Goal: Task Accomplishment & Management: Complete application form

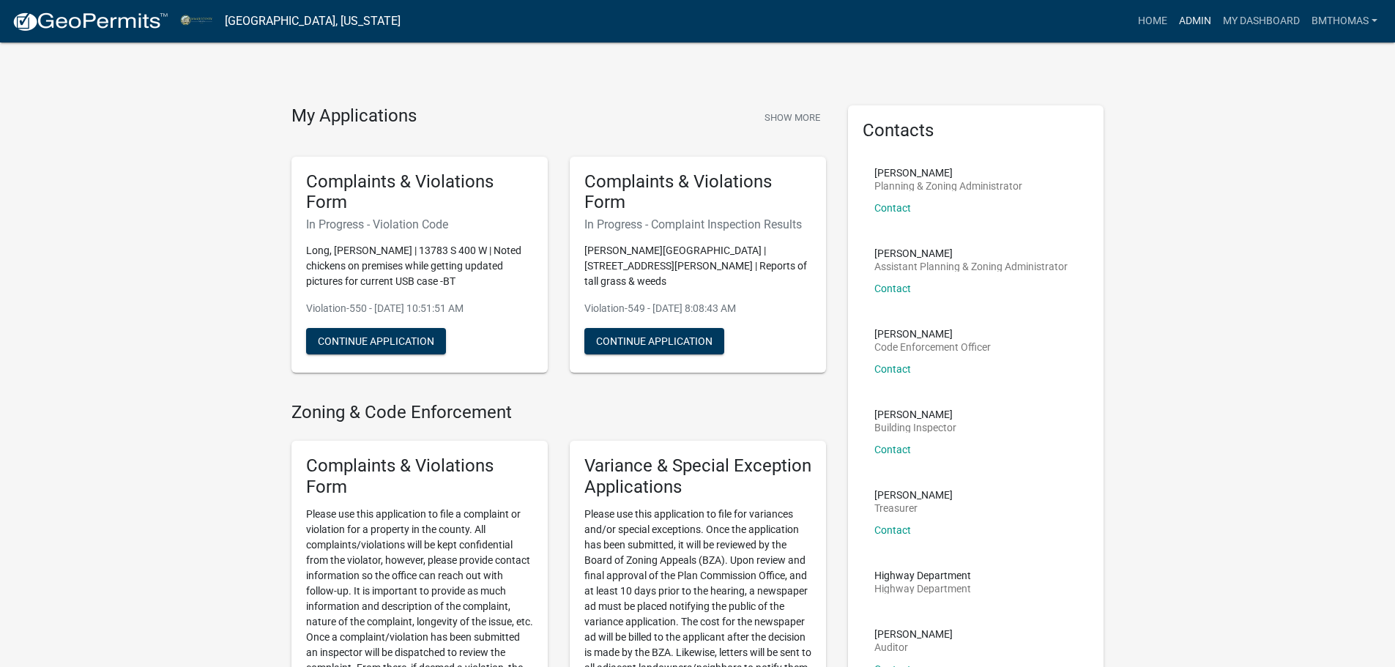
click at [1186, 15] on link "Admin" at bounding box center [1195, 21] width 44 height 28
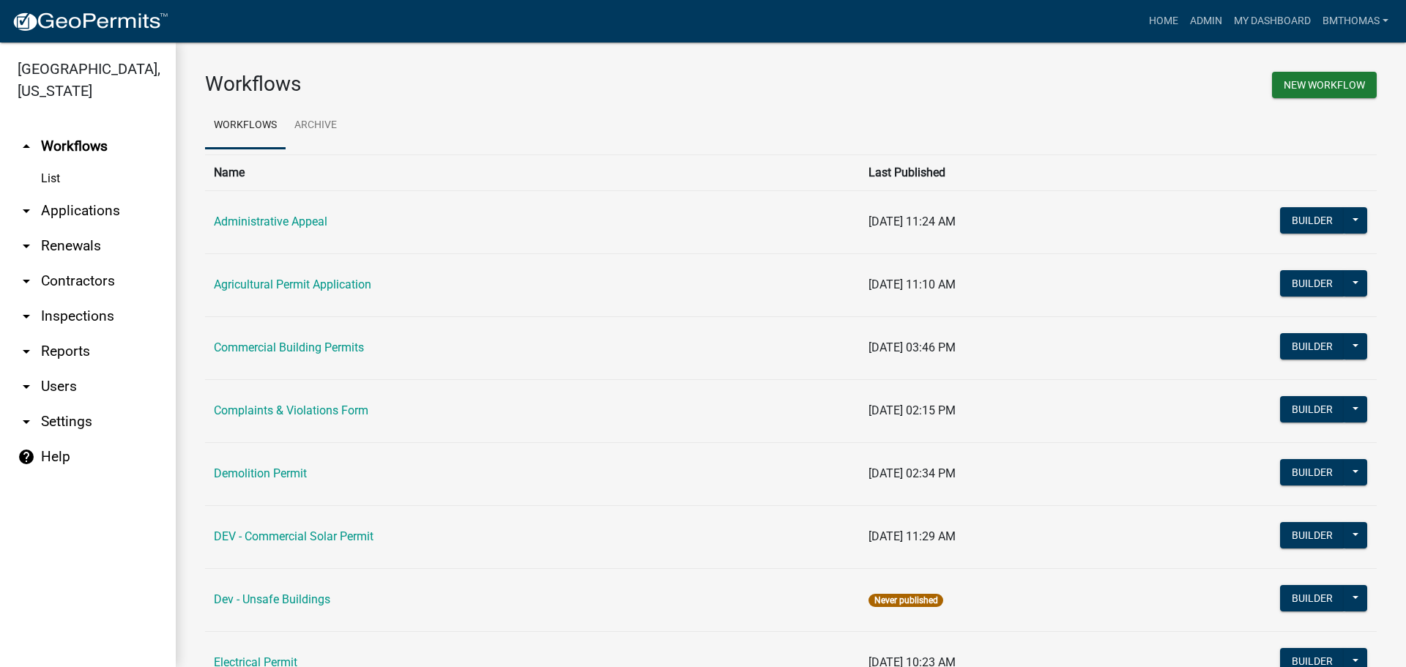
click at [87, 198] on link "arrow_drop_down Applications" at bounding box center [88, 210] width 176 height 35
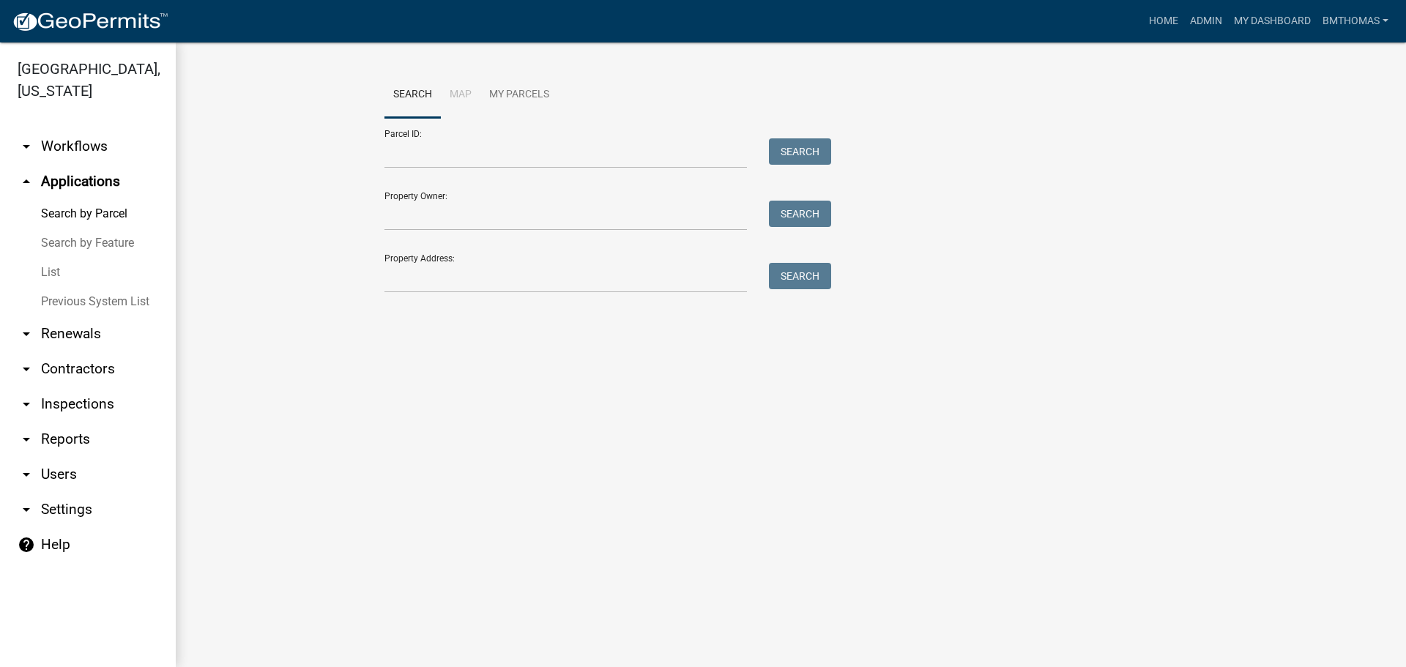
click at [62, 258] on link "List" at bounding box center [88, 272] width 176 height 29
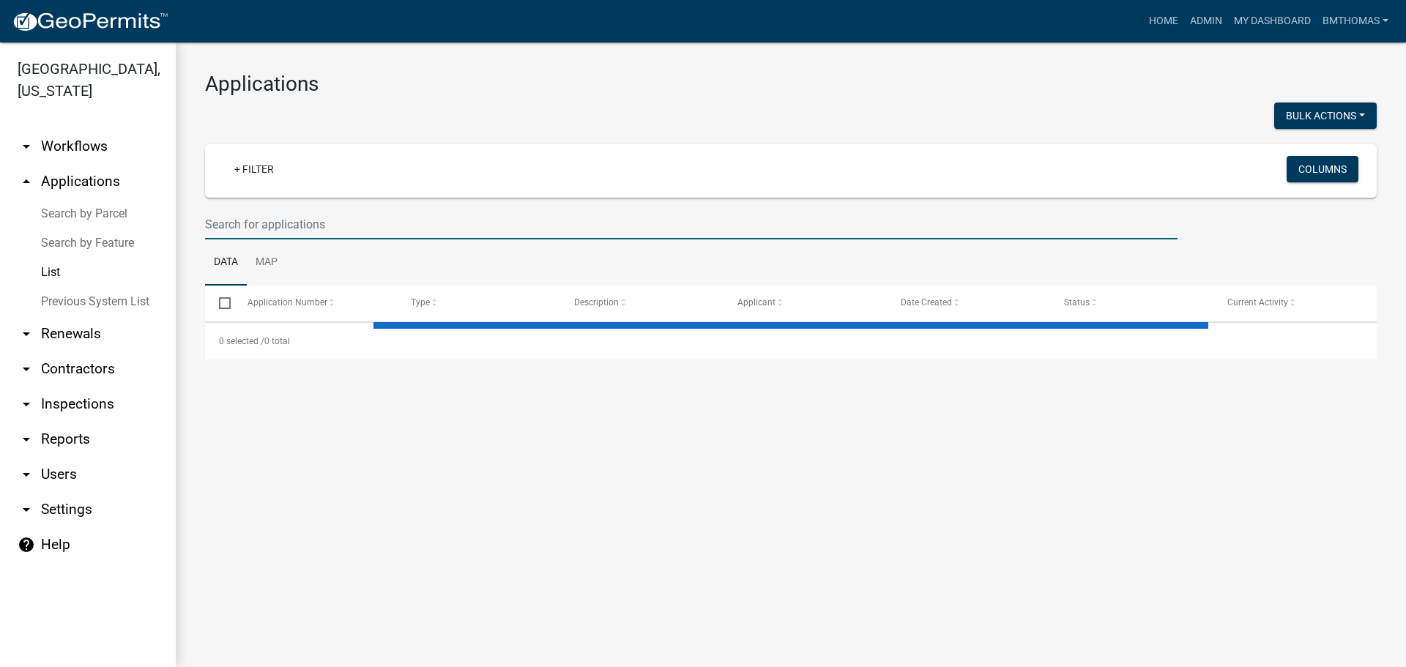
click at [360, 229] on input "text" at bounding box center [691, 224] width 972 height 30
select select "3: 100"
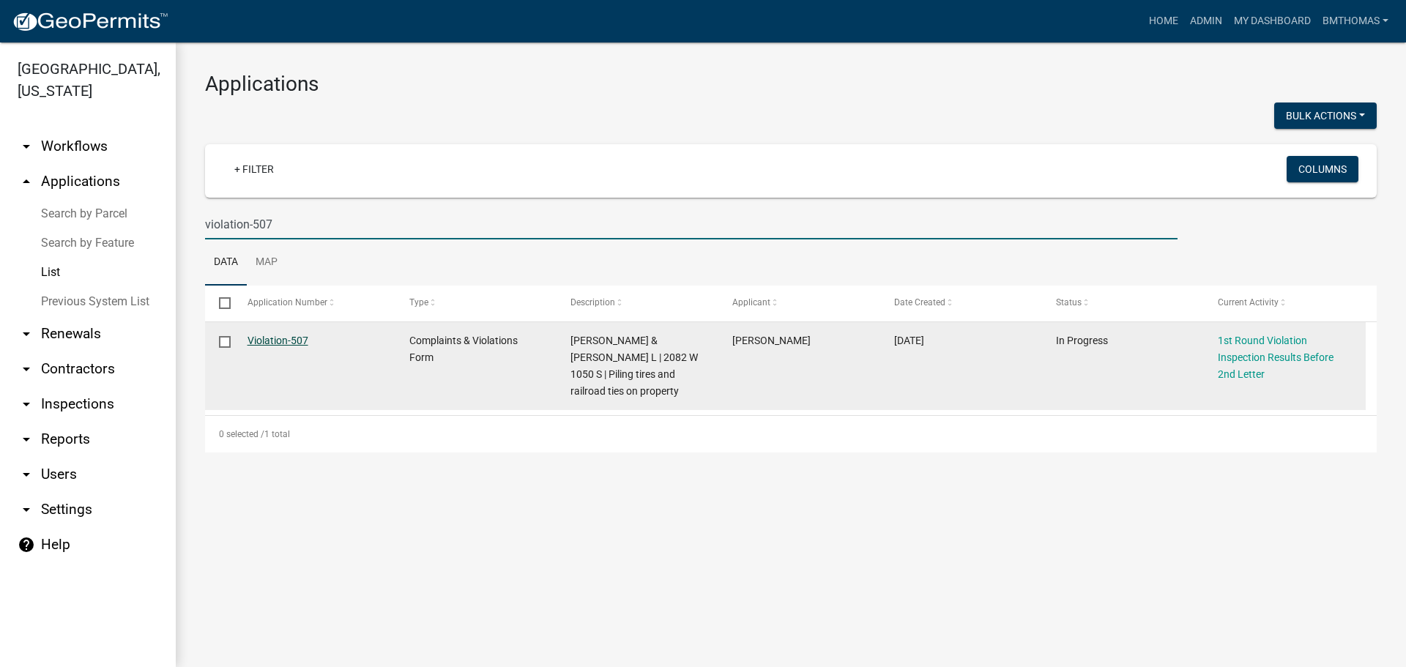
type input "violation-507"
click at [298, 343] on link "Violation-507" at bounding box center [278, 341] width 61 height 12
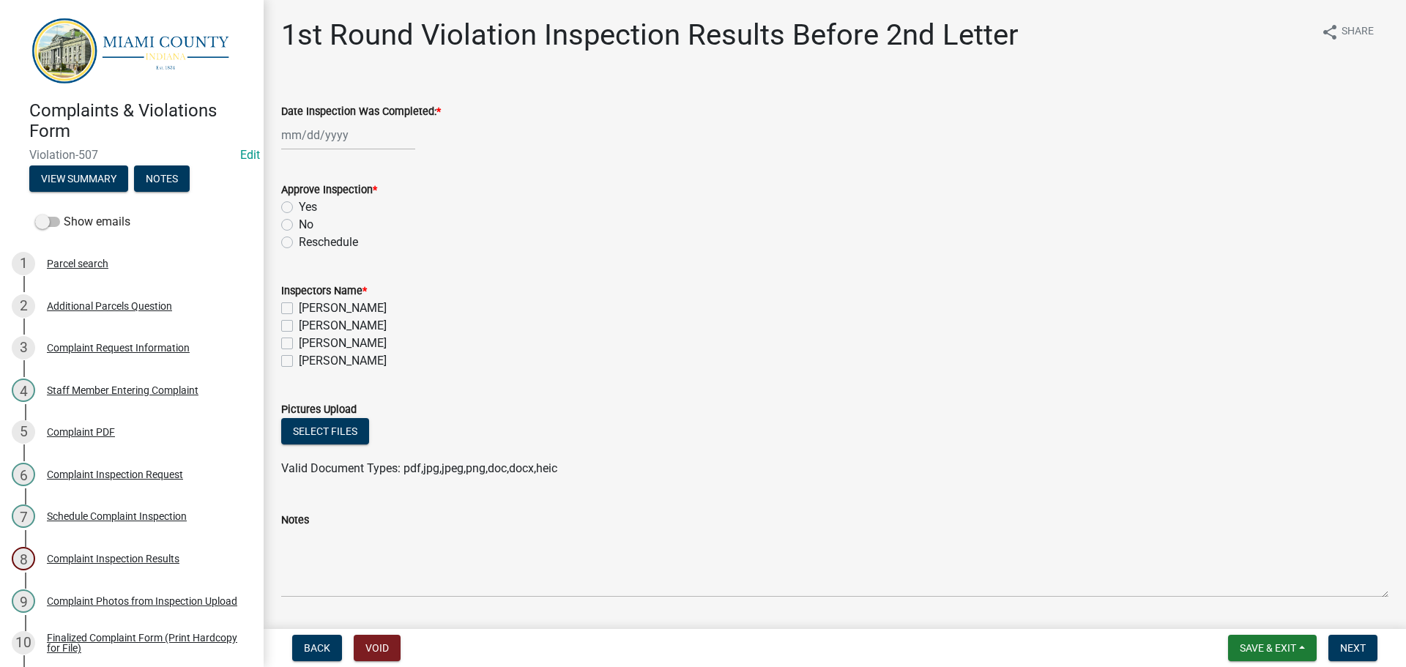
select select "8"
select select "2025"
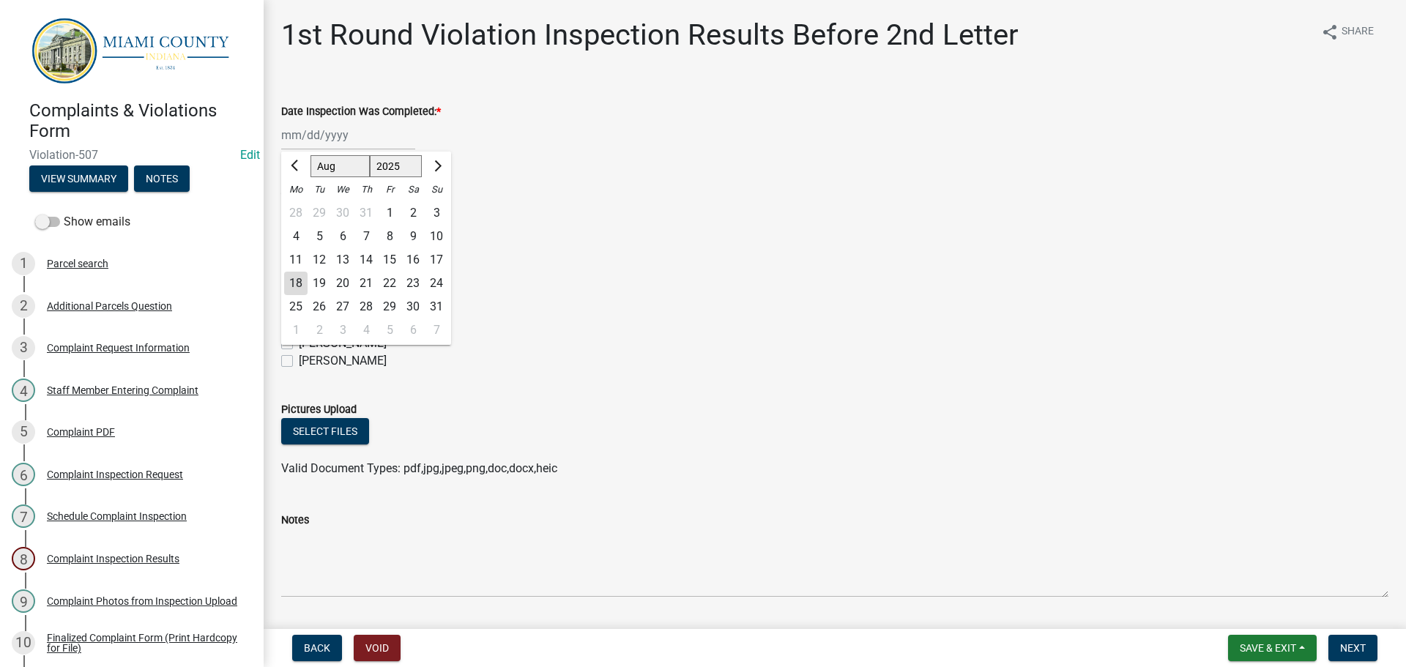
click at [357, 140] on div "[PERSON_NAME] Feb Mar Apr [PERSON_NAME][DATE] Oct Nov [DATE] 1526 1527 1528 152…" at bounding box center [348, 135] width 134 height 30
click at [301, 289] on div "18" at bounding box center [295, 283] width 23 height 23
type input "[DATE]"
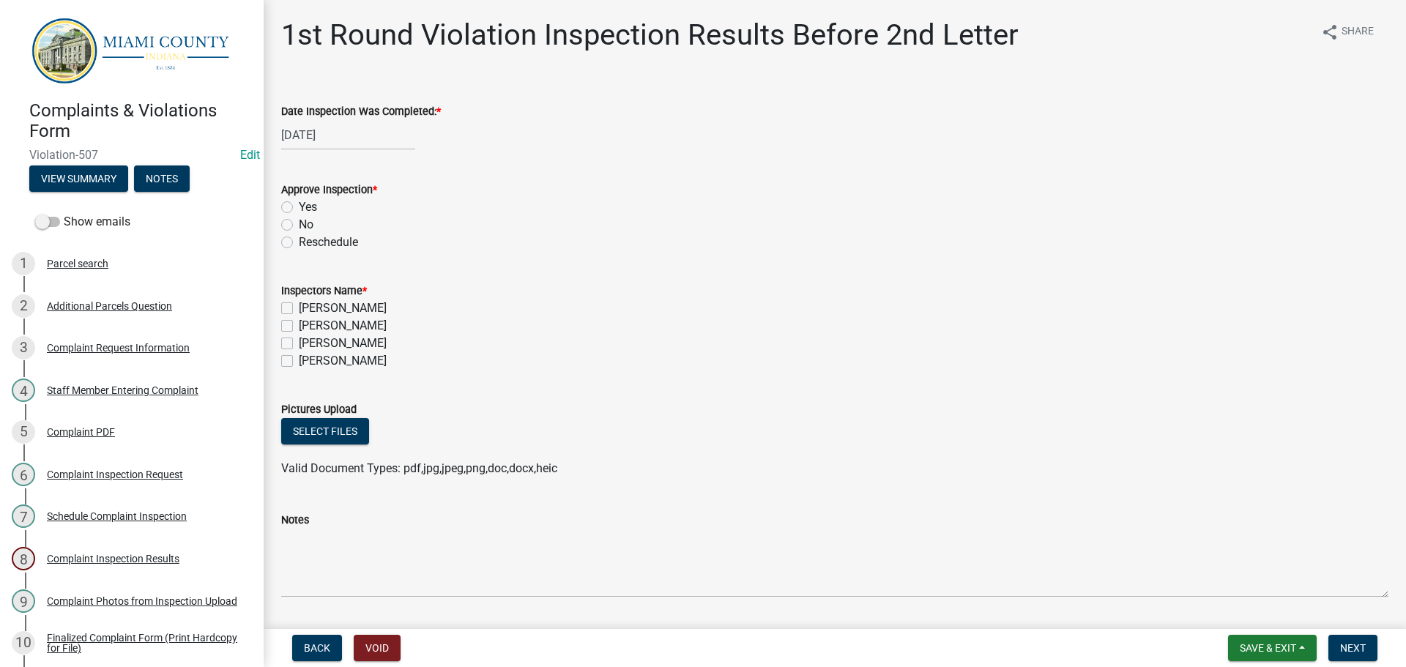
click at [299, 226] on label "No" at bounding box center [306, 225] width 15 height 18
click at [299, 226] on input "No" at bounding box center [304, 221] width 10 height 10
radio input "true"
click at [299, 343] on label "[PERSON_NAME]" at bounding box center [343, 344] width 88 height 18
click at [299, 343] on input "[PERSON_NAME]" at bounding box center [304, 340] width 10 height 10
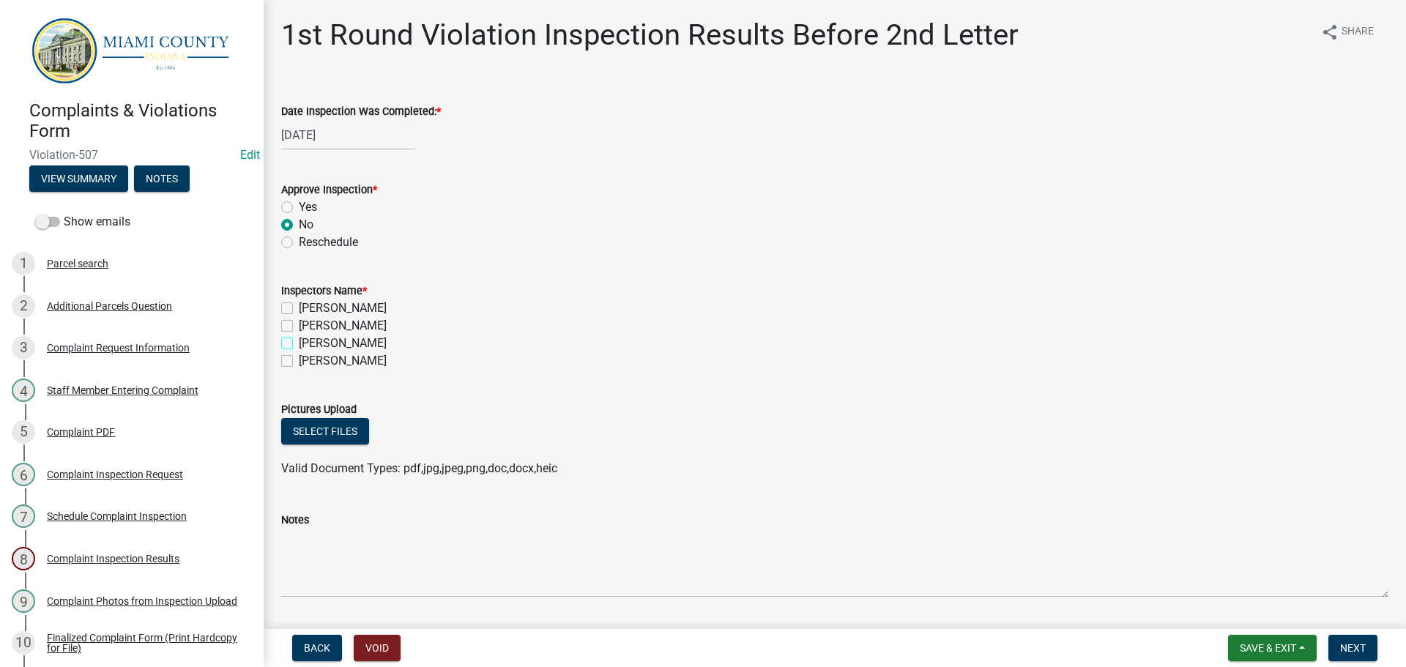
checkbox input "true"
checkbox input "false"
checkbox input "true"
checkbox input "false"
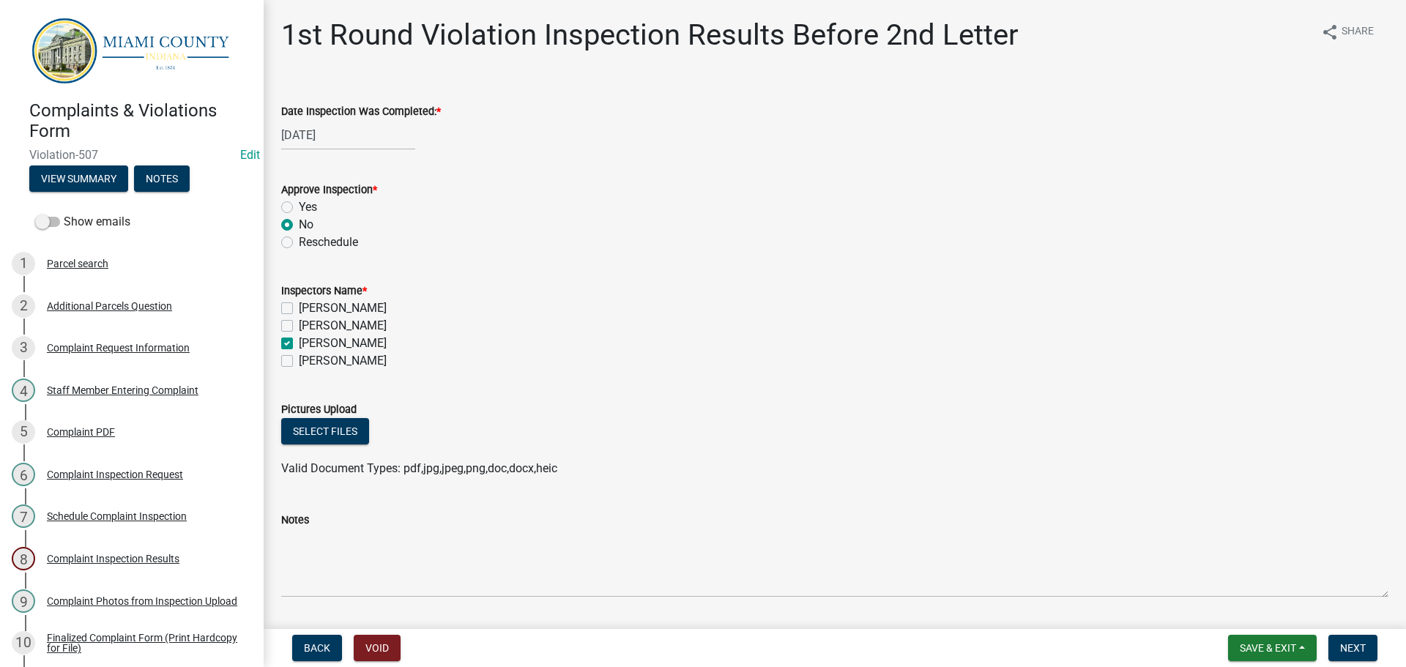
drag, startPoint x: 668, startPoint y: 351, endPoint x: 640, endPoint y: 437, distance: 90.8
click at [640, 436] on div "Select files" at bounding box center [834, 433] width 1107 height 30
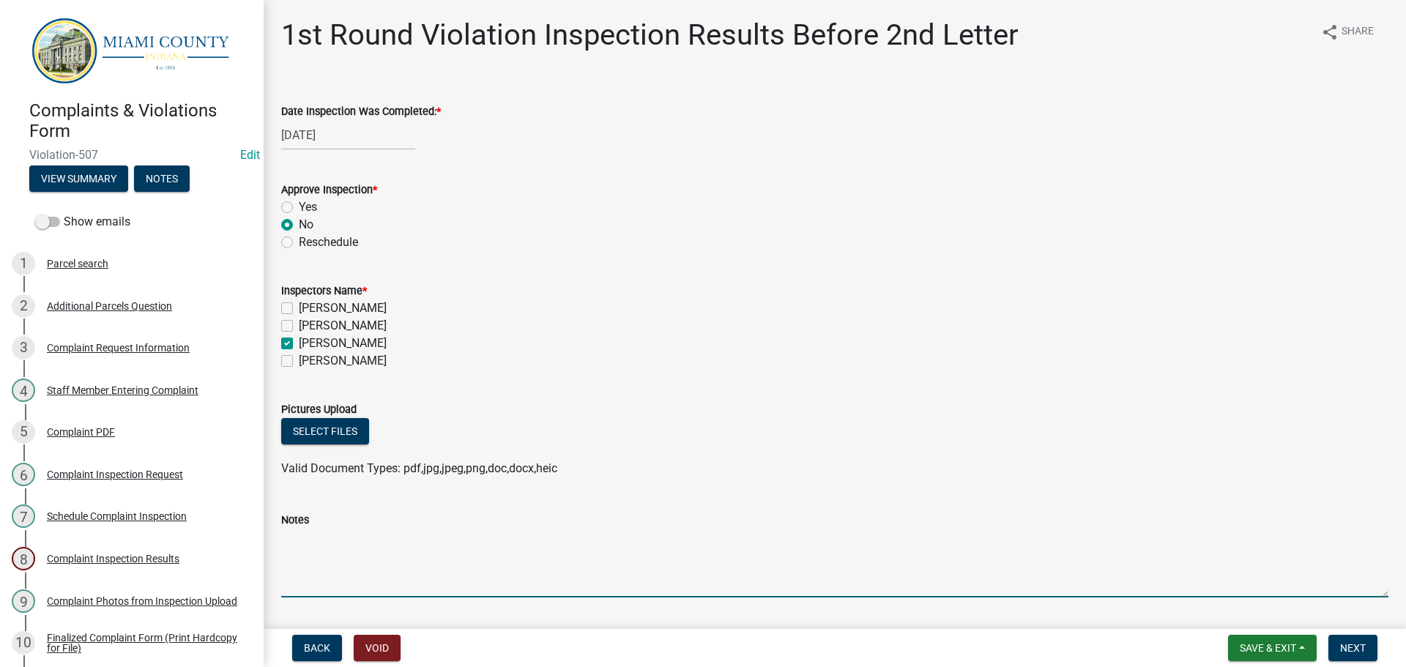
click at [382, 580] on textarea "Notes" at bounding box center [834, 563] width 1107 height 69
type textarea "Noted property was cleaned up -BT"
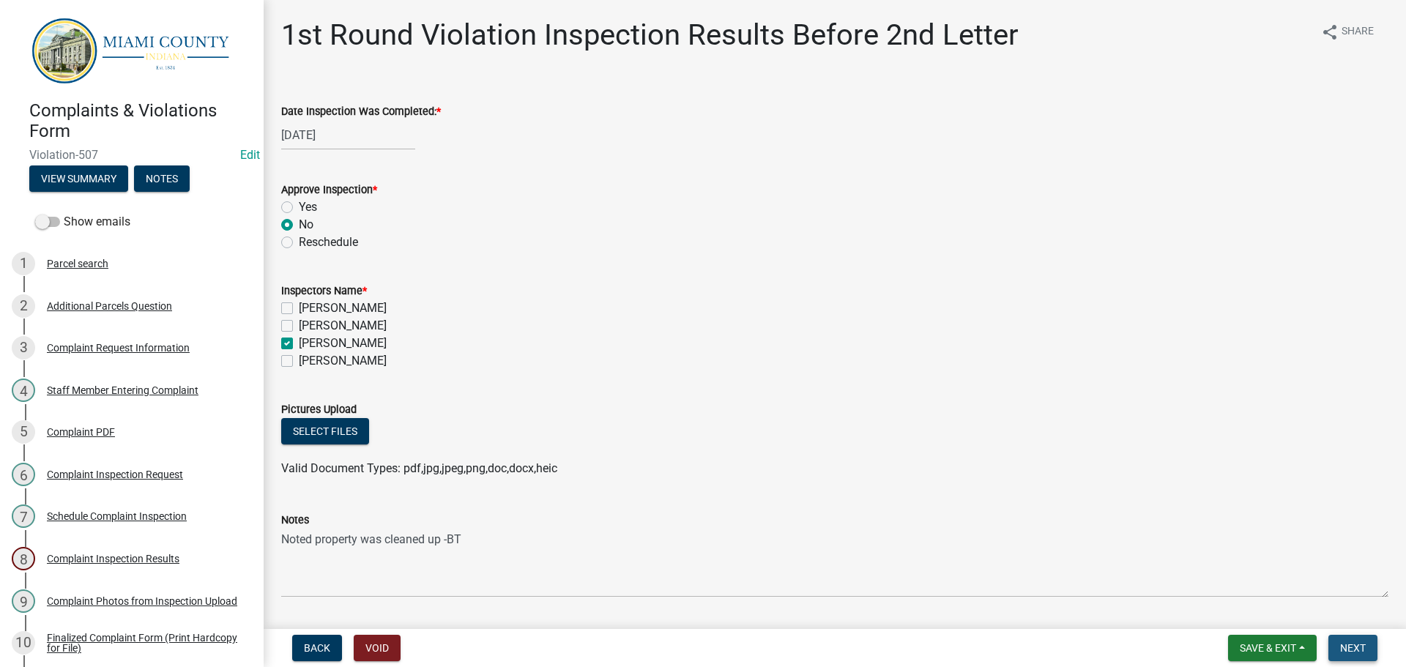
click at [1361, 649] on span "Next" at bounding box center [1353, 648] width 26 height 12
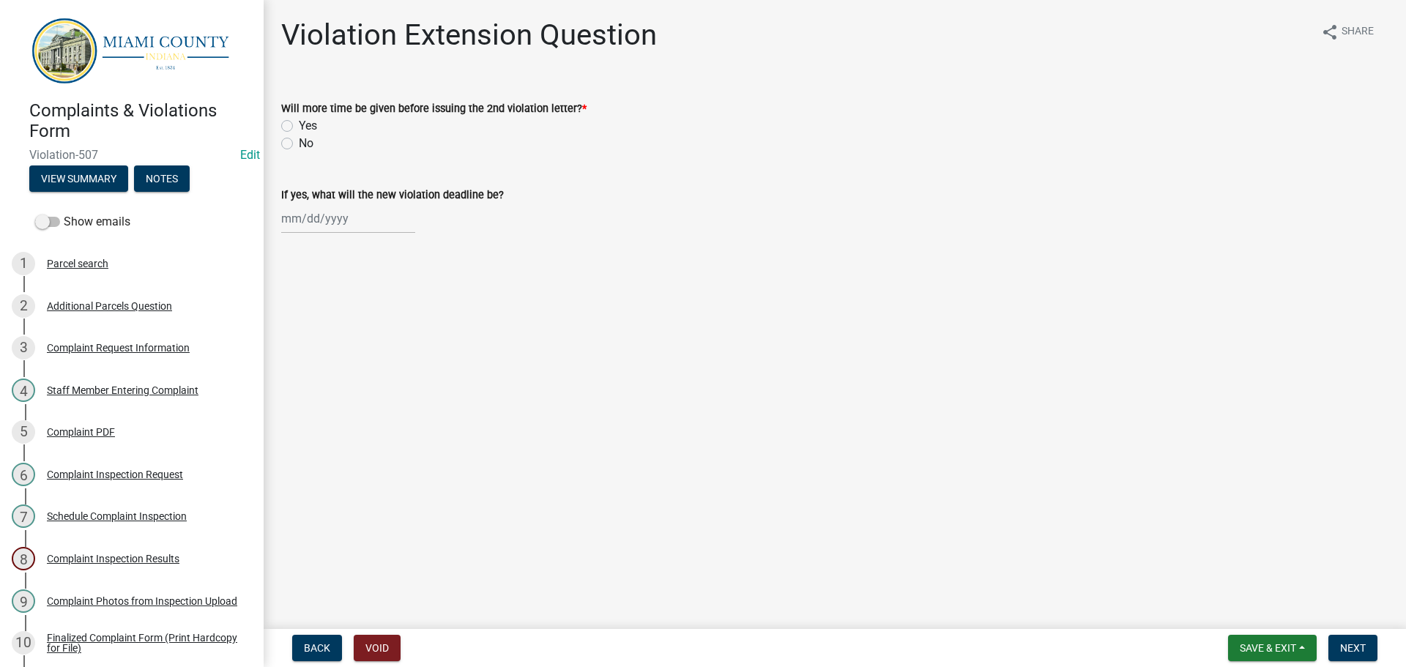
click at [299, 144] on label "No" at bounding box center [306, 144] width 15 height 18
click at [299, 144] on input "No" at bounding box center [304, 140] width 10 height 10
radio input "true"
click at [1369, 655] on button "Next" at bounding box center [1352, 648] width 49 height 26
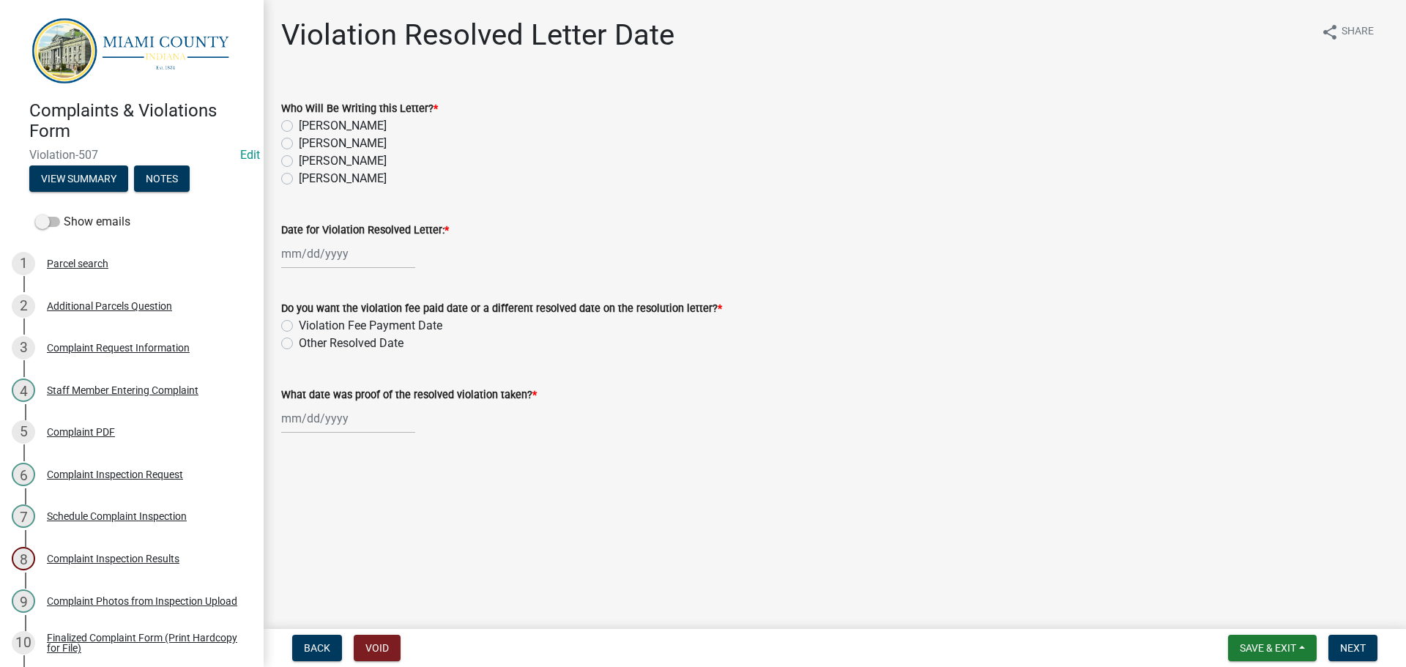
click at [299, 160] on label "[PERSON_NAME]" at bounding box center [343, 161] width 88 height 18
click at [299, 160] on input "[PERSON_NAME]" at bounding box center [304, 157] width 10 height 10
radio input "true"
select select "8"
select select "2025"
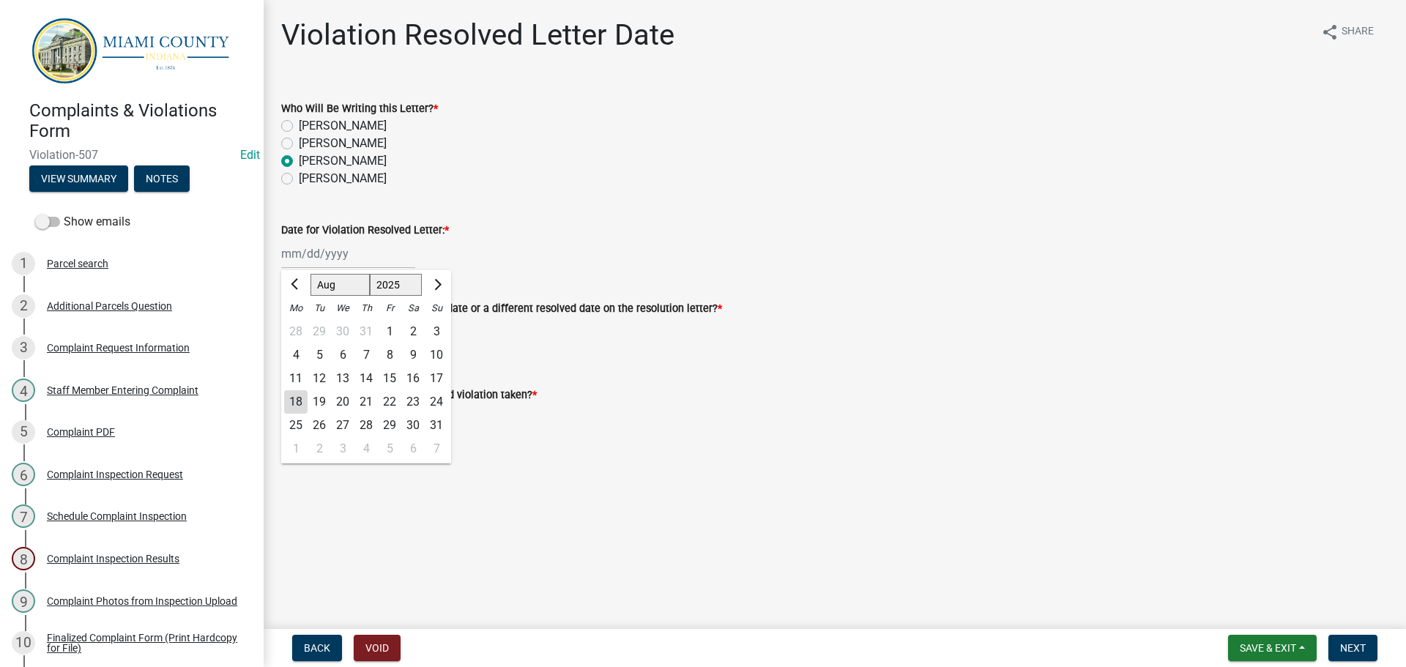
drag, startPoint x: 303, startPoint y: 250, endPoint x: 316, endPoint y: 271, distance: 25.0
click at [303, 250] on div "[PERSON_NAME] Feb Mar Apr [PERSON_NAME][DATE] Oct Nov [DATE] 1526 1527 1528 152…" at bounding box center [348, 254] width 134 height 30
click at [296, 404] on div "18" at bounding box center [295, 401] width 23 height 23
type input "[DATE]"
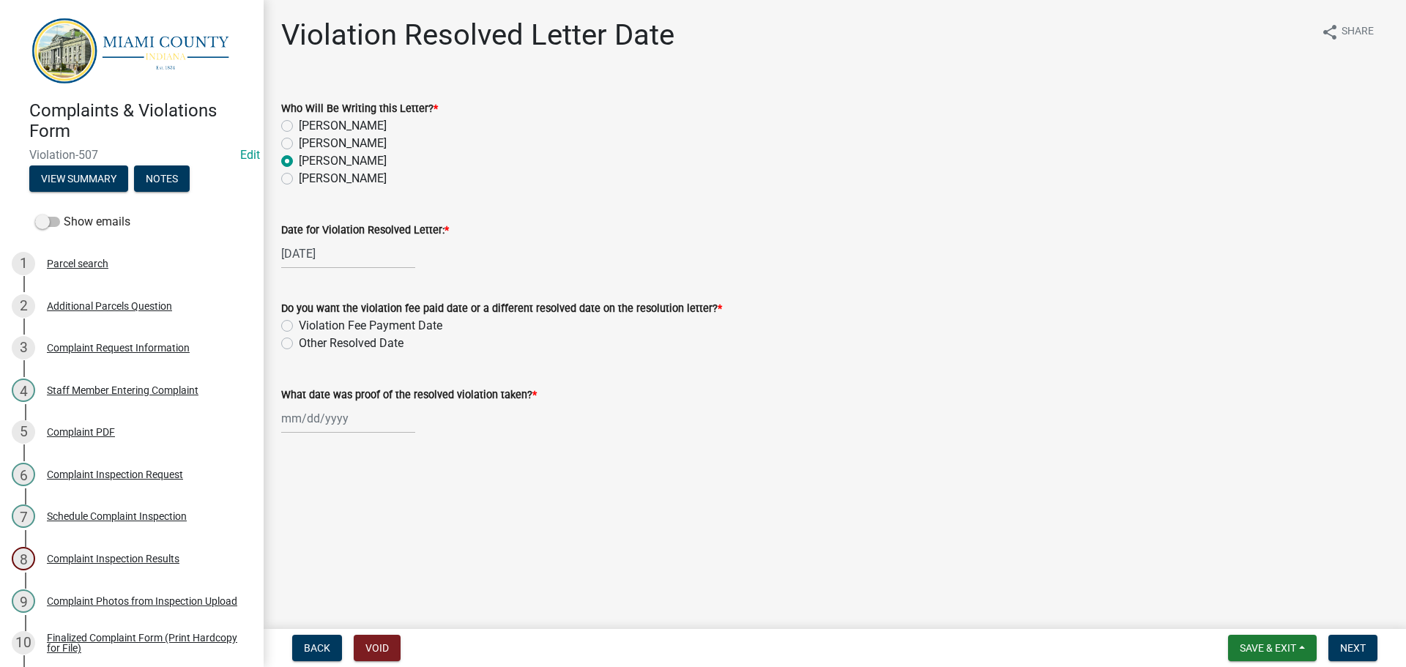
click at [299, 342] on label "Other Resolved Date" at bounding box center [351, 344] width 105 height 18
click at [299, 342] on input "Other Resolved Date" at bounding box center [304, 340] width 10 height 10
radio input "true"
click at [312, 425] on div at bounding box center [348, 418] width 134 height 30
select select "8"
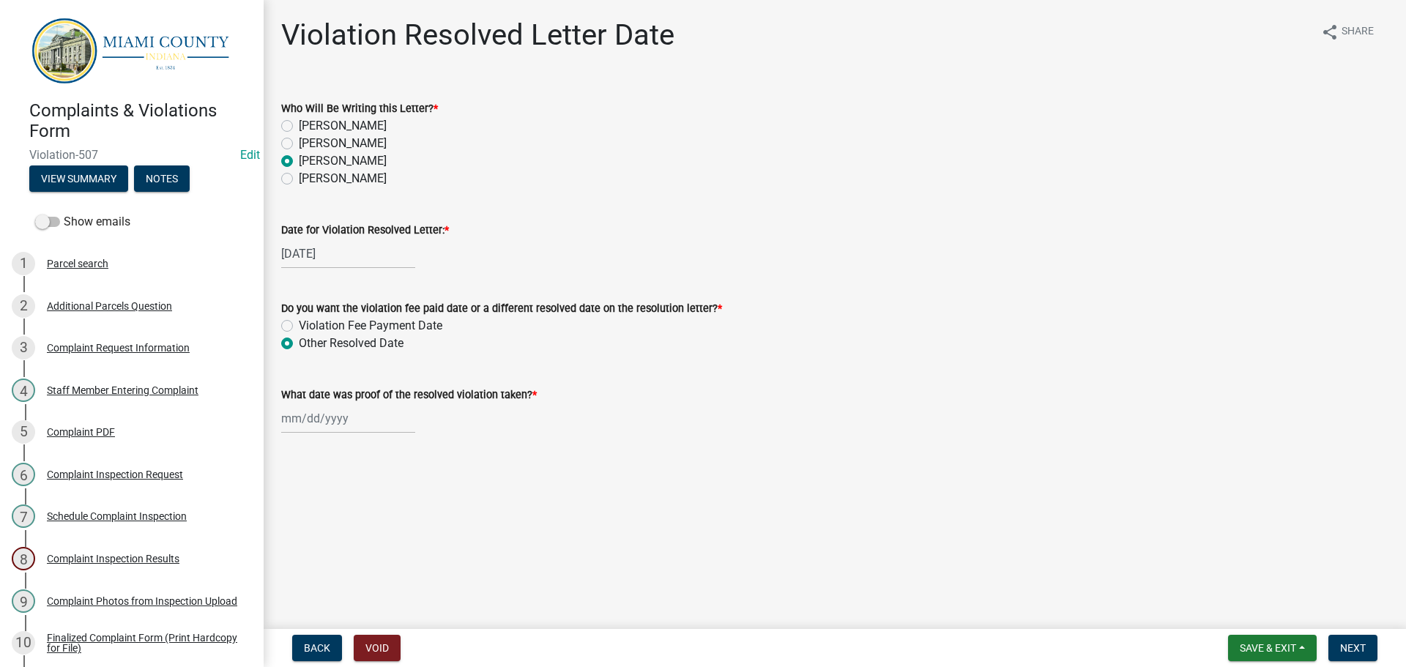
select select "2025"
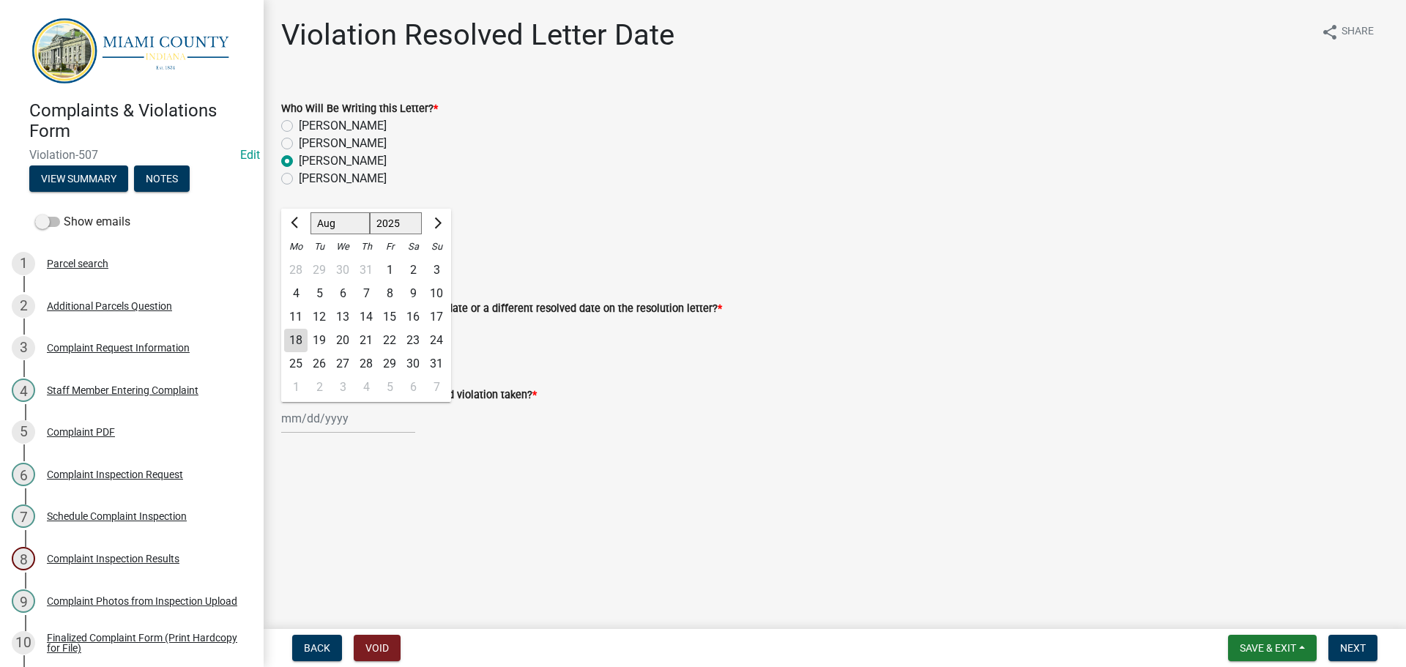
click at [292, 345] on div "18" at bounding box center [295, 340] width 23 height 23
type input "[DATE]"
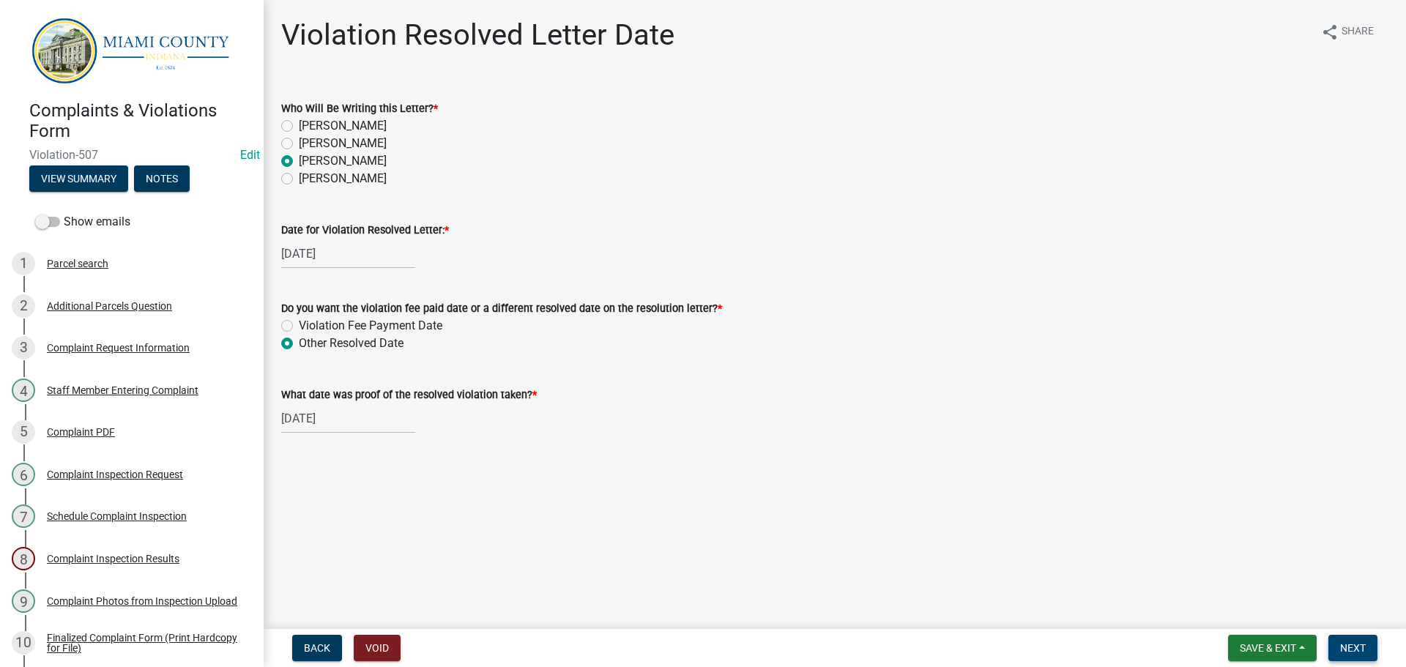
click at [1371, 649] on button "Next" at bounding box center [1352, 648] width 49 height 26
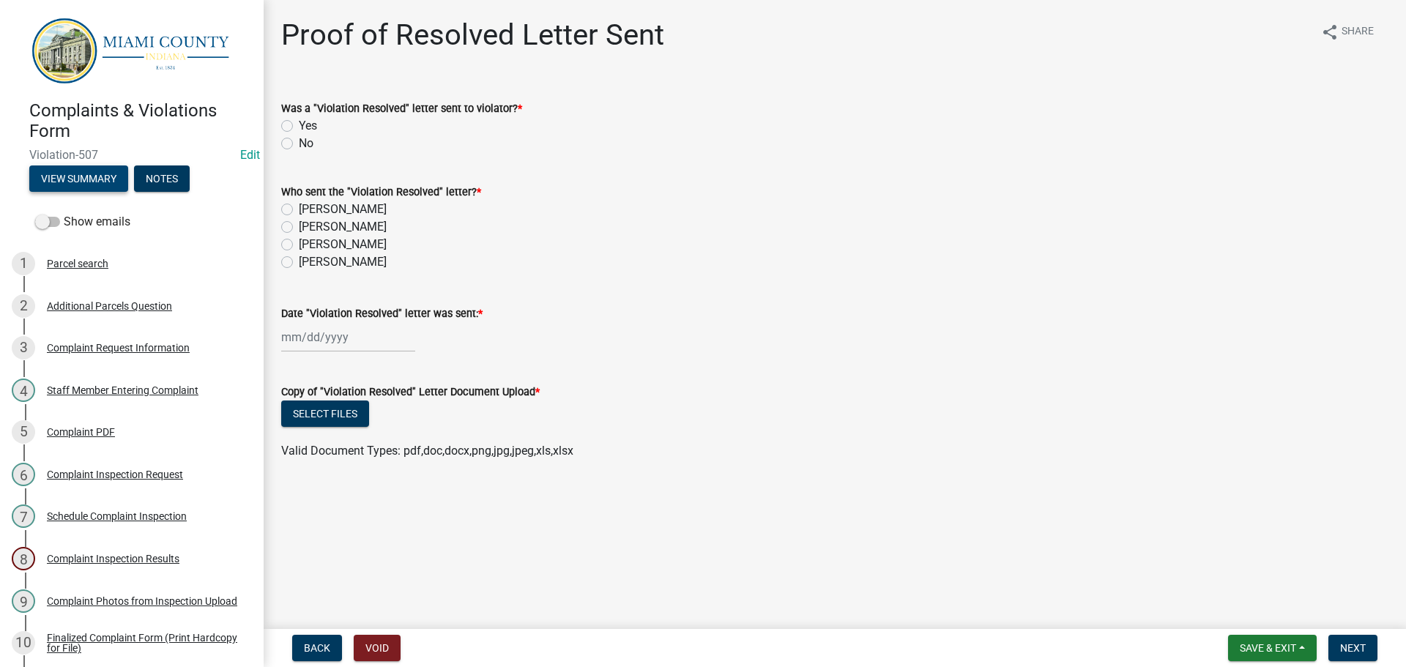
click at [111, 187] on button "View Summary" at bounding box center [78, 178] width 99 height 26
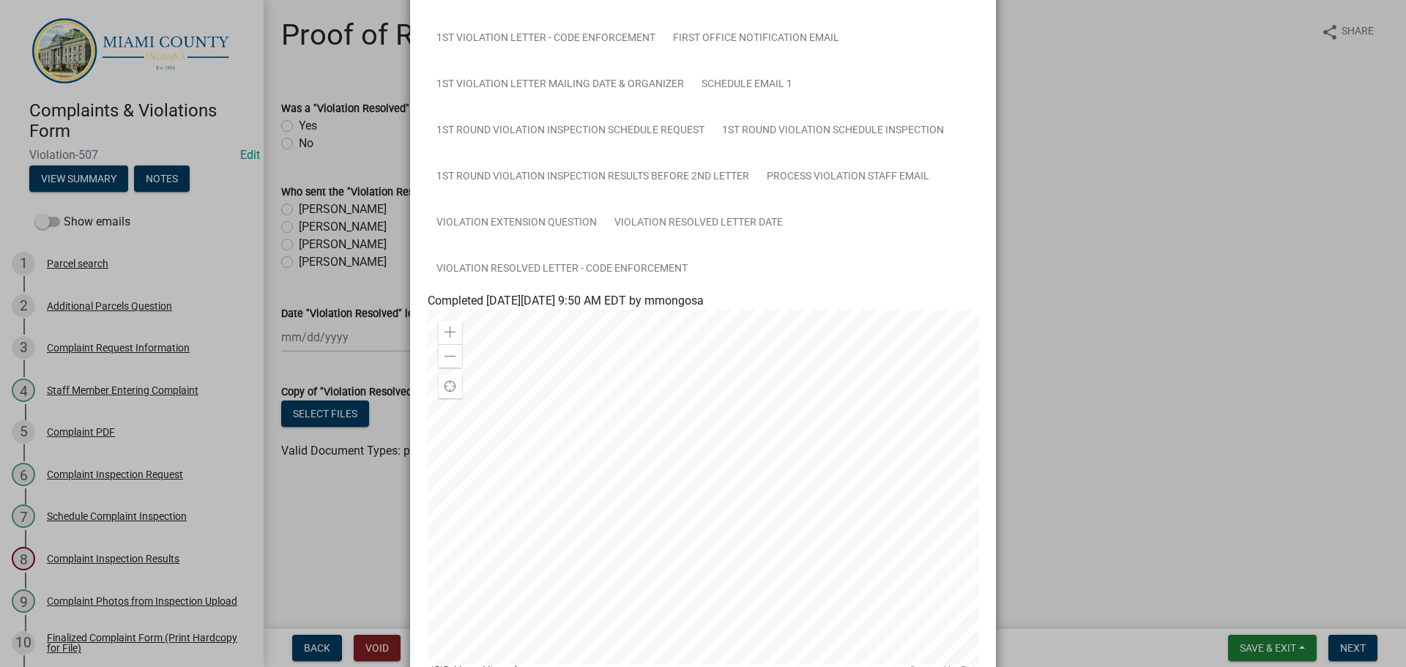
scroll to position [366, 0]
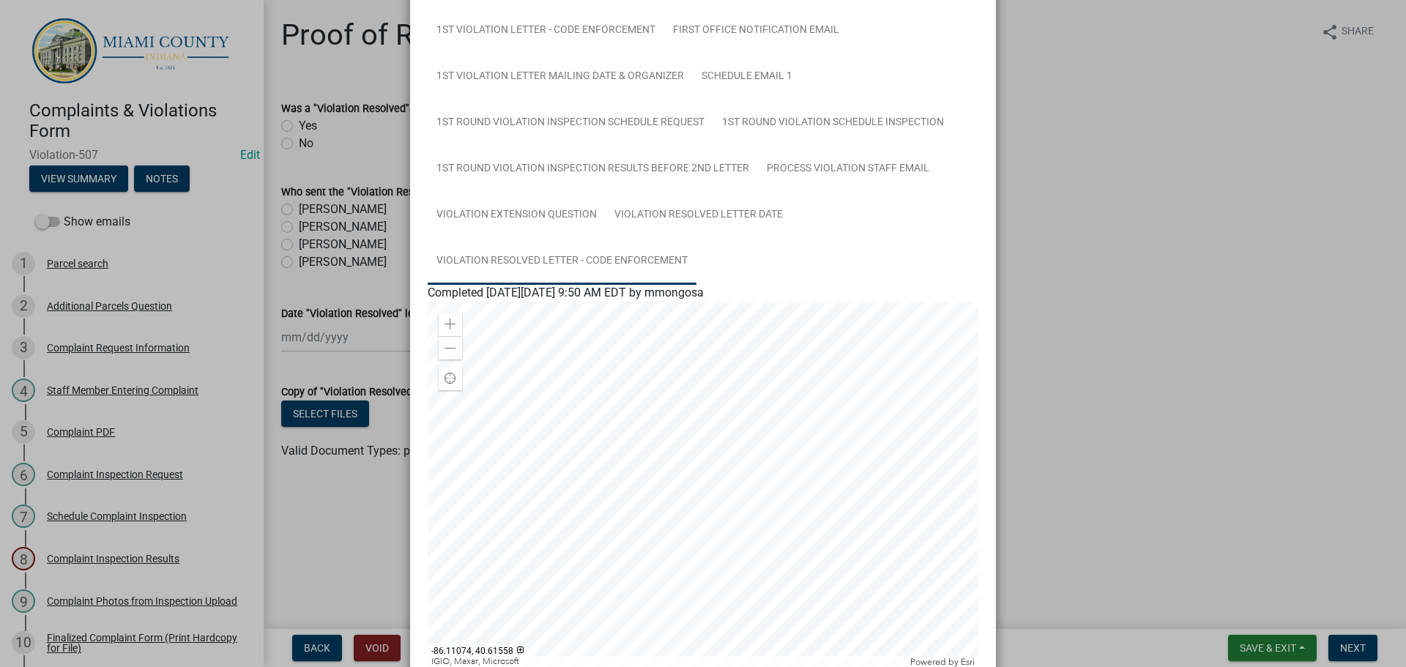
click at [599, 251] on link "Violation Resolved Letter - Code Enforcement" at bounding box center [562, 261] width 269 height 47
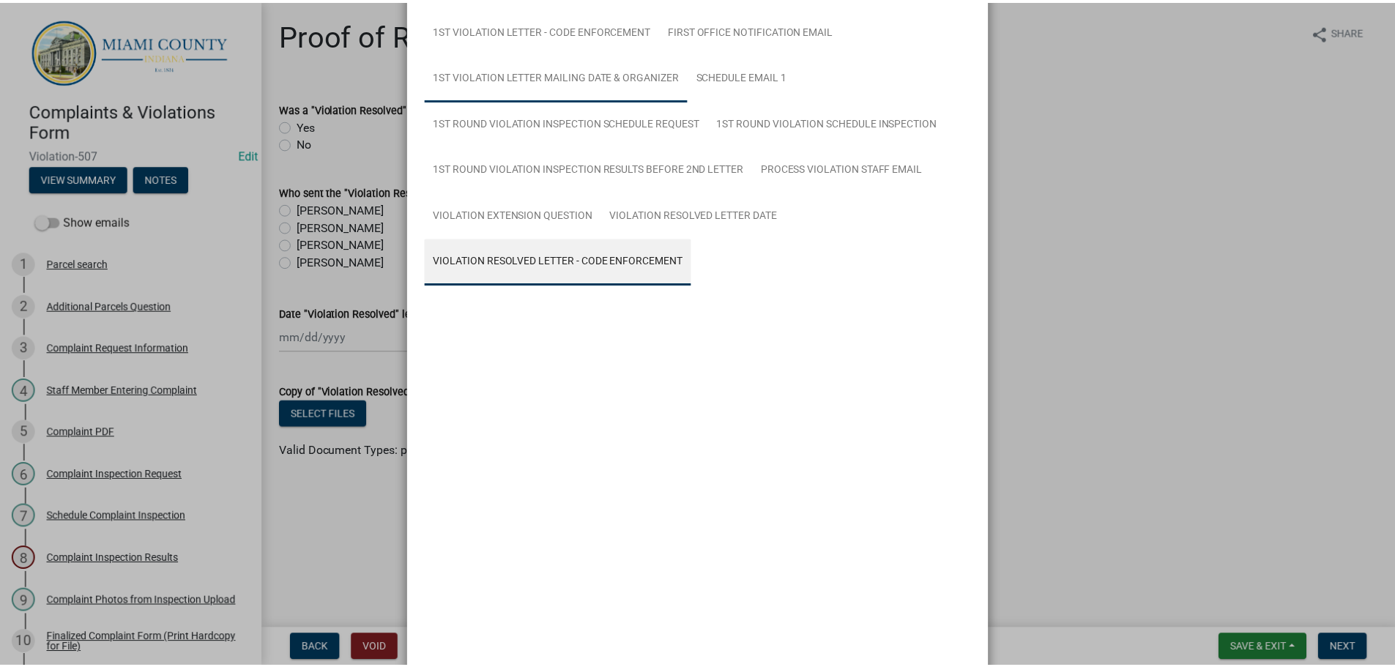
scroll to position [128, 0]
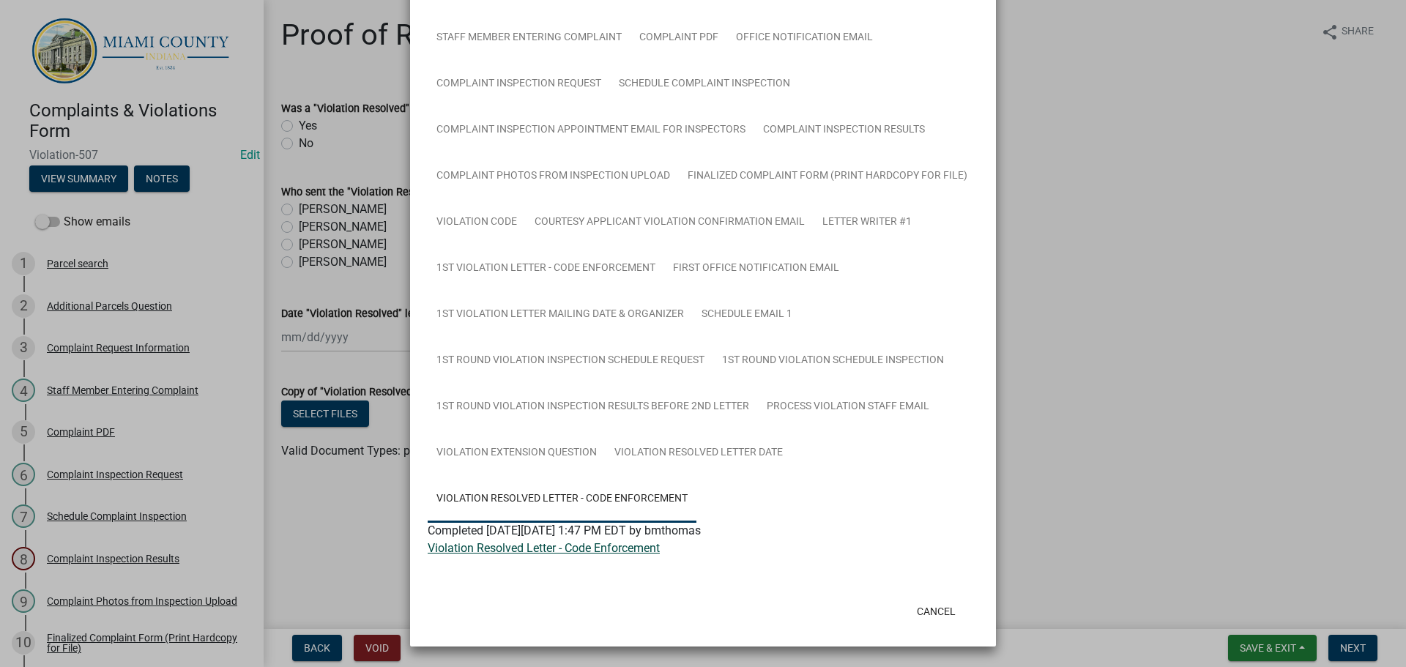
click at [547, 552] on link "Violation Resolved Letter - Code Enforcement" at bounding box center [544, 548] width 232 height 14
click at [934, 616] on button "Cancel" at bounding box center [936, 611] width 62 height 26
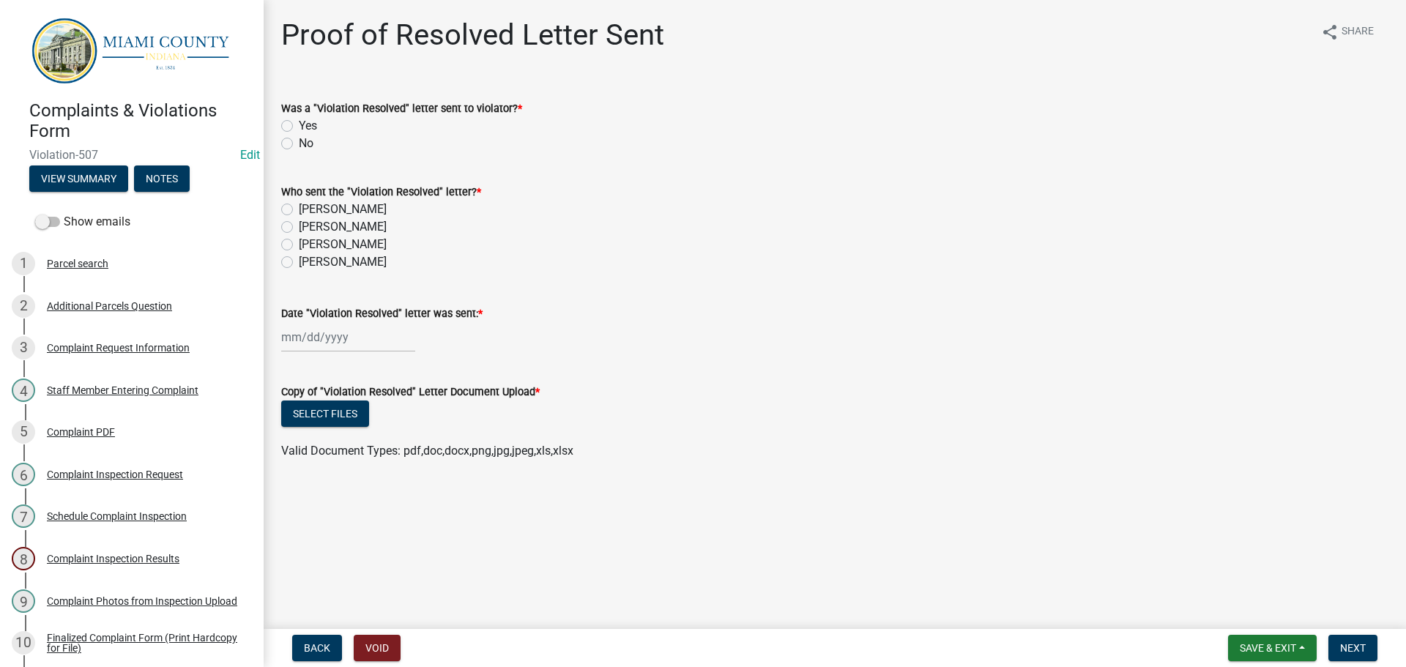
click at [299, 123] on label "Yes" at bounding box center [308, 126] width 18 height 18
click at [299, 123] on input "Yes" at bounding box center [304, 122] width 10 height 10
radio input "true"
click at [299, 241] on label "[PERSON_NAME]" at bounding box center [343, 245] width 88 height 18
click at [299, 241] on input "[PERSON_NAME]" at bounding box center [304, 241] width 10 height 10
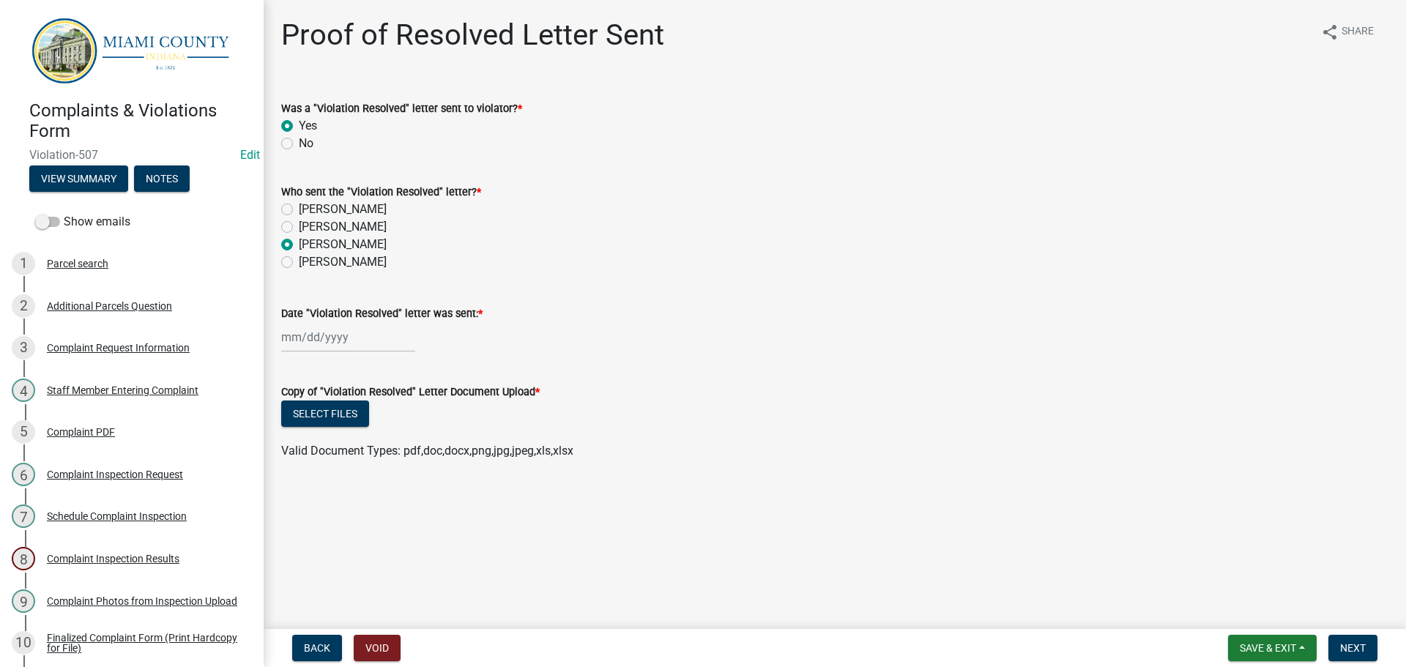
radio input "true"
click at [297, 339] on div at bounding box center [348, 337] width 134 height 30
select select "8"
select select "2025"
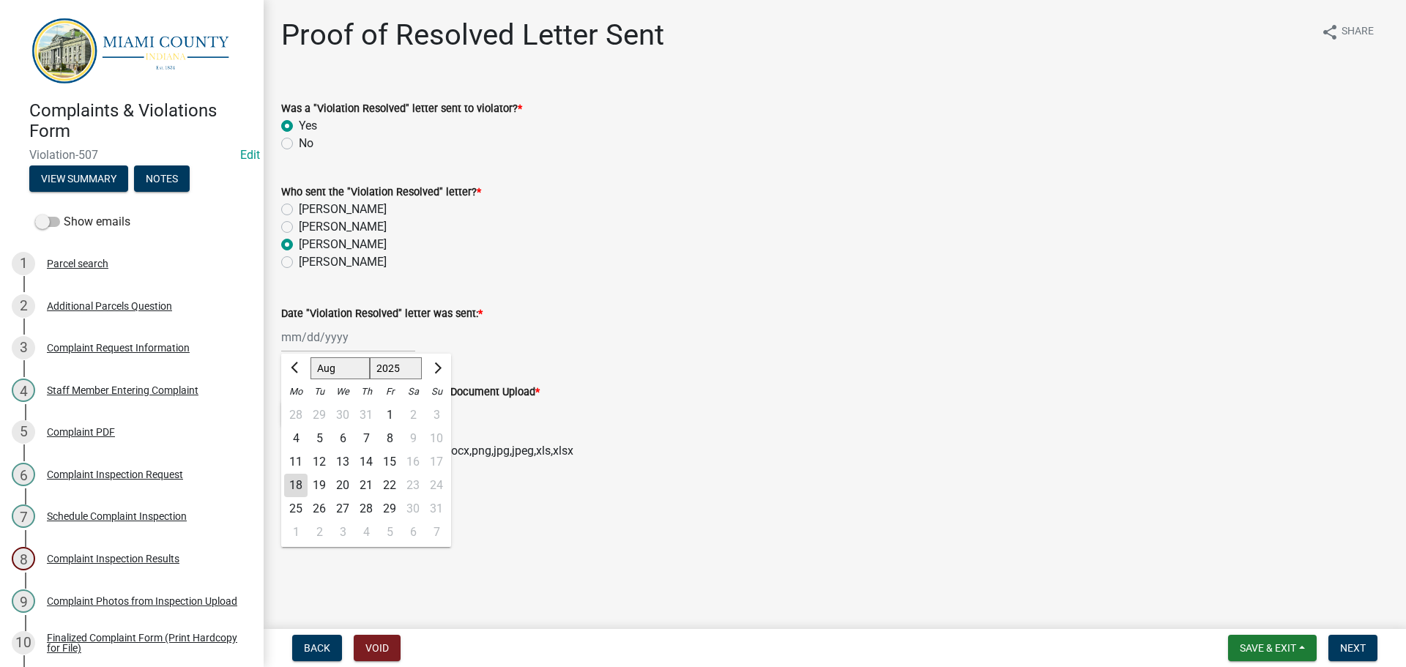
click at [301, 482] on div "18" at bounding box center [295, 485] width 23 height 23
type input "[DATE]"
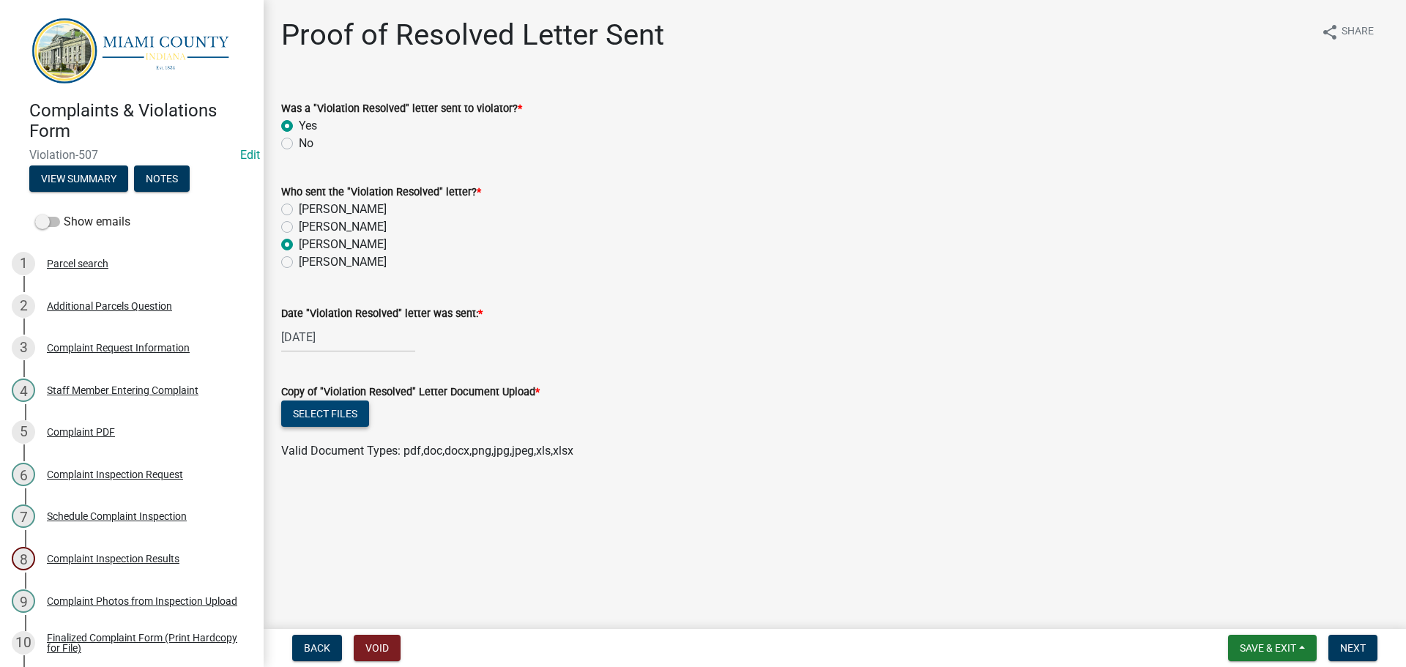
click at [298, 413] on button "Select files" at bounding box center [325, 414] width 88 height 26
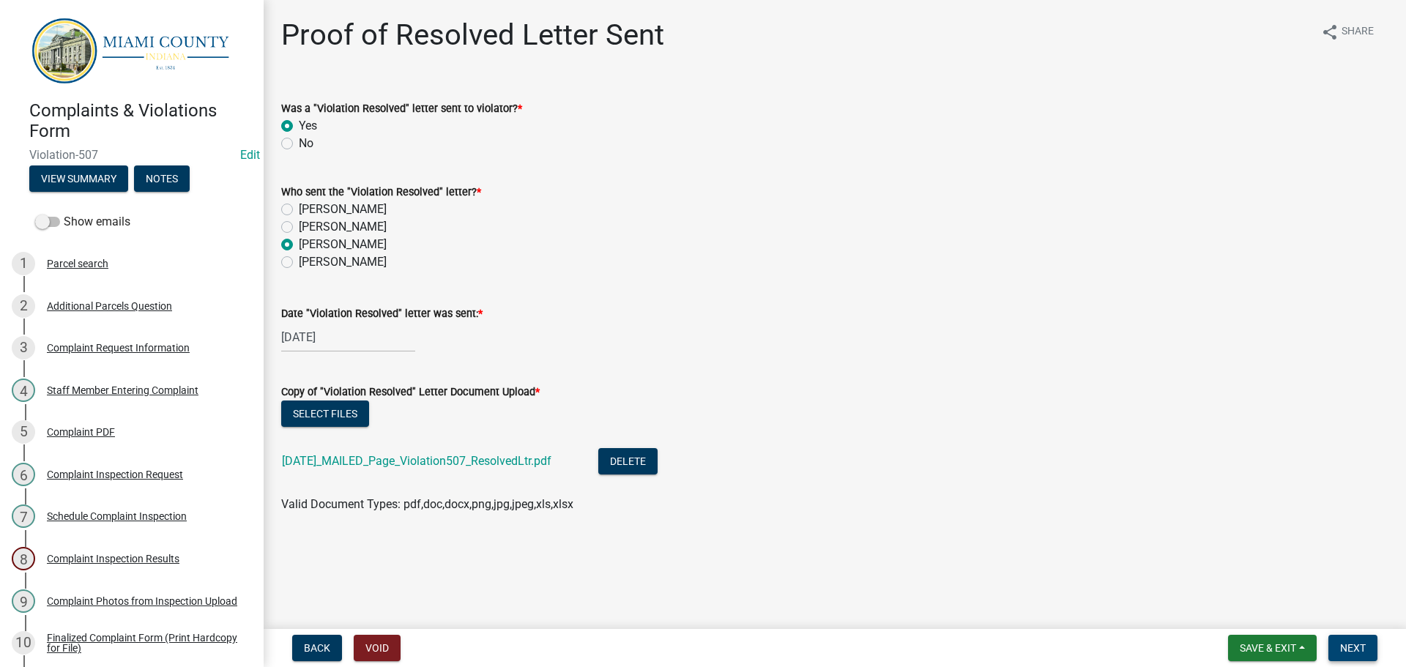
click at [1342, 652] on span "Next" at bounding box center [1353, 648] width 26 height 12
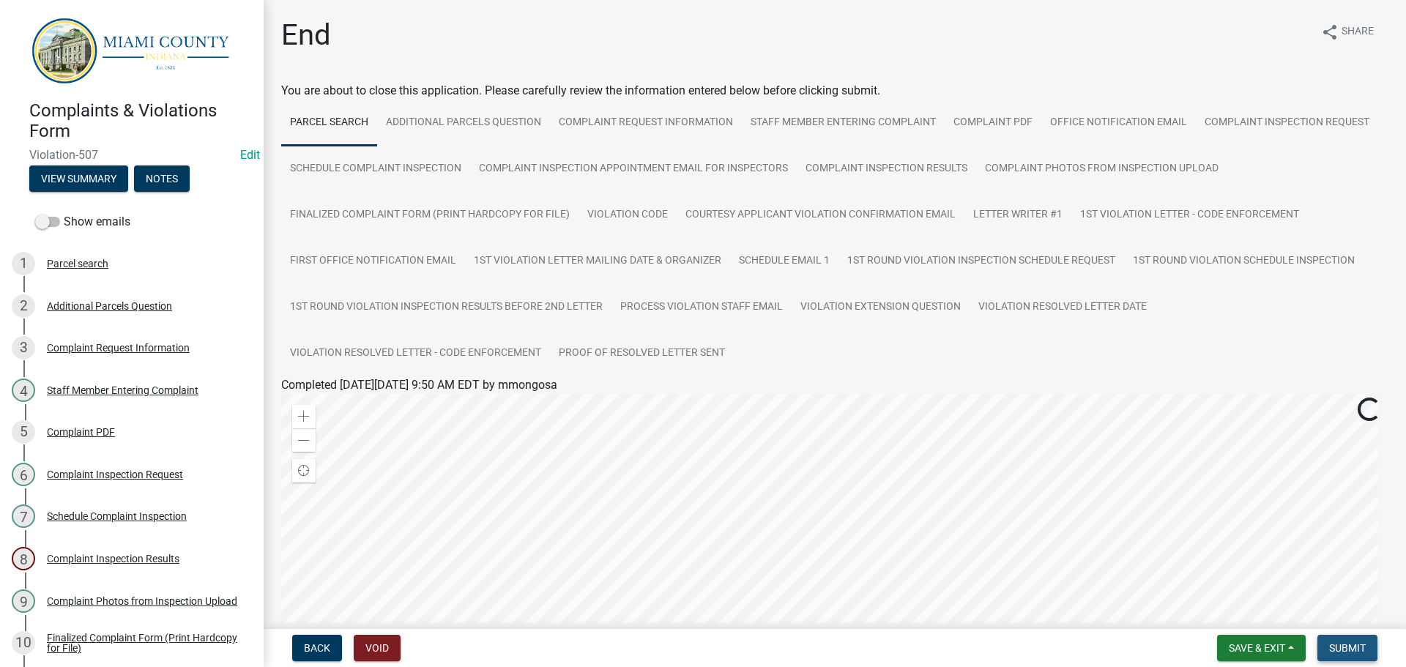
click at [1331, 650] on span "Submit" at bounding box center [1347, 648] width 37 height 12
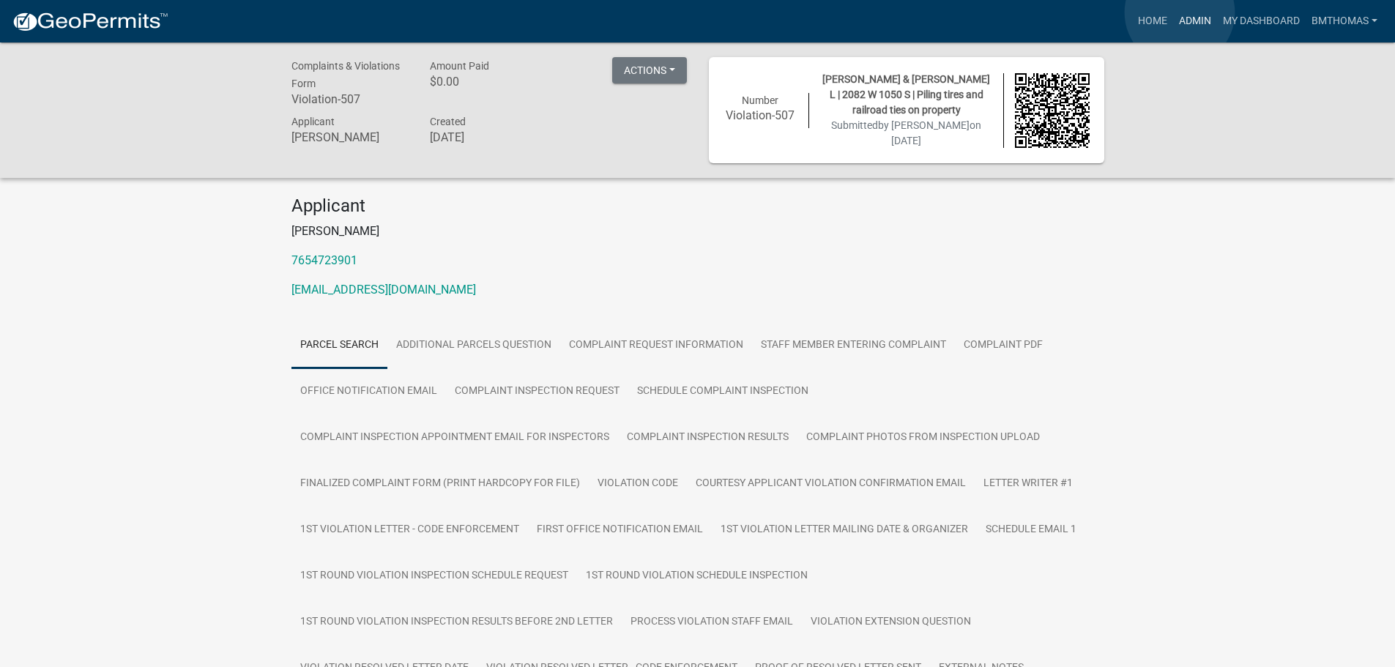
click at [1180, 12] on link "Admin" at bounding box center [1195, 21] width 44 height 28
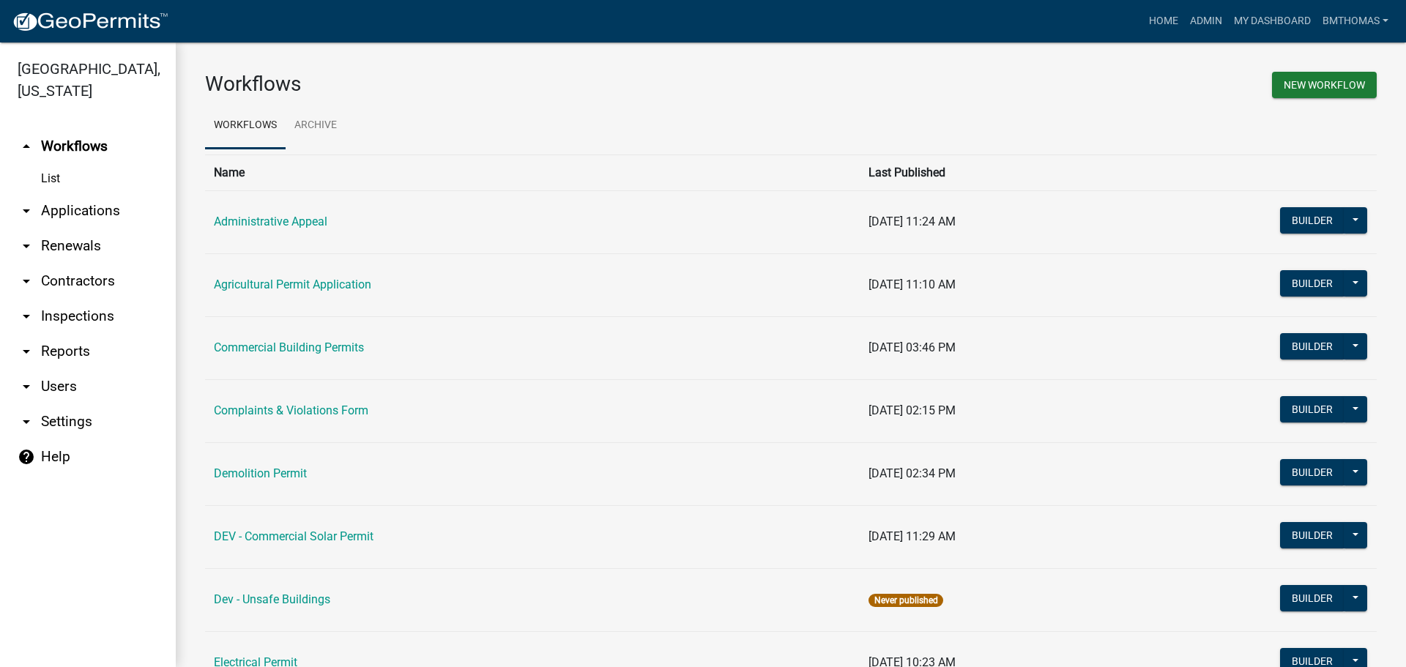
click at [40, 194] on link "arrow_drop_down Applications" at bounding box center [88, 210] width 176 height 35
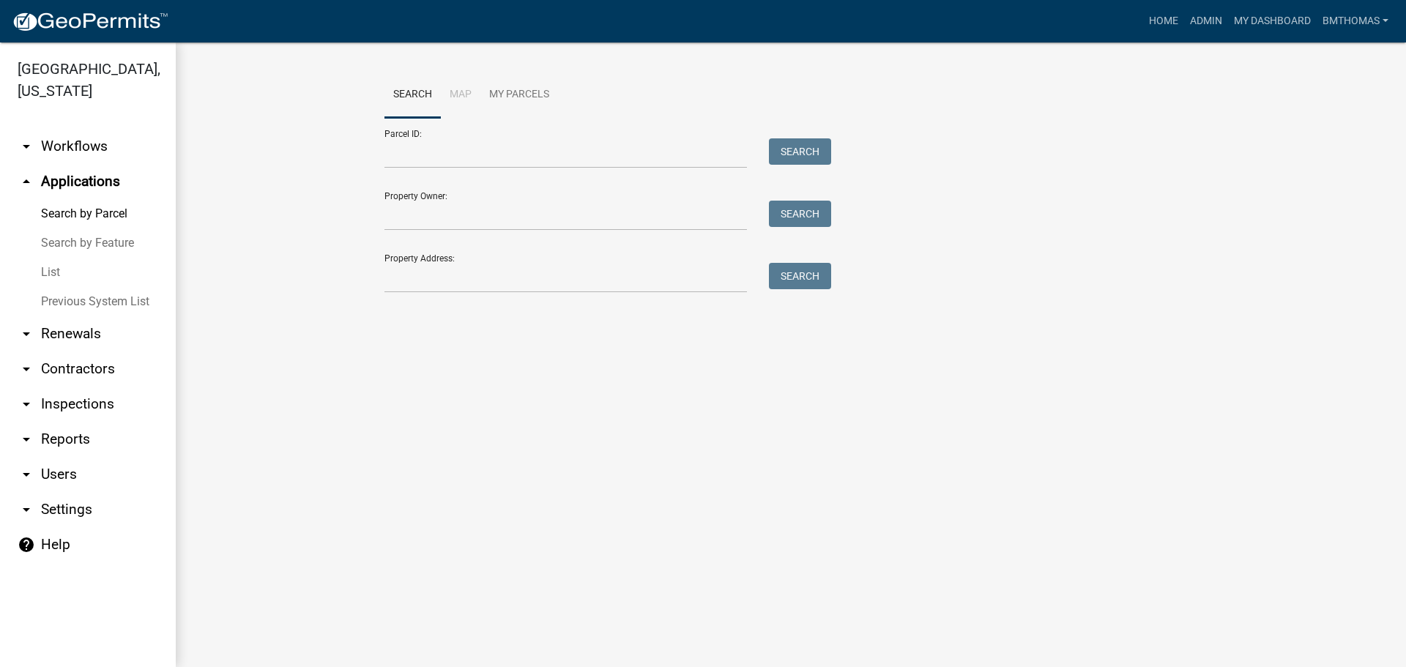
click at [58, 258] on link "List" at bounding box center [88, 272] width 176 height 29
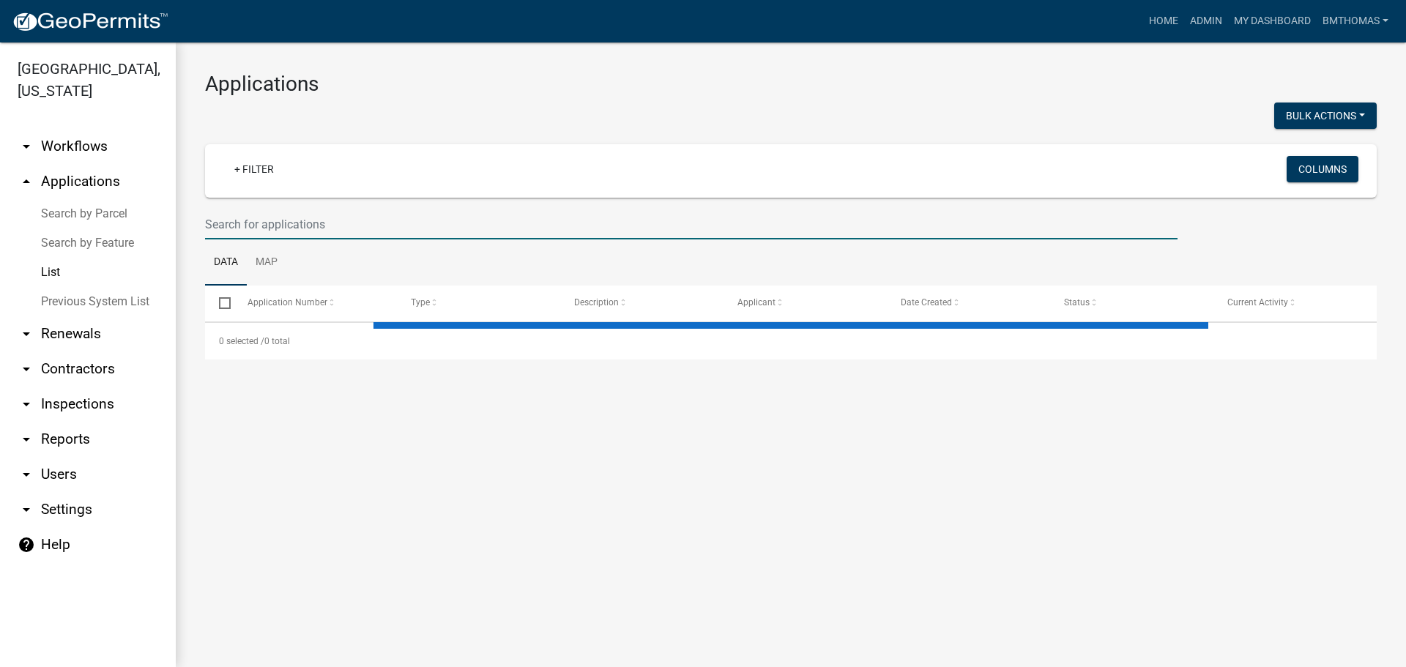
click at [294, 225] on input "text" at bounding box center [691, 224] width 972 height 30
select select "3: 100"
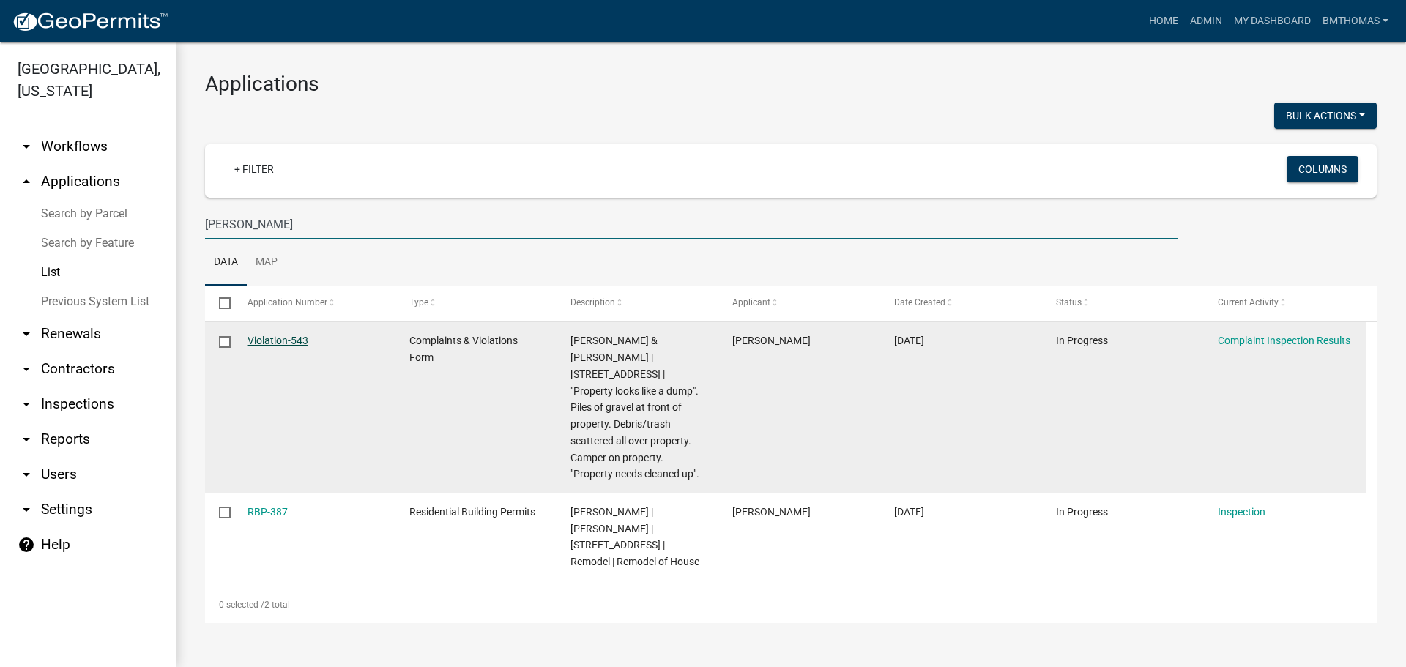
type input "[PERSON_NAME]"
click at [272, 335] on link "Violation-543" at bounding box center [278, 341] width 61 height 12
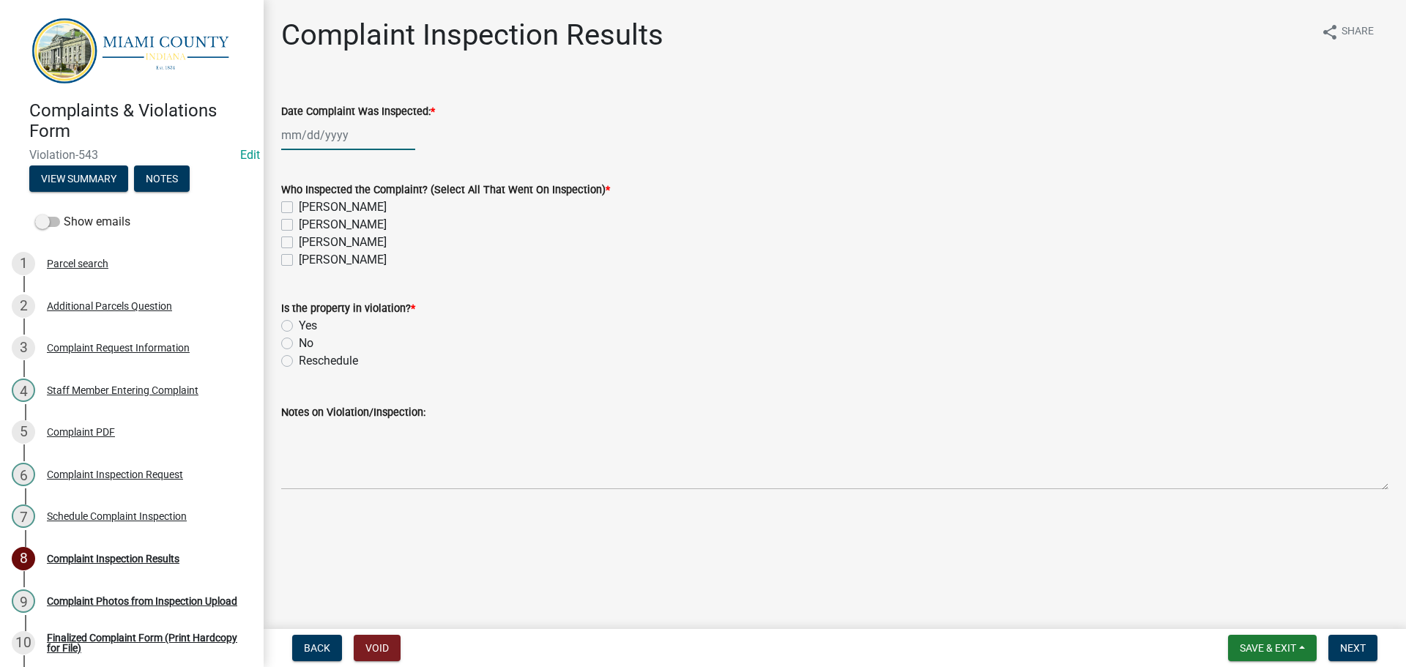
click at [324, 138] on div at bounding box center [348, 135] width 134 height 30
select select "8"
select select "2025"
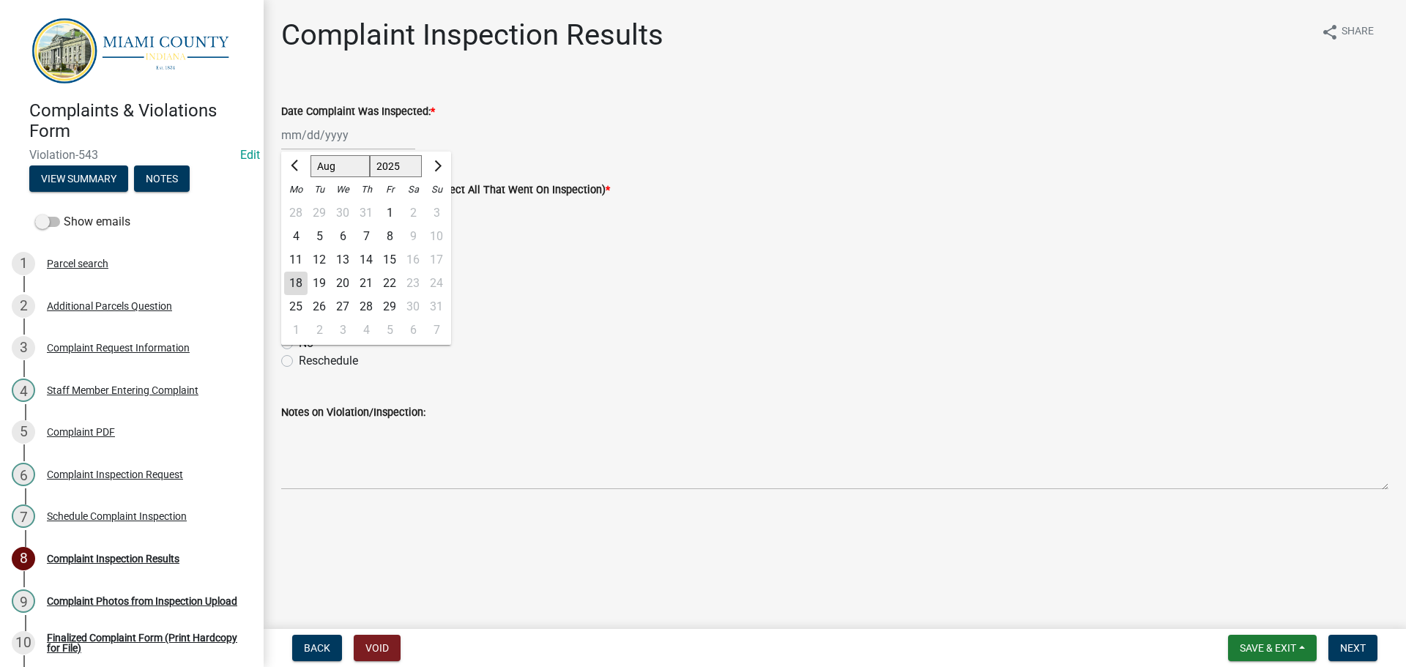
click at [374, 261] on div "14" at bounding box center [365, 259] width 23 height 23
type input "[DATE]"
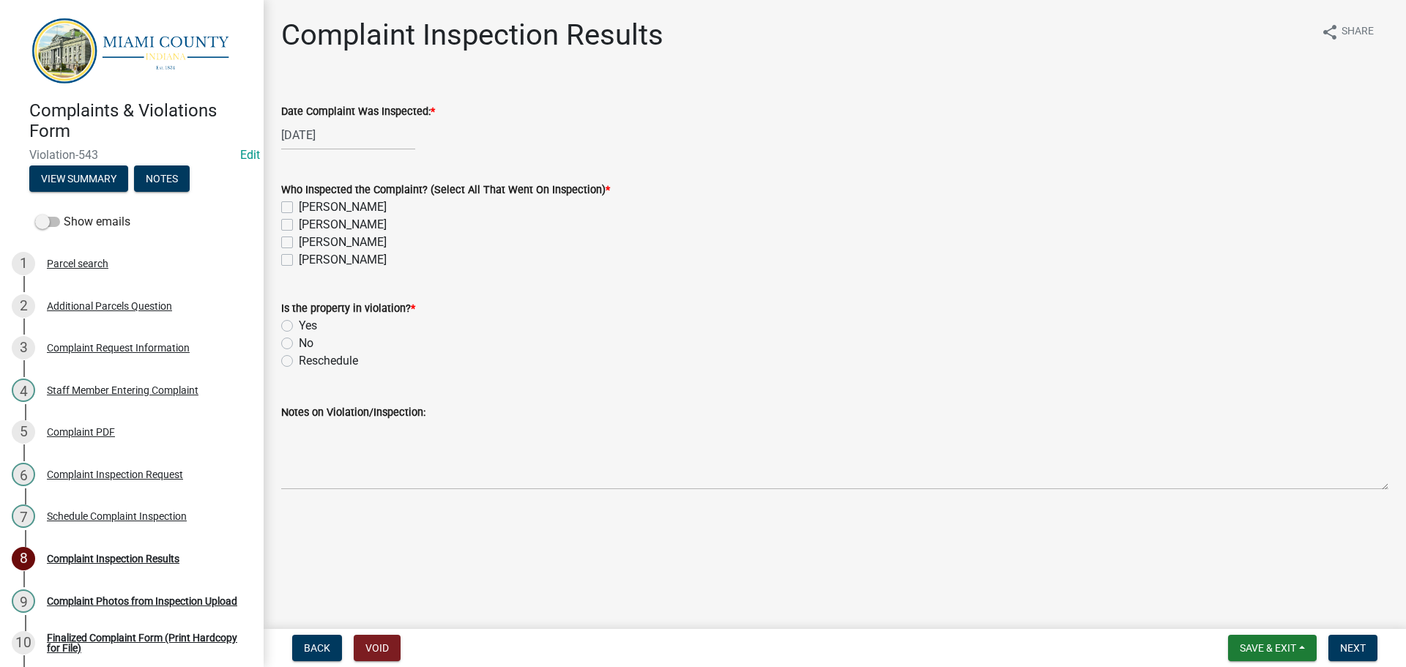
click at [299, 242] on label "[PERSON_NAME]" at bounding box center [343, 243] width 88 height 18
click at [299, 242] on input "[PERSON_NAME]" at bounding box center [304, 239] width 10 height 10
checkbox input "true"
checkbox input "false"
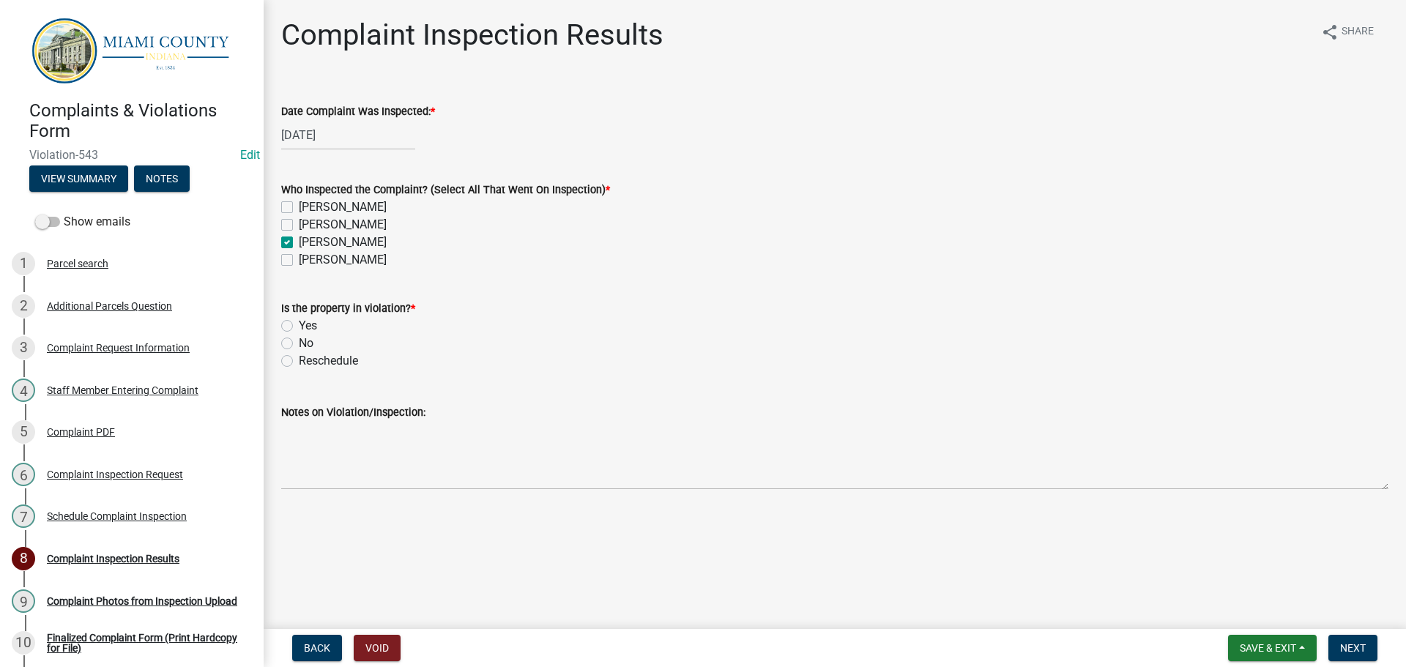
checkbox input "true"
checkbox input "false"
click at [299, 321] on label "Yes" at bounding box center [308, 326] width 18 height 18
click at [299, 321] on input "Yes" at bounding box center [304, 322] width 10 height 10
radio input "true"
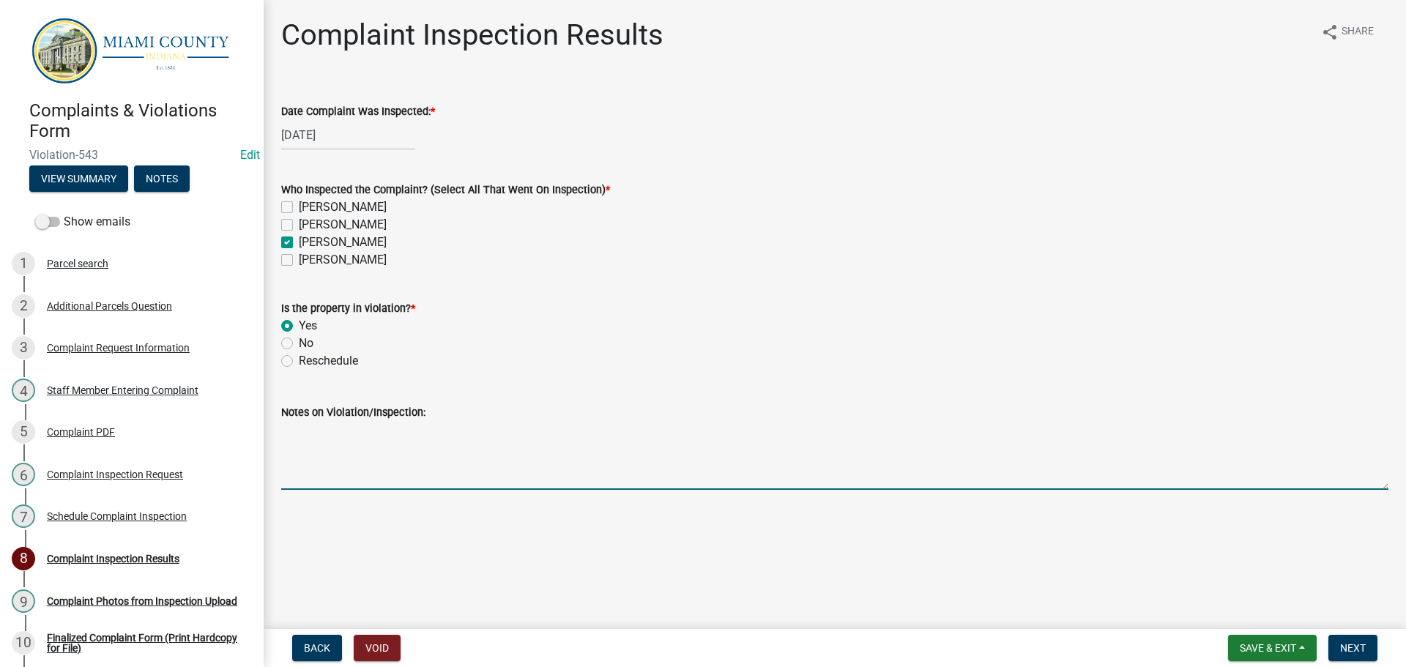
click at [318, 453] on textarea "Notes on Violation/Inspection:" at bounding box center [834, 455] width 1107 height 69
click at [359, 469] on textarea "Notes on Violation/Inspection:" at bounding box center [834, 455] width 1107 height 69
type textarea "Noted unlicensed boat, miscellaneous trash & debris, and appears to be living i…"
click at [1352, 642] on span "Next" at bounding box center [1353, 648] width 26 height 12
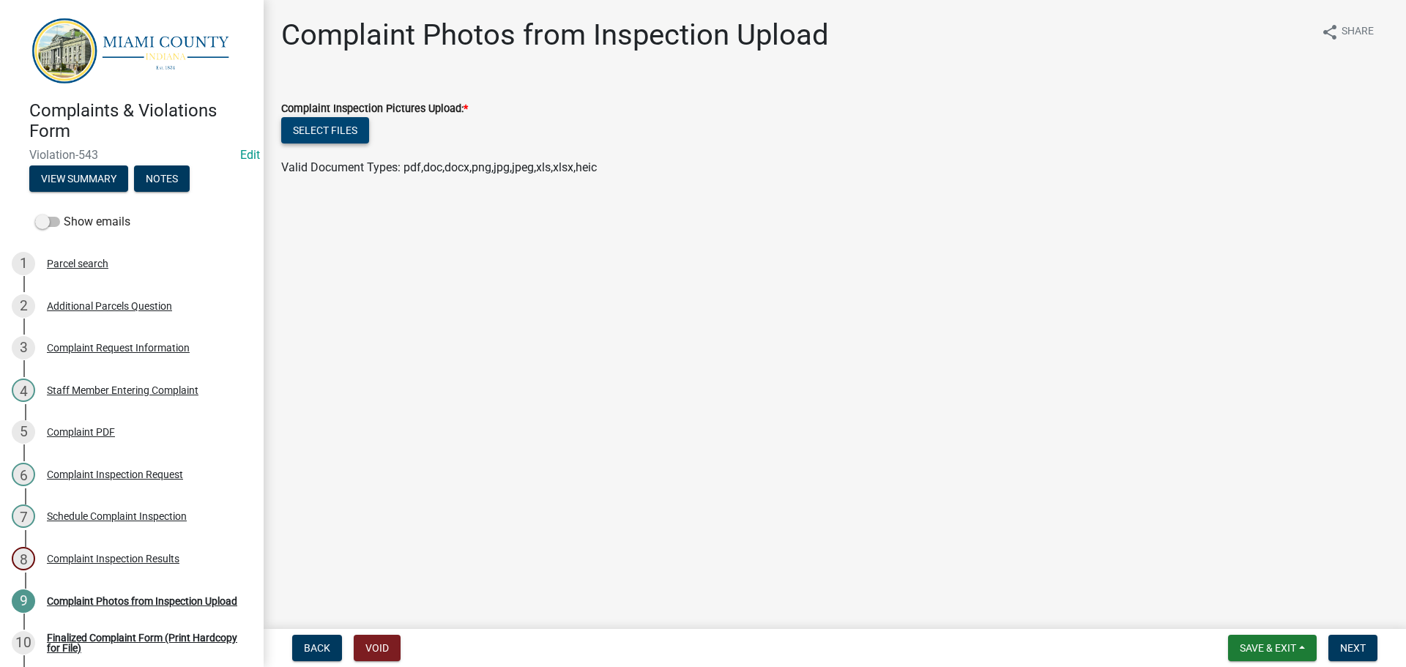
click at [334, 120] on button "Select files" at bounding box center [325, 130] width 88 height 26
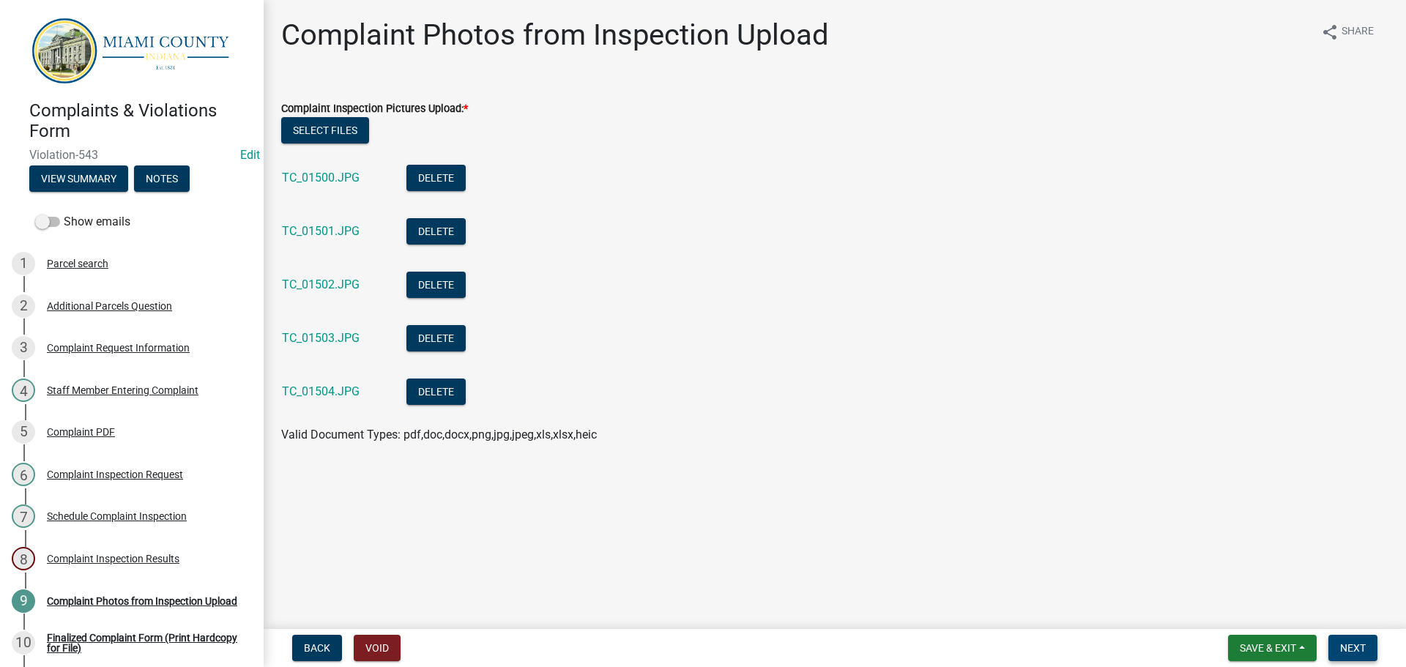
click at [1344, 646] on span "Next" at bounding box center [1353, 648] width 26 height 12
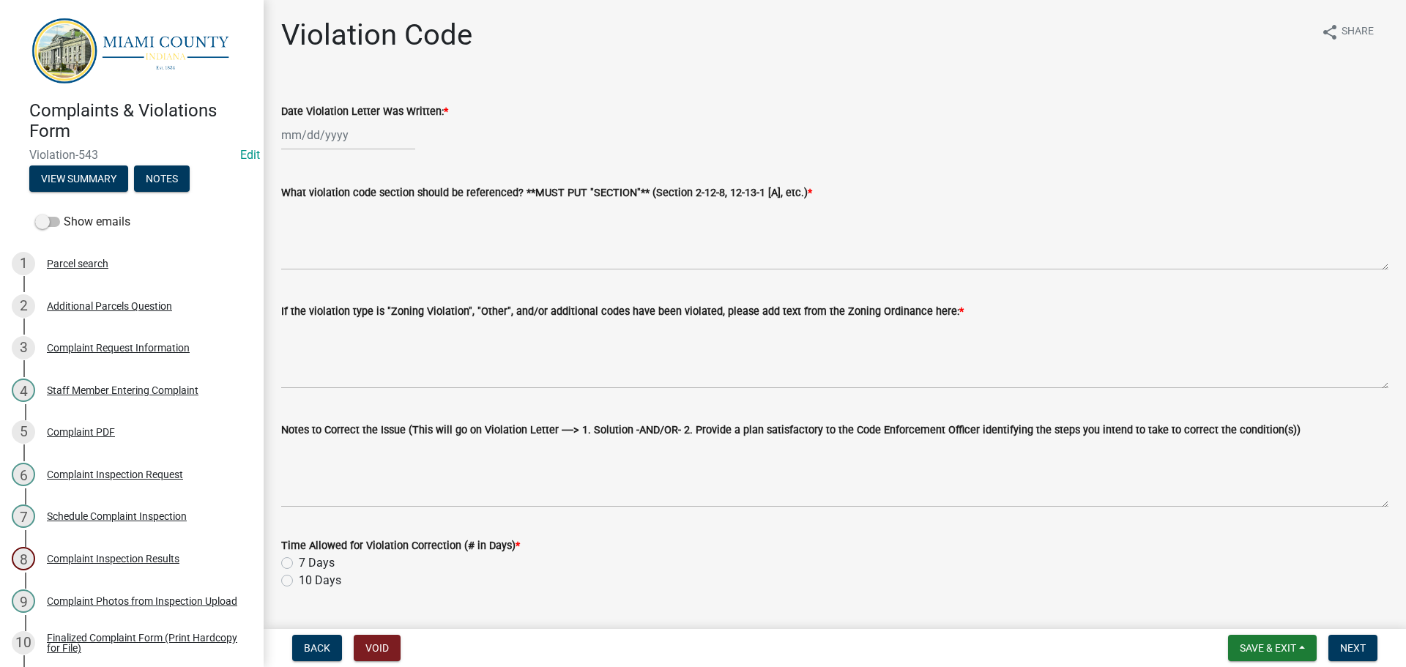
click at [340, 130] on div at bounding box center [348, 135] width 134 height 30
select select "8"
select select "2025"
click at [297, 286] on div "18" at bounding box center [295, 283] width 23 height 23
type input "[DATE]"
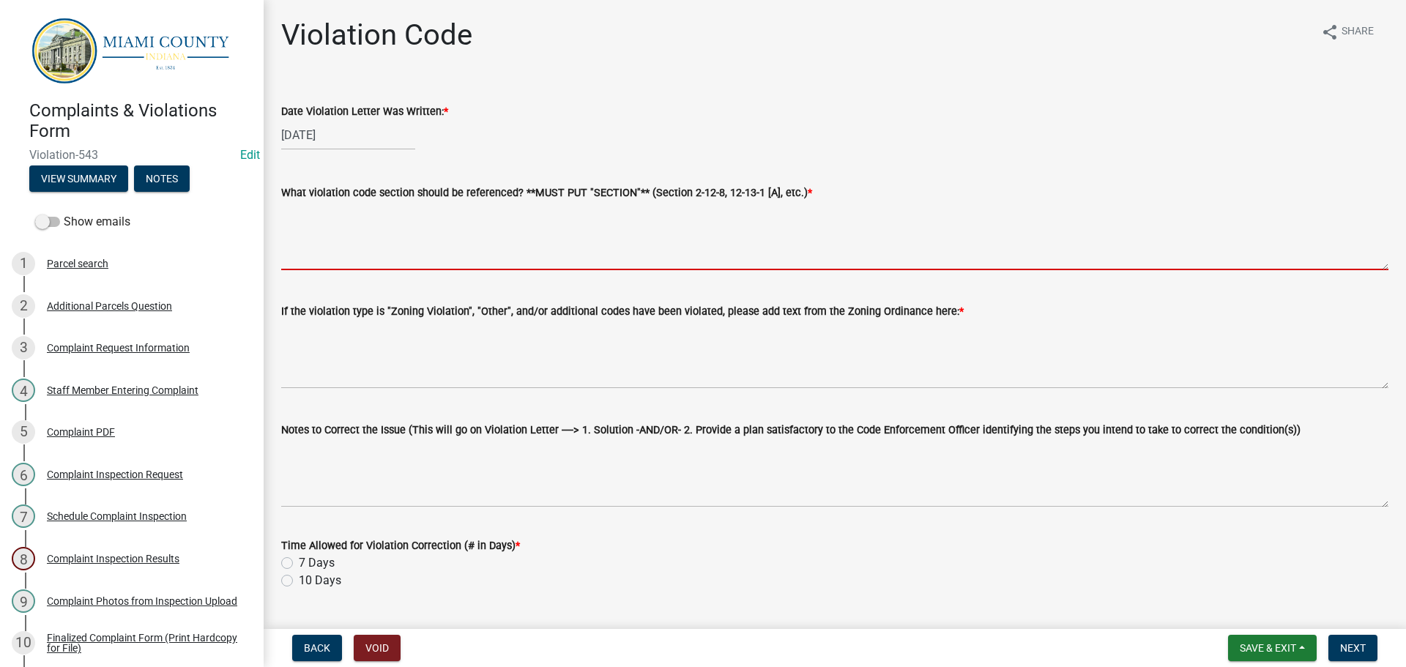
click at [315, 236] on textarea "What violation code section should be referenced? **MUST PUT "SECTION"** (Secti…" at bounding box center [834, 235] width 1107 height 69
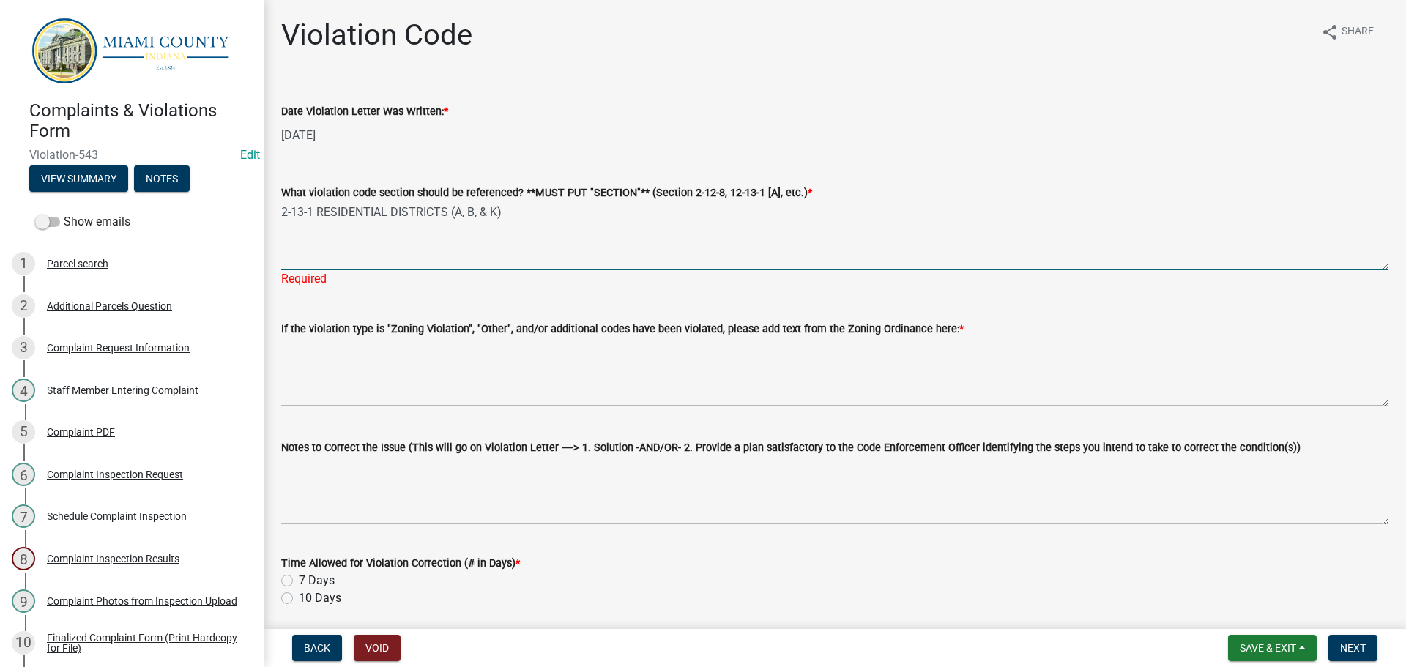
type textarea "2-13-1 RESIDENTIAL DISTRICTS (A, B, & K)"
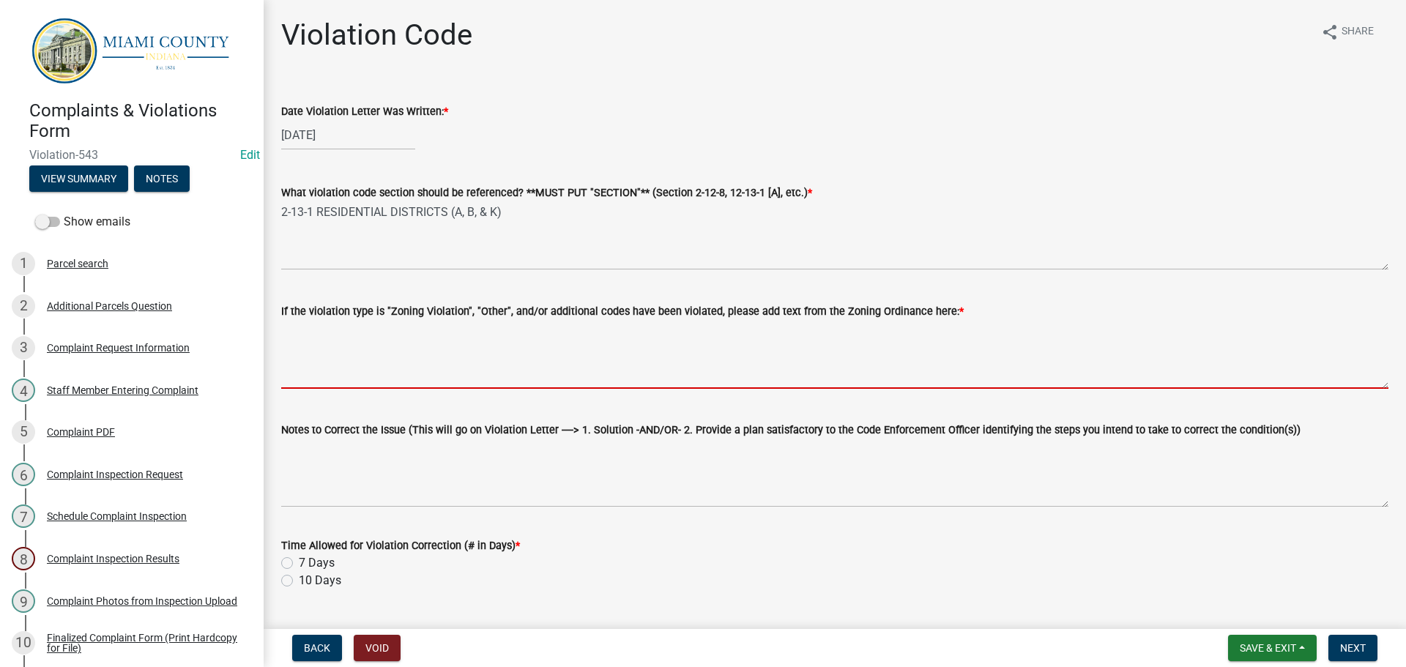
click at [353, 384] on textarea "If the violation type is "Zoning Violation", "Other", and/or additional codes h…" at bounding box center [834, 354] width 1107 height 69
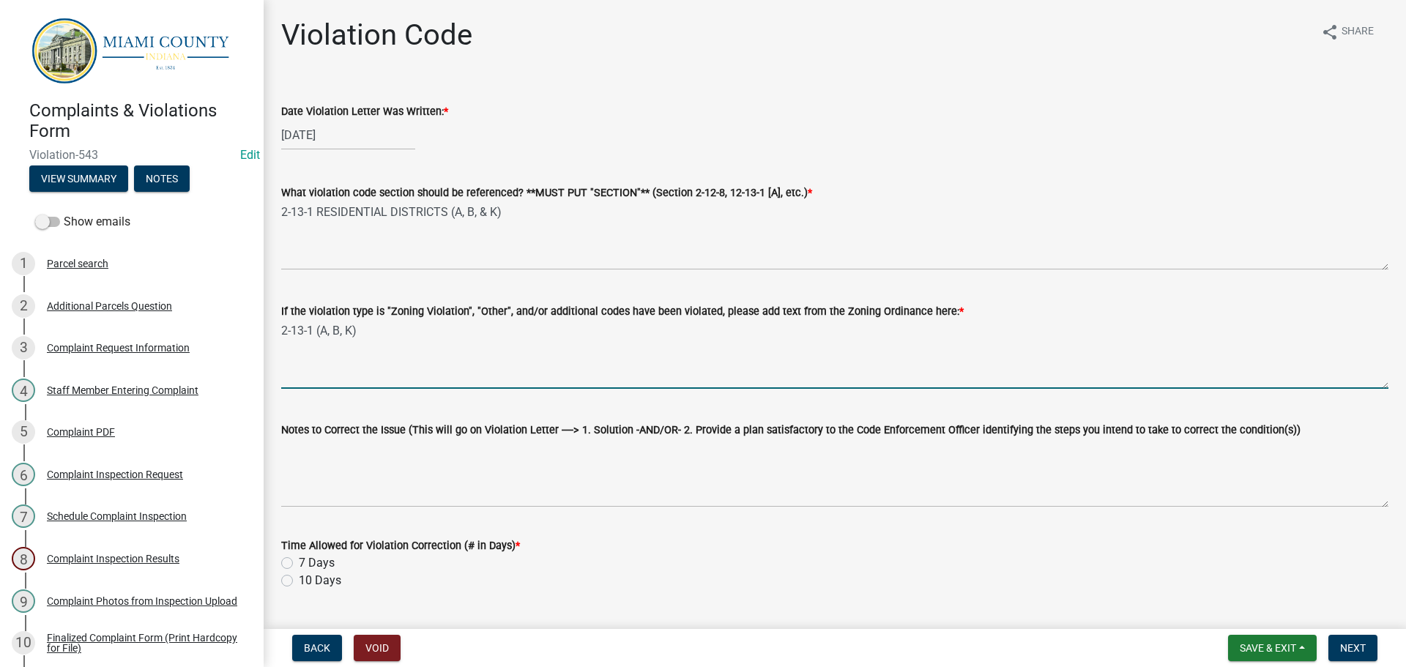
type textarea "2-13-1 (A, B, K)"
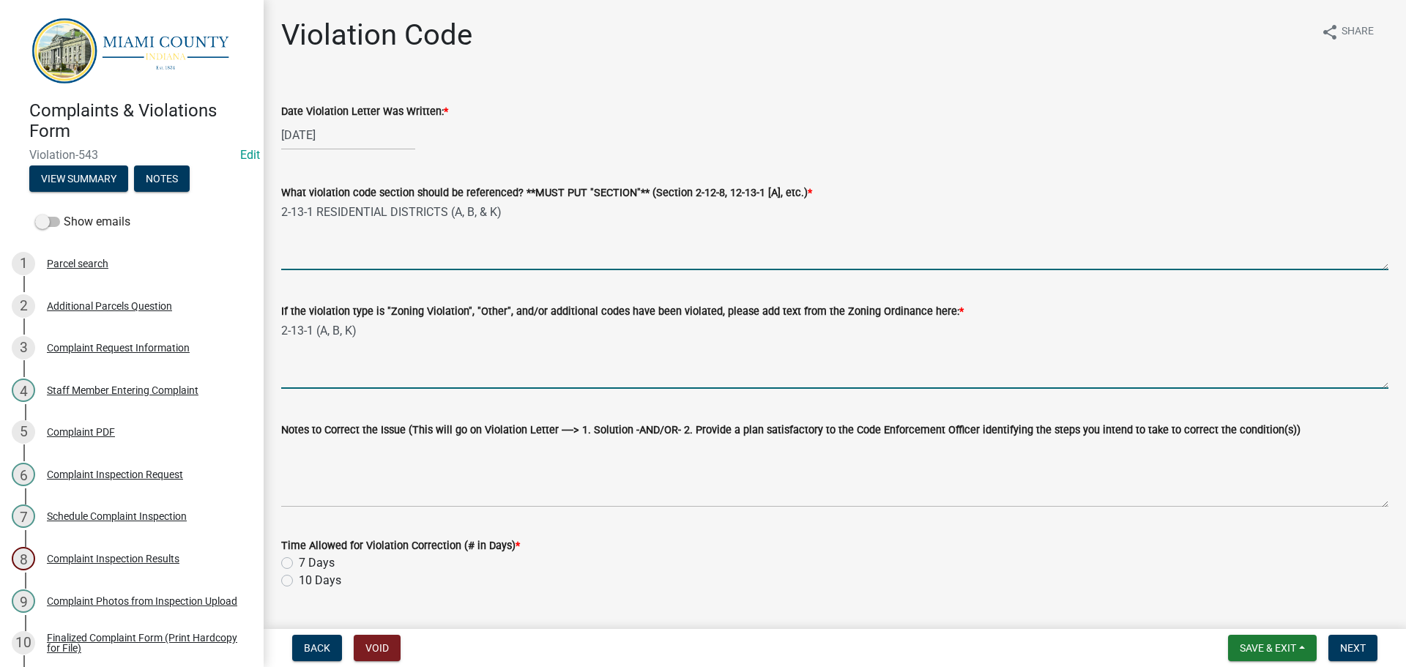
click at [488, 219] on textarea "2-13-1 RESIDENTIAL DISTRICTS (A, B, & K)" at bounding box center [834, 235] width 1107 height 69
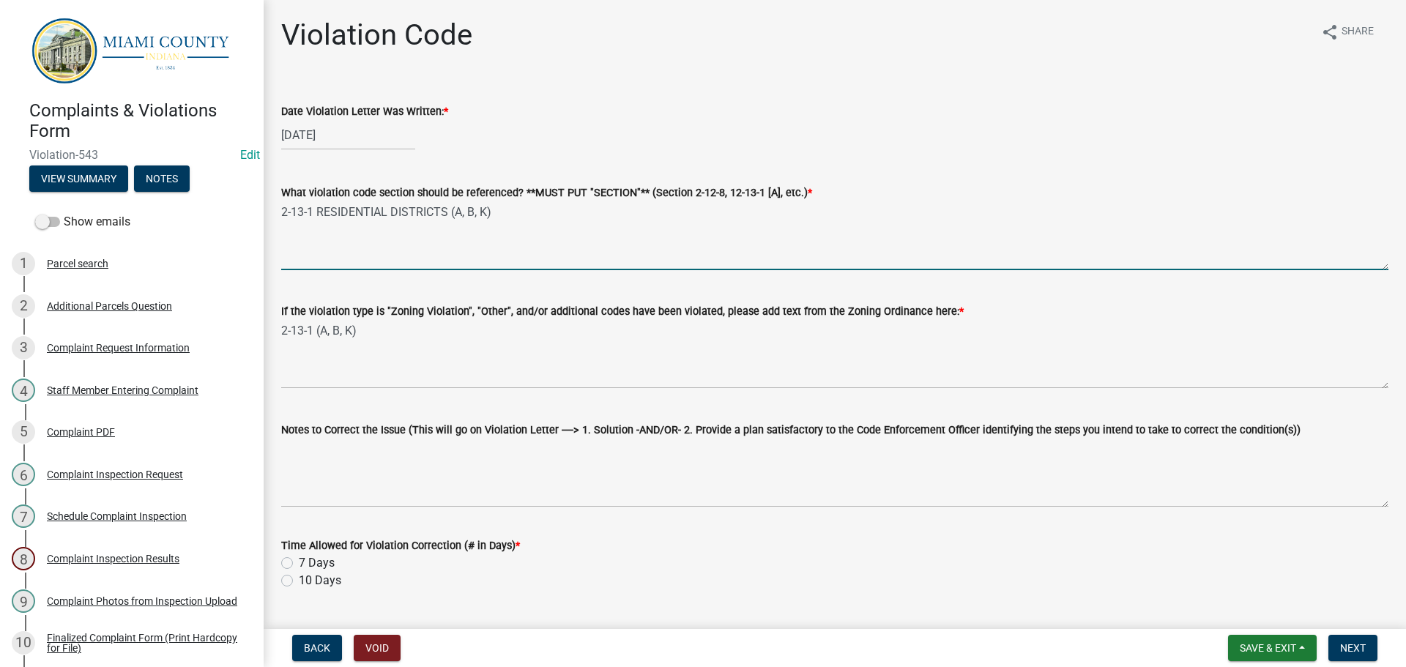
type textarea "2-13-1 RESIDENTIAL DISTRICTS (A, B, K)"
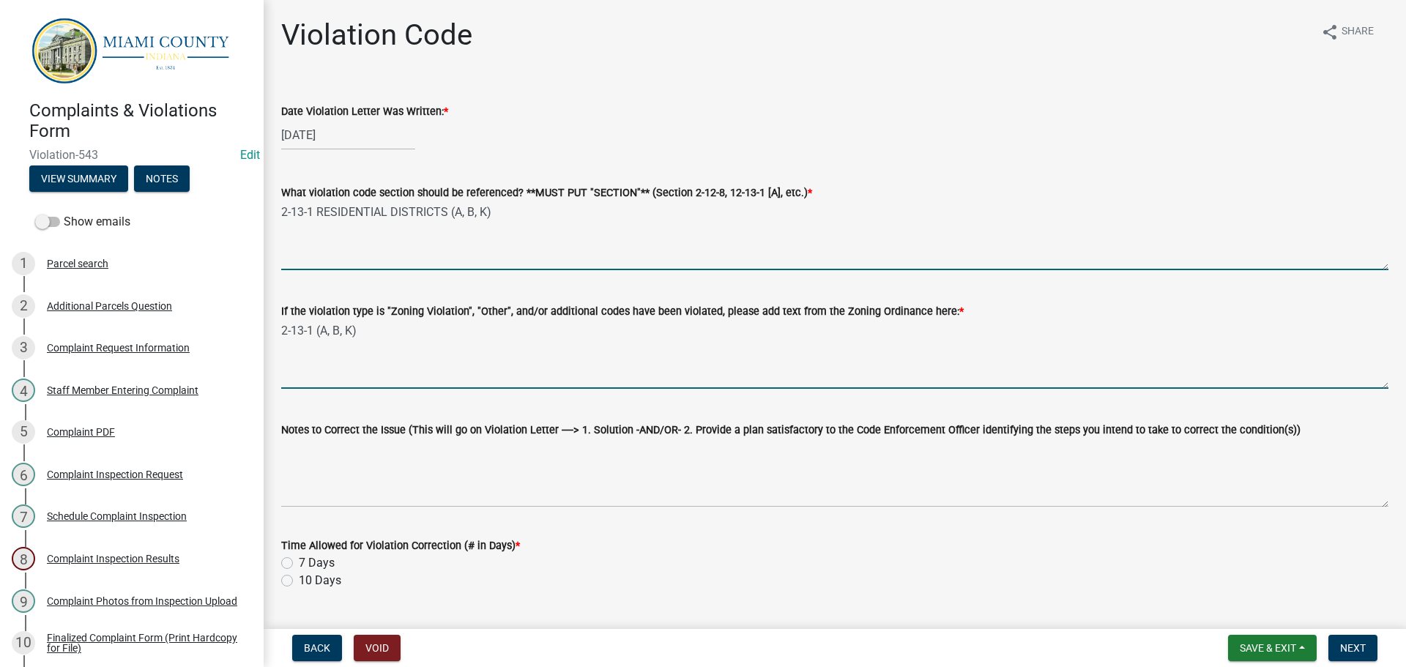
click at [412, 333] on textarea "2-13-1 (A, B, K)" at bounding box center [834, 354] width 1107 height 69
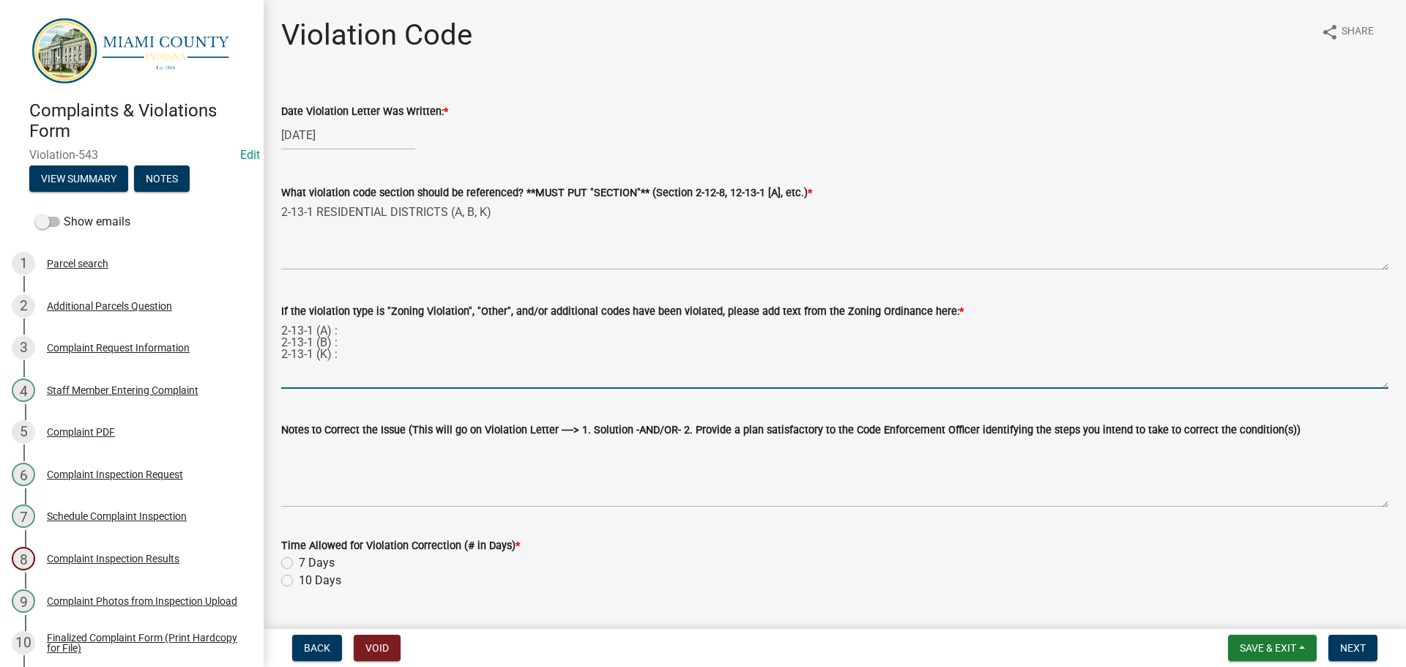
click at [379, 327] on textarea "2-13-1 (A) : 2-13-1 (B) : 2-13-1 (K) :" at bounding box center [834, 354] width 1107 height 69
click at [358, 332] on textarea "2-13-1 (A) : 2-13-1 (B) : 2-13-1 (K) :" at bounding box center [834, 354] width 1107 height 69
drag, startPoint x: 358, startPoint y: 332, endPoint x: 343, endPoint y: 330, distance: 14.8
click at [343, 330] on textarea "2-13-1 (A) : 2-13-1 (B) : 2-13-1 (K) :" at bounding box center [834, 354] width 1107 height 69
paste textarea "Automotive vehicles, including Campers and Motor Homes, of any kind or type wit…"
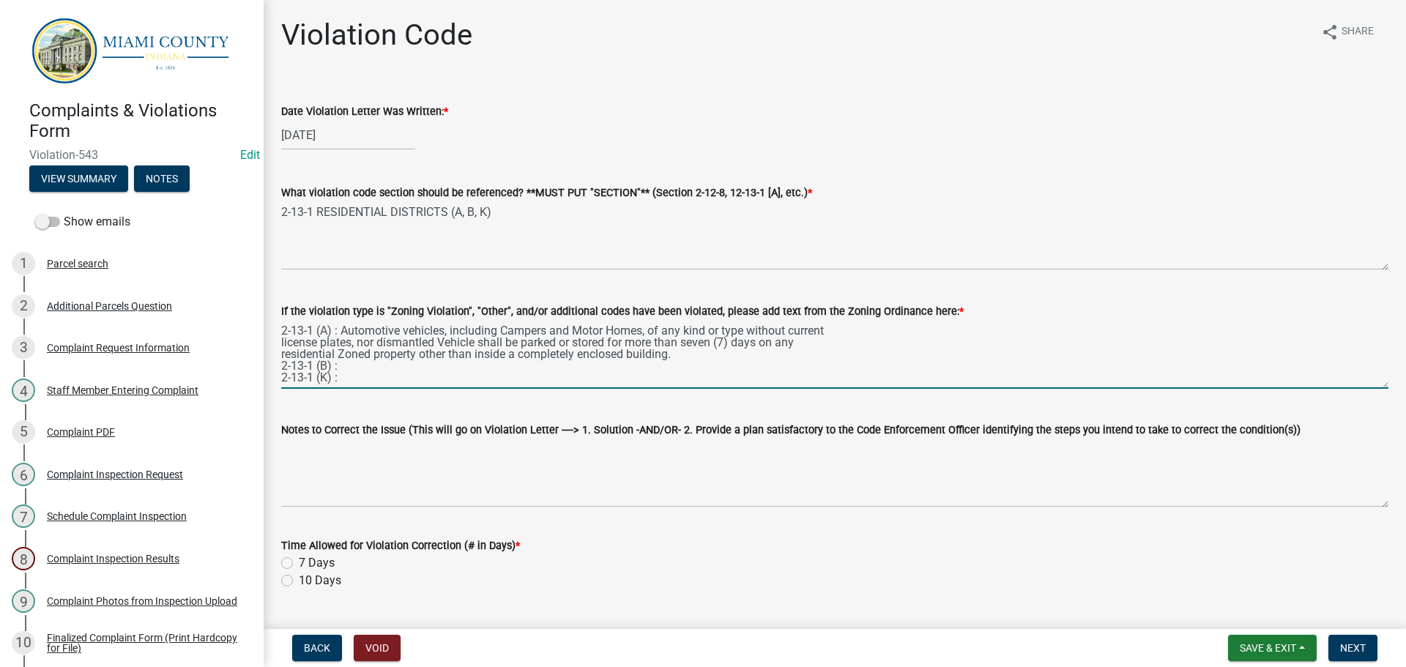
click at [283, 345] on textarea "2-13-1 (A) : Automotive vehicles, including Campers and Motor Homes, of any kin…" at bounding box center [834, 354] width 1107 height 69
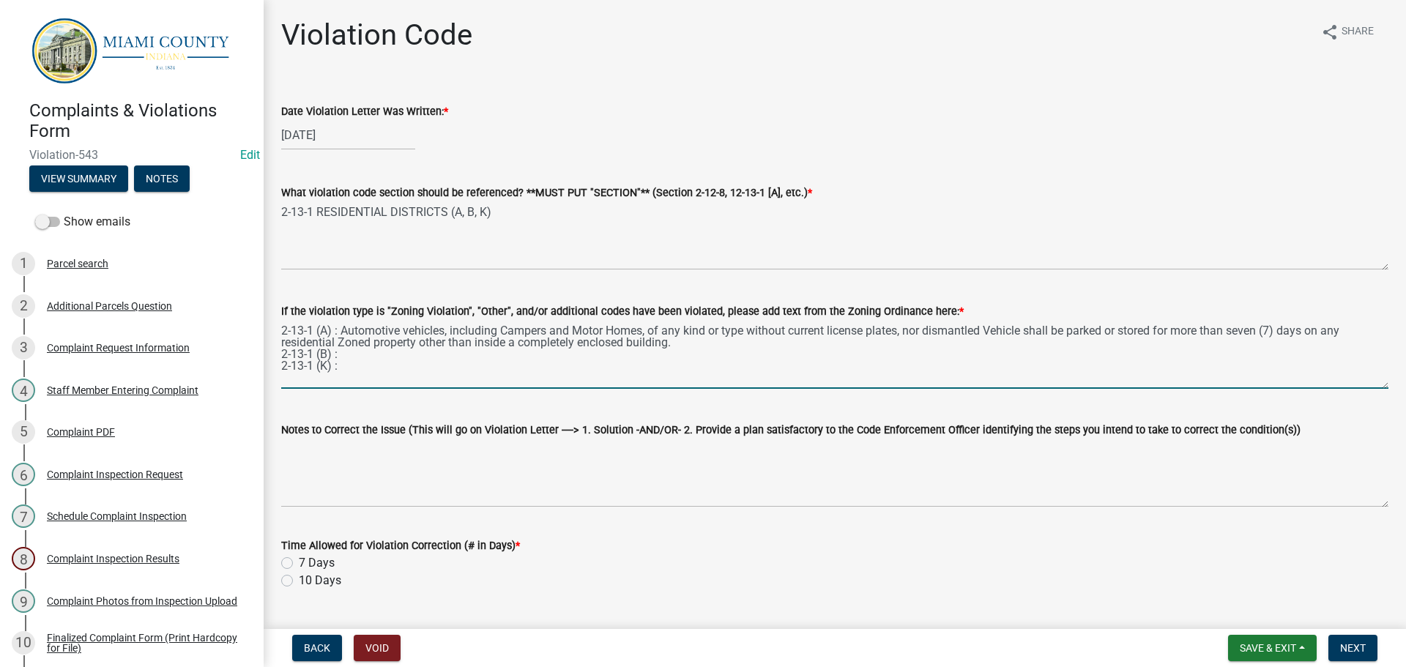
click at [281, 344] on textarea "2-13-1 (A) : Automotive vehicles, including Campers and Motor Homes, of any kin…" at bounding box center [834, 354] width 1107 height 69
click at [403, 354] on textarea "2-13-1 (A) : Automotive vehicles, including Campers and Motor Homes, of any kin…" at bounding box center [834, 354] width 1107 height 69
paste textarea "Major Recreational Vehicles may be parked or stored on the side or rear lot in …"
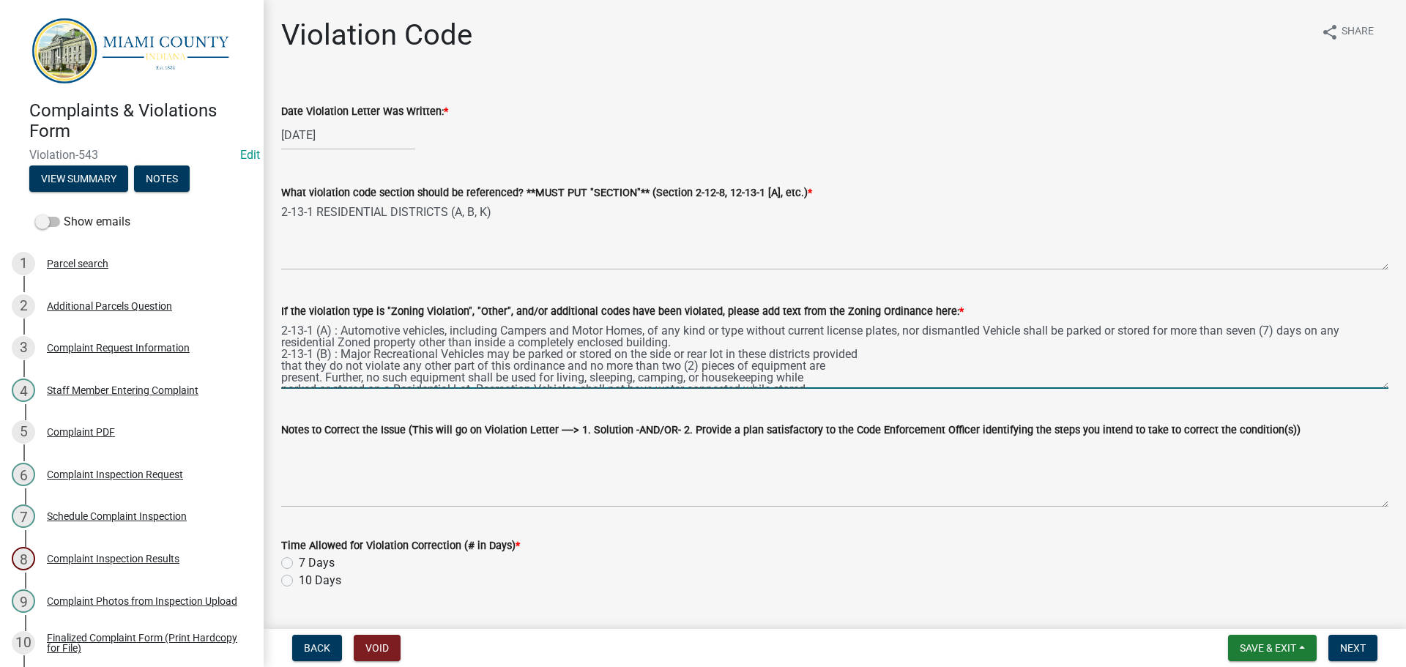
scroll to position [19, 0]
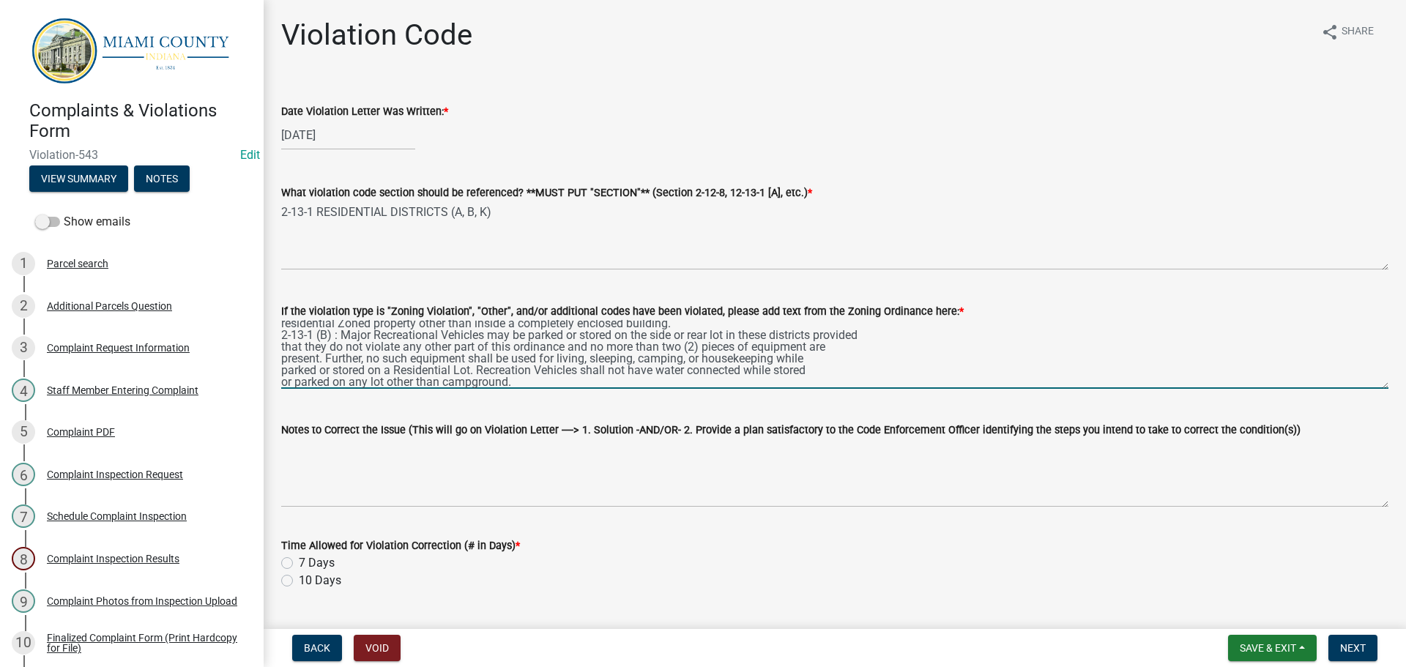
click at [294, 349] on textarea "2-13-1 (A) : Automotive vehicles, including Campers and Motor Homes, of any kin…" at bounding box center [834, 354] width 1107 height 69
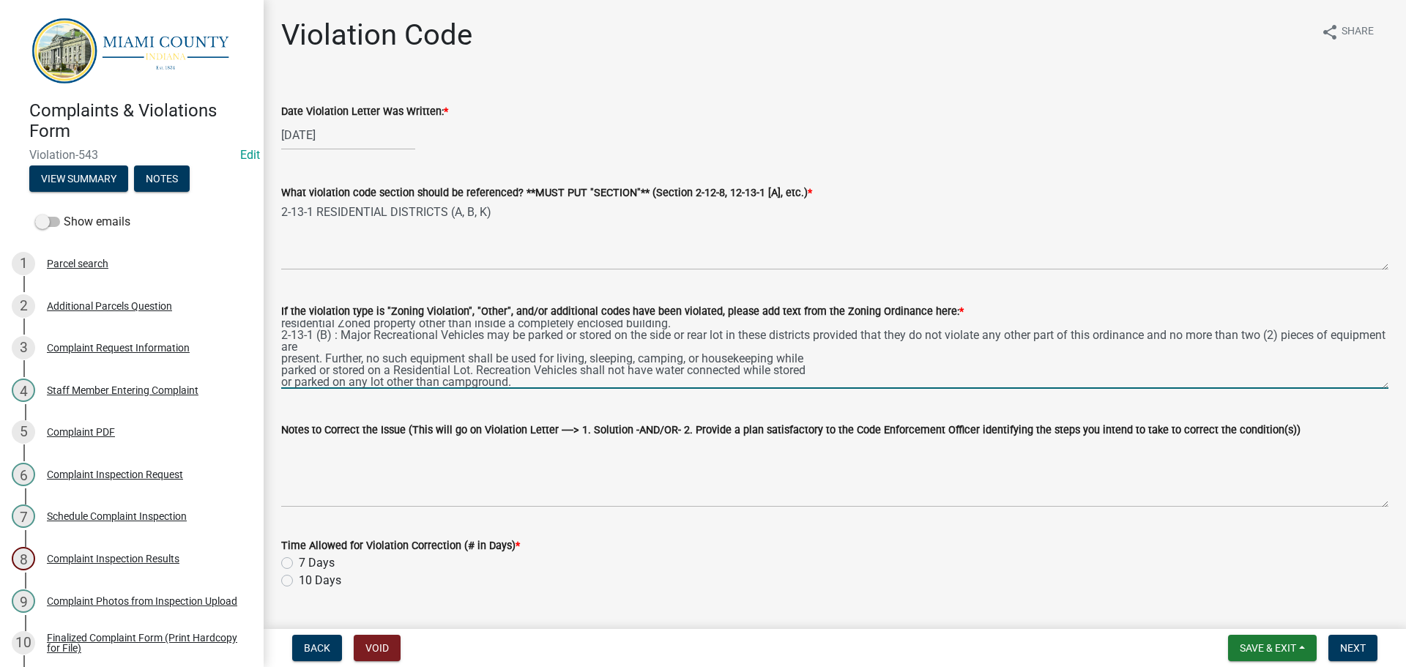
click at [278, 357] on div "If the violation type is "Zoning Violation", "Other", and/or additional codes h…" at bounding box center [834, 335] width 1129 height 107
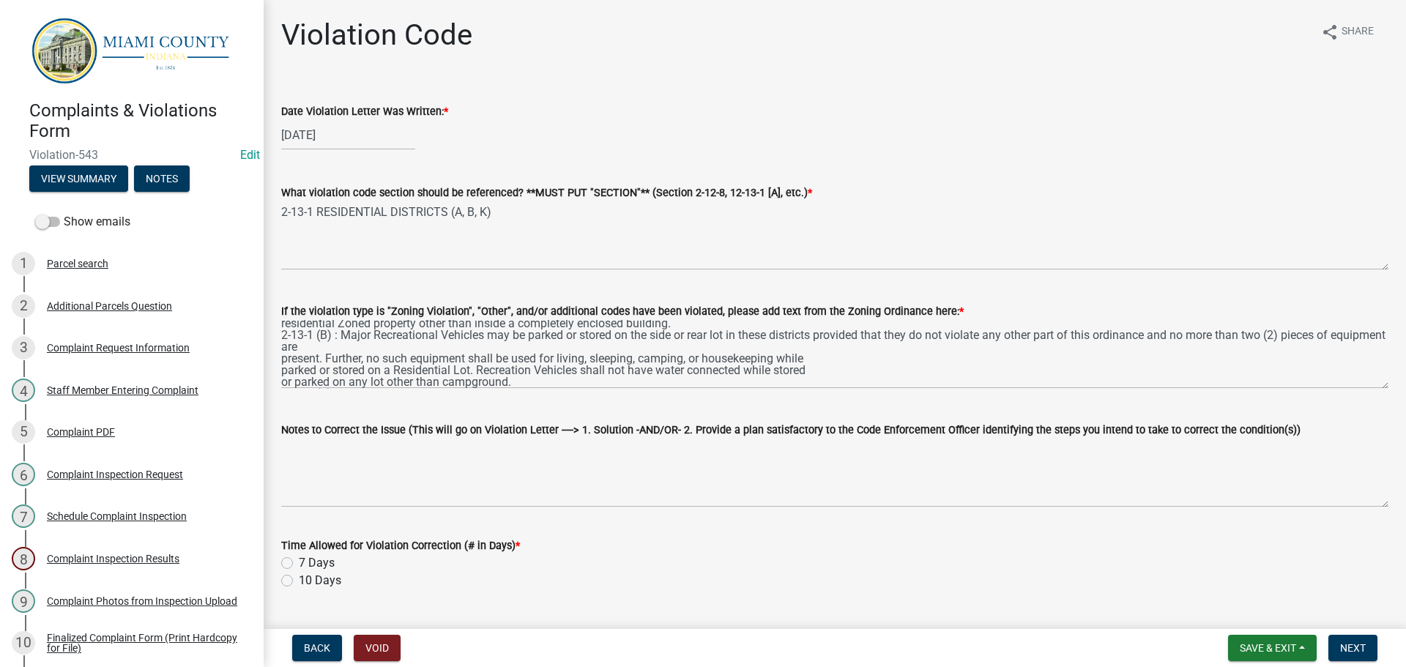
click at [280, 359] on div "If the violation type is "Zoning Violation", "Other", and/or additional codes h…" at bounding box center [834, 335] width 1129 height 107
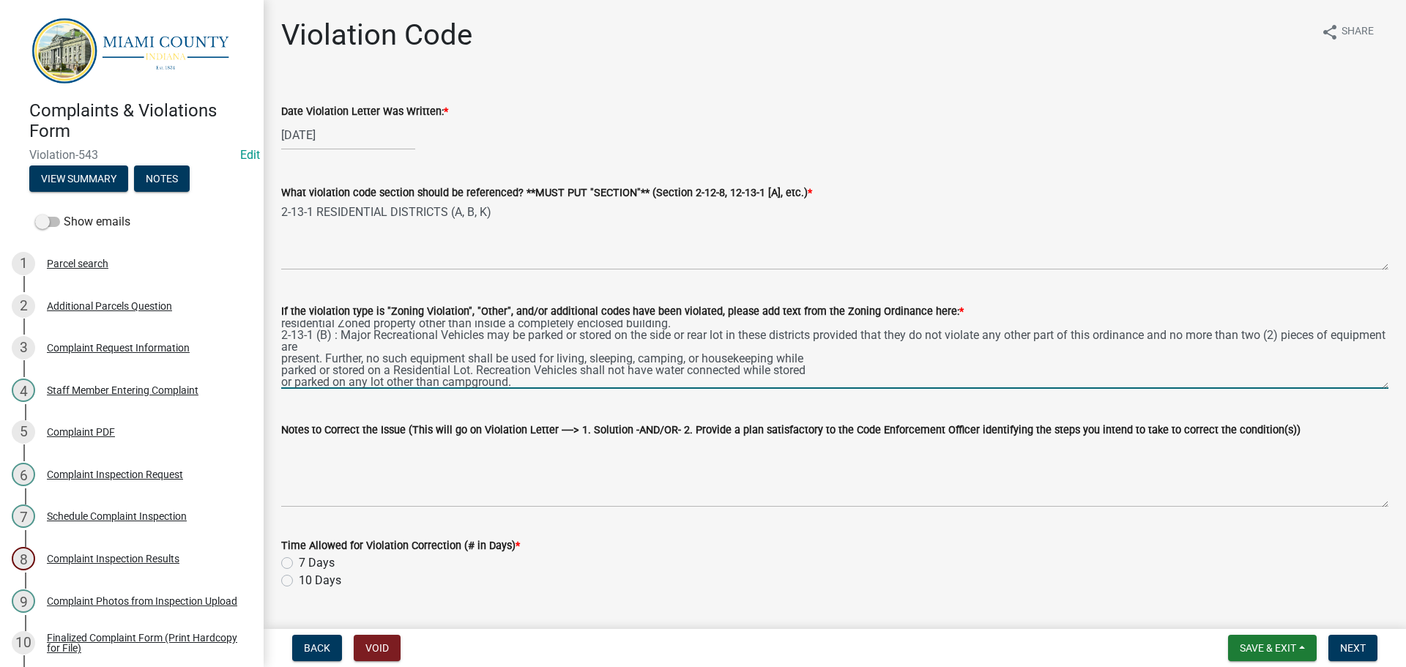
click at [281, 359] on textarea "2-13-1 (A) : Automotive vehicles, including Campers and Motor Homes, of any kin…" at bounding box center [834, 354] width 1107 height 69
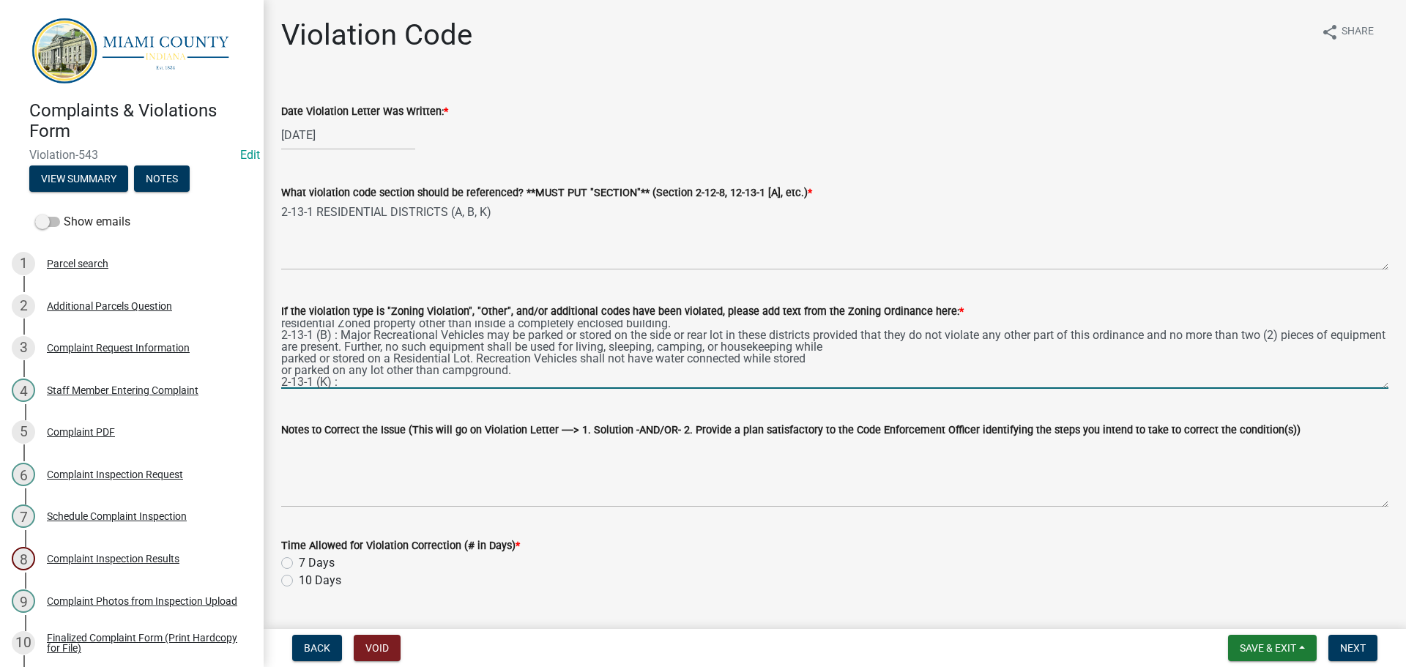
click at [280, 357] on div "If the violation type is "Zoning Violation", "Other", and/or additional codes h…" at bounding box center [834, 335] width 1129 height 107
click at [284, 359] on textarea "2-13-1 (A) : Automotive vehicles, including Campers and Motor Homes, of any kin…" at bounding box center [834, 354] width 1107 height 69
click at [282, 371] on textarea "2-13-1 (A) : Automotive vehicles, including Campers and Motor Homes, of any kin…" at bounding box center [834, 354] width 1107 height 69
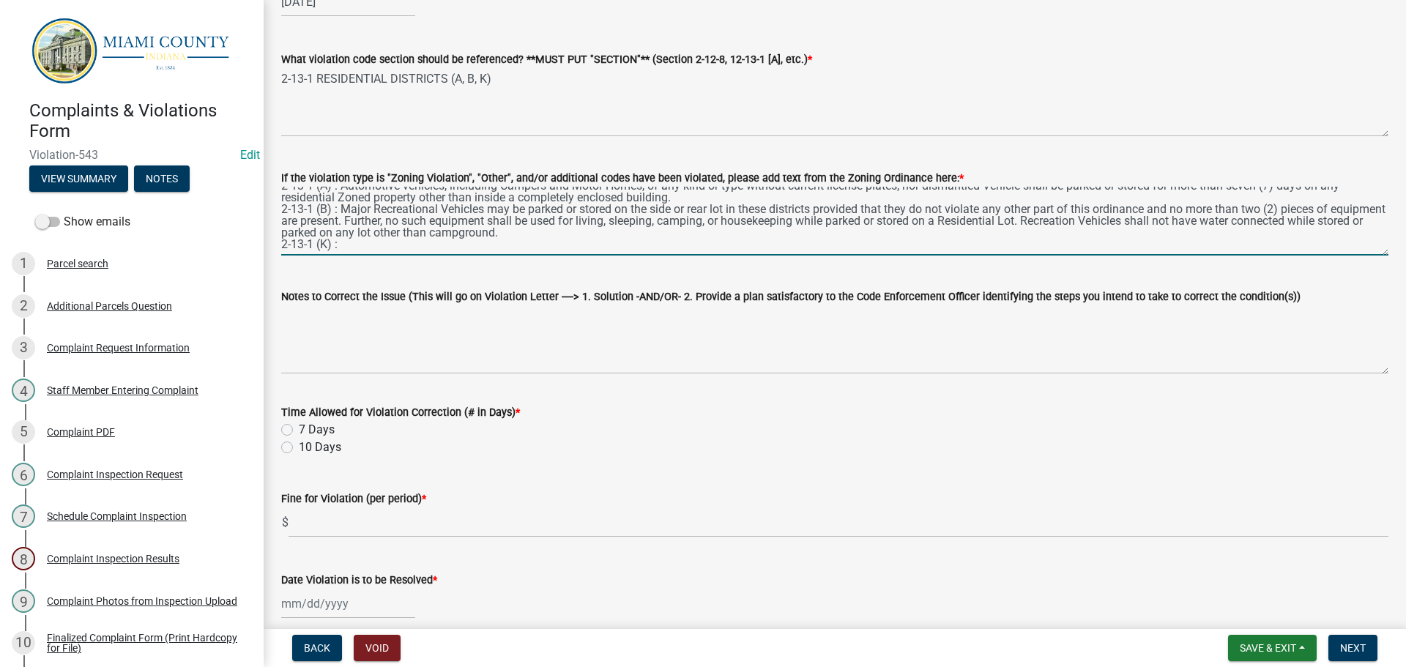
scroll to position [146, 0]
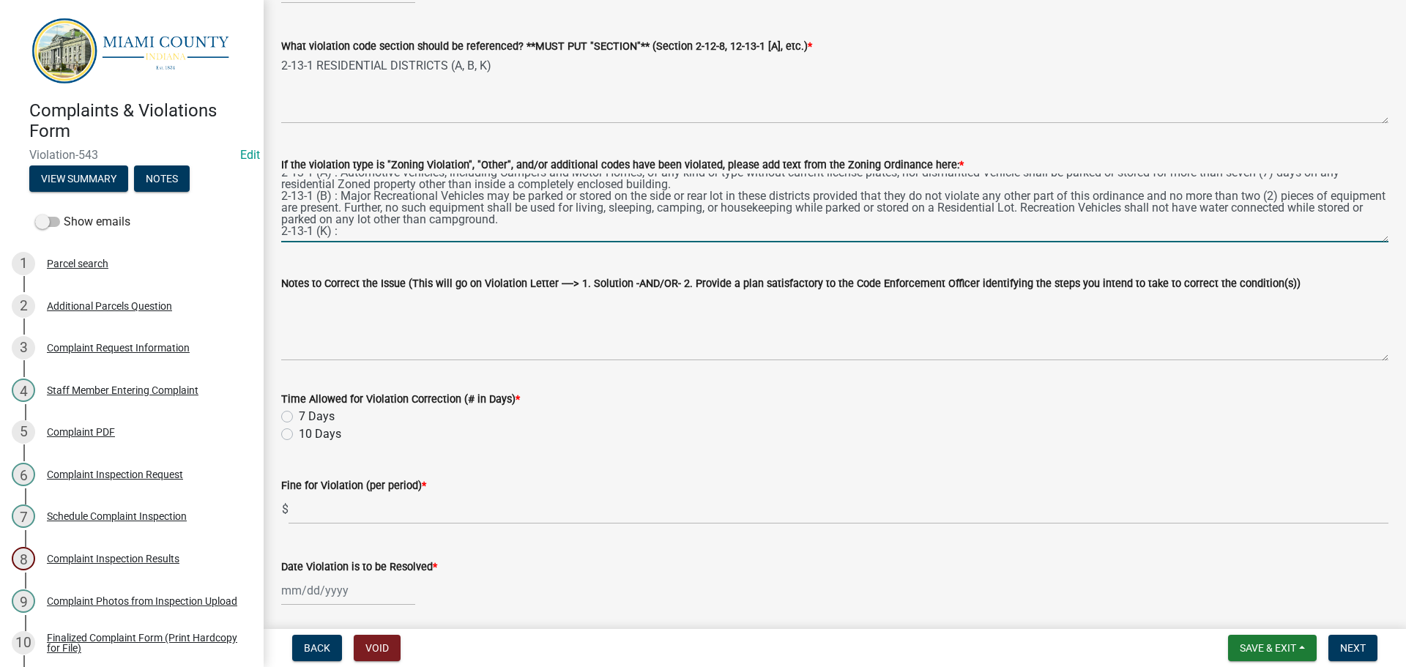
click at [392, 234] on textarea "2-13-1 (A) : Automotive vehicles, including Campers and Motor Homes, of any kin…" at bounding box center [834, 208] width 1107 height 69
paste textarea "Trash, Rubbish, and discarded used property shall not be kept, stored, or maint…"
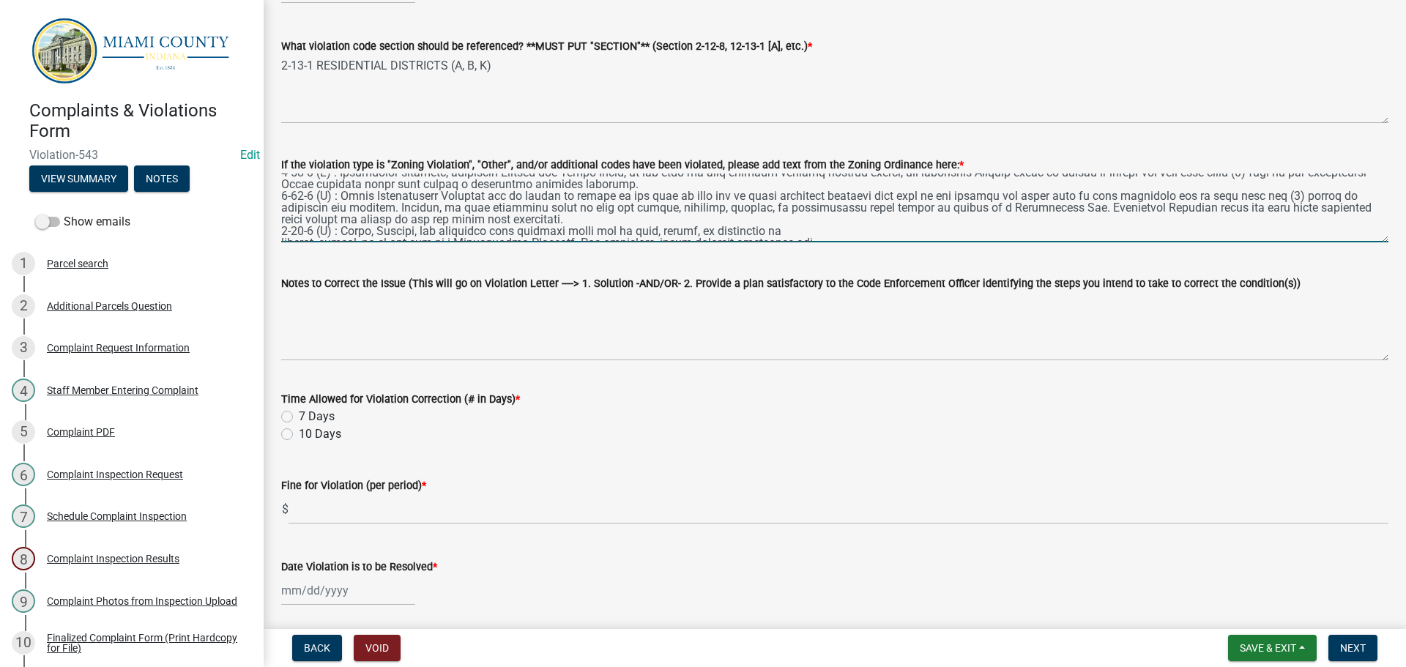
scroll to position [31, 0]
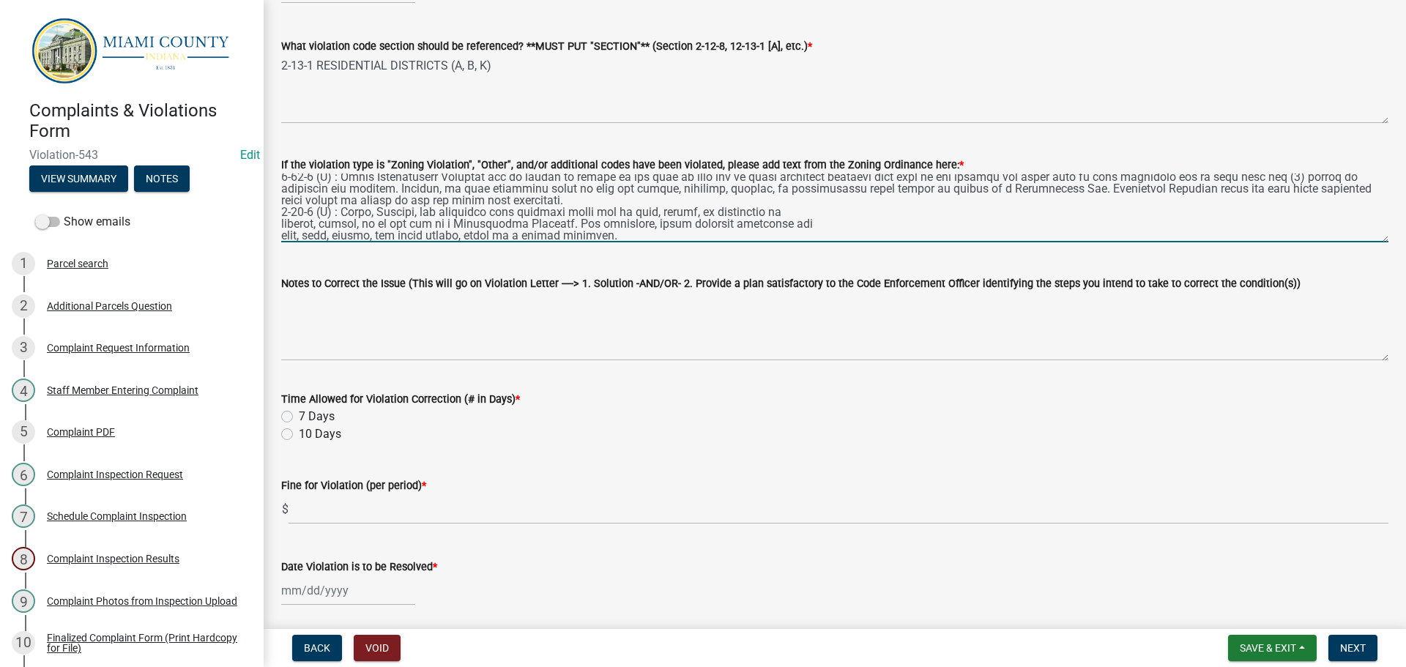
click at [297, 231] on textarea "If the violation type is "Zoning Violation", "Other", and/or additional codes h…" at bounding box center [834, 208] width 1107 height 69
click at [282, 224] on textarea "If the violation type is "Zoning Violation", "Other", and/or additional codes h…" at bounding box center [834, 208] width 1107 height 69
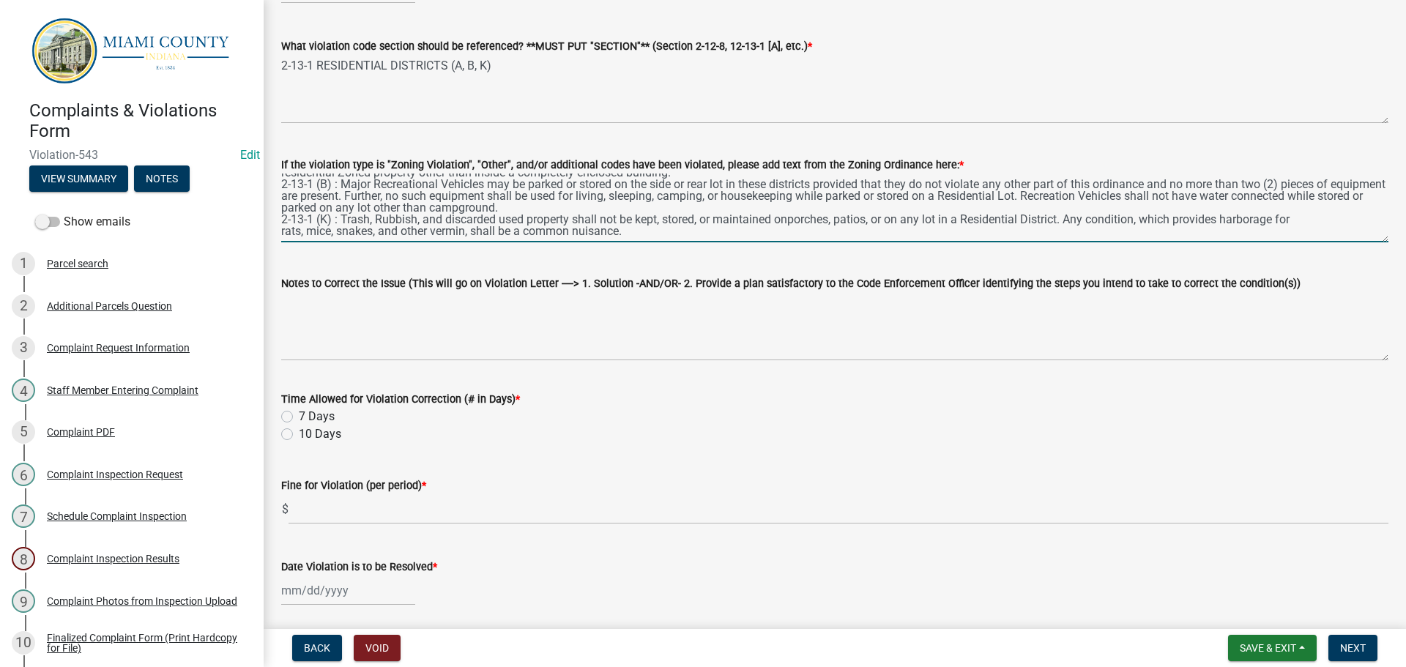
scroll to position [23, 0]
click at [282, 231] on textarea "If the violation type is "Zoning Violation", "Other", and/or additional codes h…" at bounding box center [834, 208] width 1107 height 69
type textarea "2-13-1 (A) : Automotive vehicles, including Campers and Motor Homes, of any kin…"
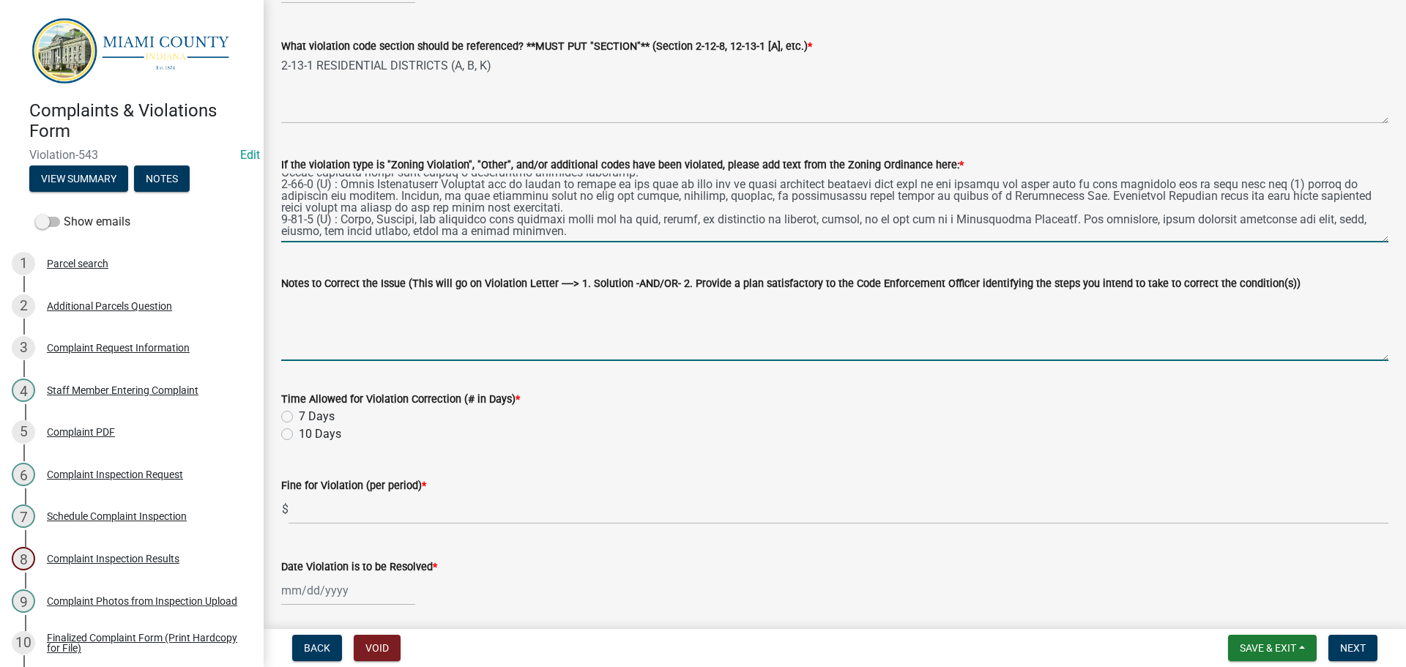
click at [383, 316] on textarea "Notes to Correct the Issue (This will go on Violation Letter ----> 1. Solution …" at bounding box center [834, 326] width 1107 height 69
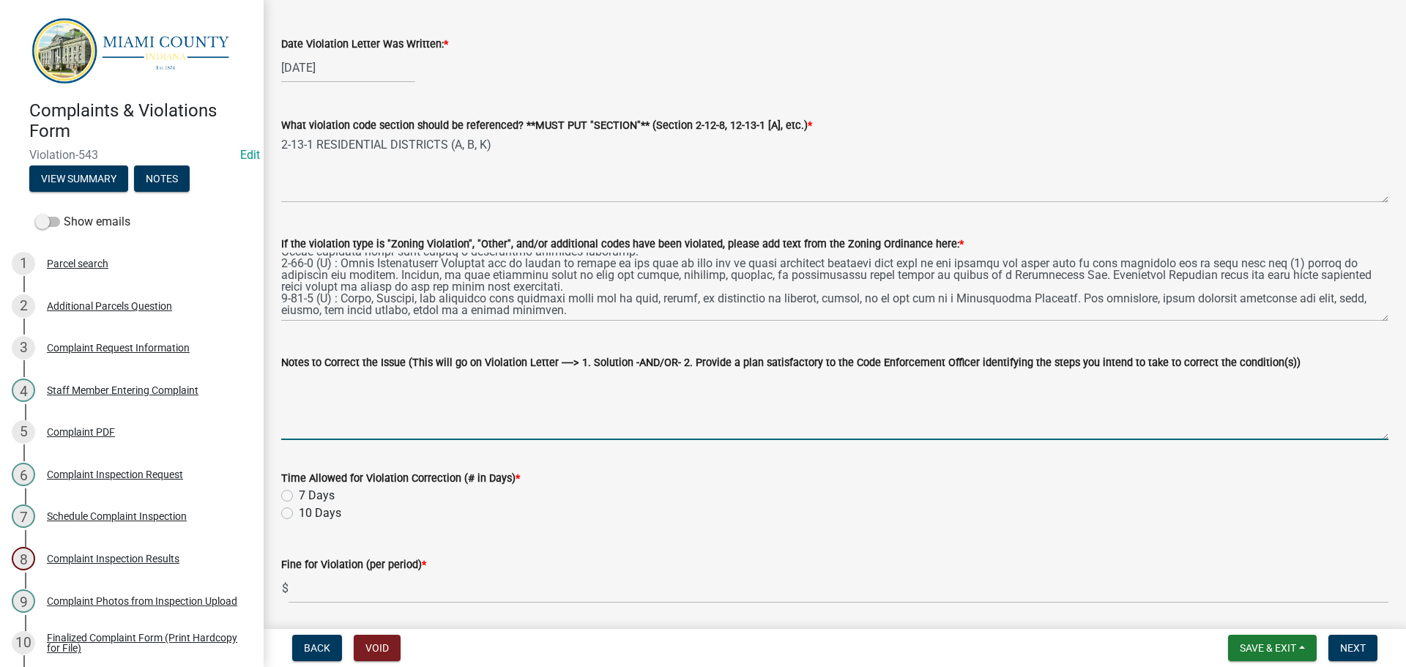
scroll to position [0, 0]
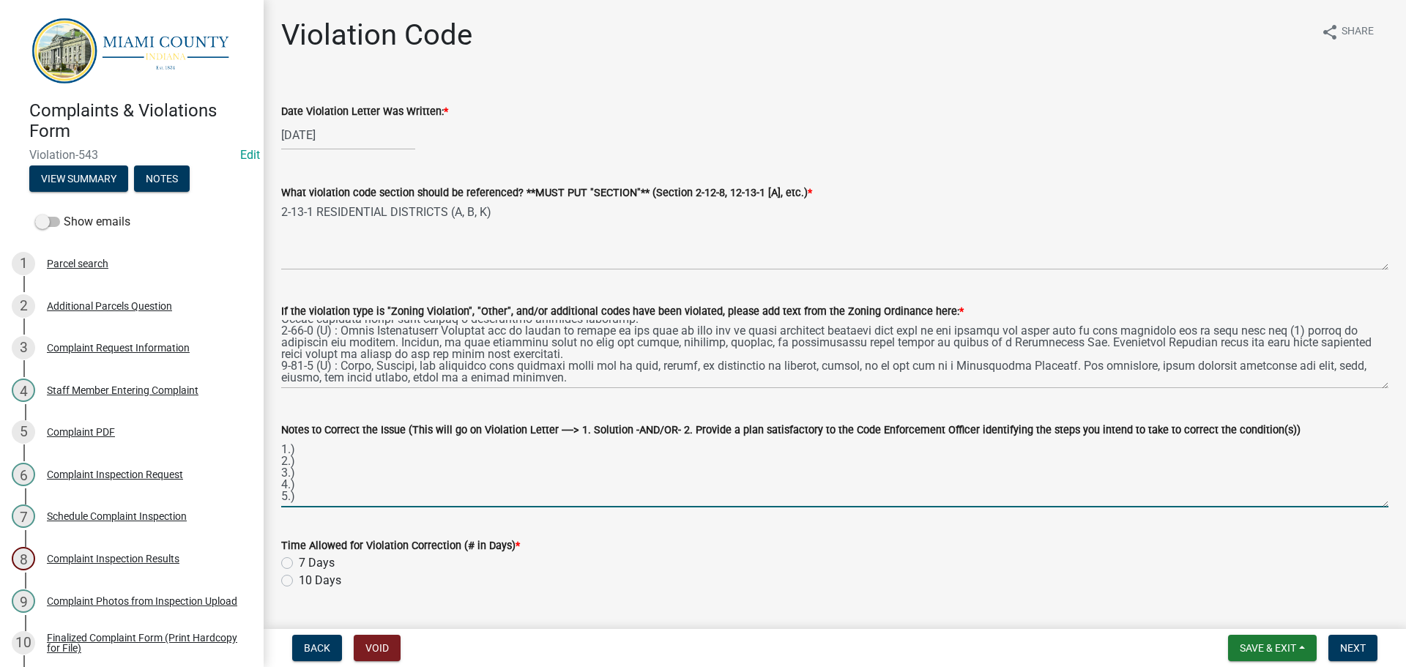
click at [445, 480] on textarea "1.) 2.) 3.) 4.) 5.)" at bounding box center [834, 473] width 1107 height 69
click at [379, 462] on textarea "1.) 2.) 3.) 4.) 5.)" at bounding box center [834, 473] width 1107 height 69
click at [351, 465] on textarea "1.) 2.) 3.) 4.) 5.)" at bounding box center [834, 473] width 1107 height 69
click at [345, 475] on textarea "1.) 2.) 3.) 4.) 5.)" at bounding box center [834, 473] width 1107 height 69
click at [334, 445] on textarea "1.) 2.) 3.) 4.) 5.)" at bounding box center [834, 473] width 1107 height 69
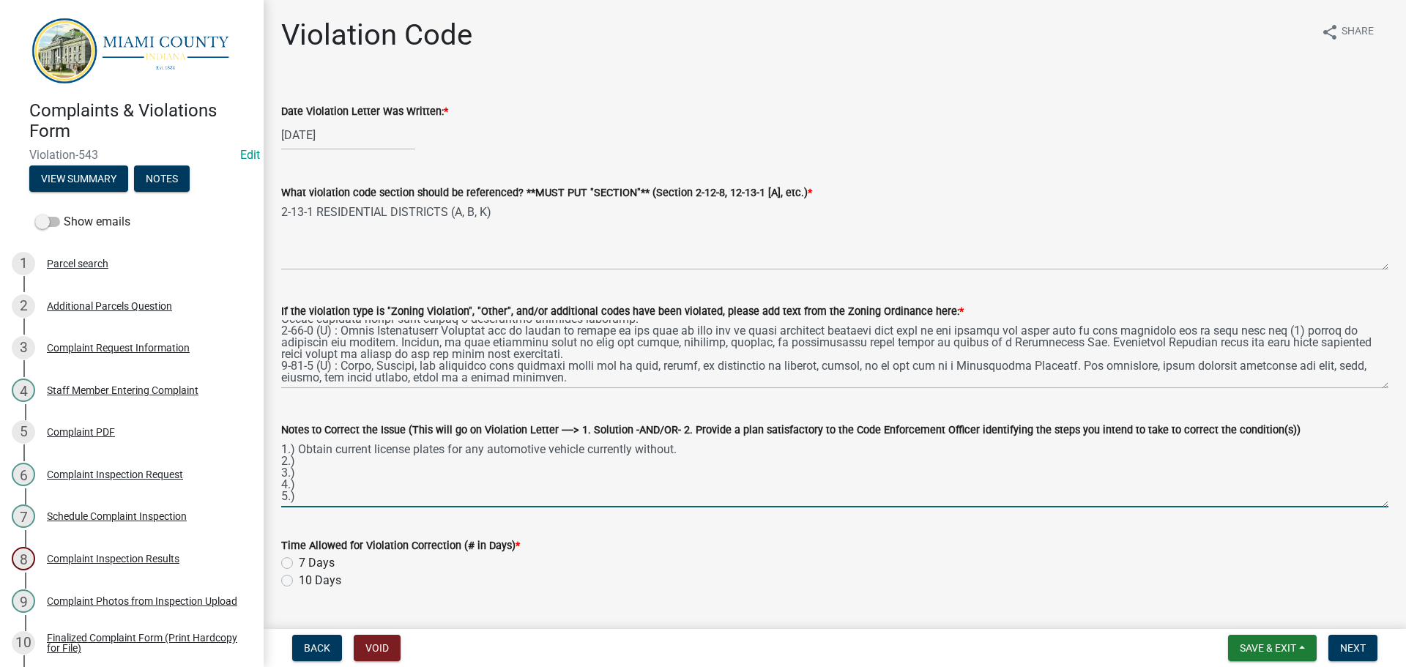
click at [319, 459] on textarea "1.) Obtain current license plates for any automotive vehicle currently without.…" at bounding box center [834, 473] width 1107 height 69
click at [687, 455] on textarea "1.) Obtain current license plates for any automotive vehicle currently without.…" at bounding box center [834, 473] width 1107 height 69
click at [694, 452] on textarea "1.) Obtain current license plates for any automotive vehicle currently without.…" at bounding box center [834, 473] width 1107 height 69
click at [321, 462] on textarea "1.) Obtain current license plates for any automotive vehicle currently without …" at bounding box center [834, 473] width 1107 height 69
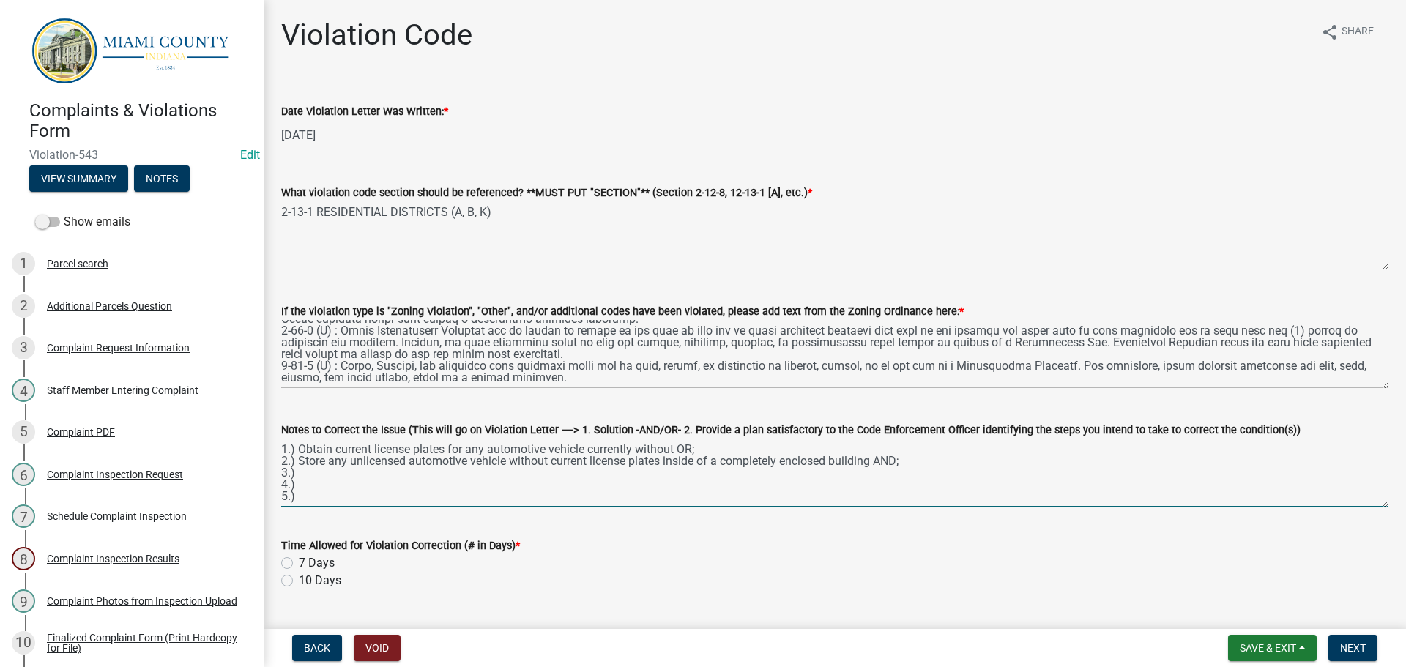
click at [341, 475] on textarea "1.) Obtain current license plates for any automotive vehicle currently without …" at bounding box center [834, 473] width 1107 height 69
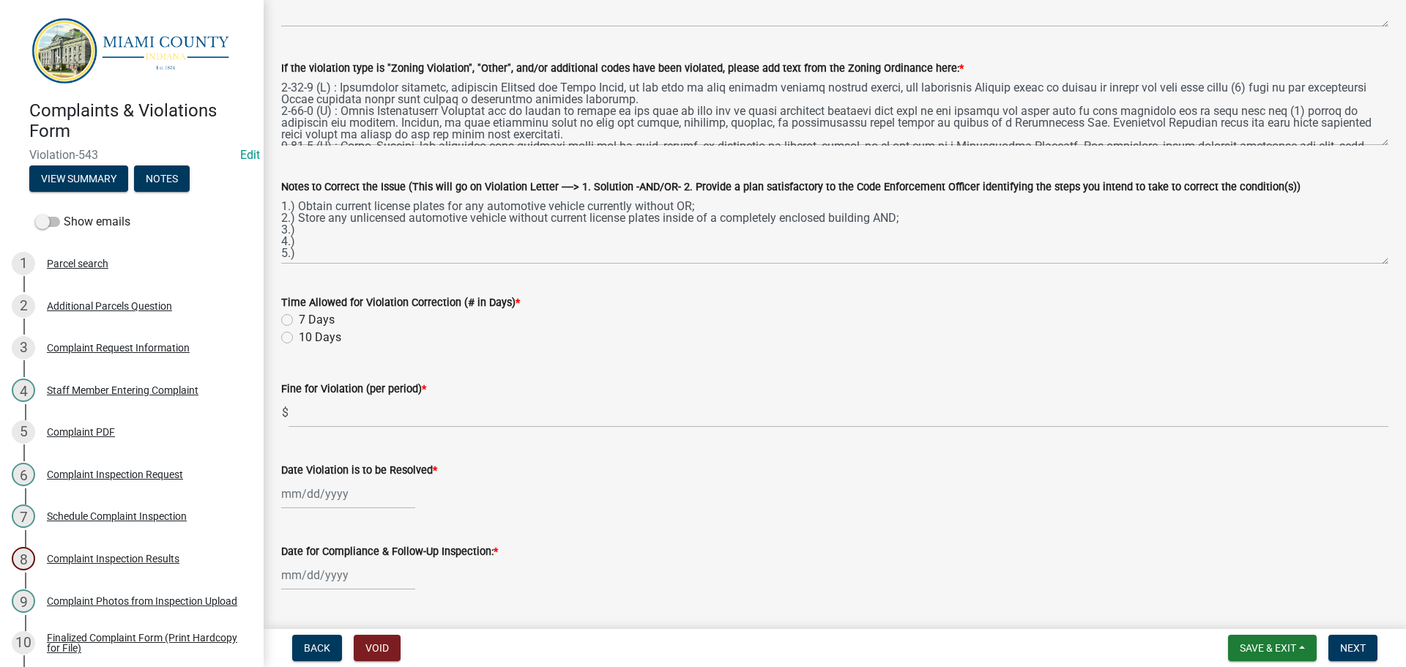
scroll to position [293, 0]
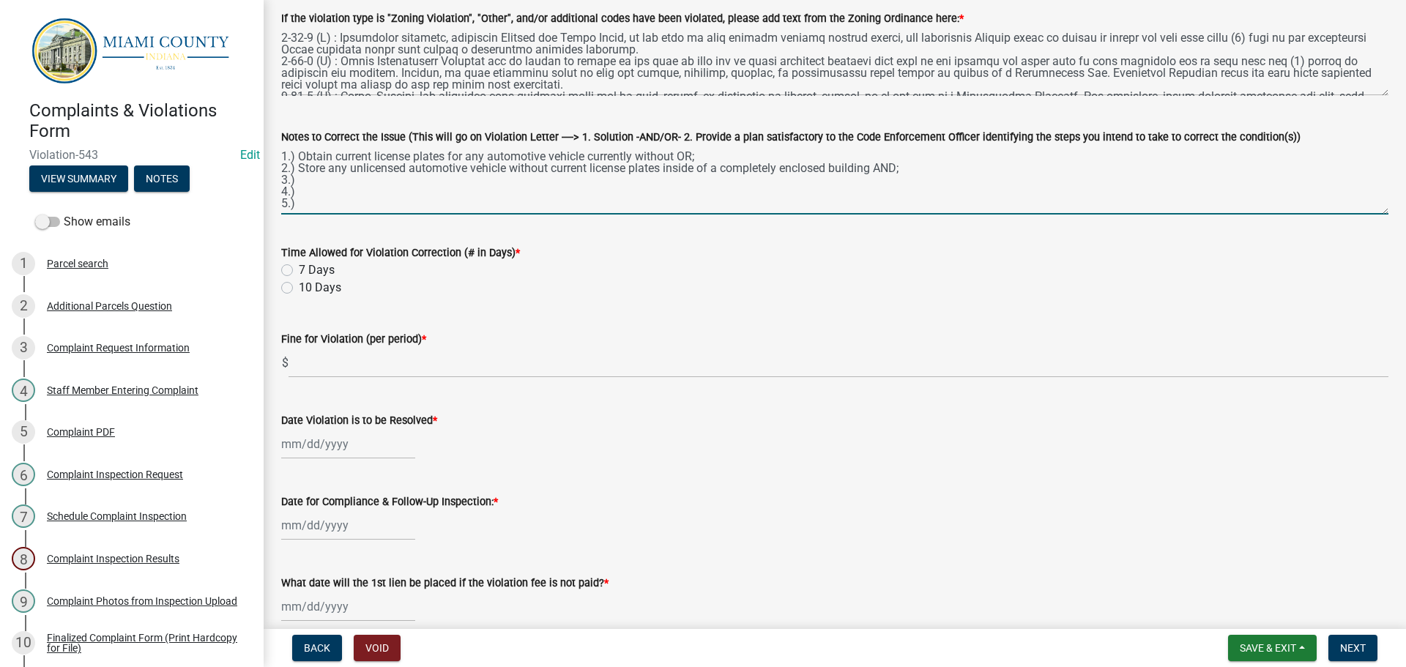
click at [360, 182] on textarea "1.) Obtain current license plates for any automotive vehicle currently without …" at bounding box center [834, 180] width 1107 height 69
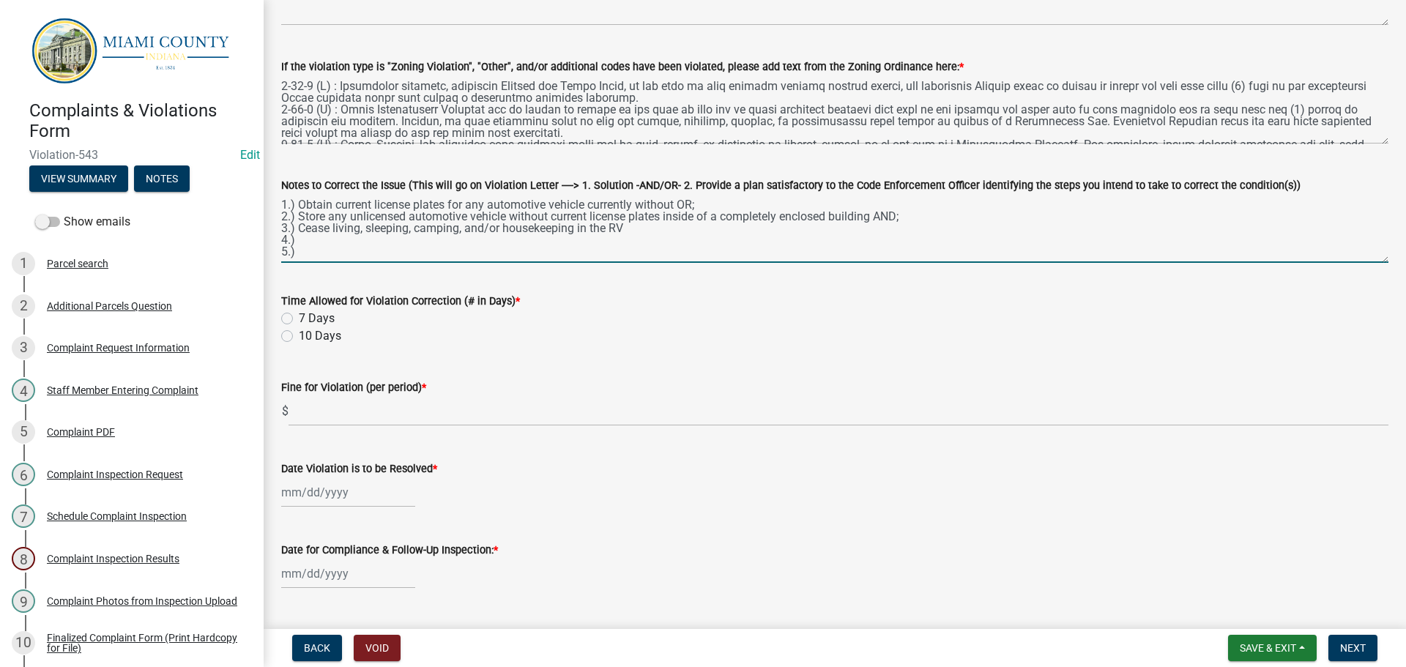
scroll to position [146, 0]
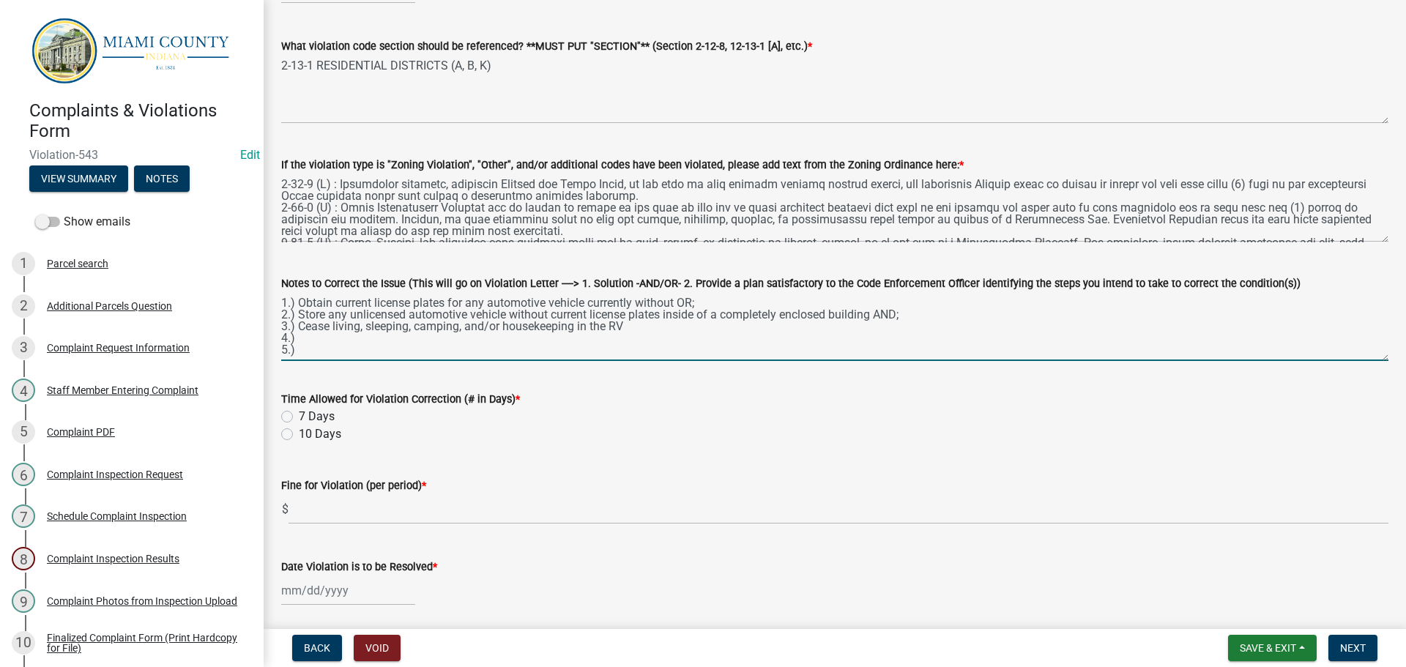
type textarea "1.) Obtain current license plates for any automotive vehicle currently without …"
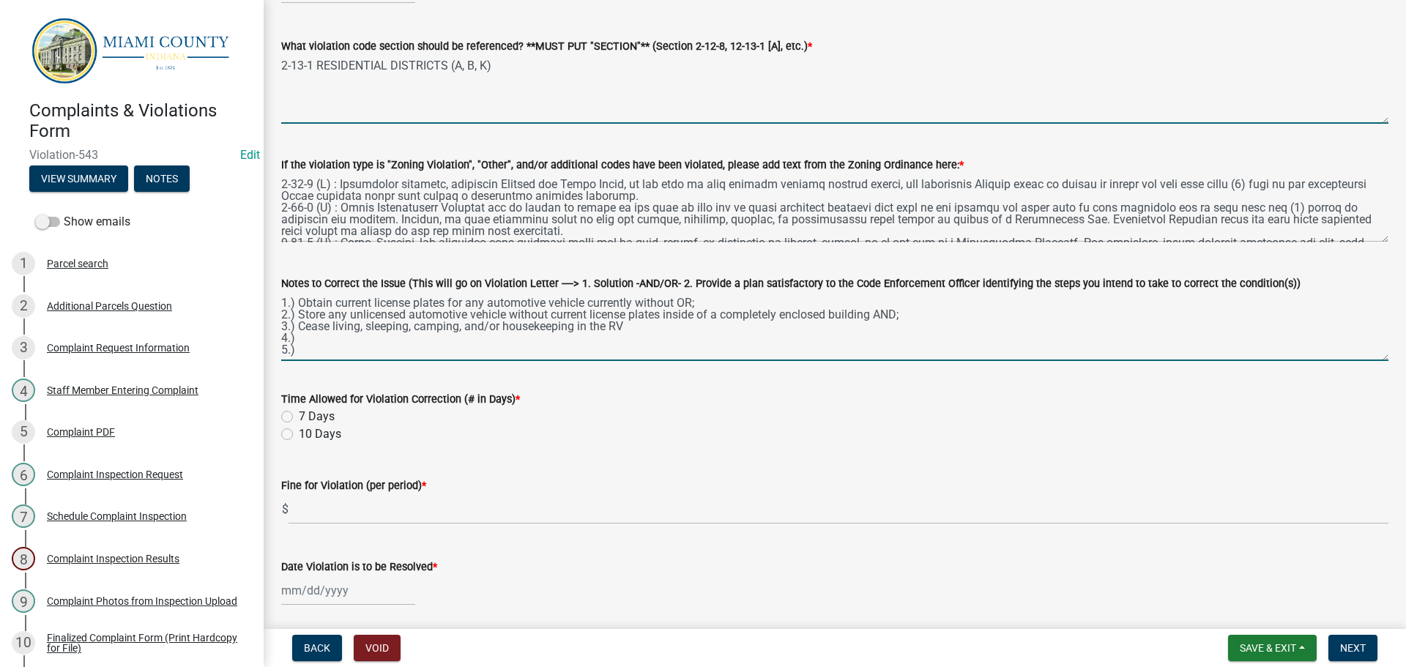
click at [521, 71] on textarea "2-13-1 RESIDENTIAL DISTRICTS (A, B, K)" at bounding box center [834, 89] width 1107 height 69
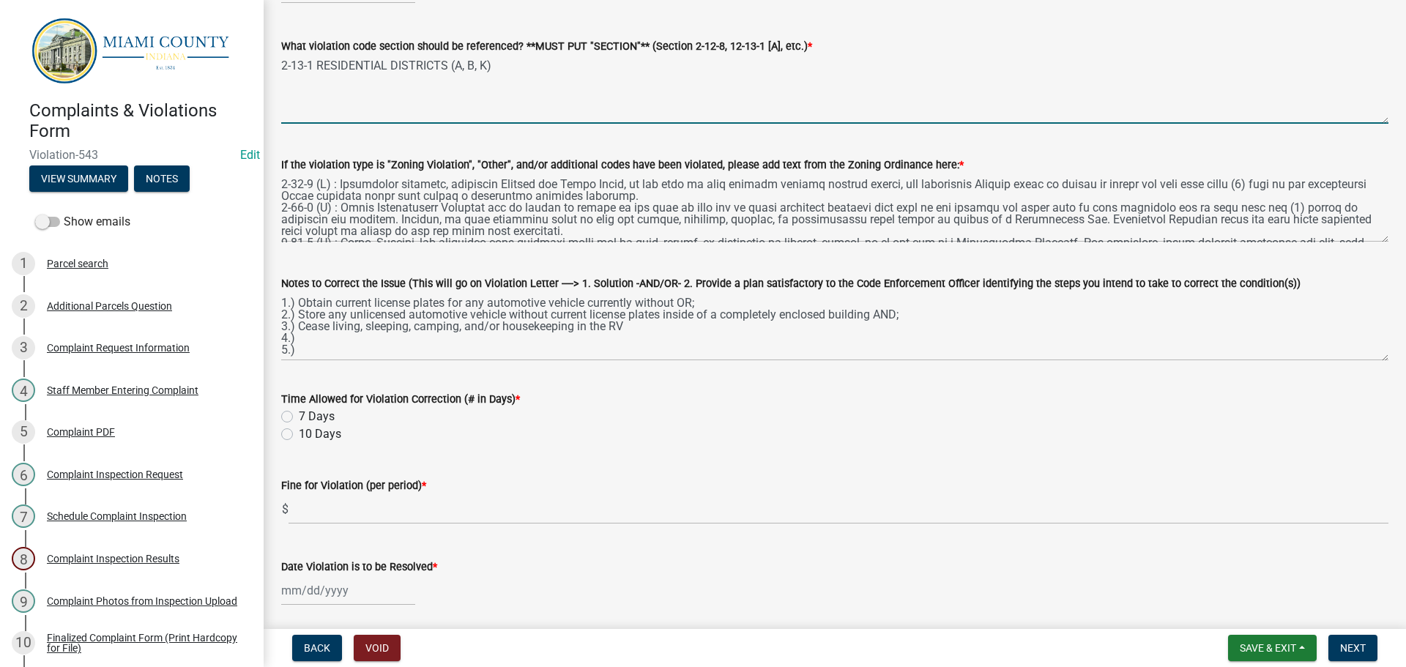
click at [284, 67] on textarea "2-13-1 RESIDENTIAL DISTRICTS (A, B, K)" at bounding box center [834, 89] width 1107 height 69
type textarea "1-12 DEFINITIONS 2-13-1 RESIDENTIAL DISTRICTS (A, B, K)"
click at [278, 187] on div "If the violation type is "Zoning Violation", "Other", and/or additional codes h…" at bounding box center [834, 188] width 1129 height 107
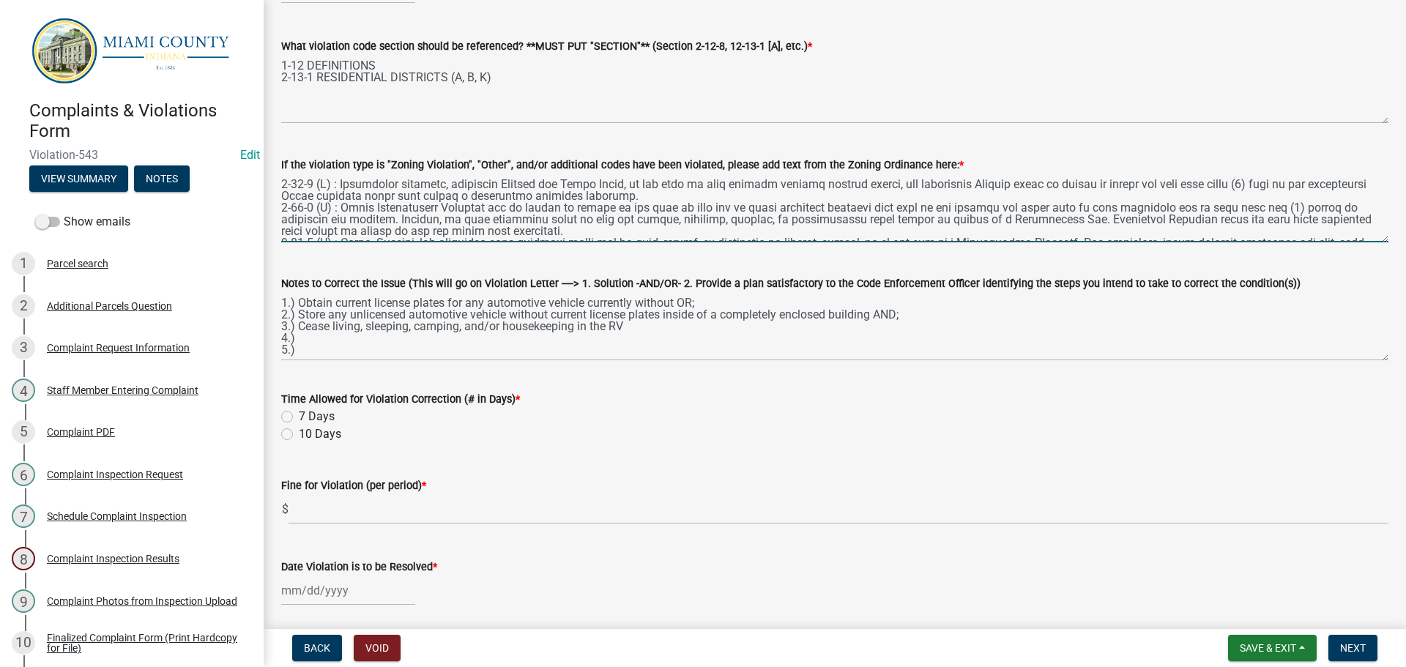
click at [283, 185] on textarea "If the violation type is "Zoning Violation", "Other", and/or additional codes h…" at bounding box center [834, 208] width 1107 height 69
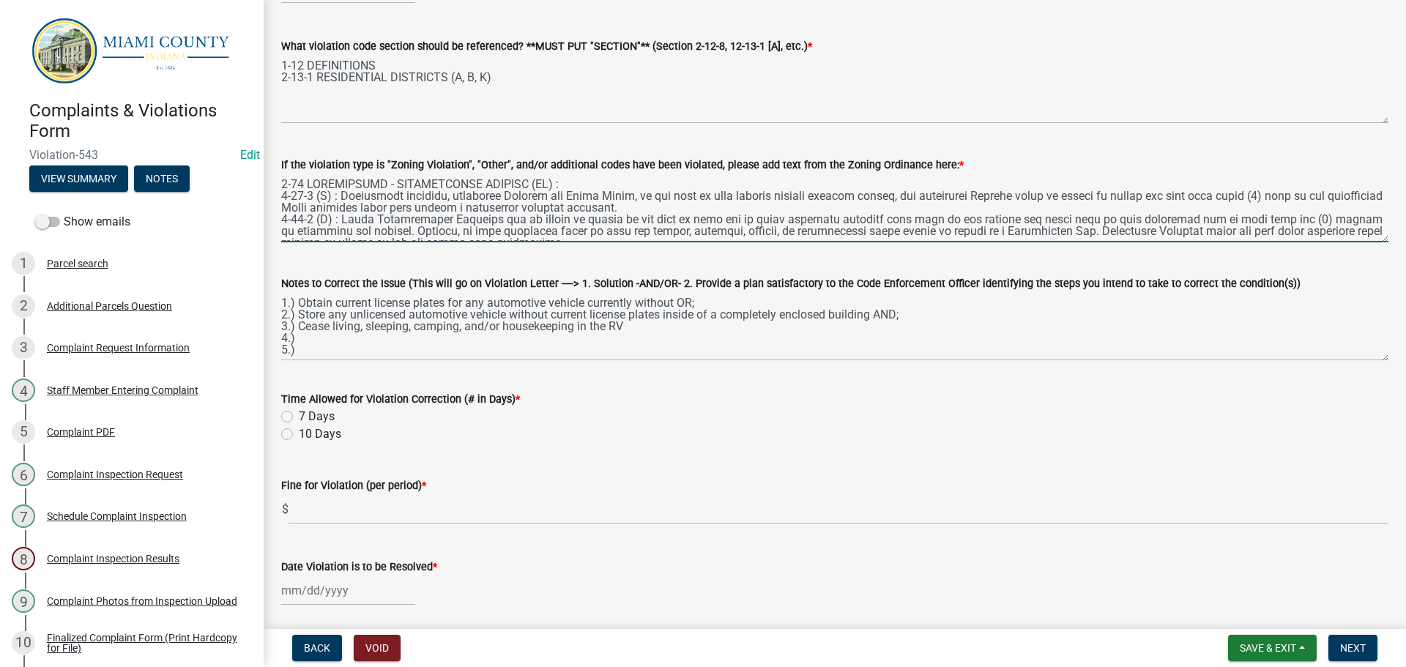
click at [565, 182] on textarea "If the violation type is "Zoning Violation", "Other", and/or additional codes h…" at bounding box center [834, 208] width 1107 height 69
paste textarea "Means a vehicle primarily designed as temporary living quarters for recreationa…"
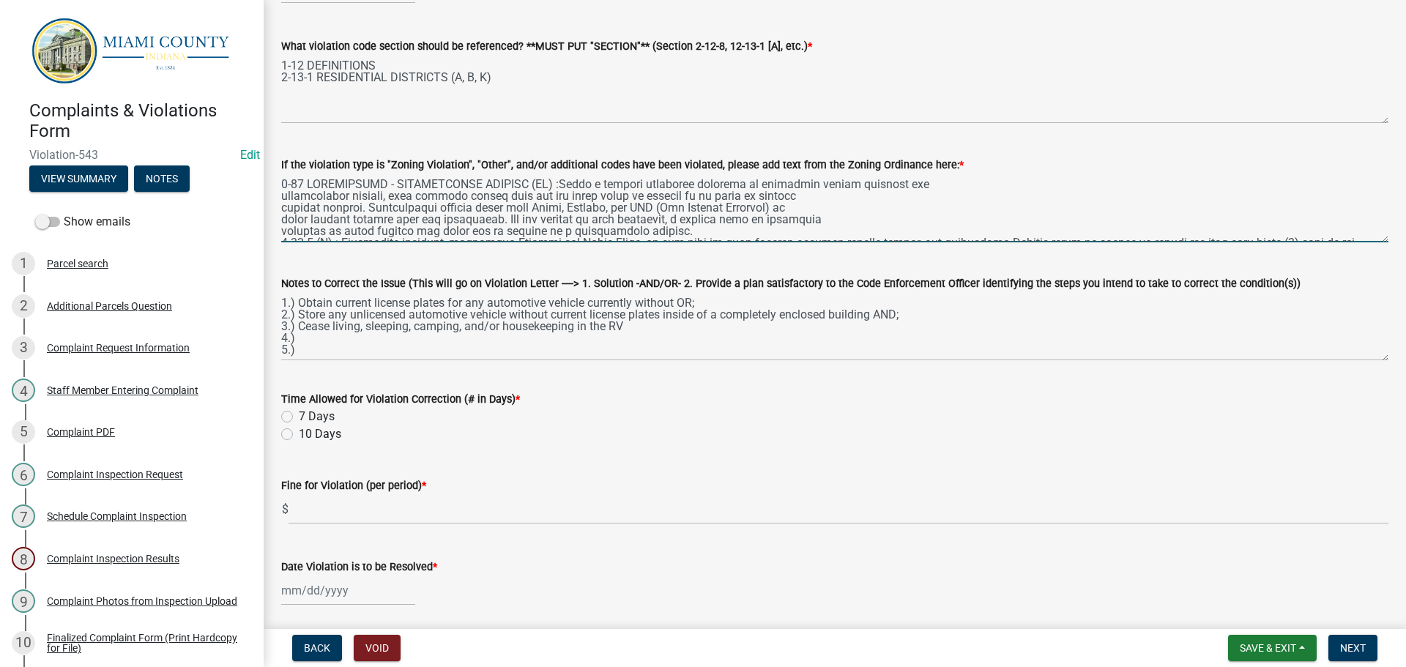
click at [551, 185] on textarea "If the violation type is "Zoning Violation", "Other", and/or additional codes h…" at bounding box center [834, 208] width 1107 height 69
click at [283, 196] on textarea "If the violation type is "Zoning Violation", "Other", and/or additional codes h…" at bounding box center [834, 208] width 1107 height 69
click at [283, 207] on textarea "If the violation type is "Zoning Violation", "Other", and/or additional codes h…" at bounding box center [834, 208] width 1107 height 69
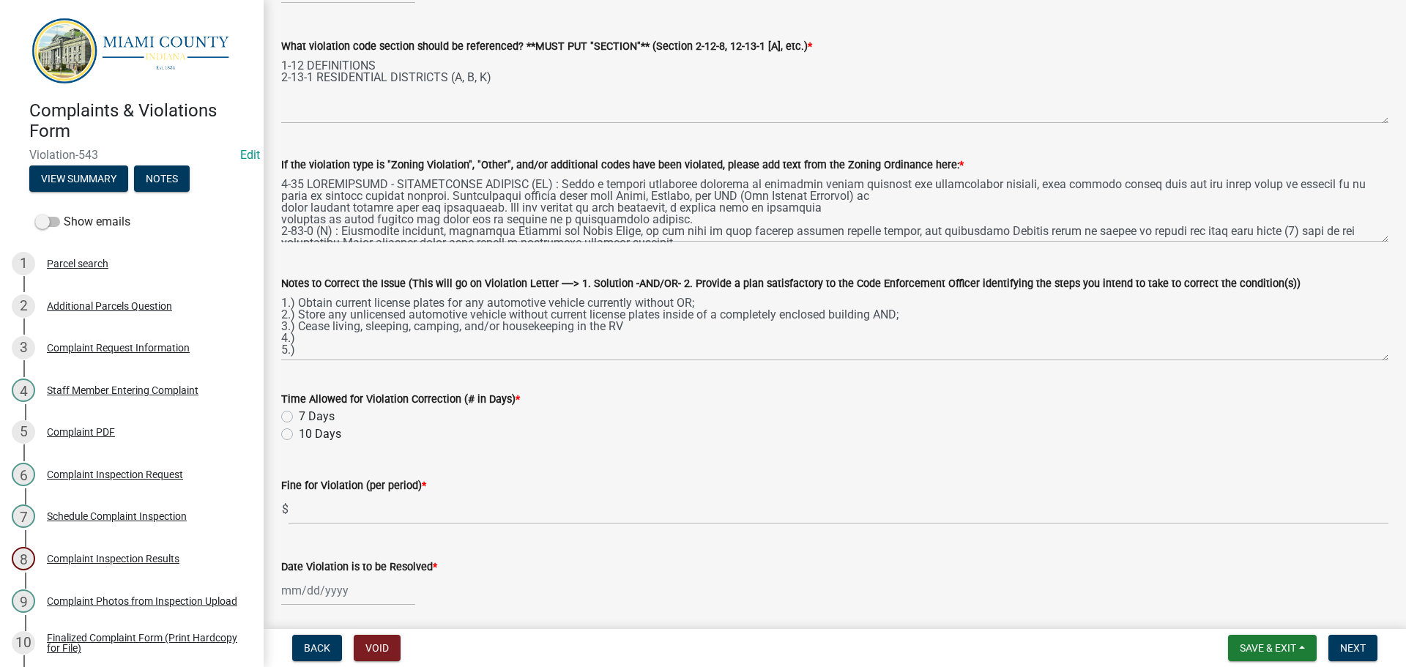
click at [280, 211] on div "If the violation type is "Zoning Violation", "Other", and/or additional codes h…" at bounding box center [834, 188] width 1129 height 107
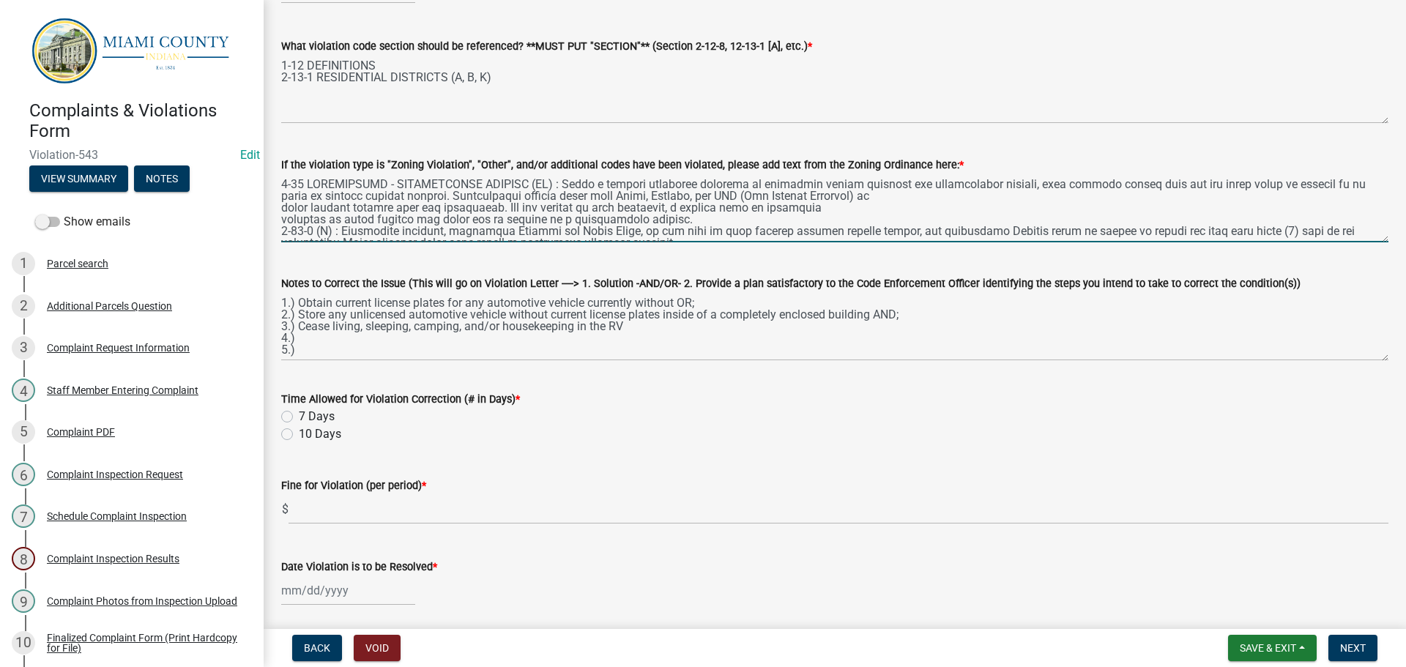
click at [283, 209] on textarea "If the violation type is "Zoning Violation", "Other", and/or additional codes h…" at bounding box center [834, 208] width 1107 height 69
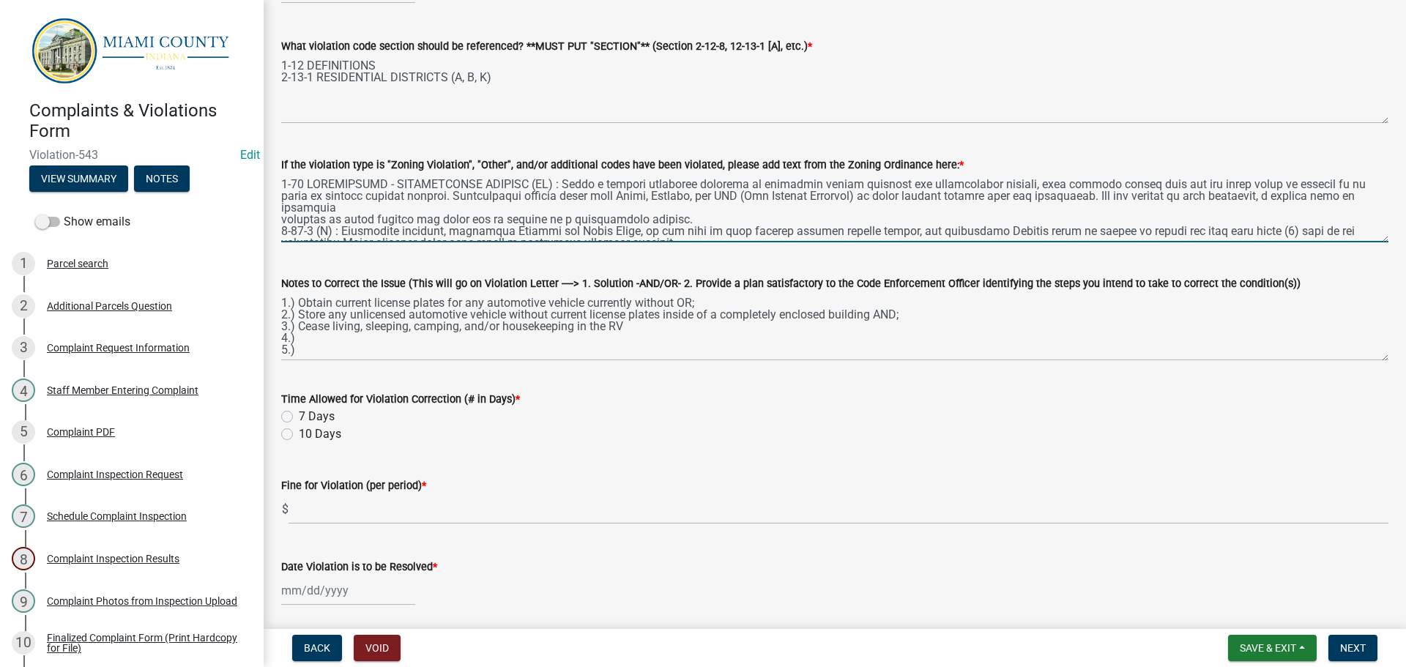
click at [284, 220] on textarea "If the violation type is "Zoning Violation", "Other", and/or additional codes h…" at bounding box center [834, 208] width 1107 height 69
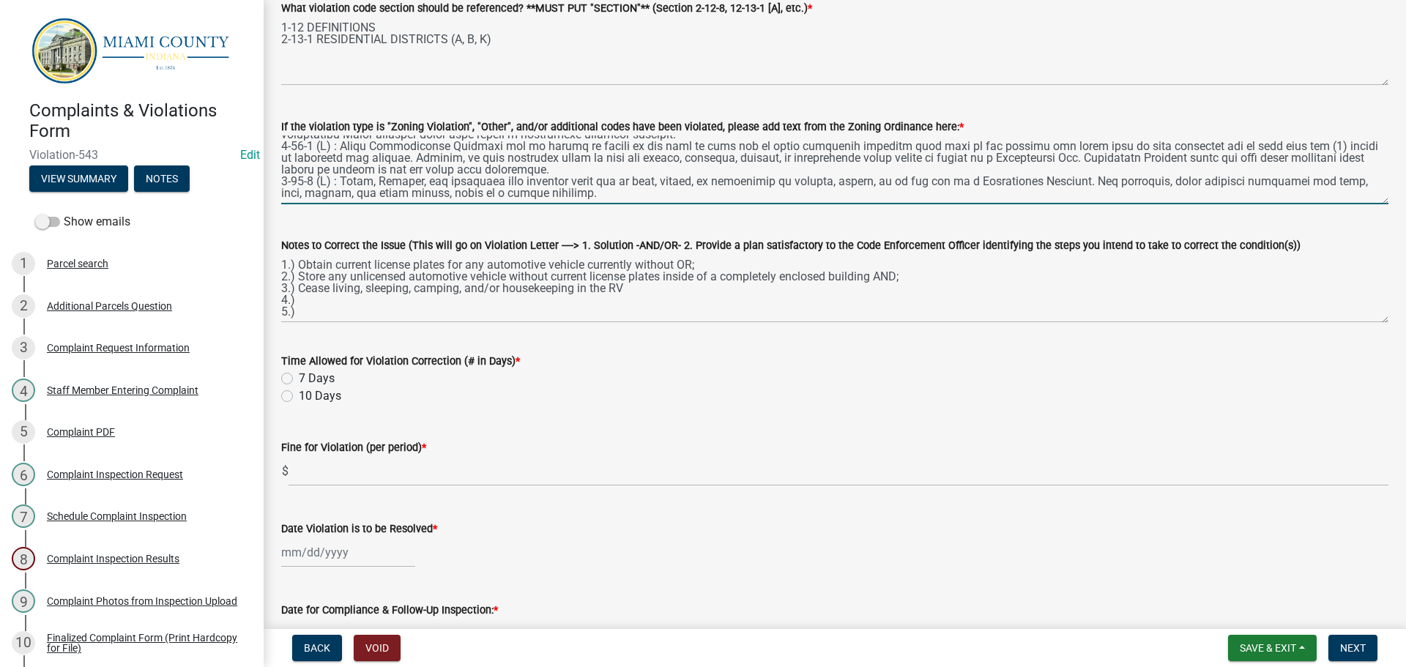
scroll to position [220, 0]
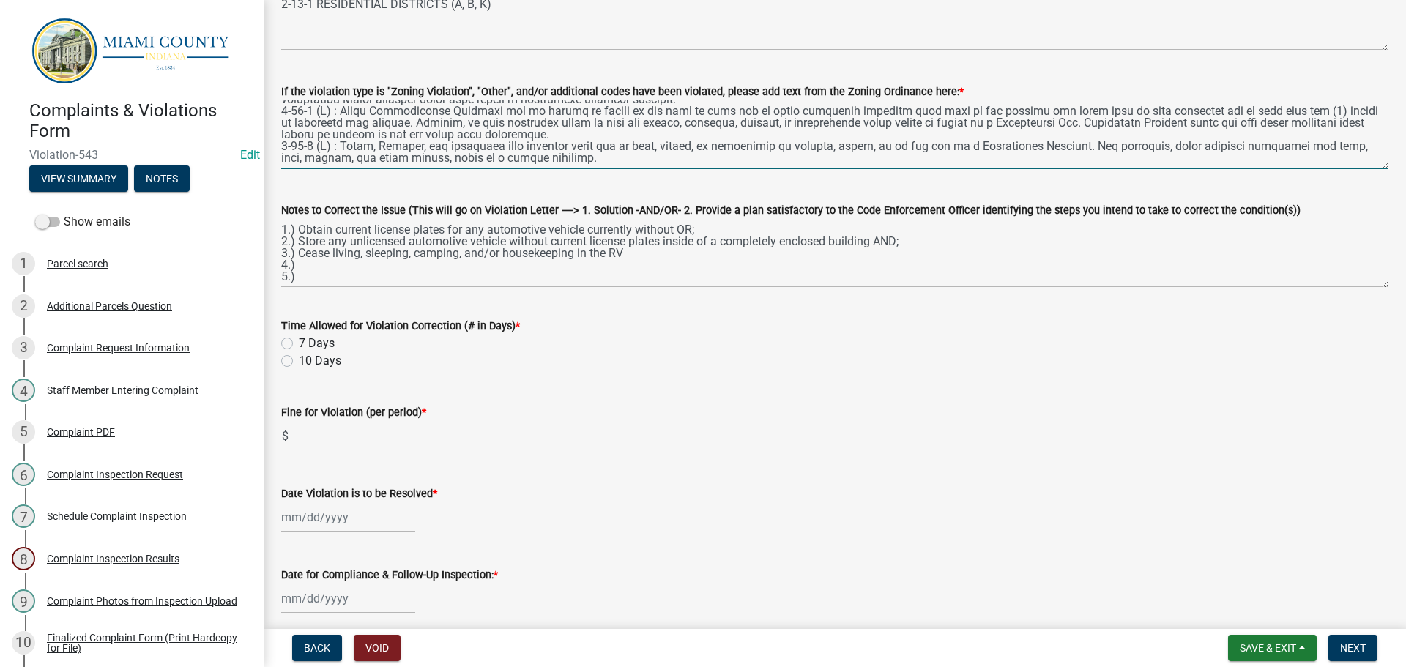
type textarea "1-12 DEFINITIONS - RECREATIONAL VEHICLE (RV) : Means a vehicle primarily design…"
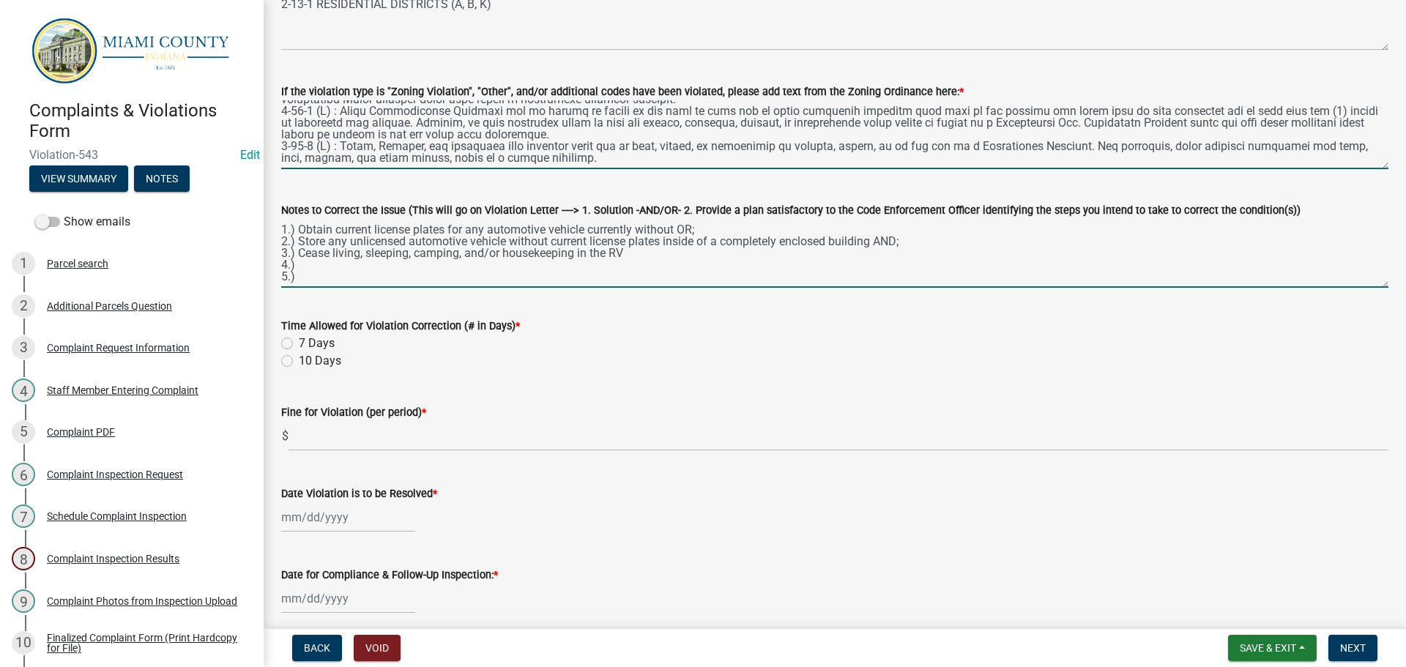
click at [649, 253] on textarea "1.) Obtain current license plates for any automotive vehicle currently without …" at bounding box center [834, 253] width 1107 height 69
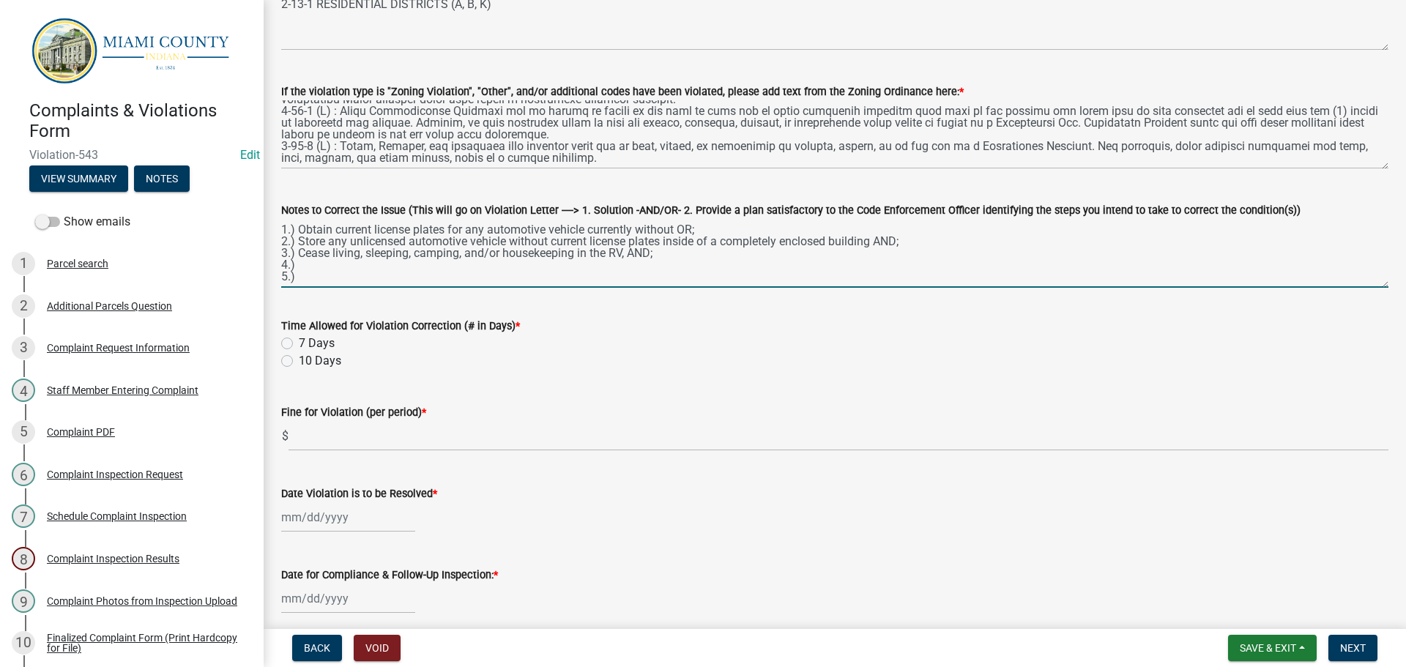
click at [877, 242] on textarea "1.) Obtain current license plates for any automotive vehicle currently without …" at bounding box center [834, 253] width 1107 height 69
click at [677, 232] on textarea "1.) Obtain current license plates for any automotive vehicle currently without …" at bounding box center [834, 253] width 1107 height 69
click at [362, 264] on textarea "1.) Obtain current license plates for any automotive vehicle currently without,…" at bounding box center [834, 253] width 1107 height 69
click at [316, 280] on textarea "1.) Obtain current license plates for any automotive vehicle currently without,…" at bounding box center [834, 253] width 1107 height 69
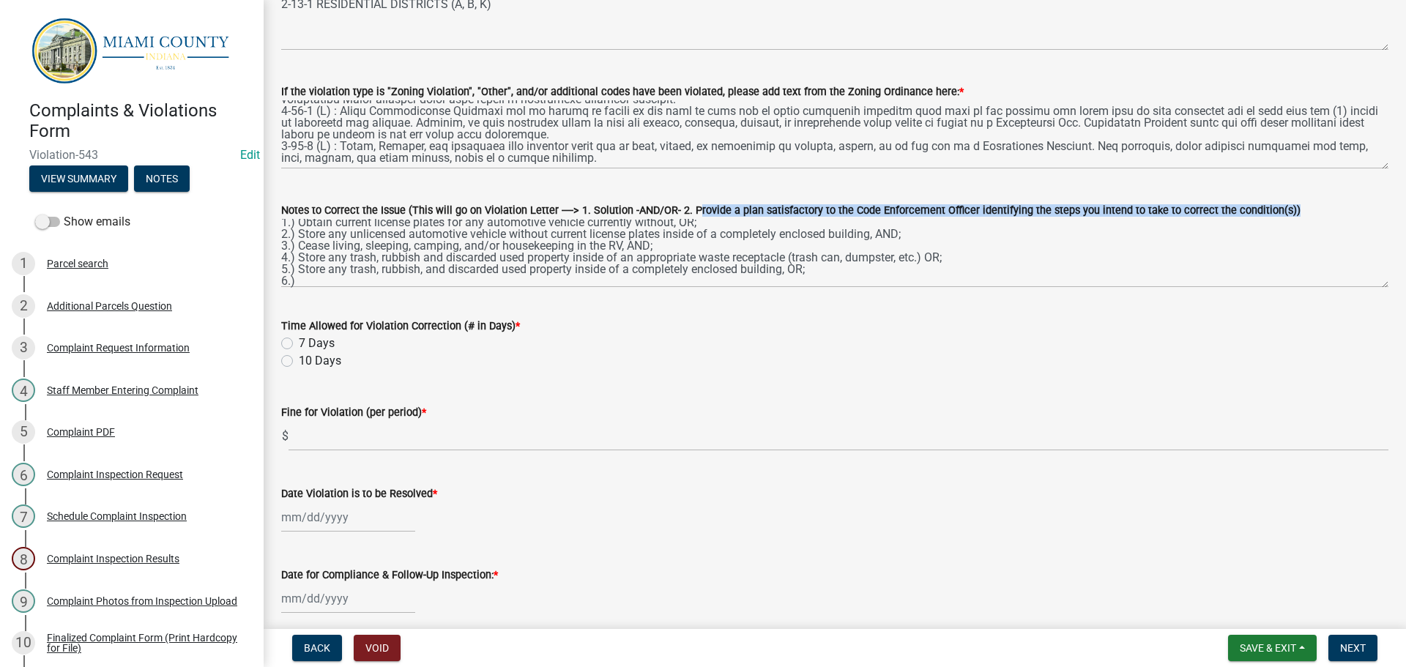
drag, startPoint x: 686, startPoint y: 209, endPoint x: 1271, endPoint y: 208, distance: 585.1
click at [1271, 208] on label "Notes to Correct the Issue (This will go on Violation Letter ----> 1. Solution …" at bounding box center [790, 211] width 1019 height 10
copy label "Provide a plan satisfactory to the Code Enforcement Officer identifying the ste…"
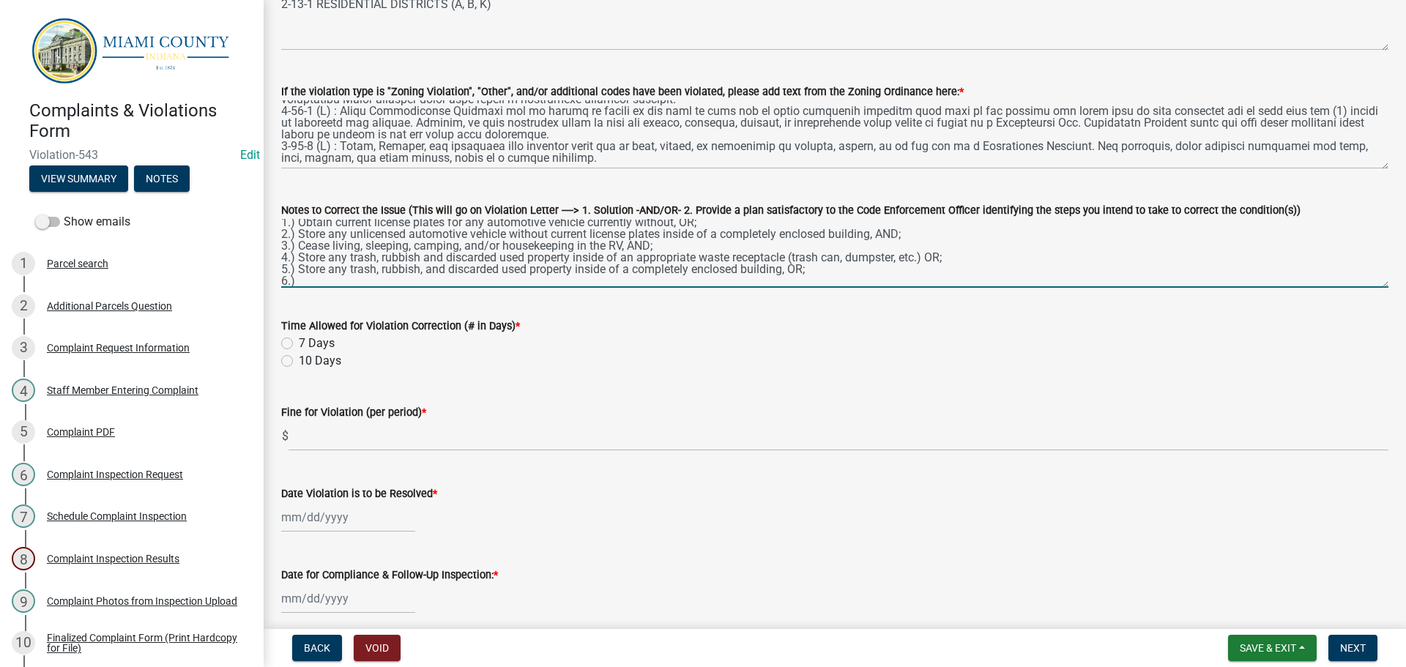
paste textarea "Provide a plan satisfactory to the Code Enforcement Officer identifying the ste…"
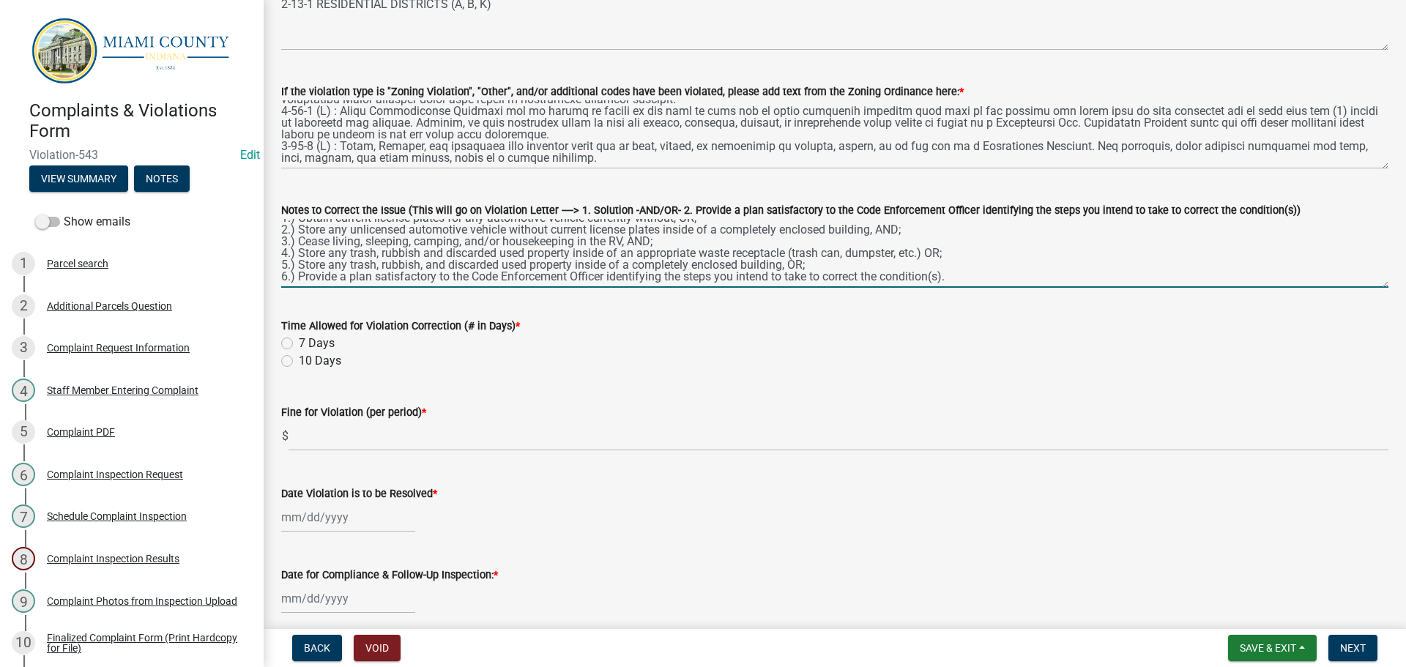
scroll to position [293, 0]
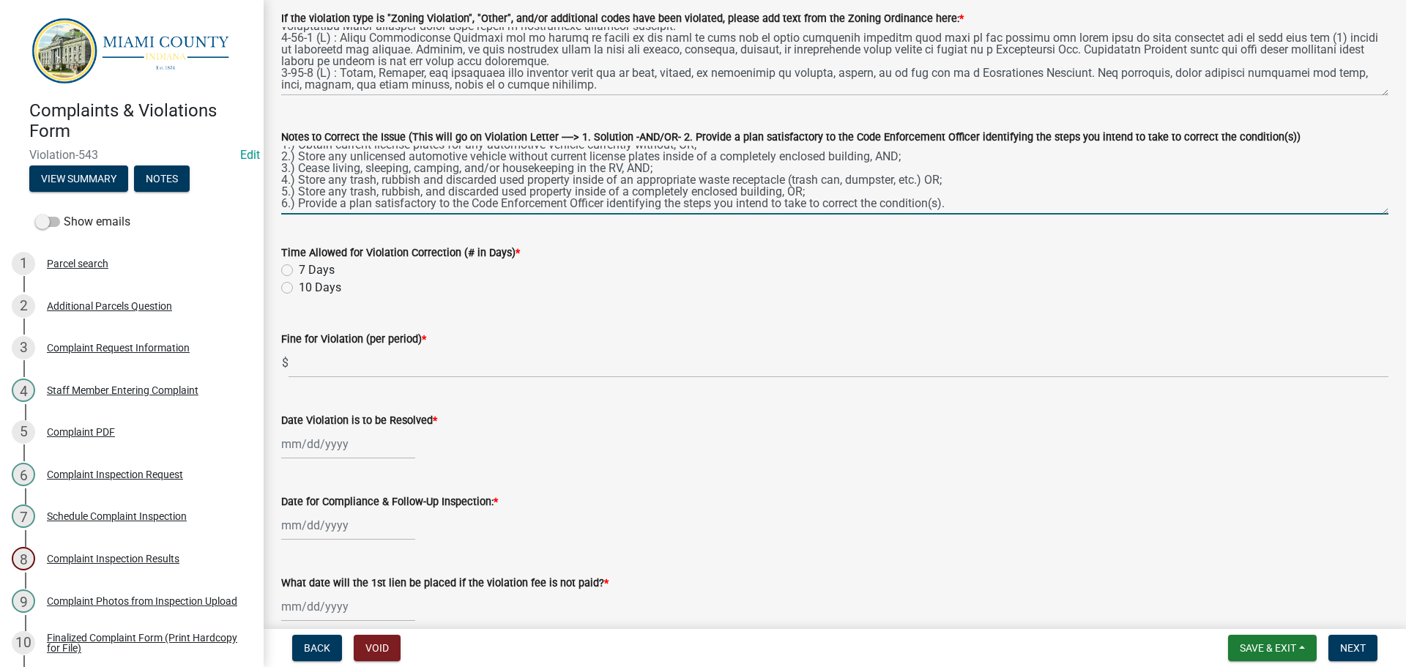
type textarea "1.) Obtain current license plates for any automotive vehicle currently without,…"
click at [274, 287] on div "Time Allowed for Violation Correction (# in Days) * 7 Days 10 Days" at bounding box center [834, 261] width 1129 height 70
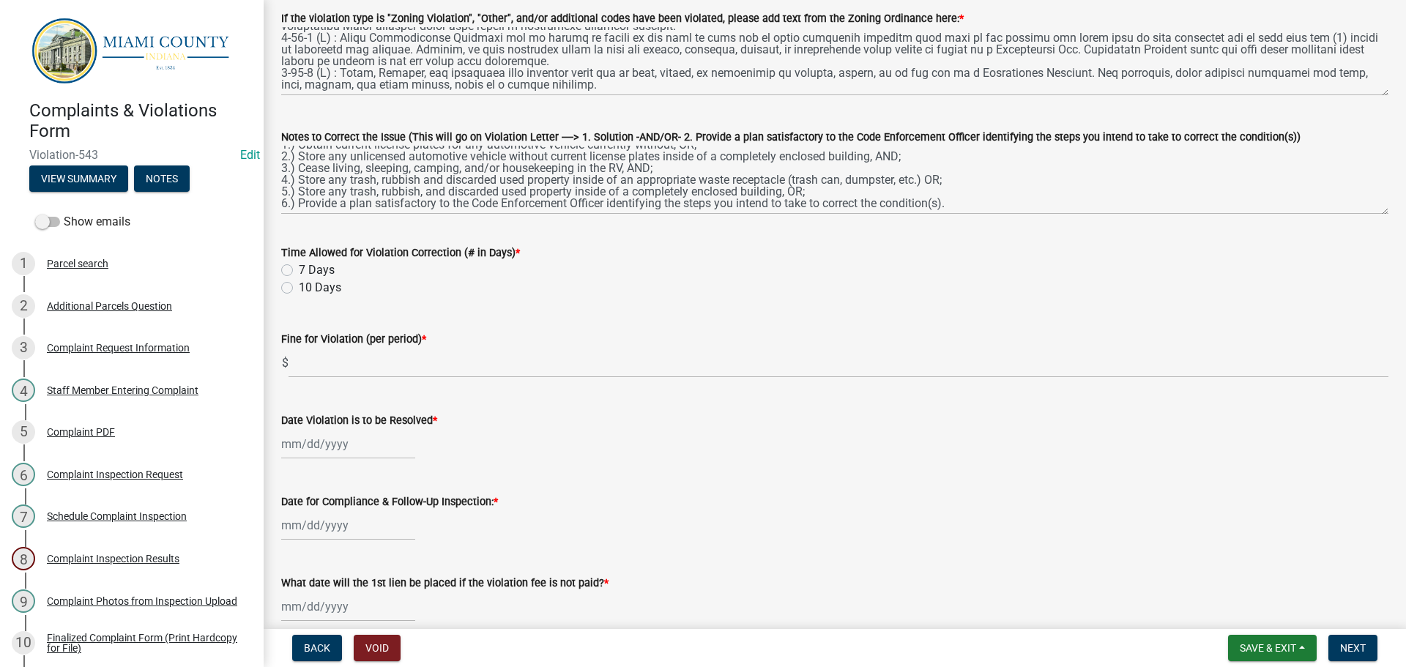
click at [299, 291] on label "10 Days" at bounding box center [320, 288] width 42 height 18
click at [299, 289] on input "10 Days" at bounding box center [304, 284] width 10 height 10
radio input "true"
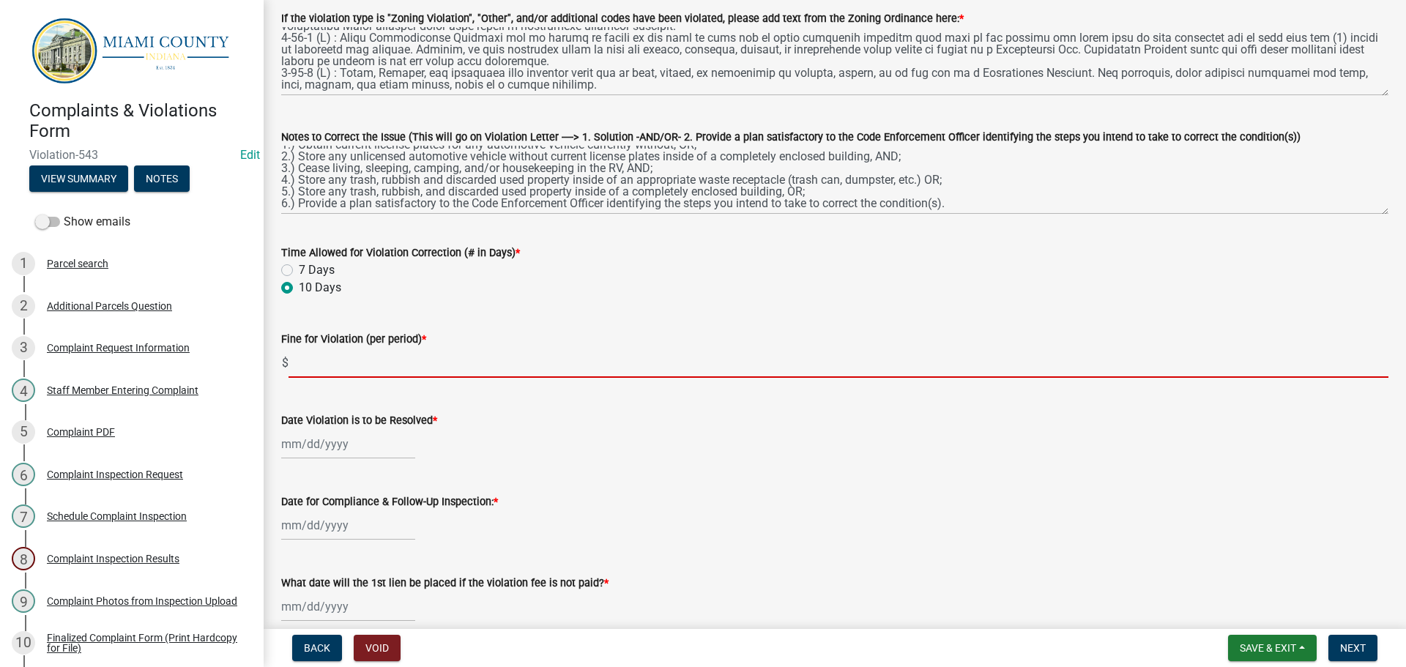
click at [322, 371] on input "text" at bounding box center [839, 363] width 1100 height 30
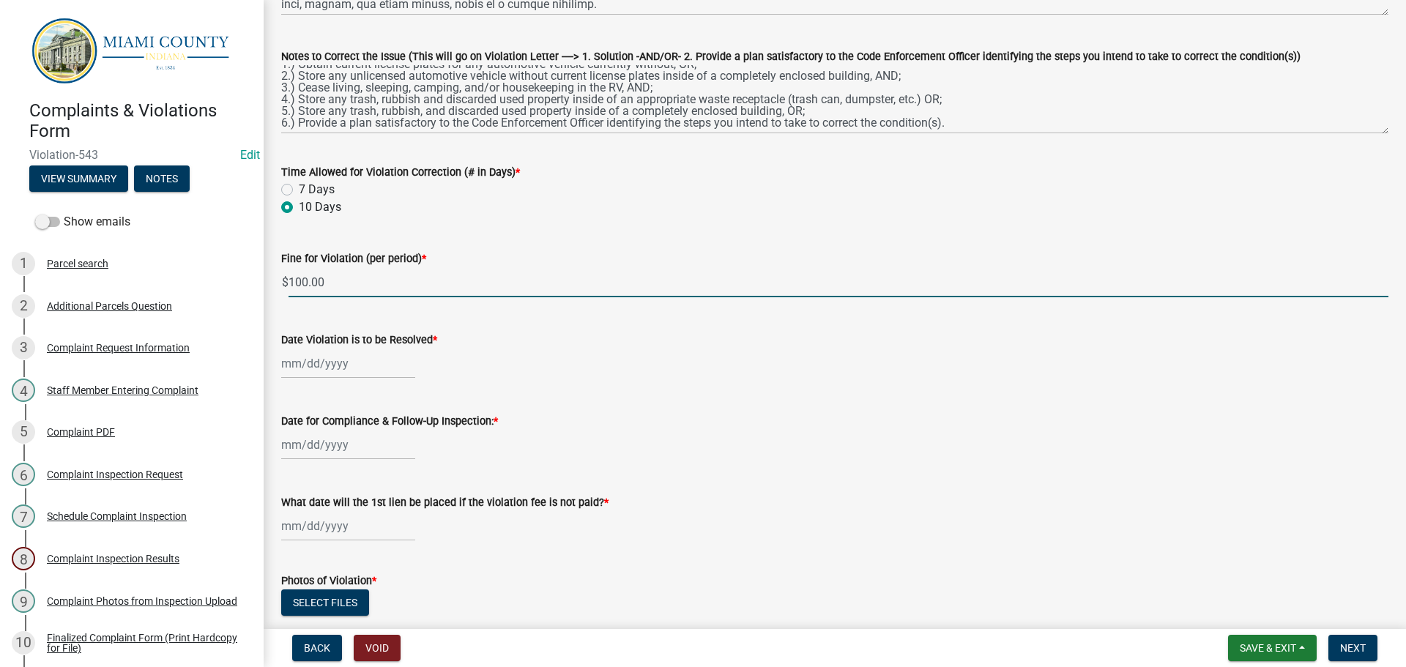
scroll to position [439, 0]
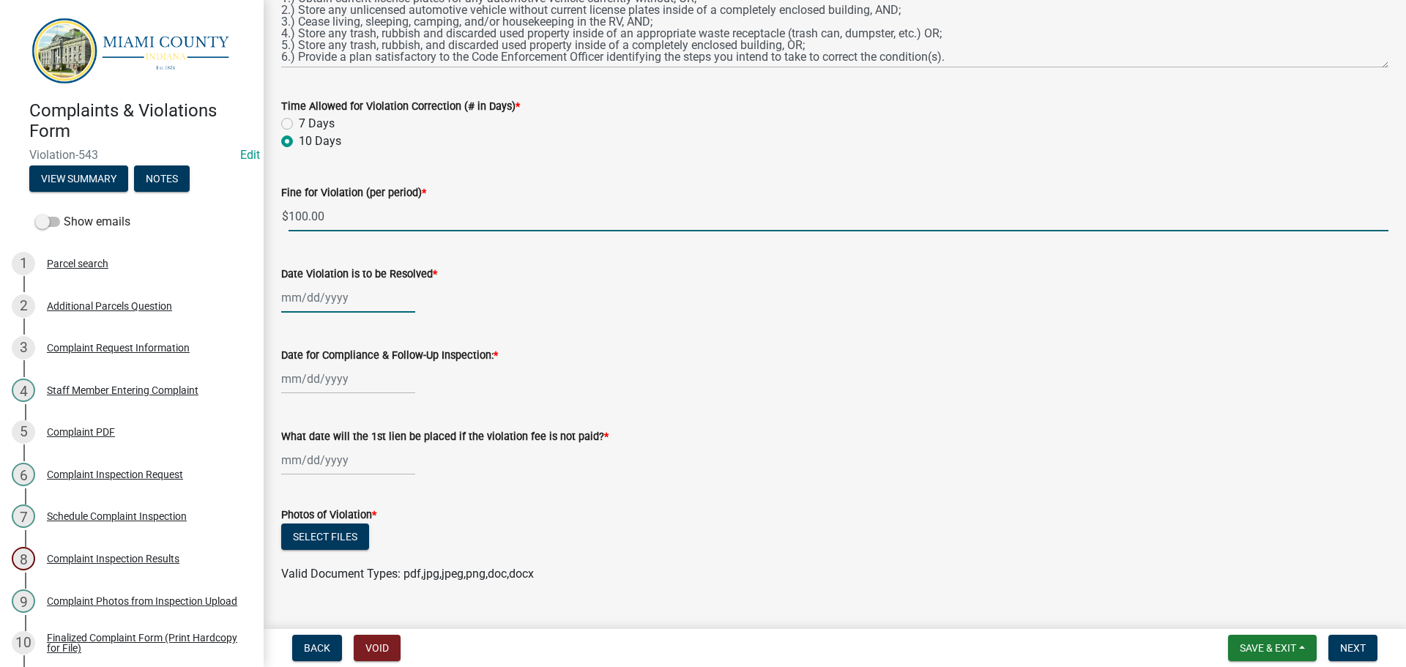
click at [332, 294] on div at bounding box center [348, 298] width 134 height 30
type input "100"
select select "8"
select select "2025"
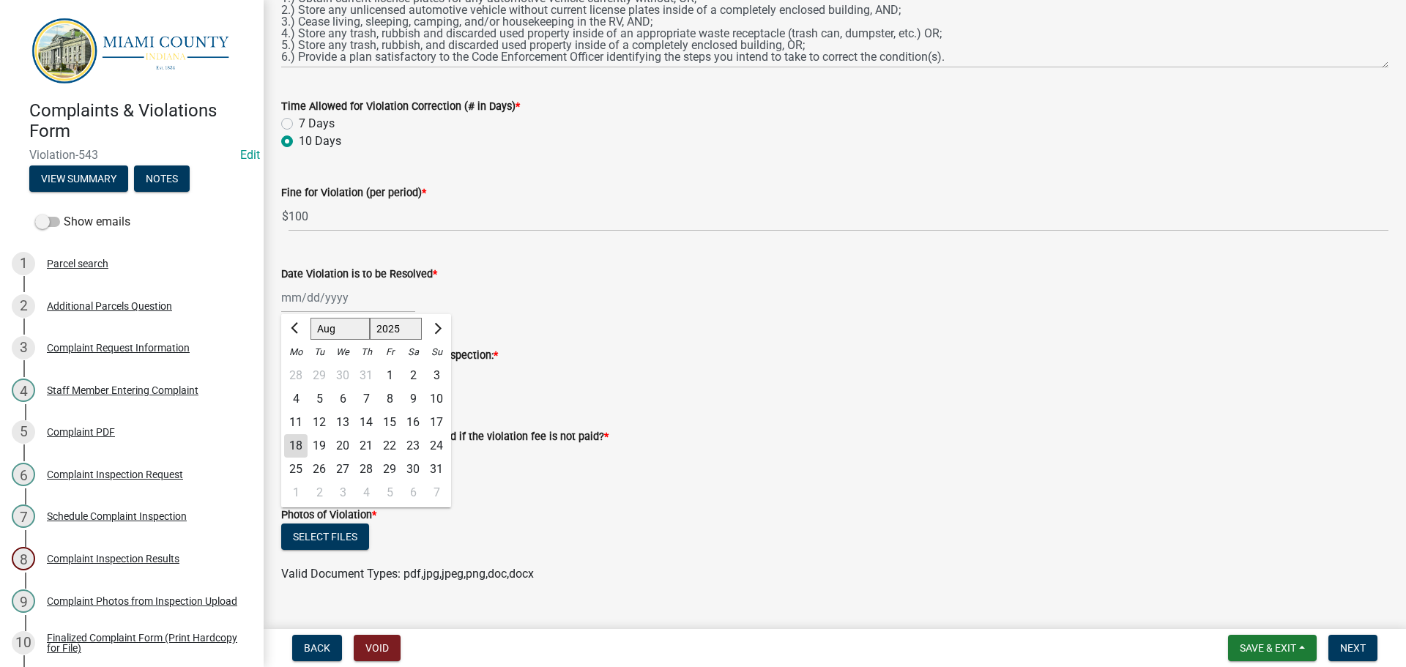
click at [372, 469] on div "28" at bounding box center [365, 469] width 23 height 23
type input "[DATE]"
click at [323, 381] on div at bounding box center [348, 379] width 134 height 30
select select "8"
select select "2025"
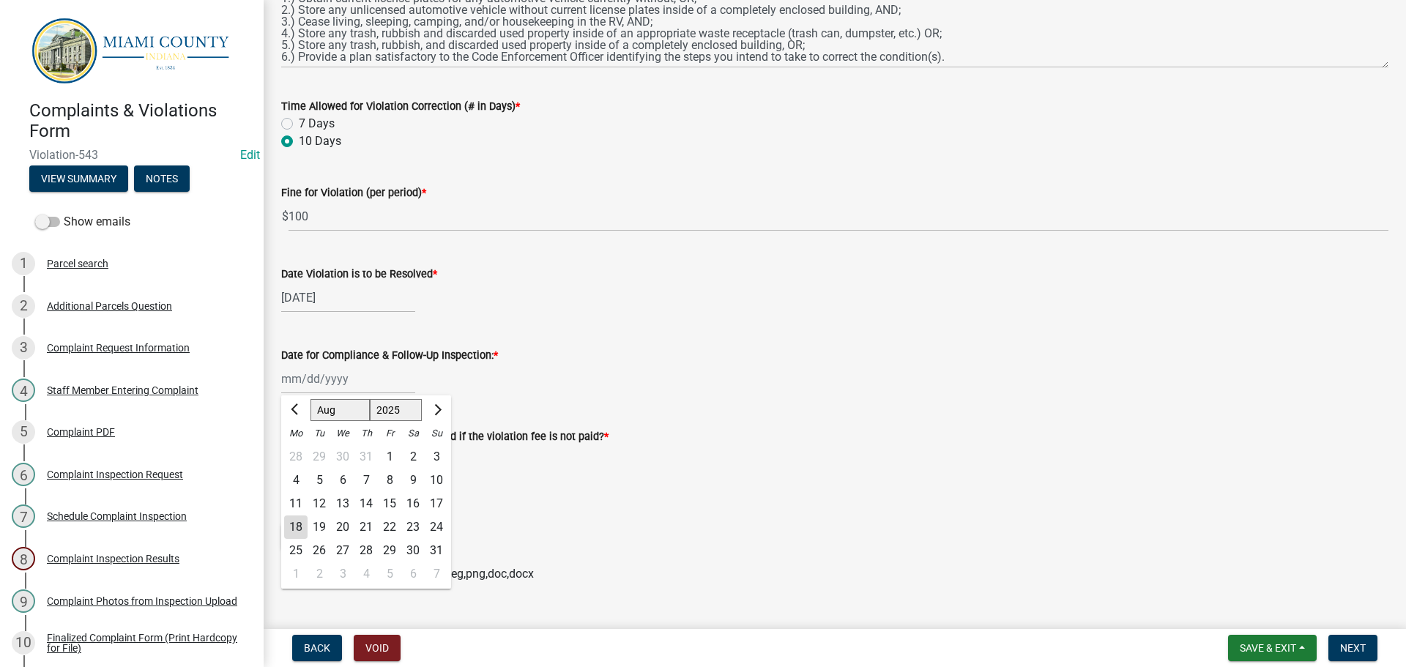
click at [384, 554] on div "29" at bounding box center [389, 550] width 23 height 23
type input "[DATE]"
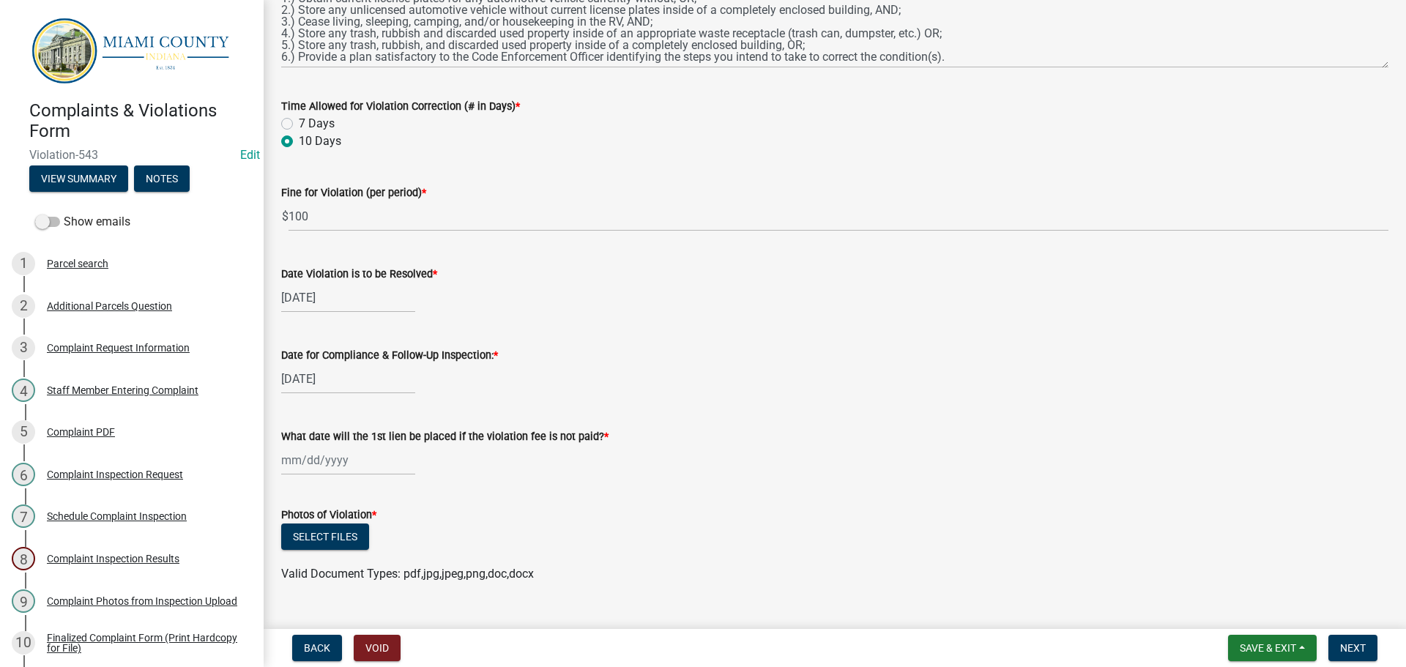
select select "8"
select select "2025"
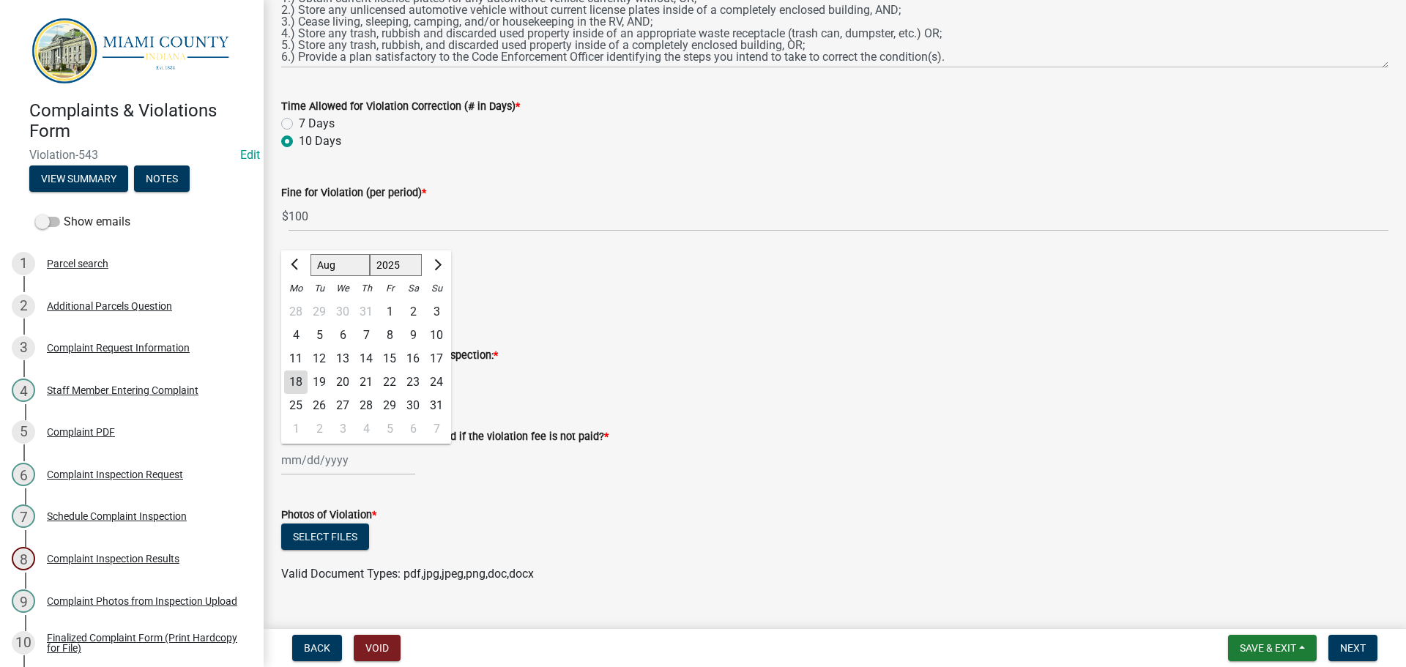
click at [330, 456] on div "[PERSON_NAME] Feb Mar Apr [PERSON_NAME][DATE] Oct Nov [DATE] 1526 1527 1528 152…" at bounding box center [348, 460] width 134 height 30
click at [432, 265] on span "Next month" at bounding box center [436, 264] width 11 height 11
select select "9"
click at [293, 401] on div "29" at bounding box center [295, 405] width 23 height 23
type input "[DATE]"
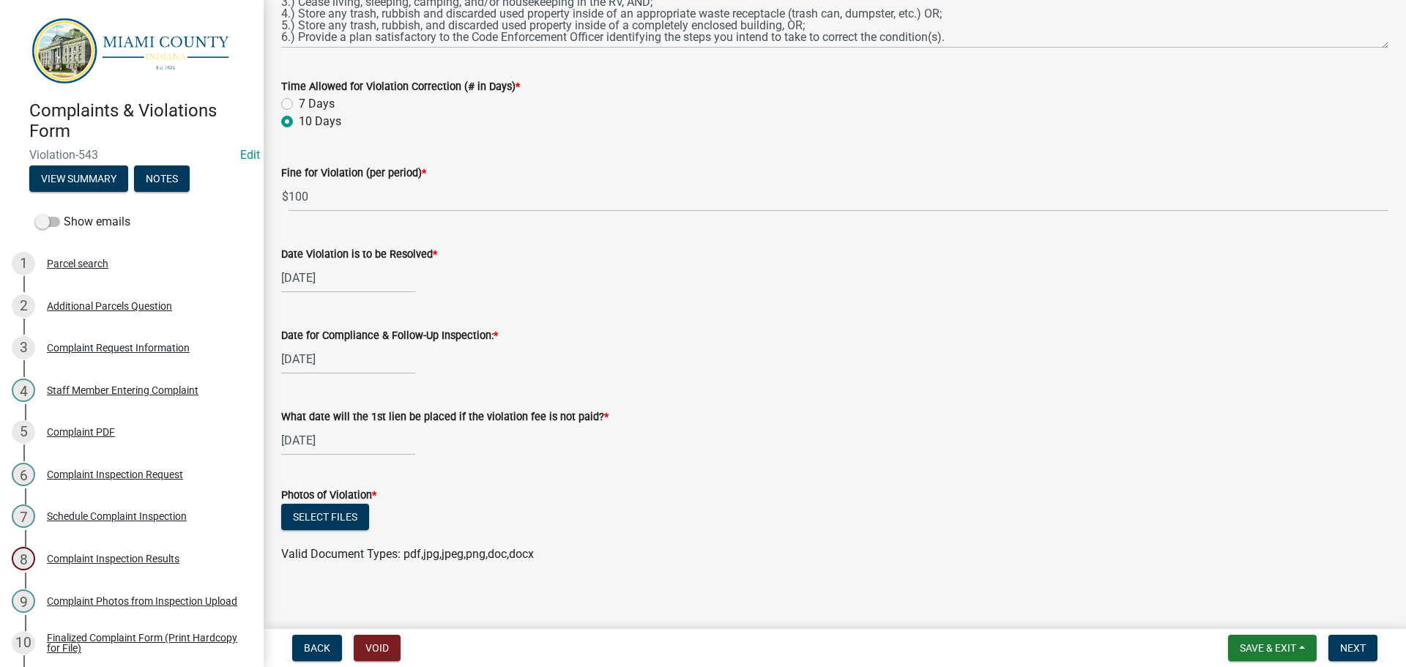
scroll to position [469, 0]
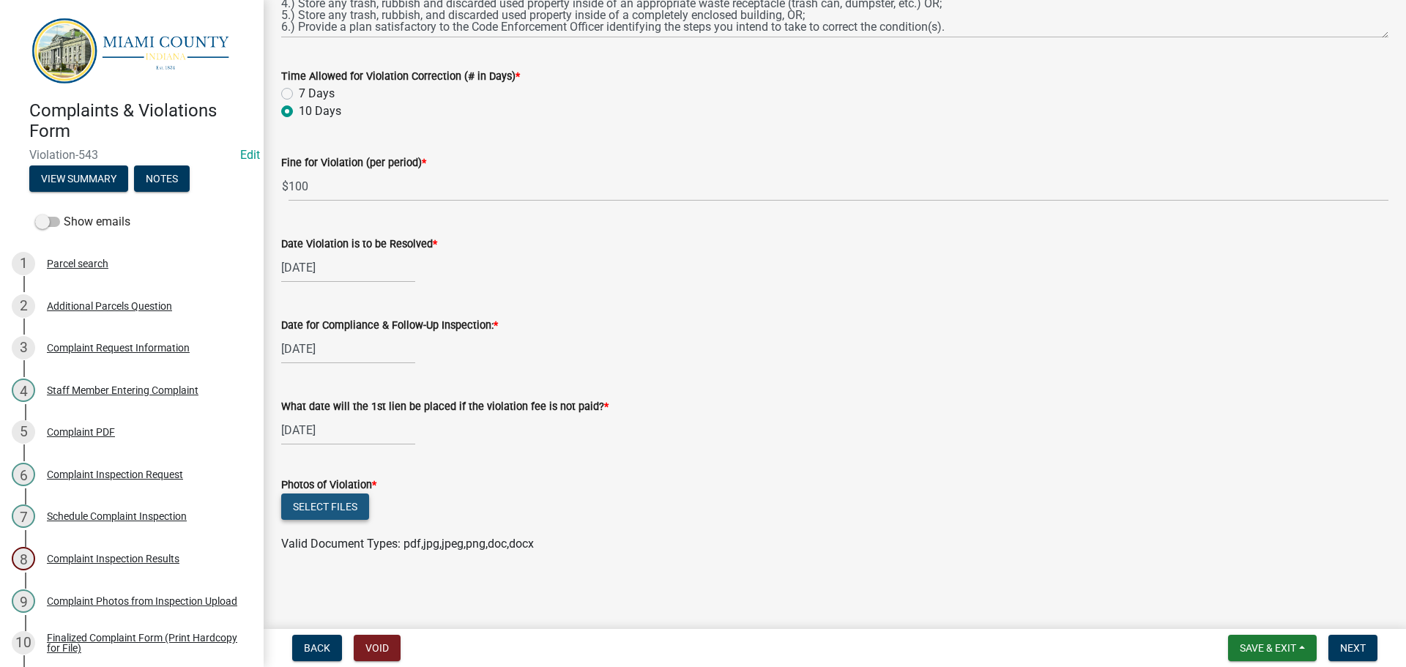
click at [332, 508] on button "Select files" at bounding box center [325, 507] width 88 height 26
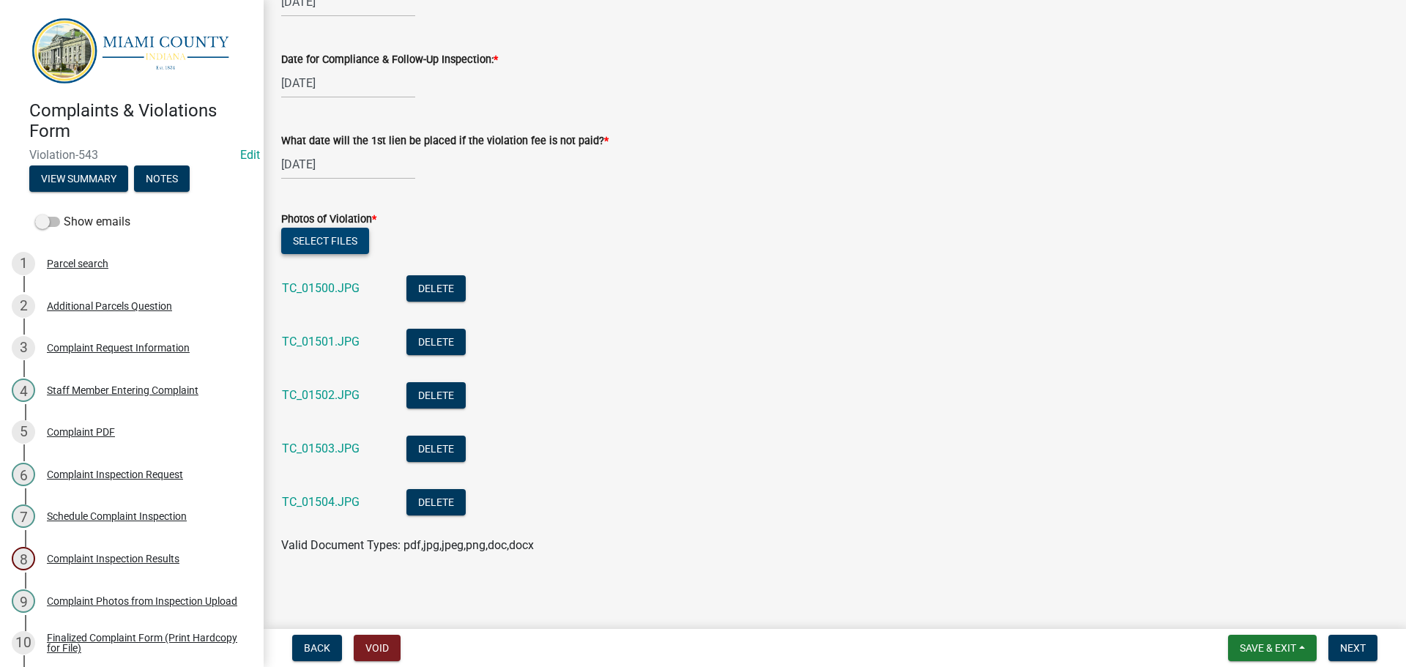
scroll to position [737, 0]
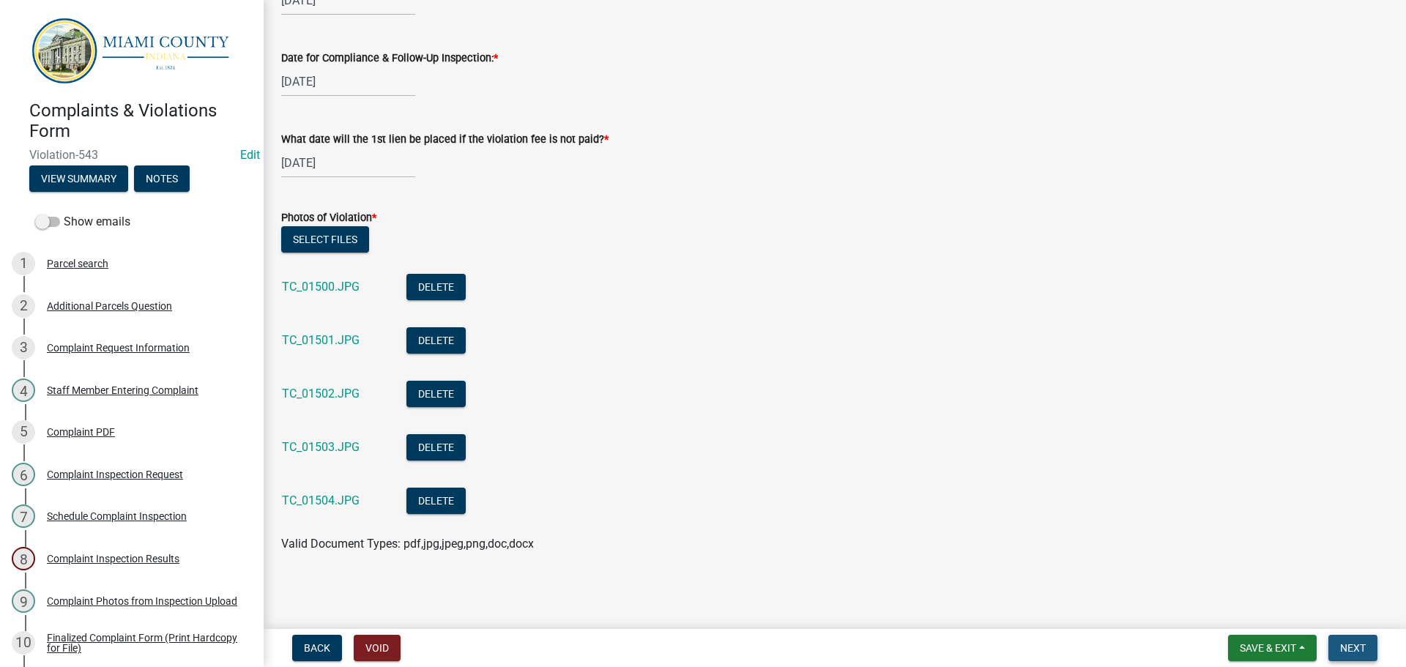
click at [1352, 642] on span "Next" at bounding box center [1353, 648] width 26 height 12
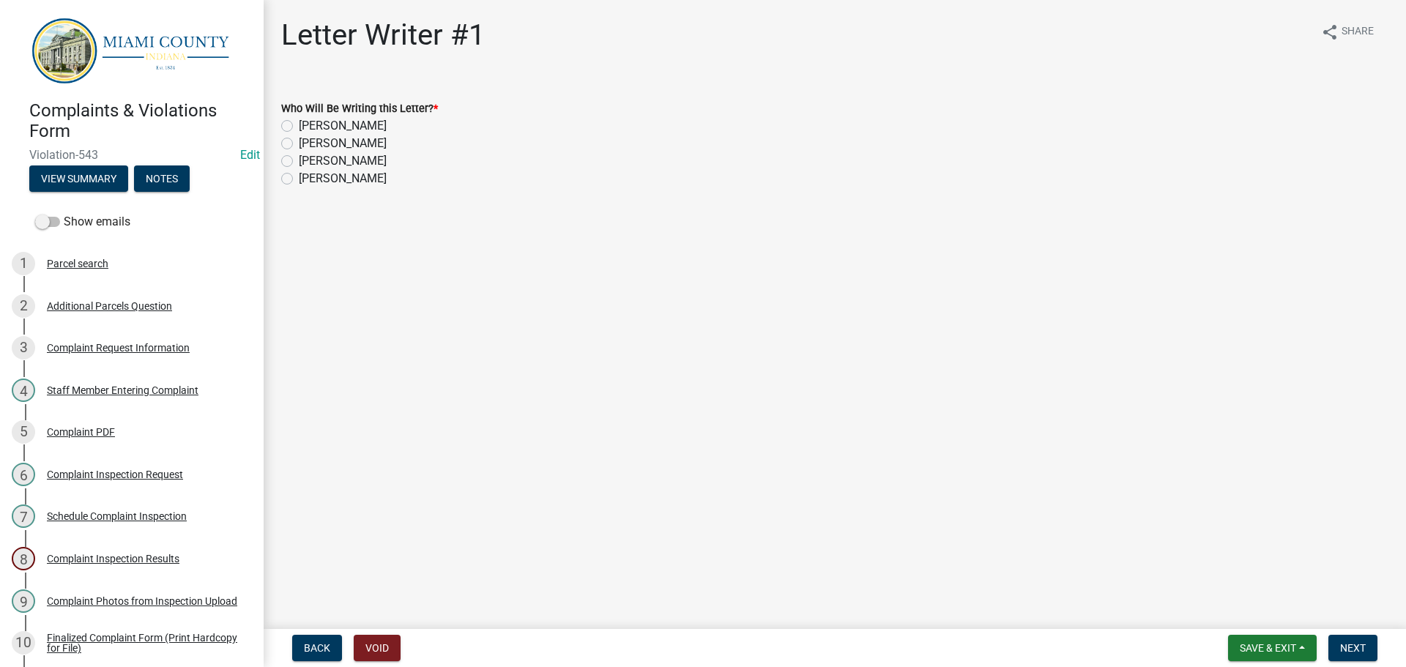
click at [299, 164] on label "[PERSON_NAME]" at bounding box center [343, 161] width 88 height 18
click at [299, 162] on input "[PERSON_NAME]" at bounding box center [304, 157] width 10 height 10
radio input "true"
click at [1362, 651] on span "Next" at bounding box center [1353, 648] width 26 height 12
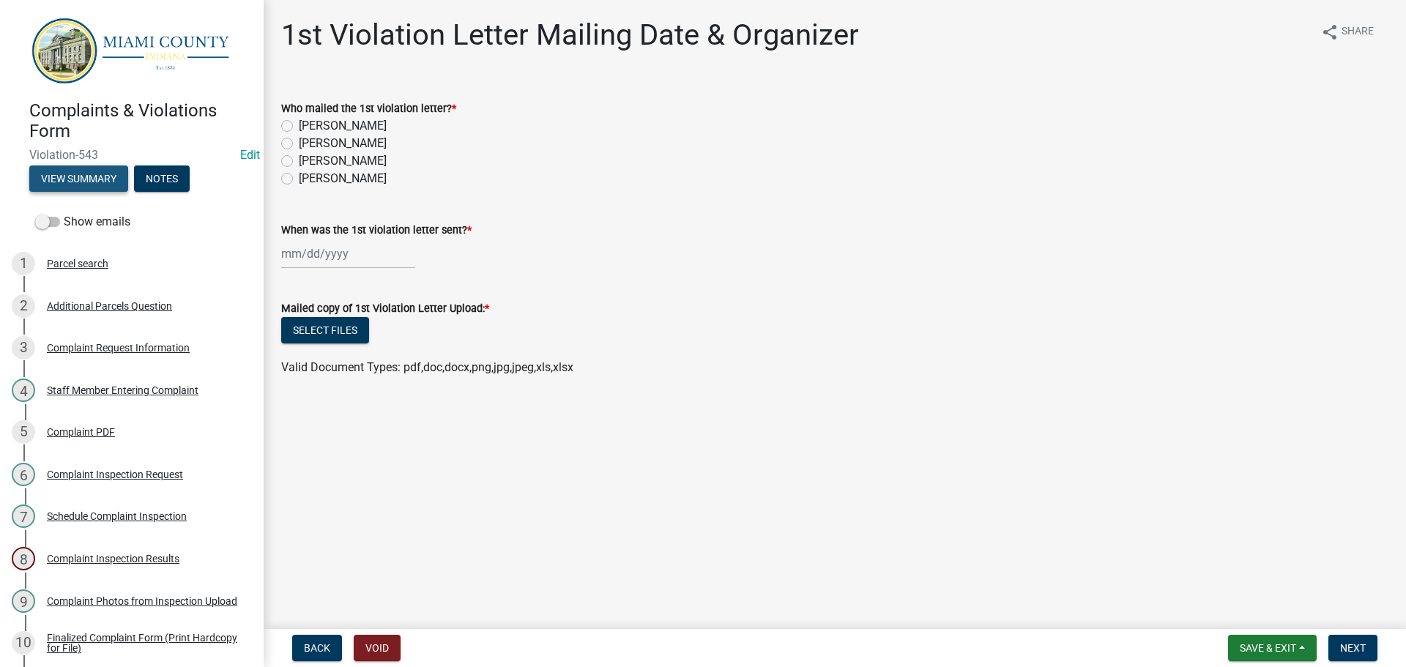
click at [94, 176] on button "View Summary" at bounding box center [78, 178] width 99 height 26
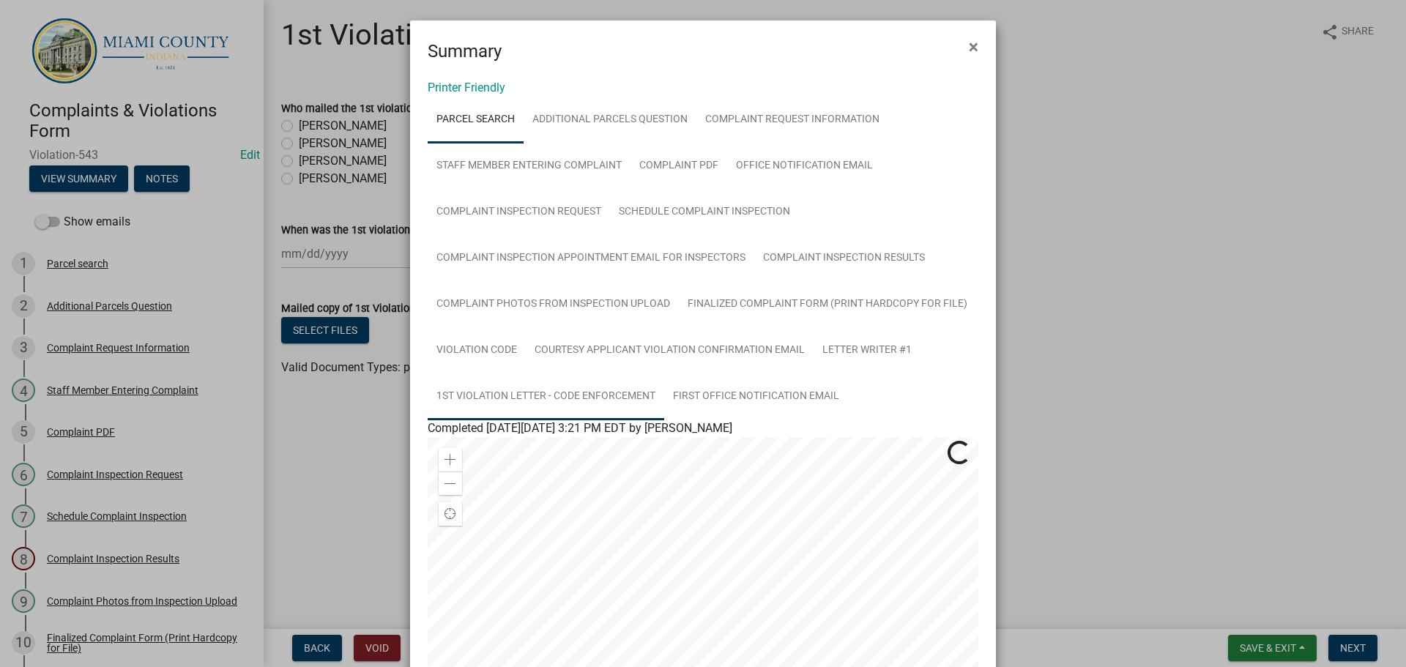
click at [597, 393] on link "1st Violation Letter - Code Enforcement" at bounding box center [546, 396] width 237 height 47
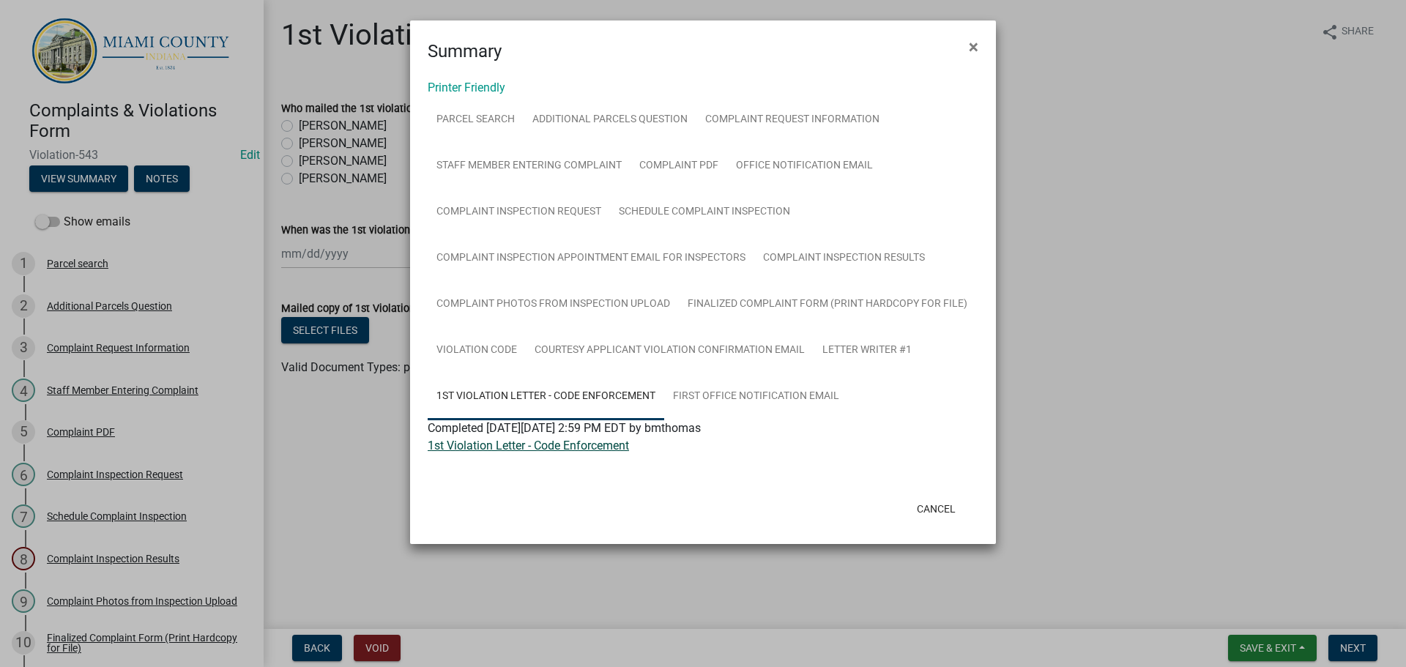
click at [596, 449] on link "1st Violation Letter - Code Enforcement" at bounding box center [528, 446] width 201 height 14
click at [942, 502] on button "Cancel" at bounding box center [936, 509] width 62 height 26
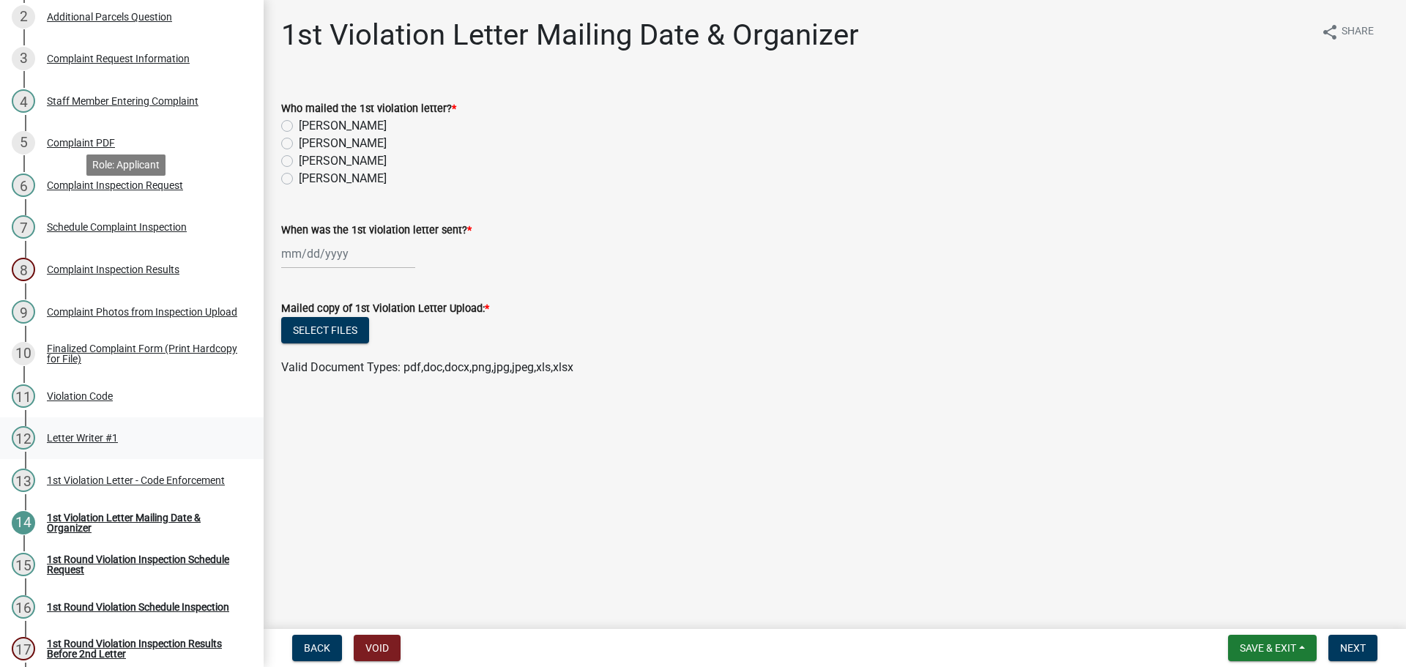
scroll to position [293, 0]
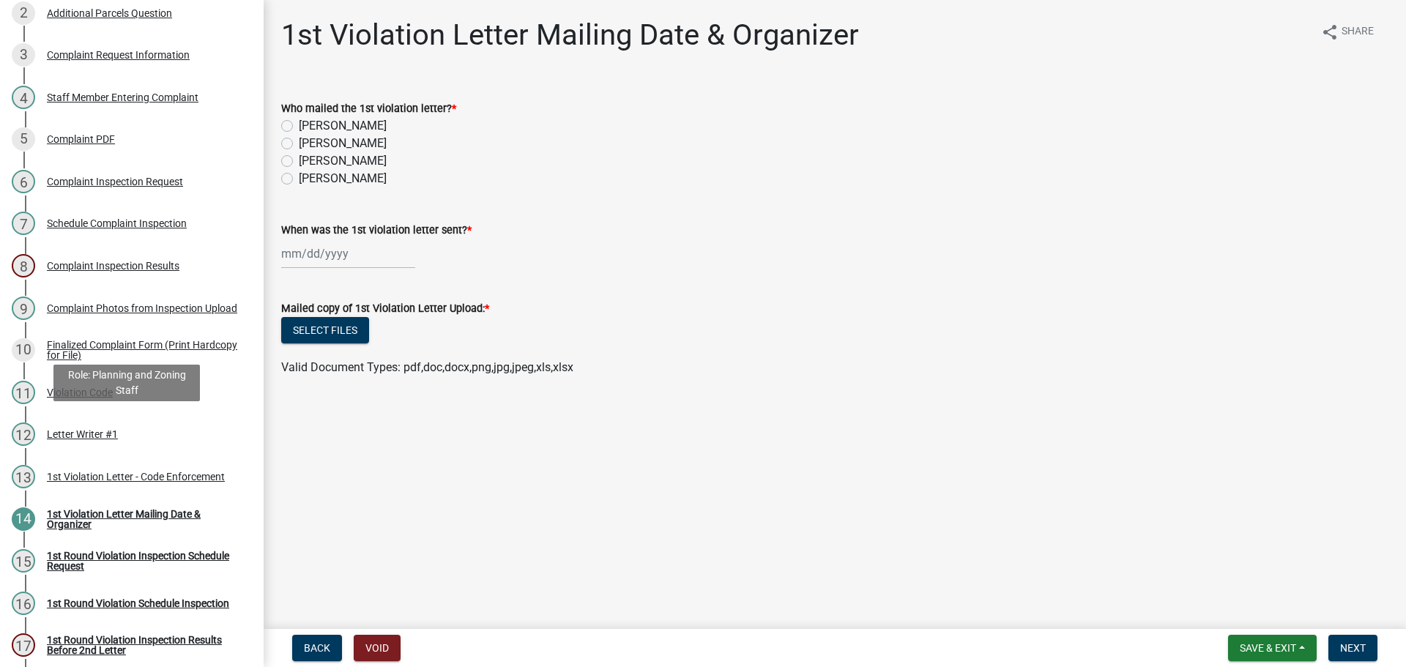
click at [75, 392] on div "Role: Planning and Zoning Staff" at bounding box center [126, 383] width 146 height 37
click at [98, 387] on div "Violation Code" at bounding box center [80, 392] width 66 height 10
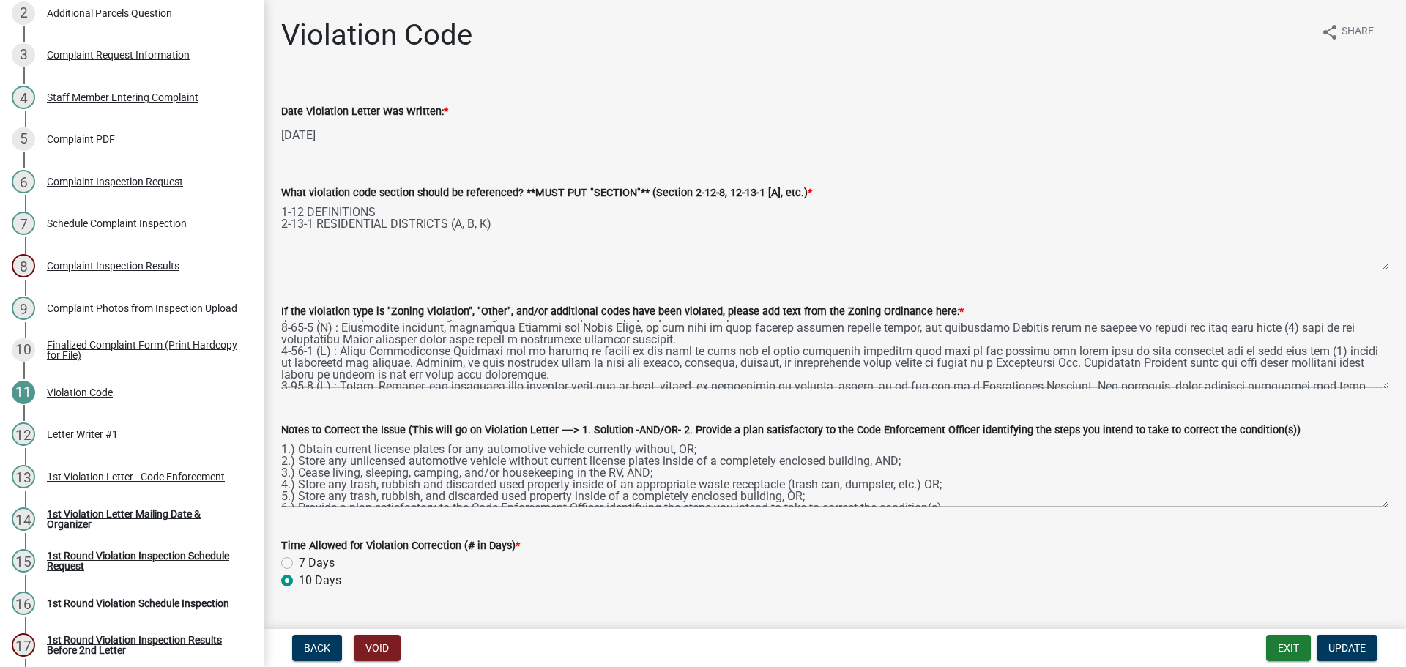
scroll to position [59, 0]
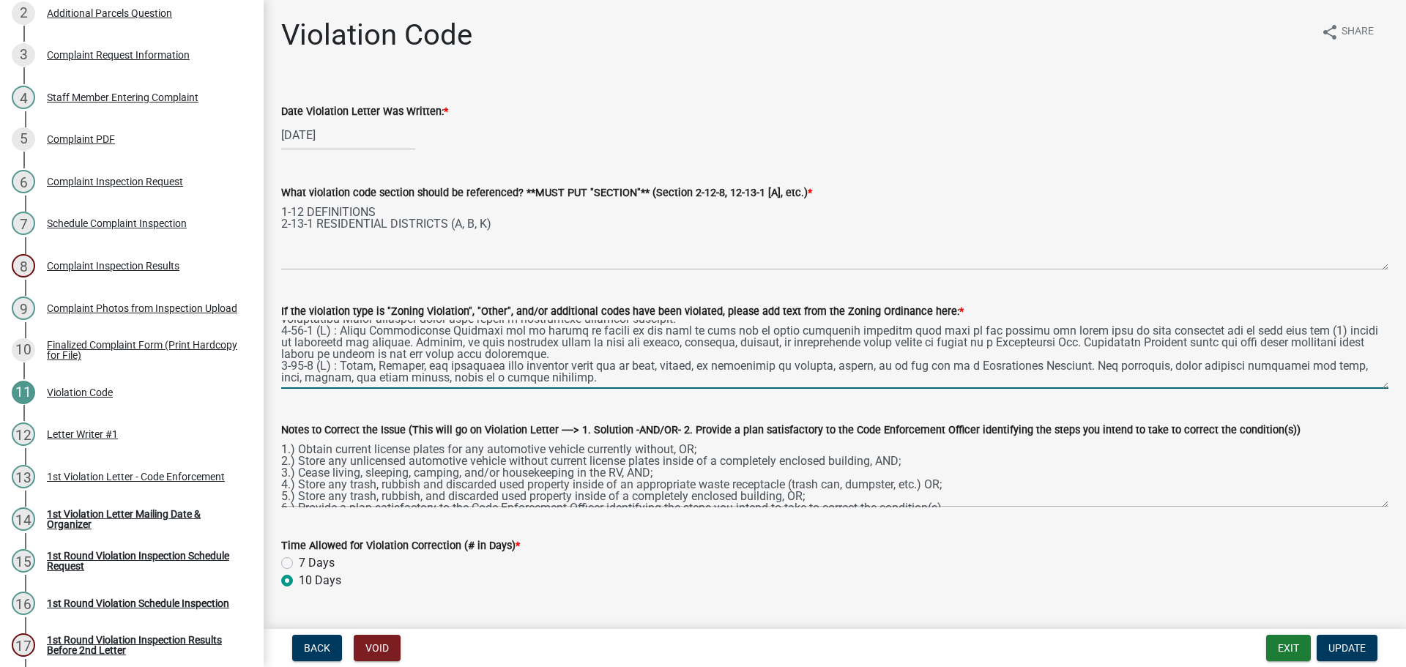
drag, startPoint x: 609, startPoint y: 382, endPoint x: 778, endPoint y: 367, distance: 170.5
click at [778, 367] on textarea "If the violation type is "Zoning Violation", "Other", and/or additional codes h…" at bounding box center [834, 354] width 1107 height 69
click at [627, 381] on textarea "If the violation type is "Zoning Violation", "Other", and/or additional codes h…" at bounding box center [834, 354] width 1107 height 69
drag, startPoint x: 587, startPoint y: 384, endPoint x: 341, endPoint y: 363, distance: 247.0
click at [341, 363] on textarea "If the violation type is "Zoning Violation", "Other", and/or additional codes h…" at bounding box center [834, 354] width 1107 height 69
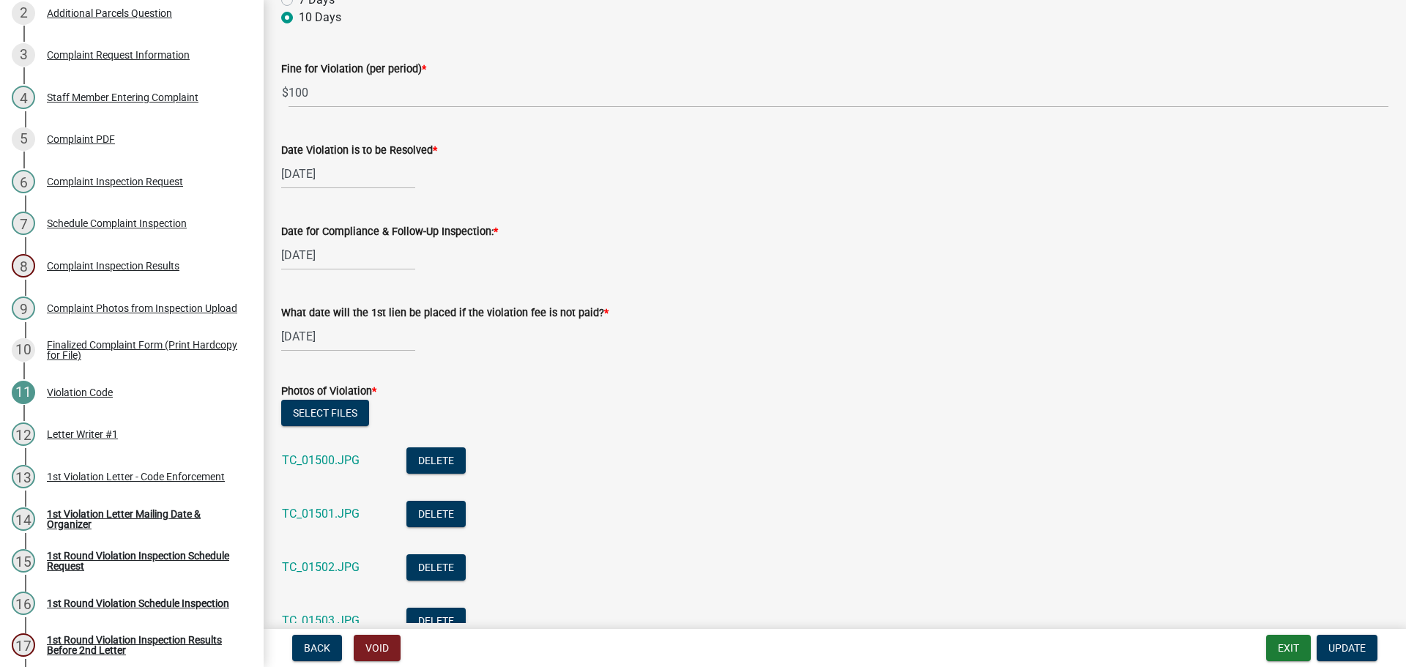
scroll to position [737, 0]
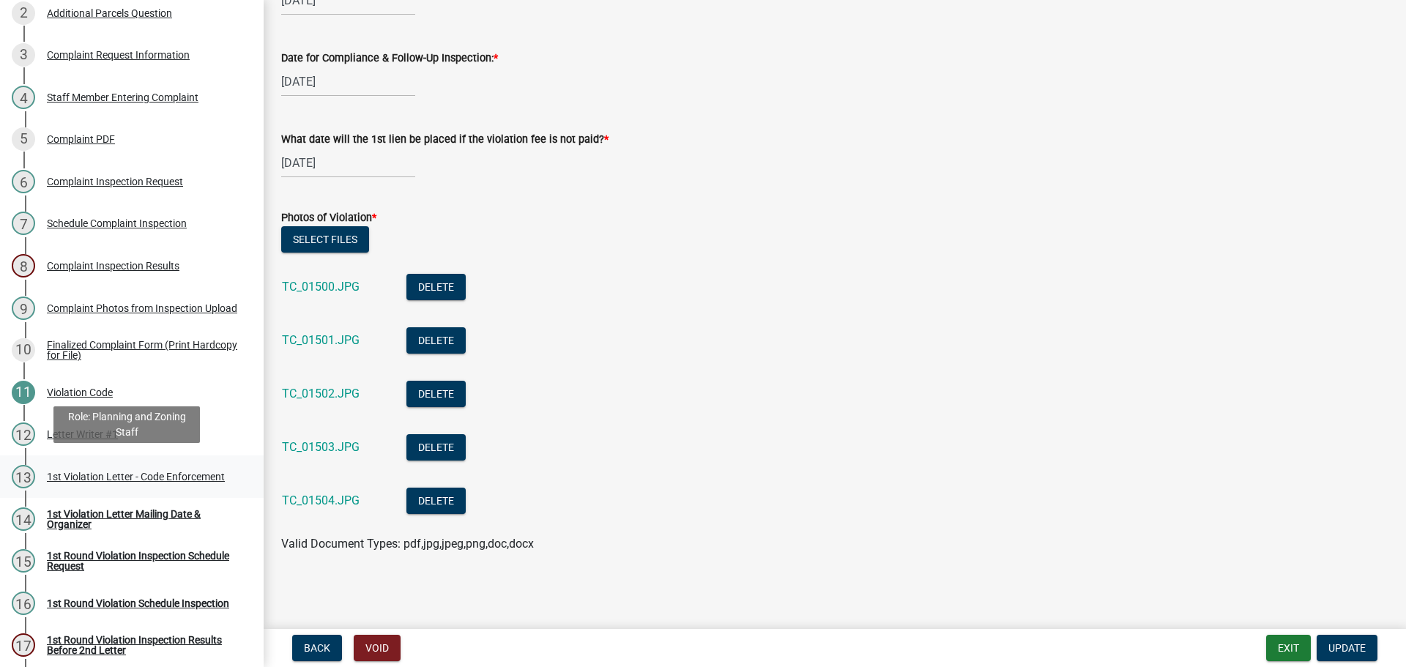
click at [72, 475] on div "1st Violation Letter - Code Enforcement" at bounding box center [136, 477] width 178 height 10
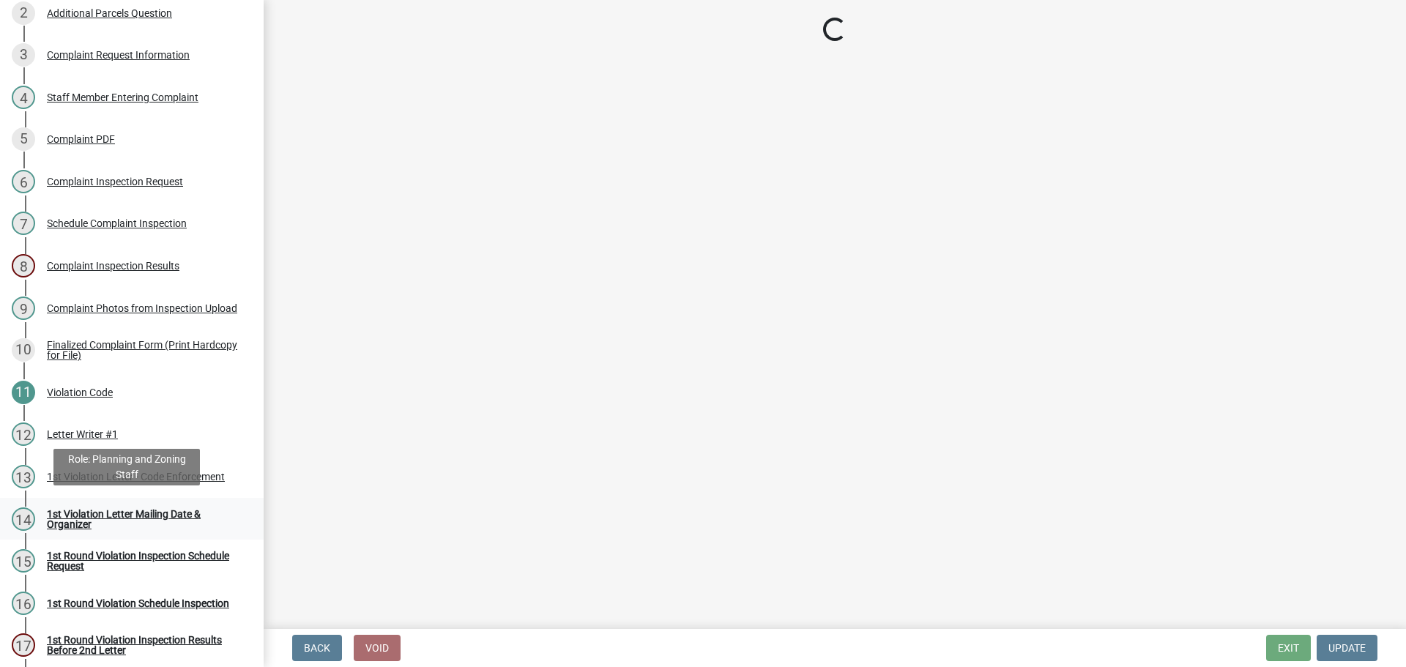
click at [156, 518] on div "1st Violation Letter Mailing Date & Organizer" at bounding box center [143, 519] width 193 height 21
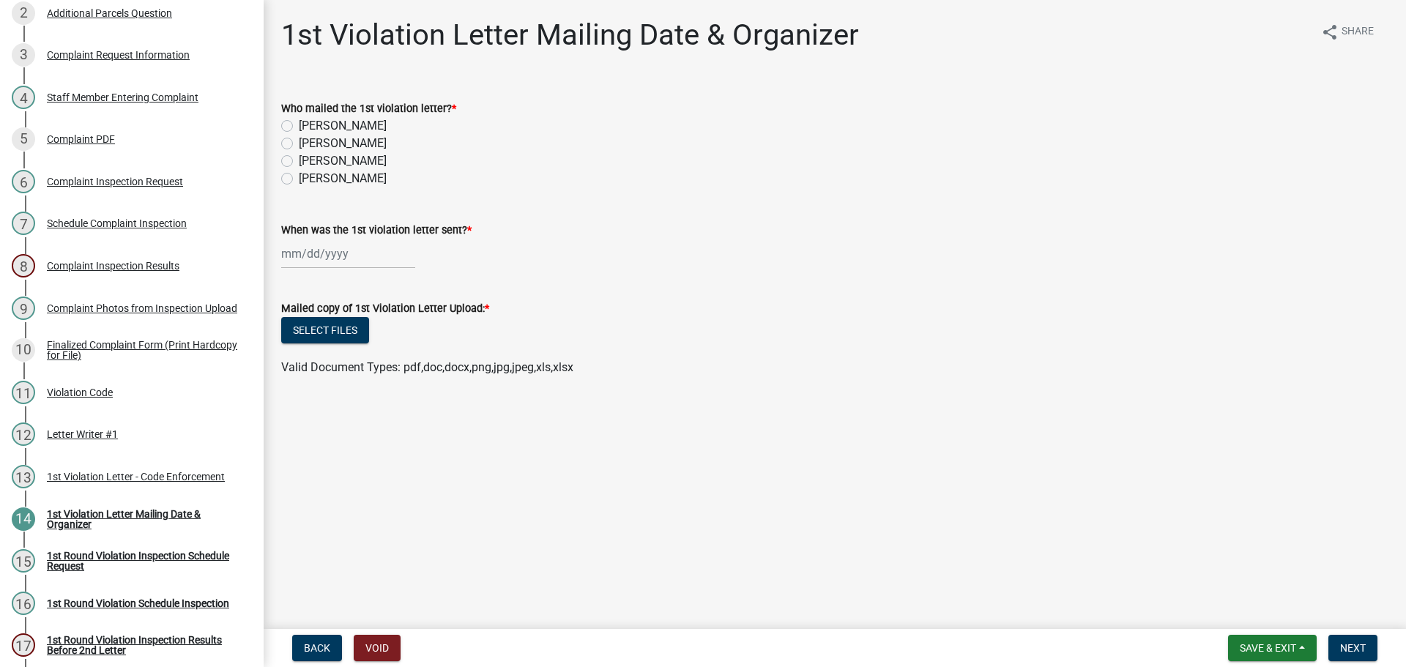
click at [299, 157] on label "[PERSON_NAME]" at bounding box center [343, 161] width 88 height 18
click at [299, 157] on input "[PERSON_NAME]" at bounding box center [304, 157] width 10 height 10
radio input "true"
select select "8"
select select "2025"
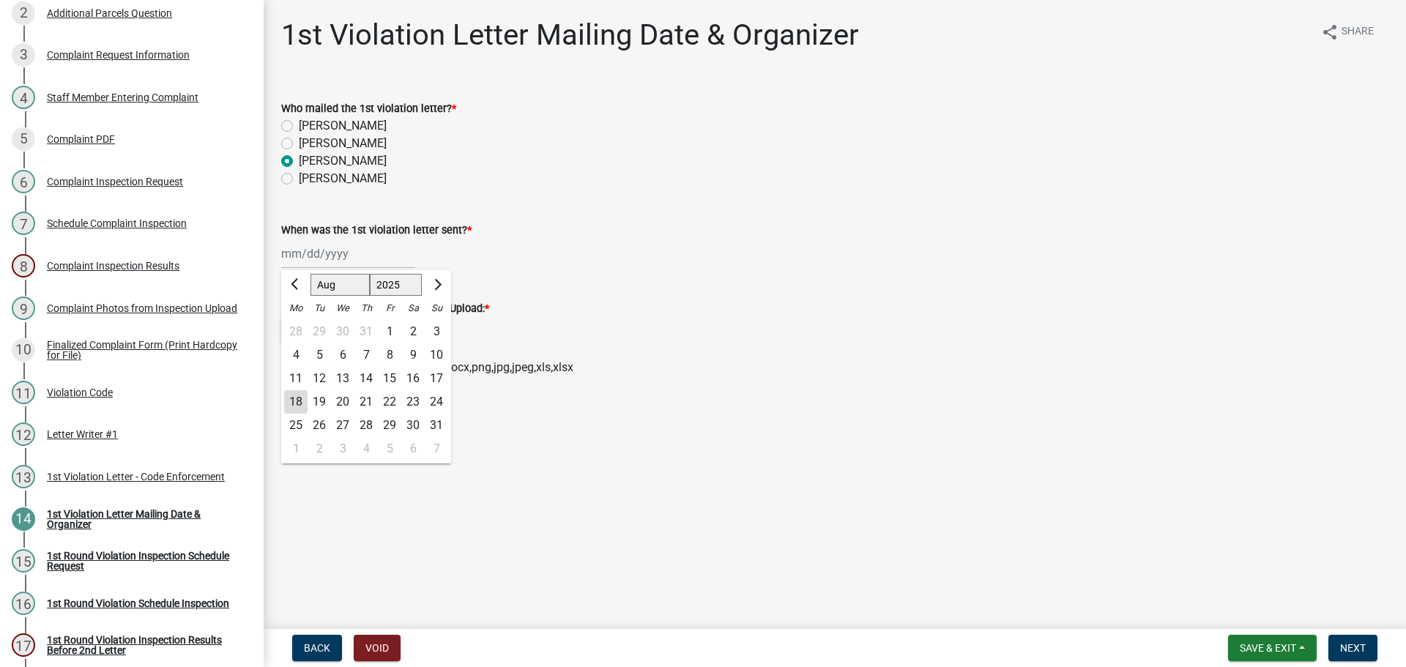
click at [351, 253] on div "[PERSON_NAME] Feb Mar Apr [PERSON_NAME][DATE] Oct Nov [DATE] 1526 1527 1528 152…" at bounding box center [348, 254] width 134 height 30
click at [300, 393] on div "18" at bounding box center [295, 401] width 23 height 23
type input "[DATE]"
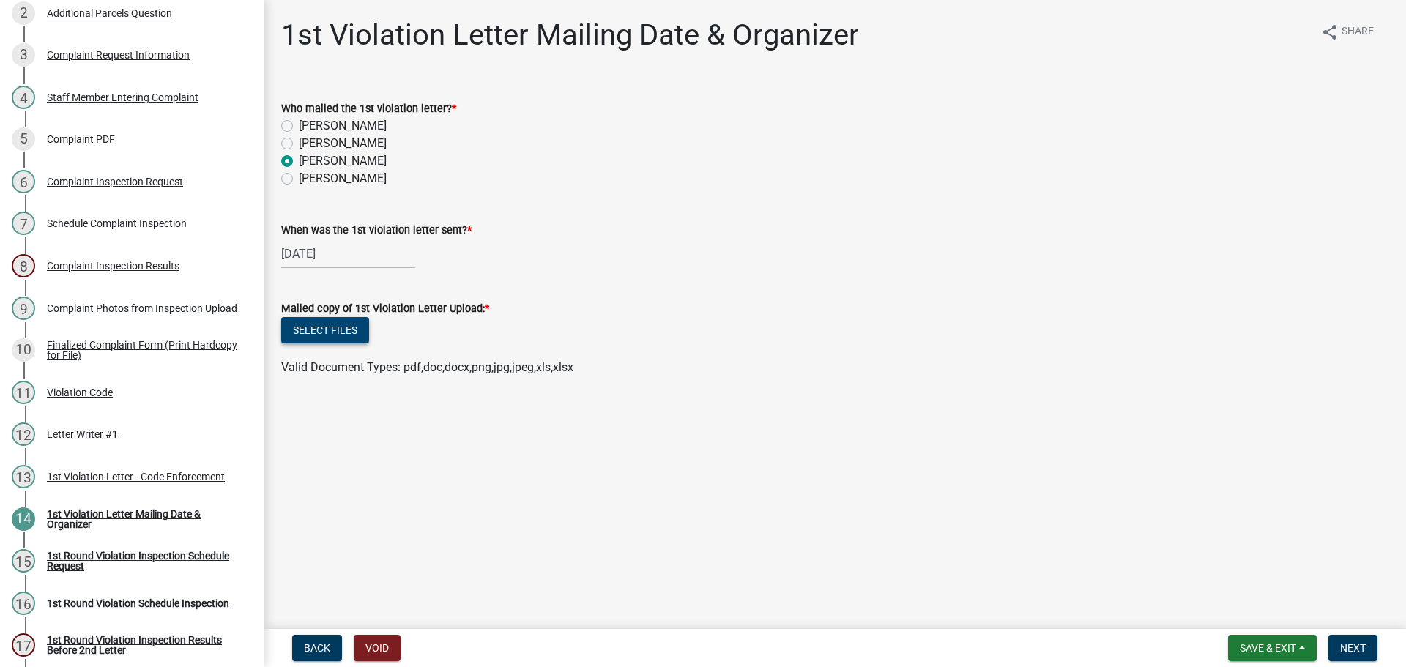
click at [327, 332] on button "Select files" at bounding box center [325, 330] width 88 height 26
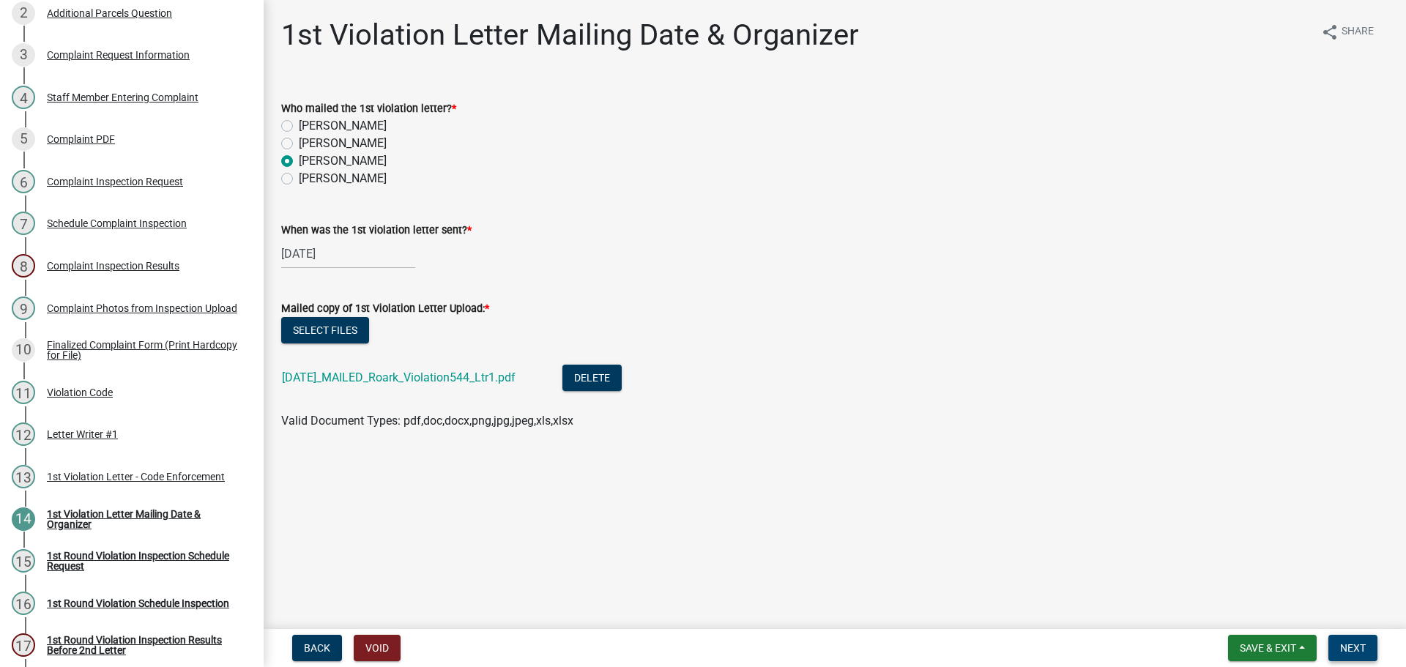
click at [1349, 647] on span "Next" at bounding box center [1353, 648] width 26 height 12
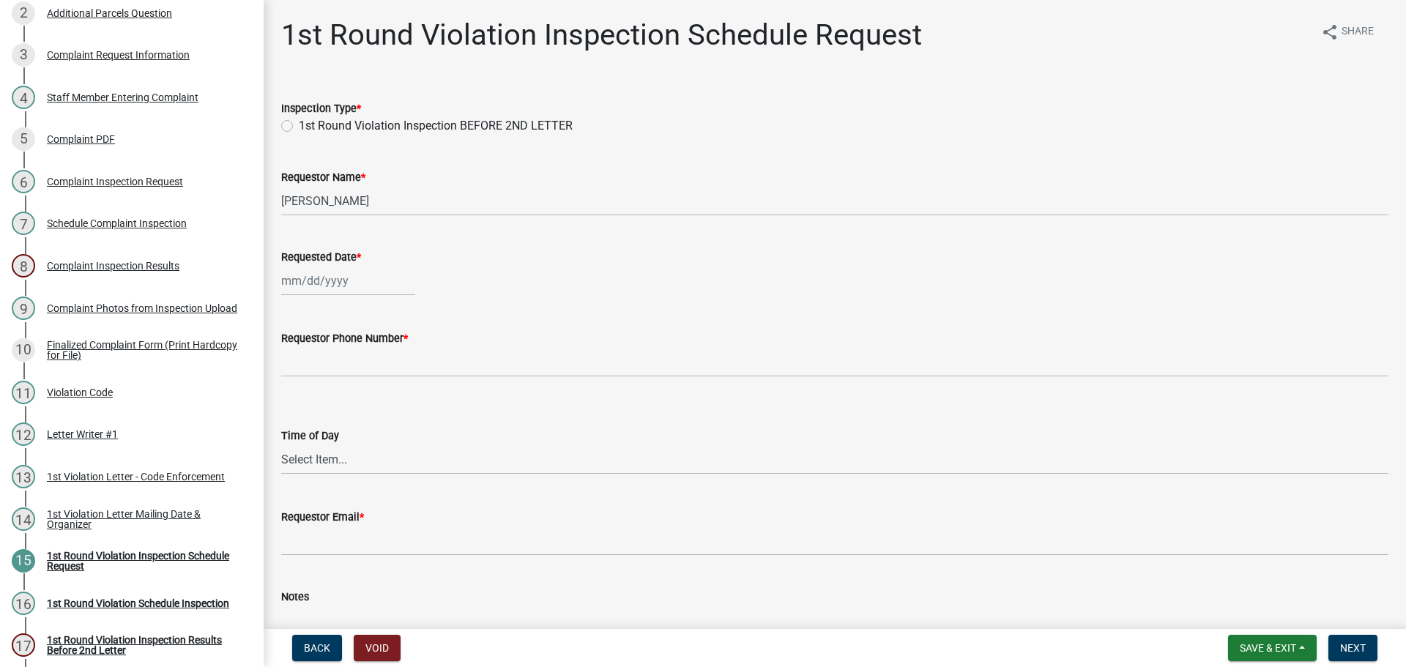
click at [299, 127] on label "1st Round Violation Inspection BEFORE 2ND LETTER" at bounding box center [436, 126] width 274 height 18
click at [299, 127] on input "1st Round Violation Inspection BEFORE 2ND LETTER" at bounding box center [304, 122] width 10 height 10
radio input "true"
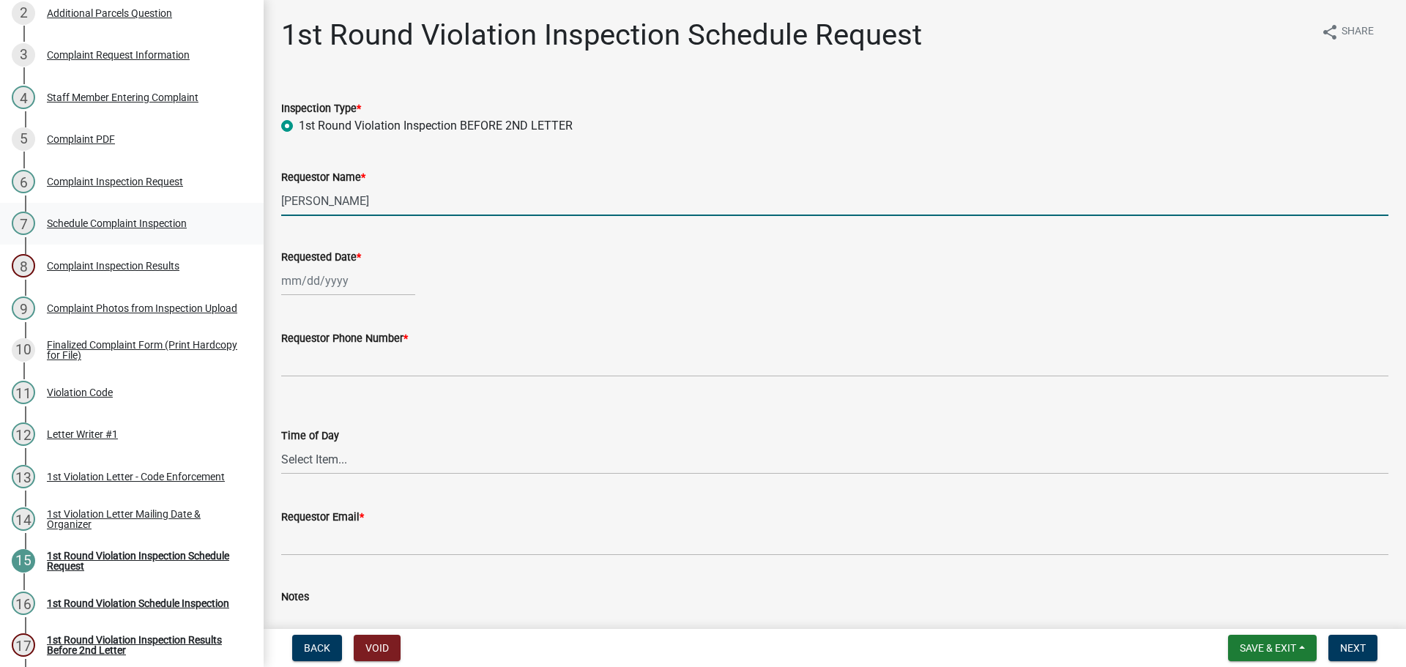
drag, startPoint x: 393, startPoint y: 201, endPoint x: 238, endPoint y: 201, distance: 155.2
click at [238, 201] on div "Complaints & Violations Form Violation-543 Edit View Summary Notes Show emails …" at bounding box center [703, 333] width 1406 height 667
type input "[PERSON_NAME] & [PERSON_NAME]"
click at [324, 280] on div at bounding box center [348, 281] width 134 height 30
select select "8"
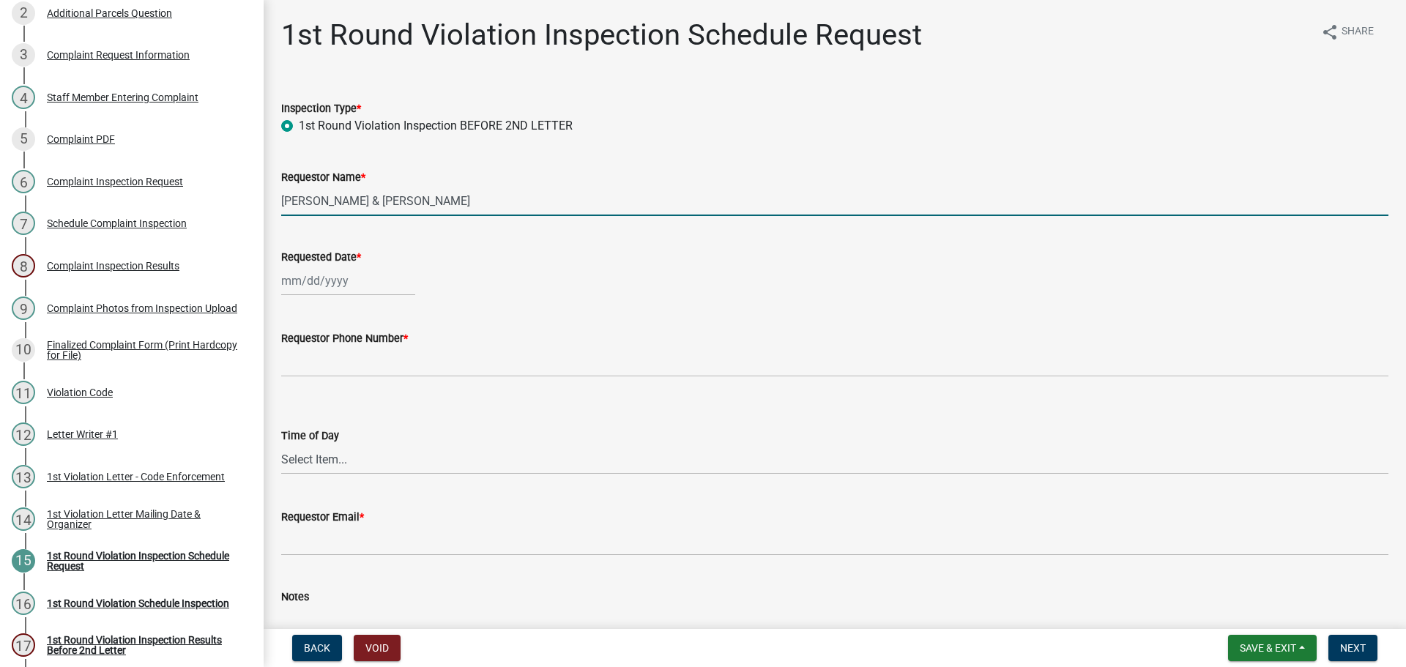
select select "2025"
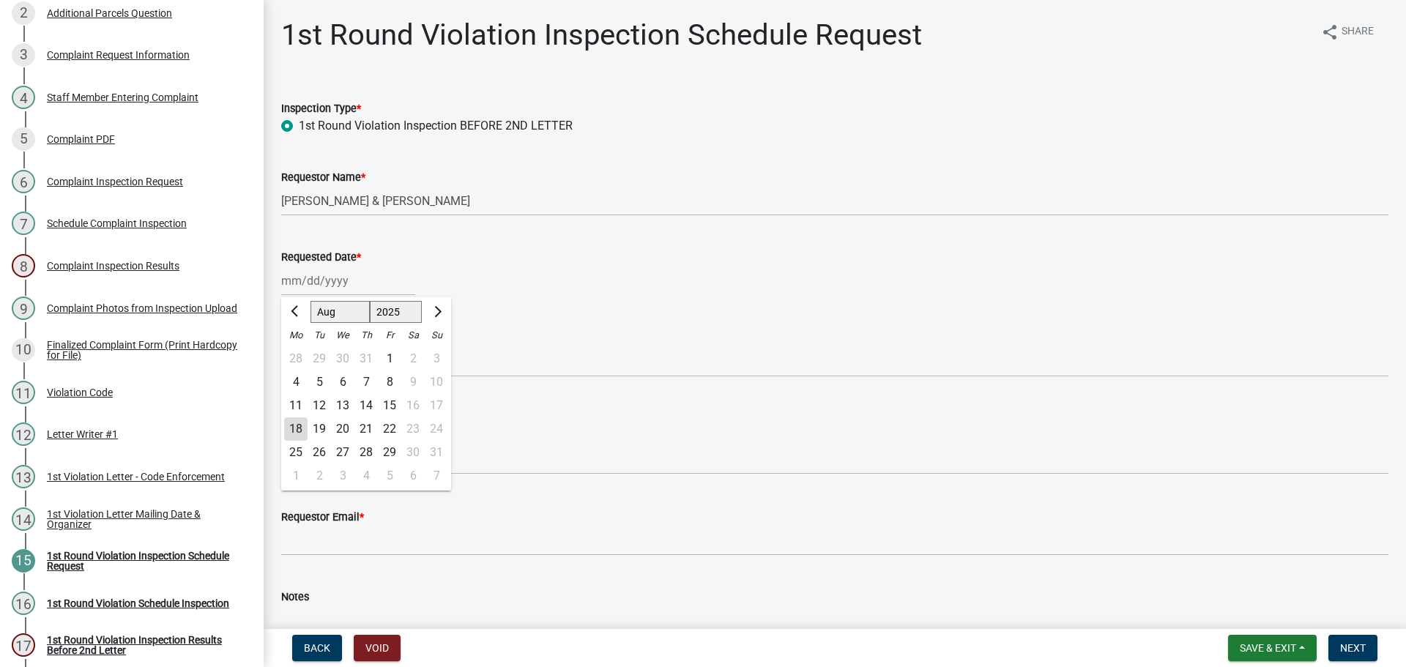
click at [388, 454] on div "29" at bounding box center [389, 452] width 23 height 23
type input "[DATE]"
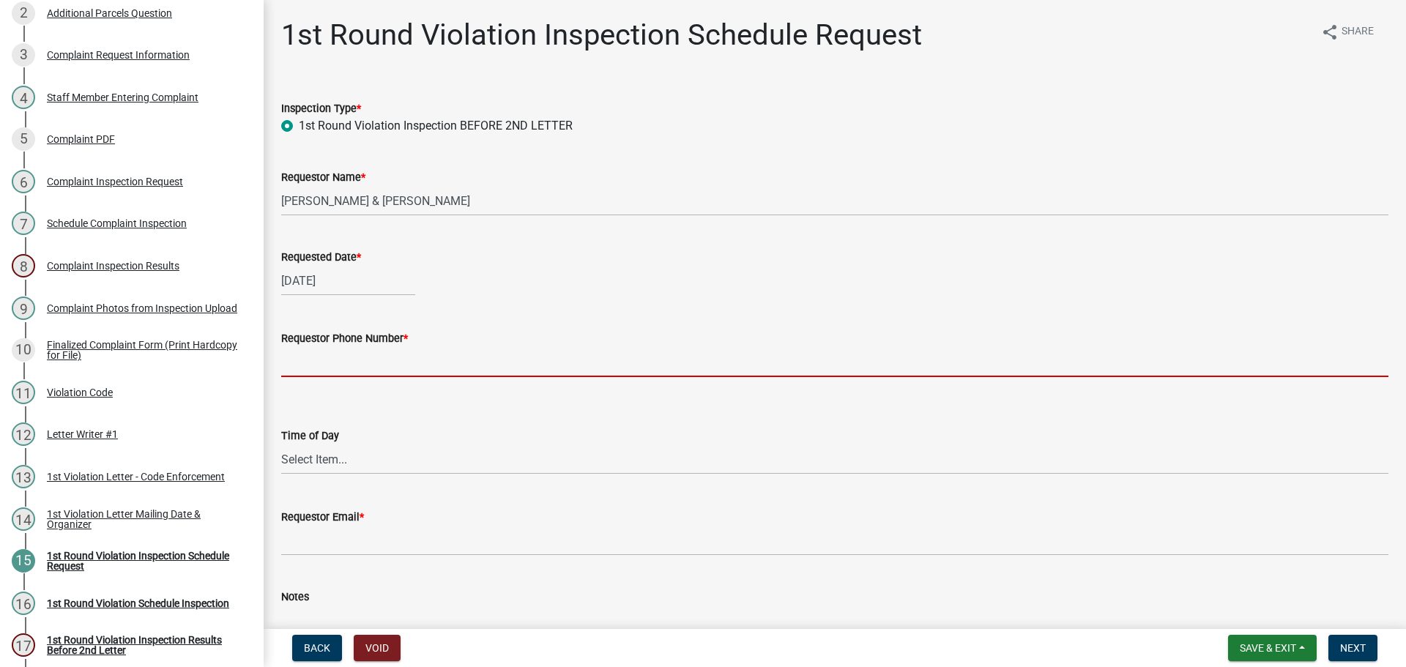
click at [423, 348] on input "Requestor Phone Number *" at bounding box center [834, 362] width 1107 height 30
type input "000-000-0000"
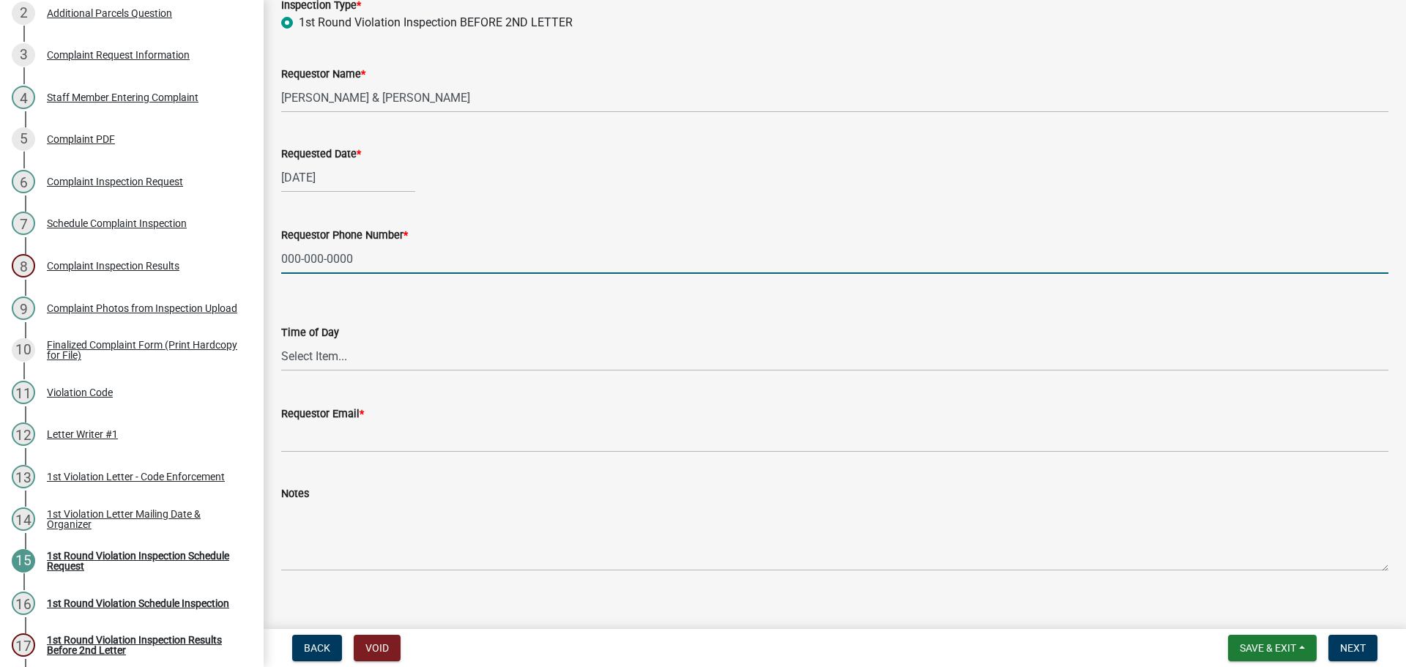
scroll to position [120, 0]
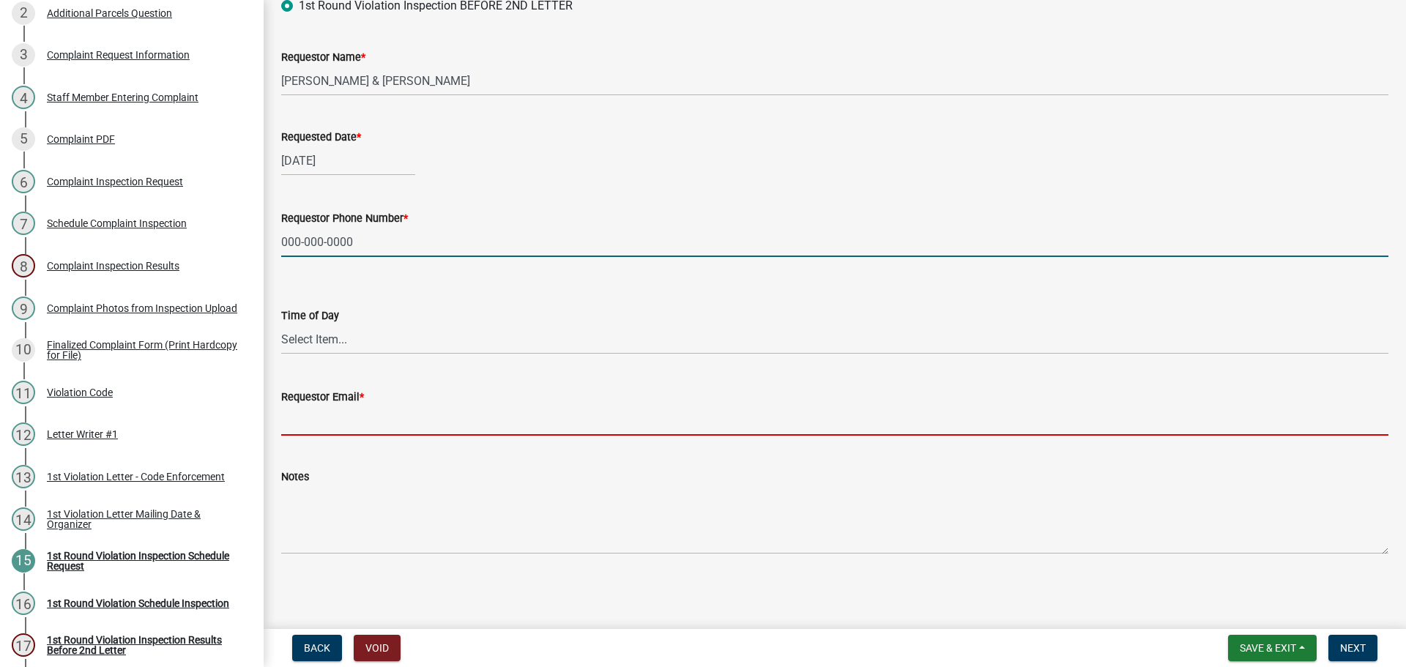
click at [343, 426] on input "Requestor Email *" at bounding box center [834, 421] width 1107 height 30
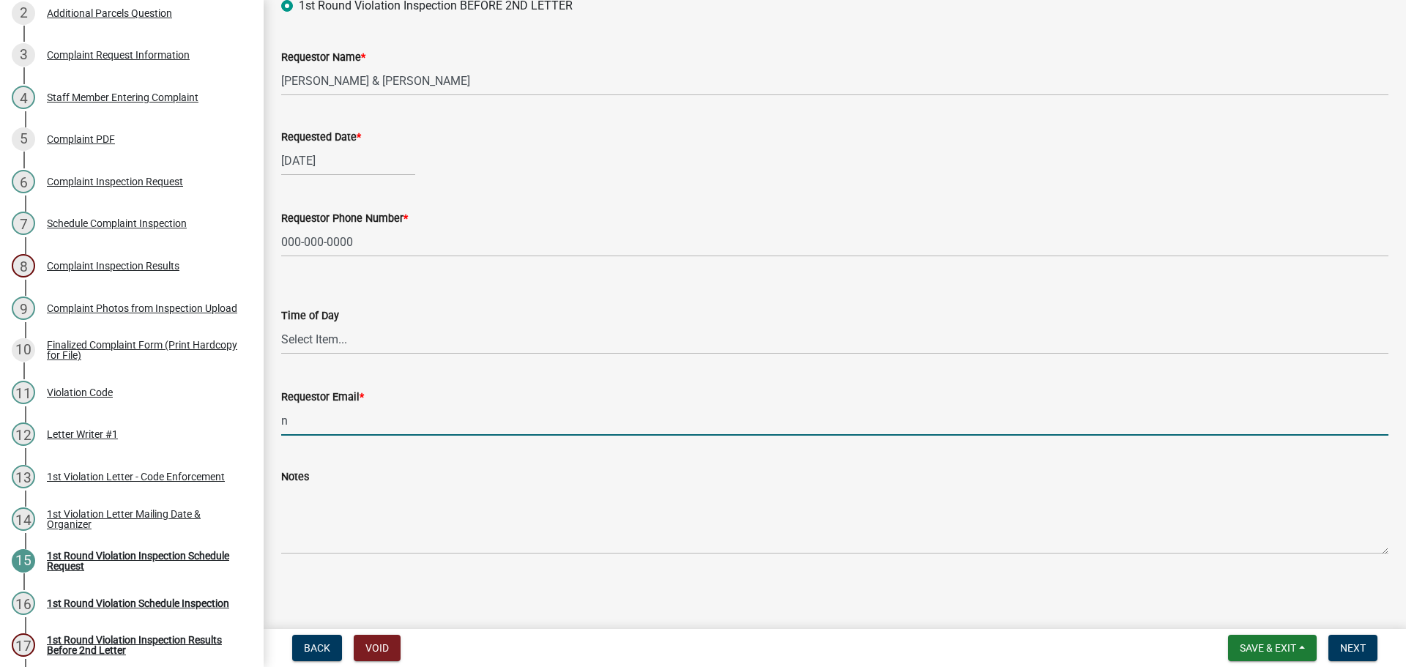
type input "[EMAIL_ADDRESS][DOMAIN_NAME]"
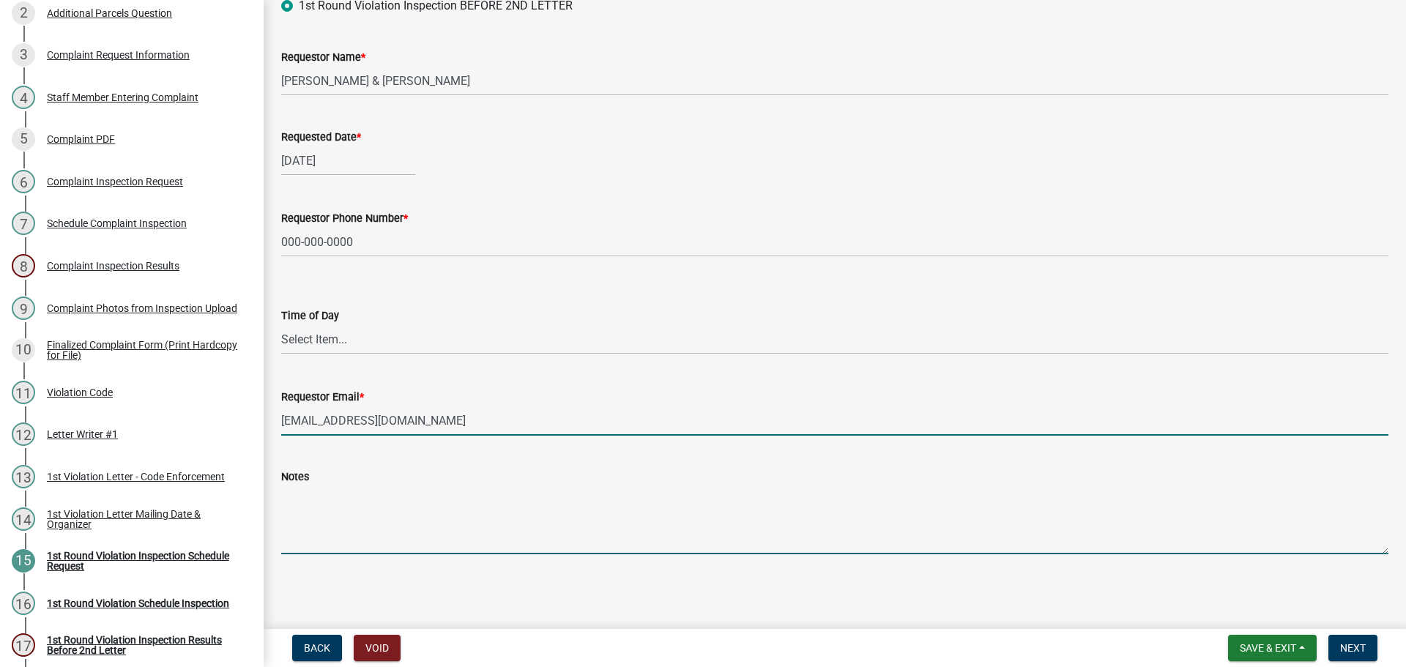
click at [410, 528] on textarea "Notes" at bounding box center [834, 520] width 1107 height 69
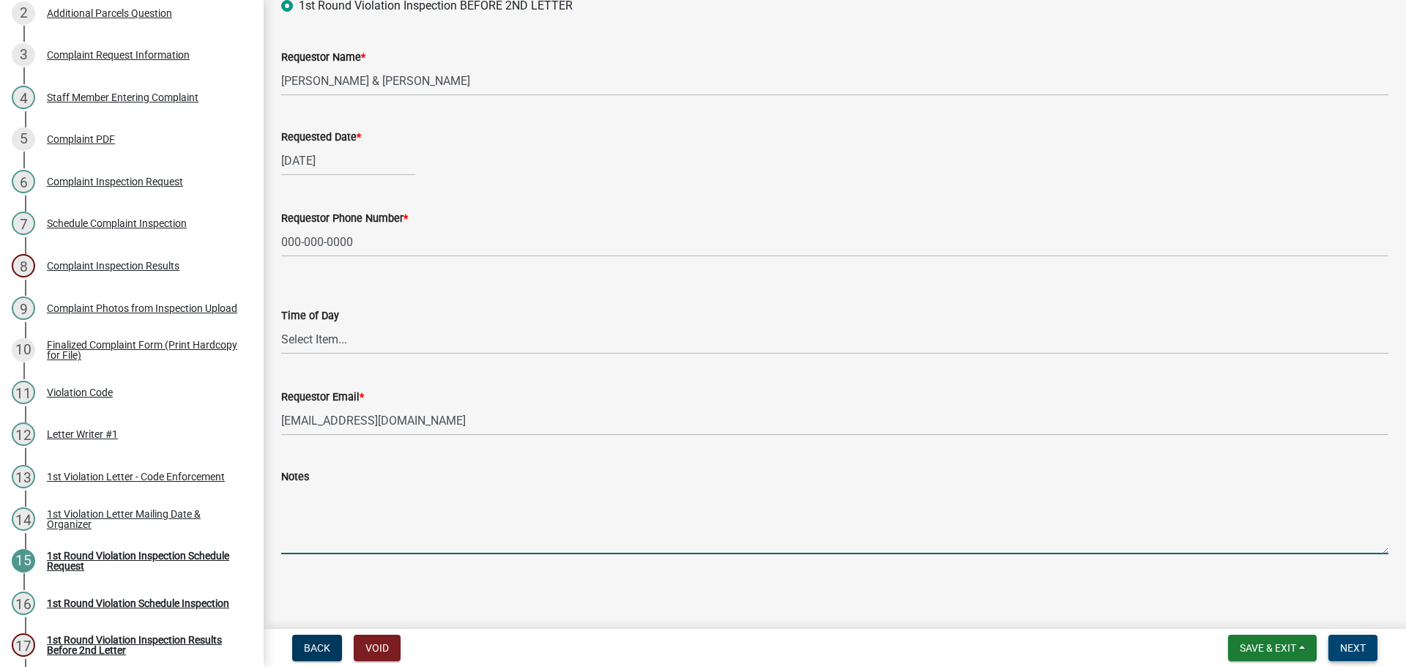
click at [1350, 644] on span "Next" at bounding box center [1353, 648] width 26 height 12
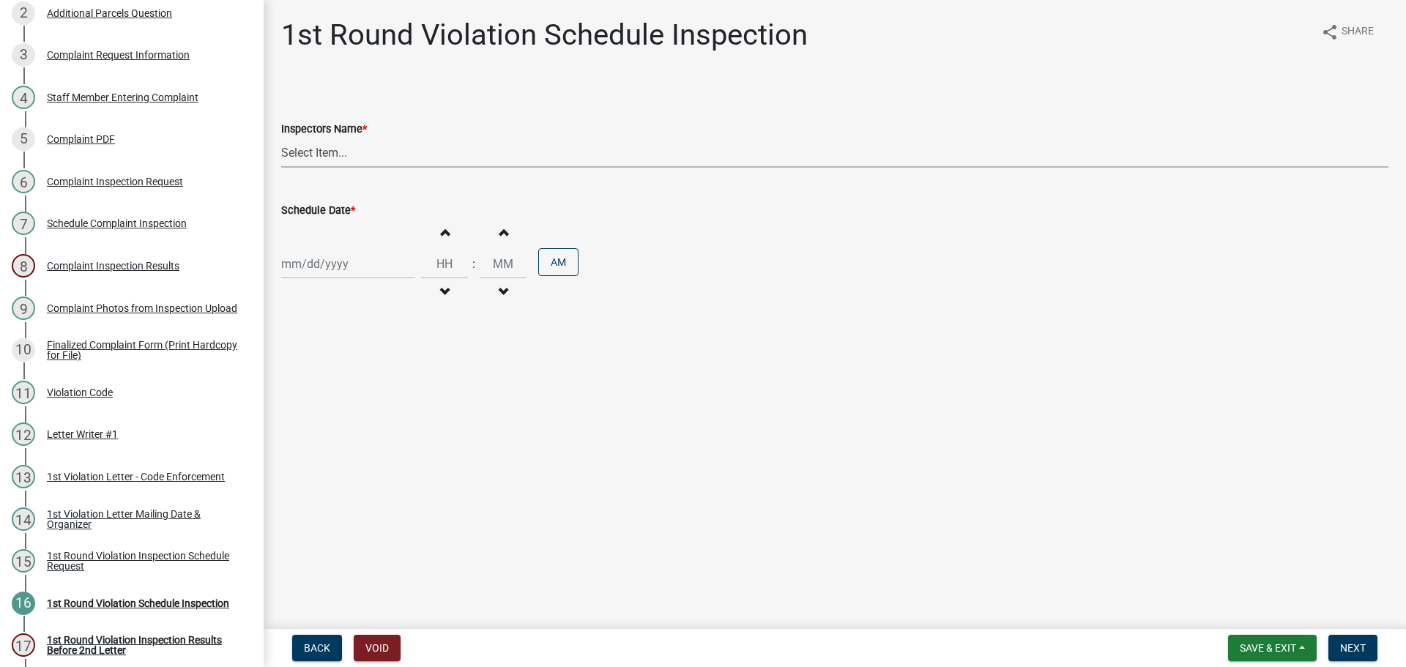
click at [308, 157] on select "Select Item... bmthomas ([PERSON_NAME]) croser ([PERSON_NAME]) [PERSON_NAME] ([…" at bounding box center [834, 153] width 1107 height 30
select select "0324ce59-dc13-463c-88f6-21718b6e040a"
click at [281, 138] on select "Select Item... bmthomas ([PERSON_NAME]) croser ([PERSON_NAME]) [PERSON_NAME] ([…" at bounding box center [834, 153] width 1107 height 30
click at [306, 265] on div at bounding box center [348, 264] width 134 height 30
select select "8"
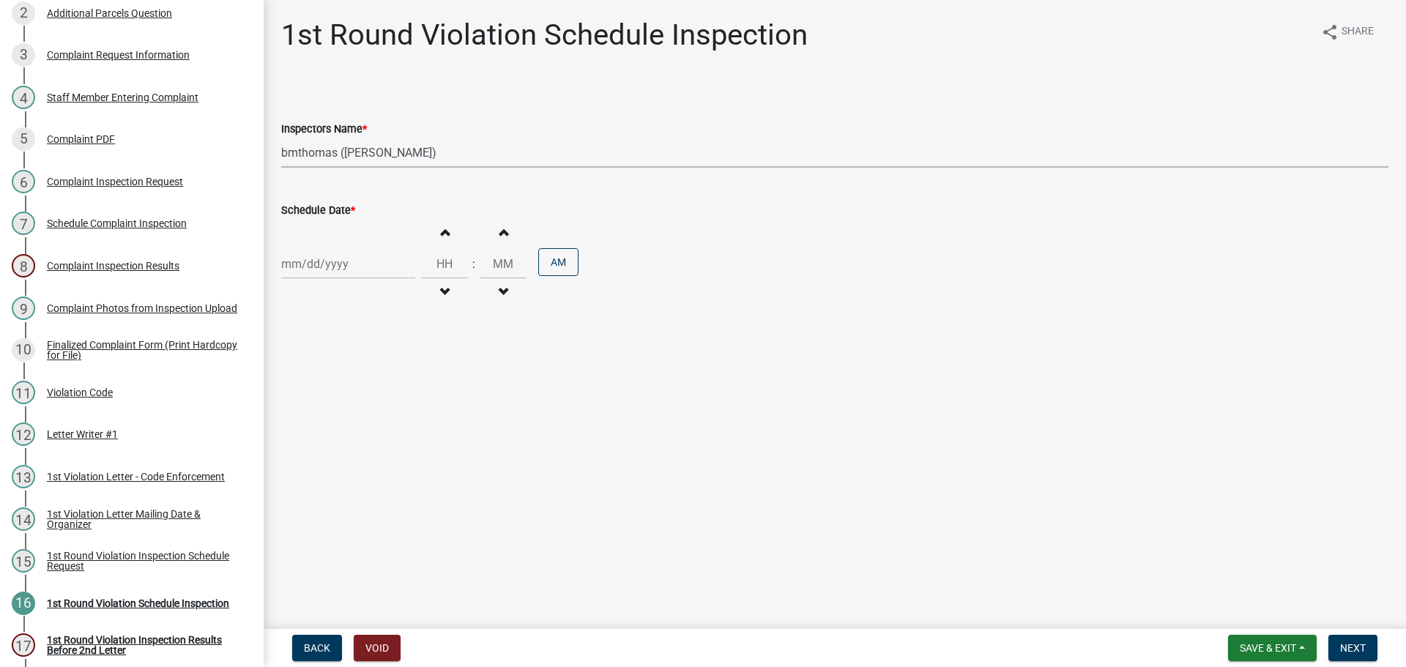
select select "2025"
click at [383, 440] on div "29" at bounding box center [389, 435] width 23 height 23
type input "[DATE]"
click at [1347, 650] on span "Next" at bounding box center [1353, 648] width 26 height 12
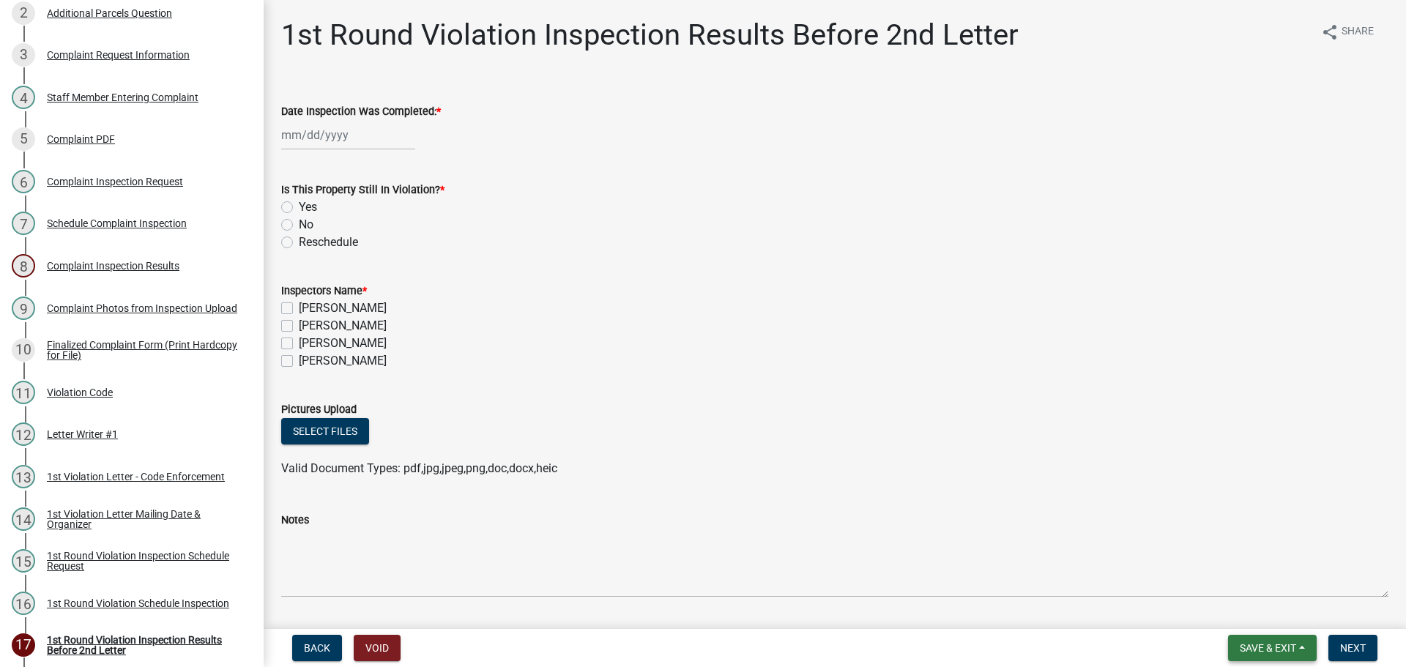
click at [1276, 649] on span "Save & Exit" at bounding box center [1268, 648] width 56 height 12
click at [1247, 607] on button "Save & Exit" at bounding box center [1257, 609] width 117 height 35
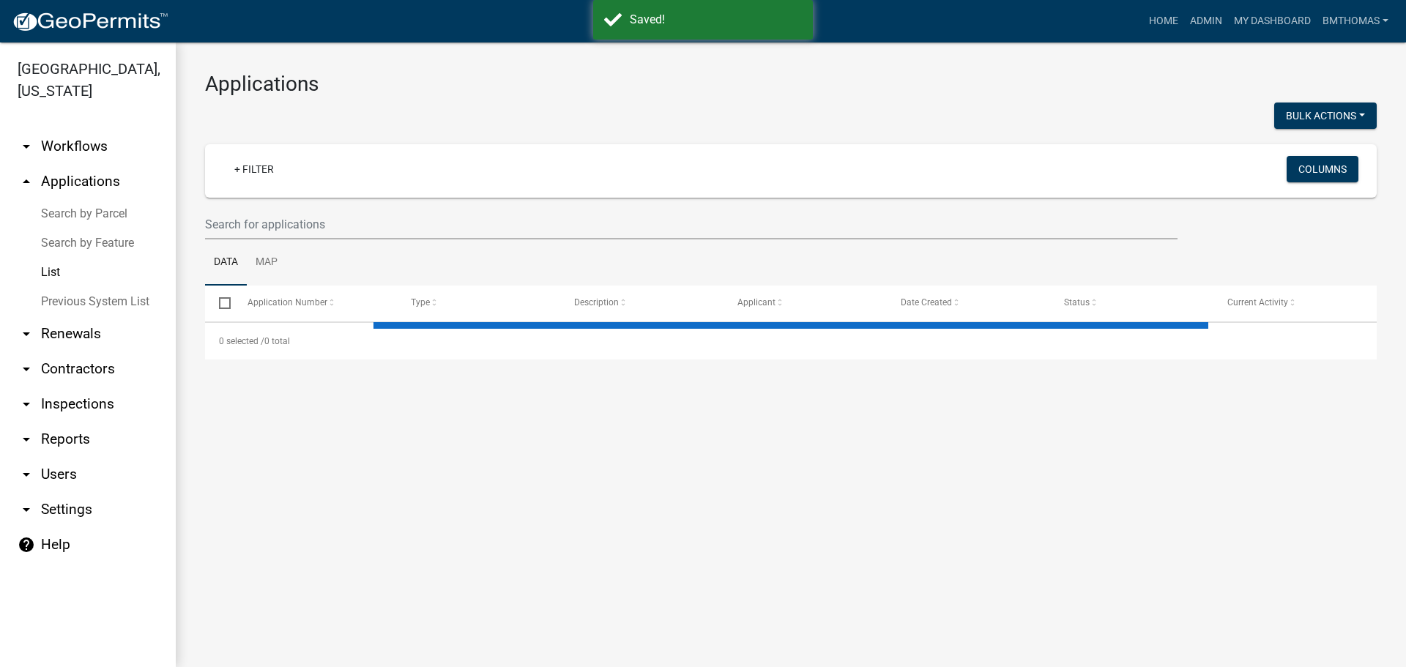
select select "3: 100"
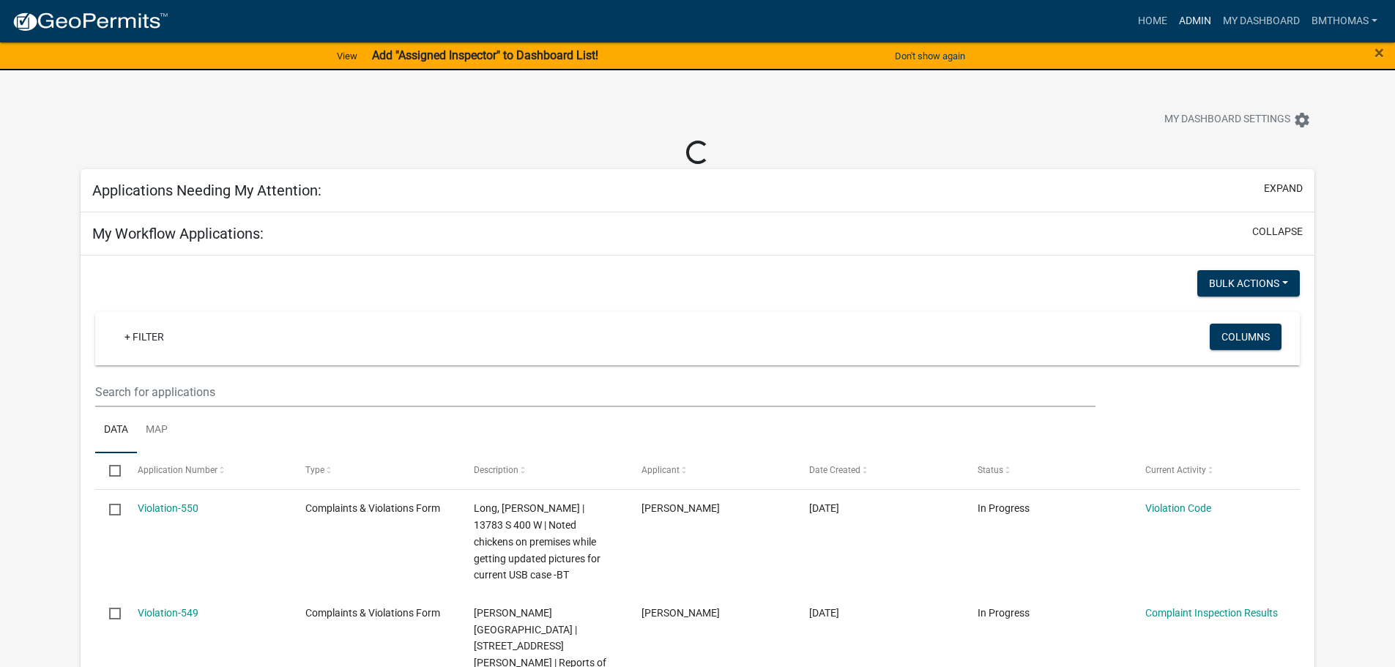
click at [1194, 26] on link "Admin" at bounding box center [1195, 21] width 44 height 28
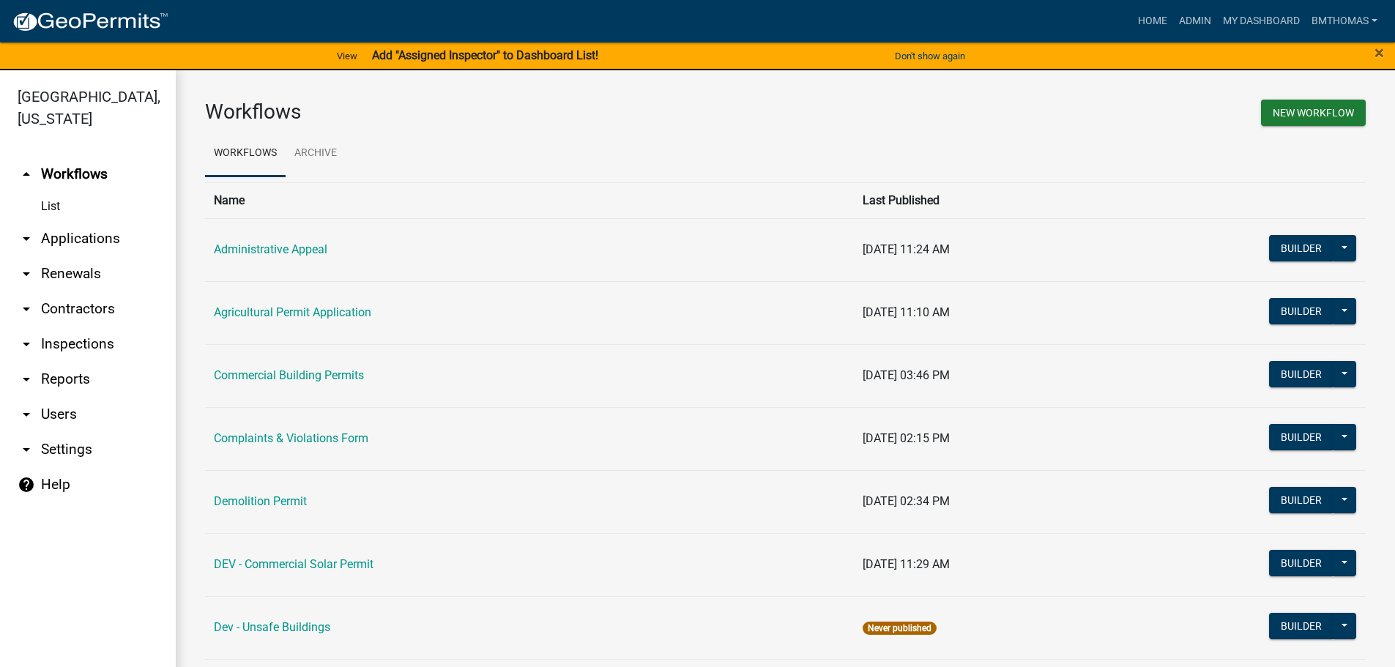
click at [100, 327] on link "arrow_drop_down Inspections" at bounding box center [88, 344] width 176 height 35
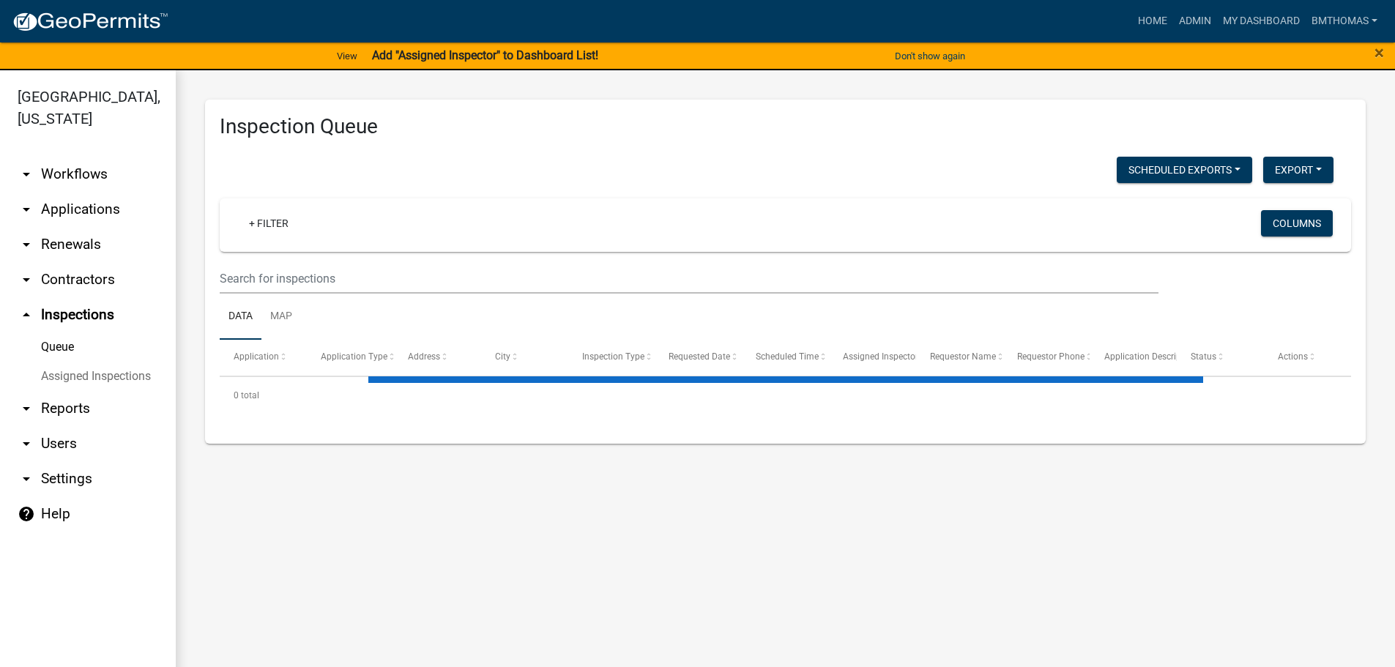
click at [68, 362] on link "Assigned Inspections" at bounding box center [88, 376] width 176 height 29
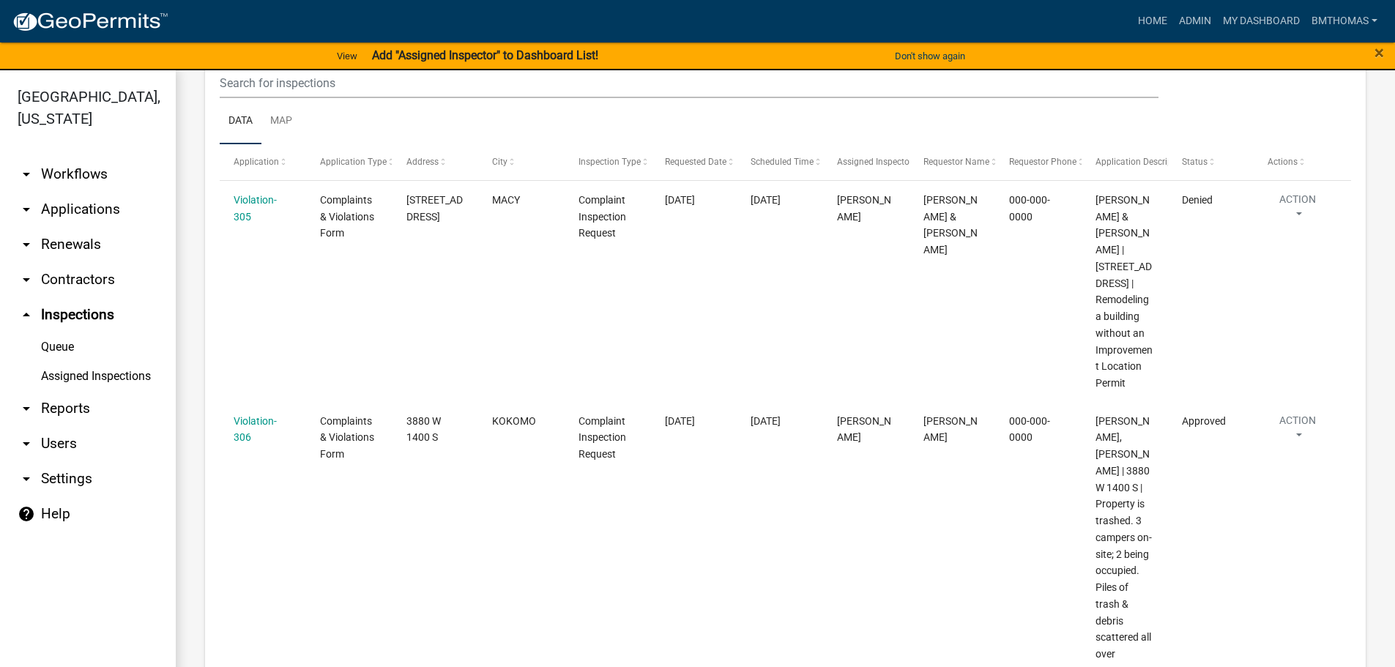
scroll to position [1391, 0]
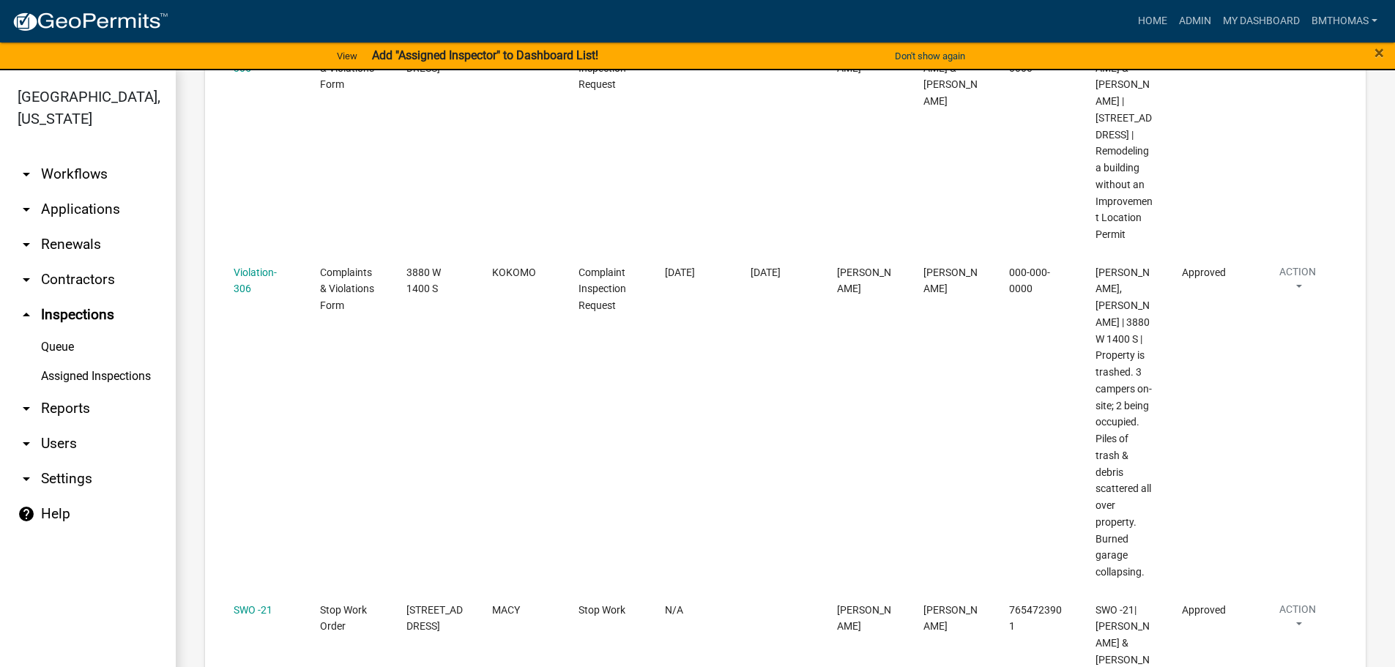
click at [141, 362] on link "Assigned Inspections" at bounding box center [88, 376] width 176 height 29
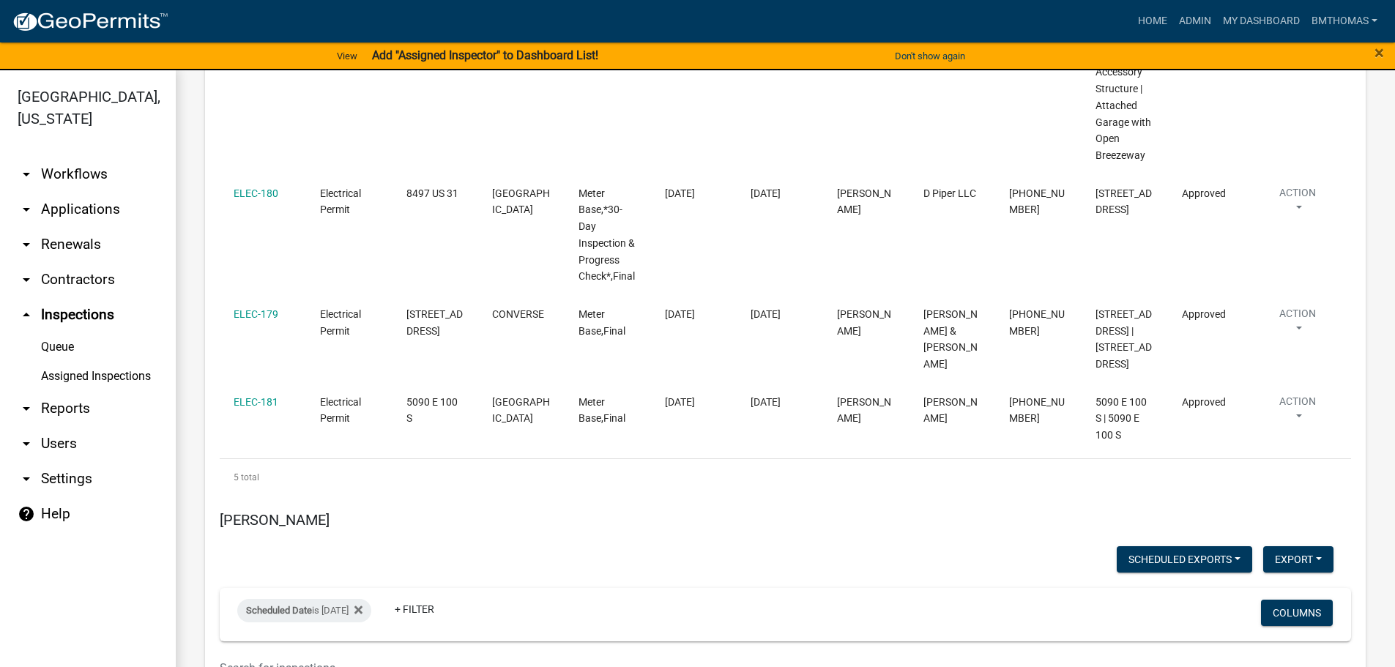
scroll to position [9110, 0]
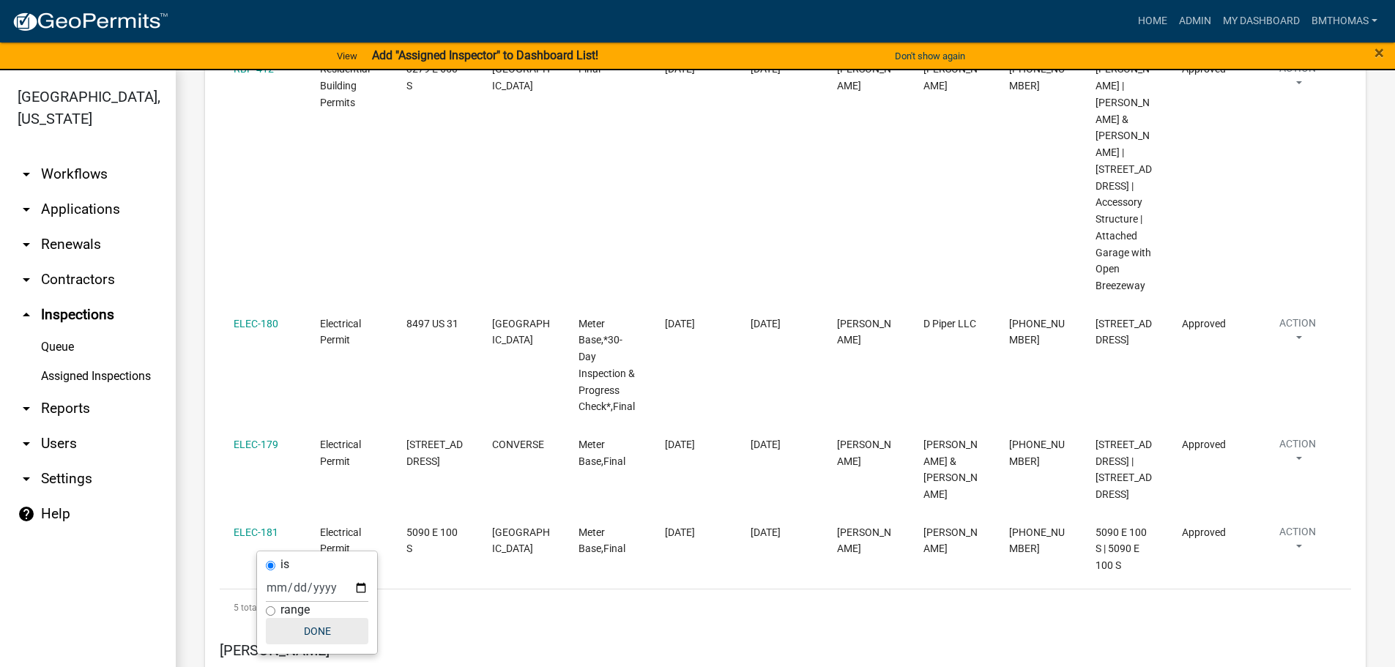
scroll to position [9183, 0]
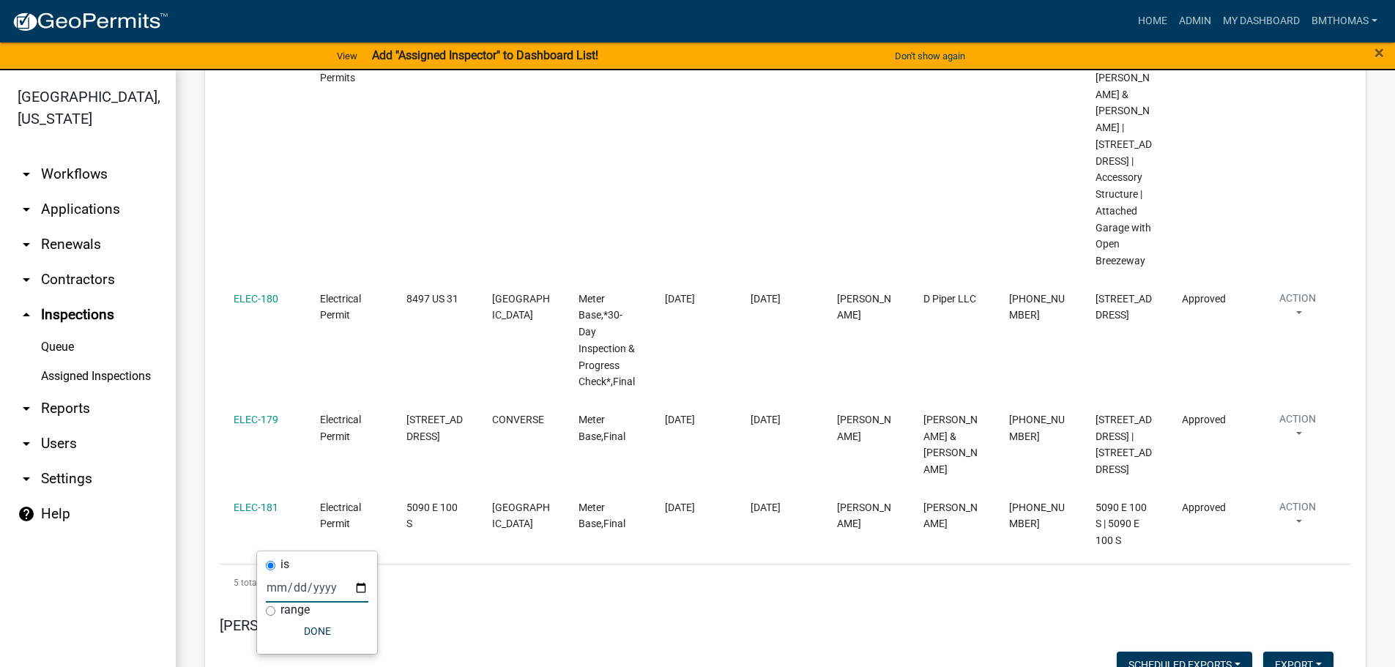
click at [355, 588] on input "2025-08-18" at bounding box center [317, 588] width 103 height 30
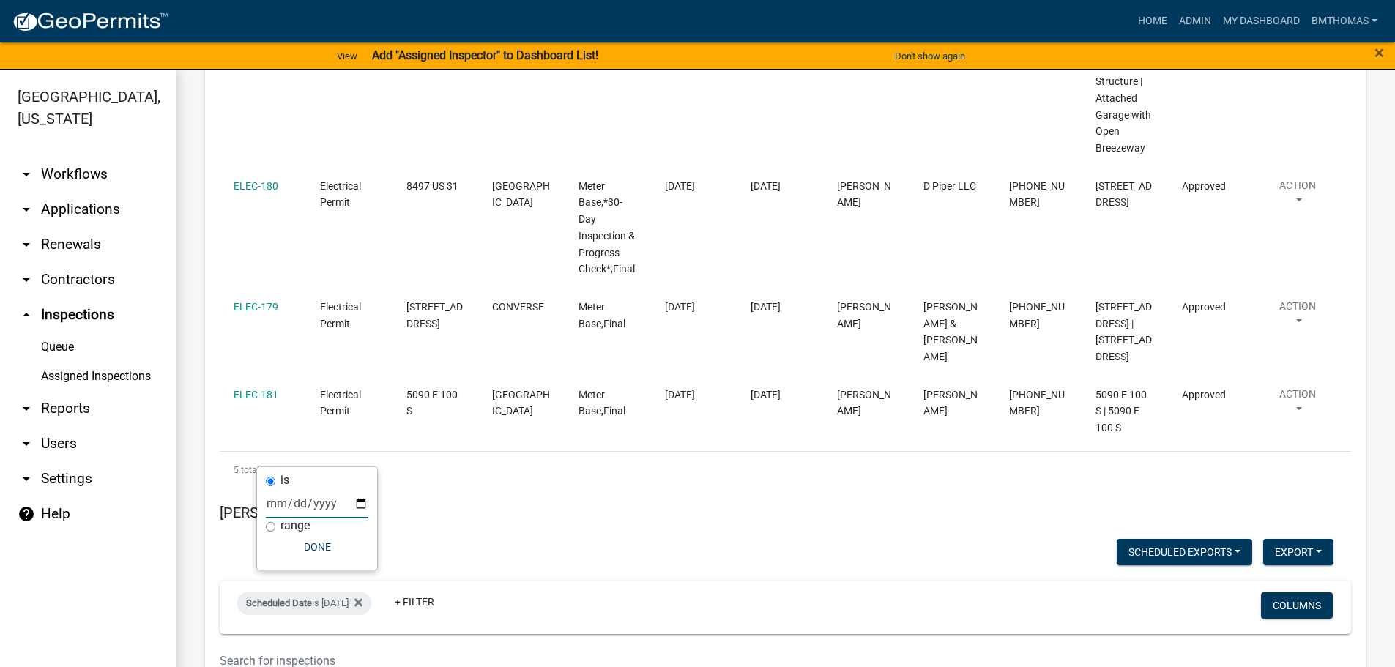
scroll to position [9320, 0]
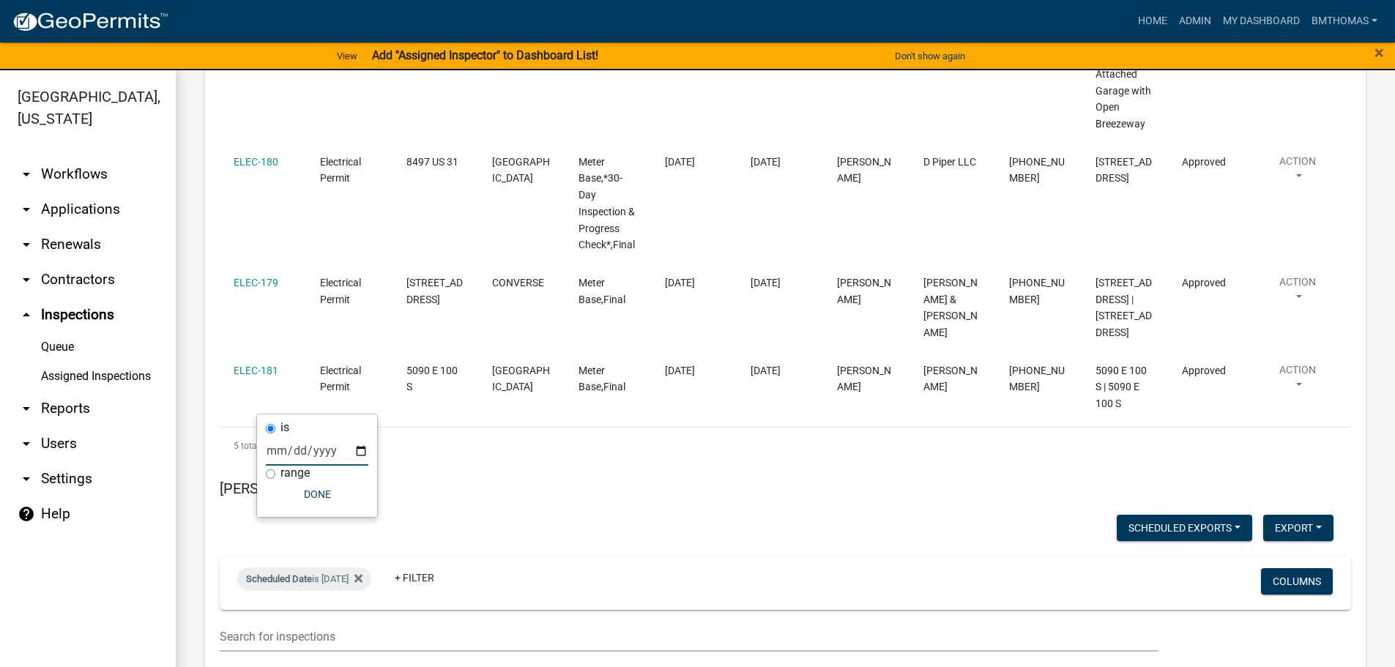
click at [364, 449] on input "2025-08-19" at bounding box center [317, 451] width 103 height 30
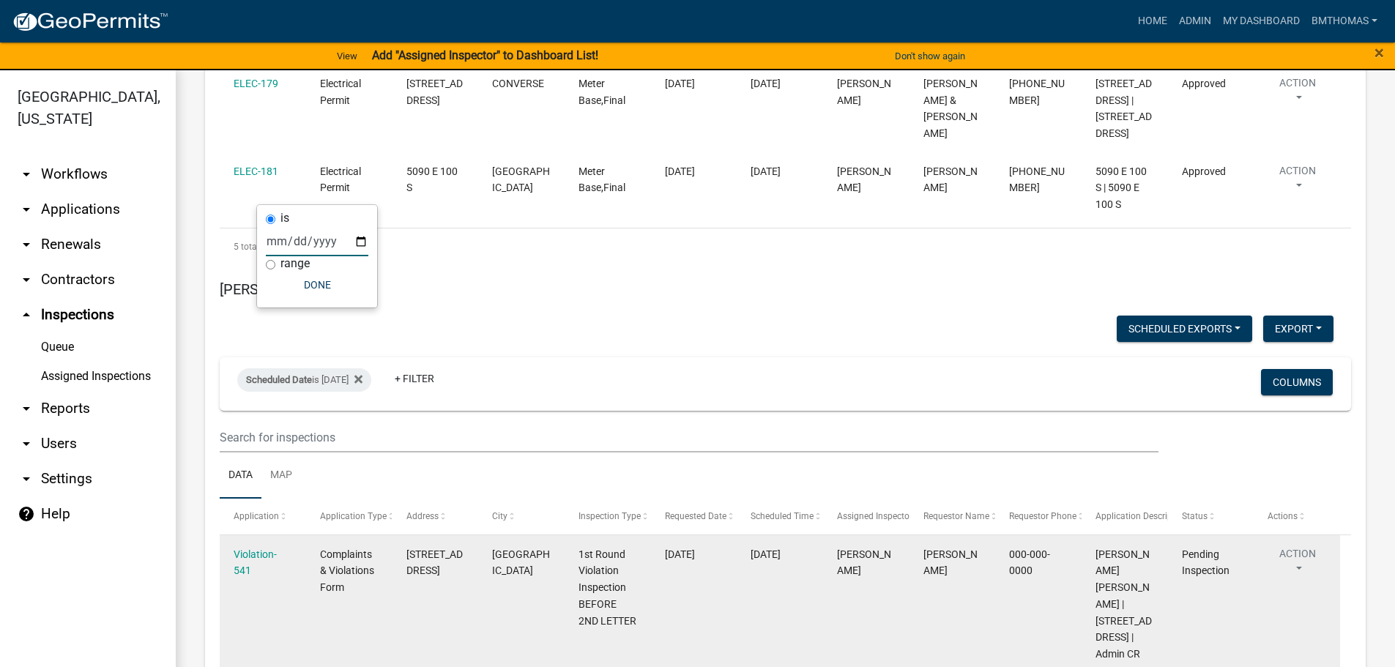
scroll to position [9542, 0]
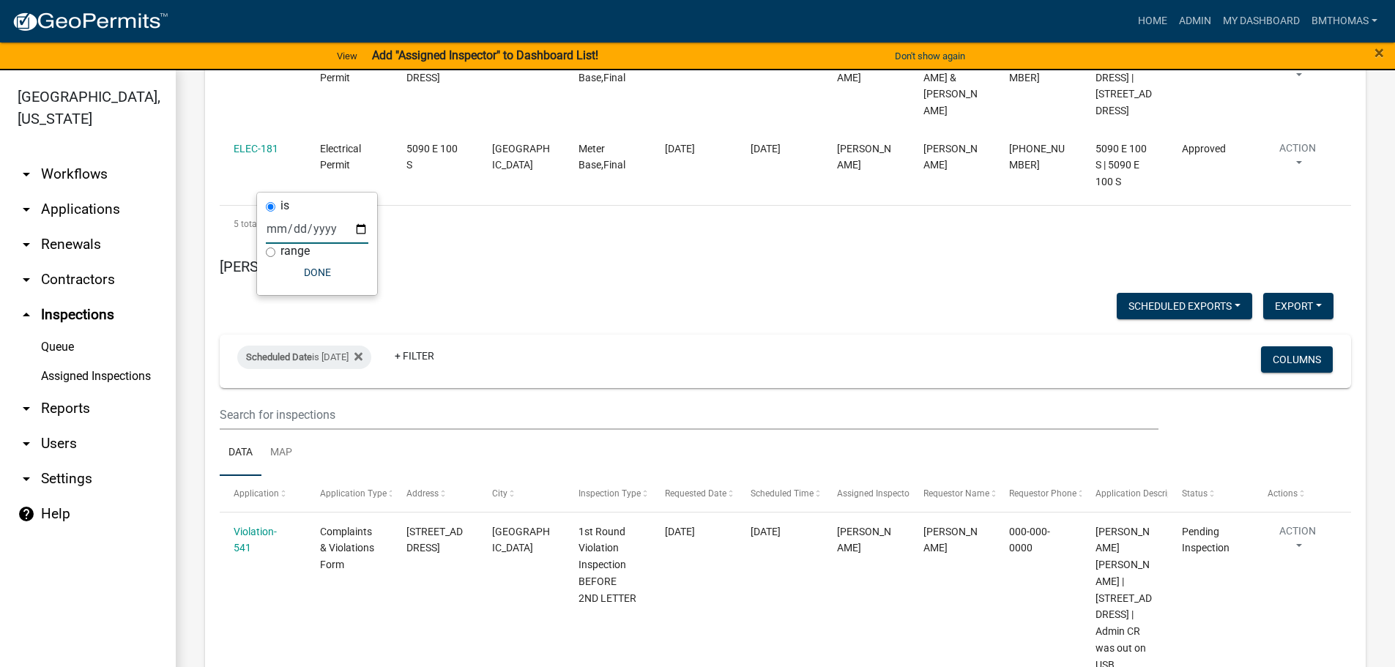
click at [361, 229] on input "2025-08-20" at bounding box center [317, 229] width 103 height 30
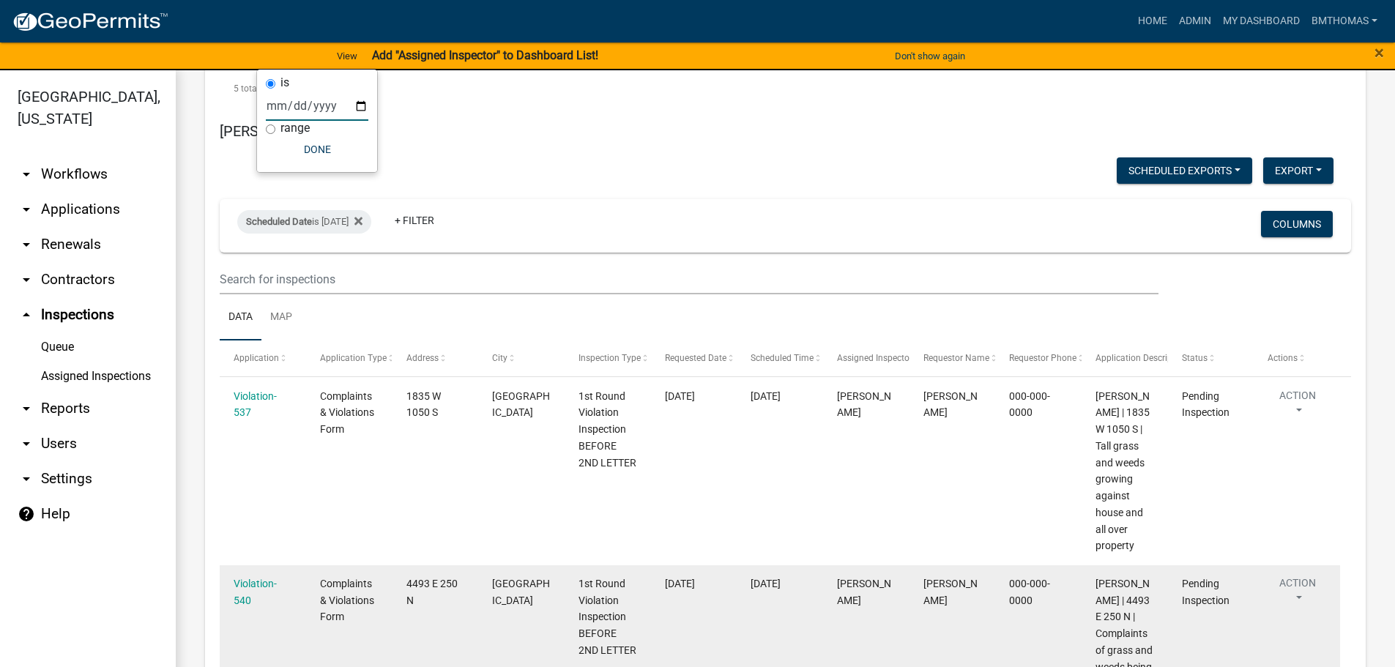
scroll to position [9679, 0]
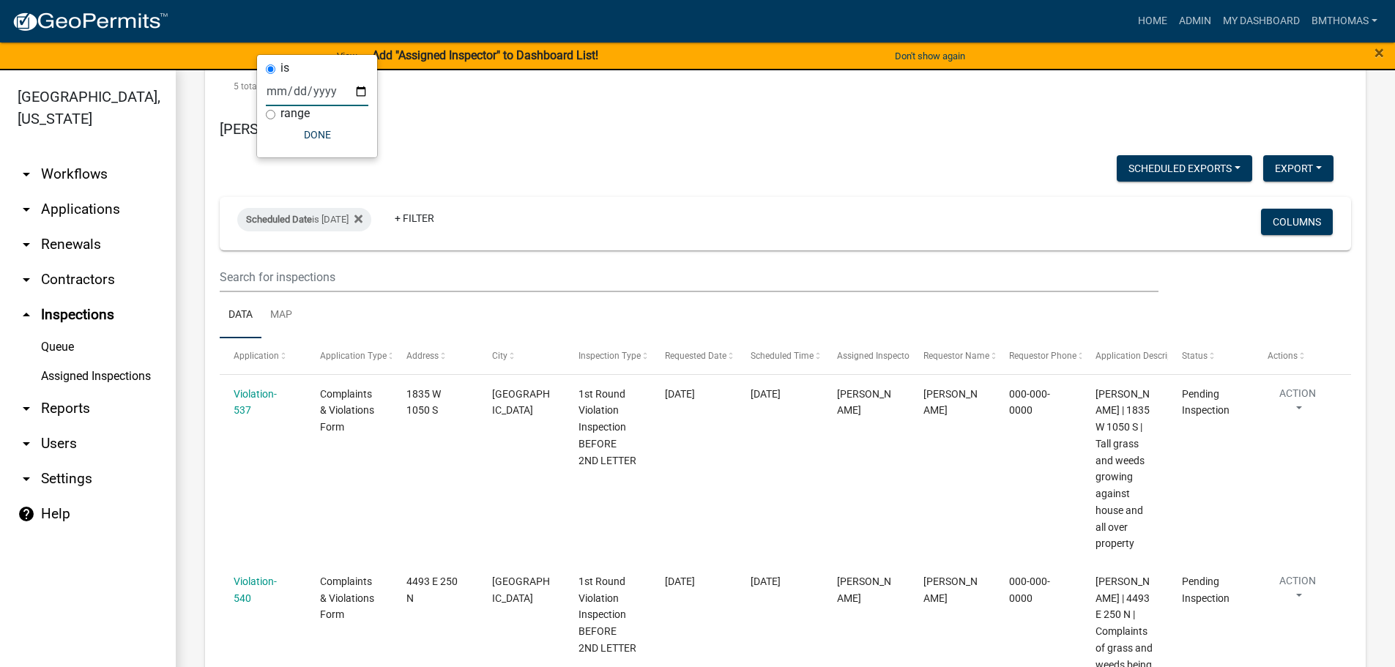
click at [361, 94] on input "2025-08-21" at bounding box center [317, 91] width 103 height 30
type input "2025-08-22"
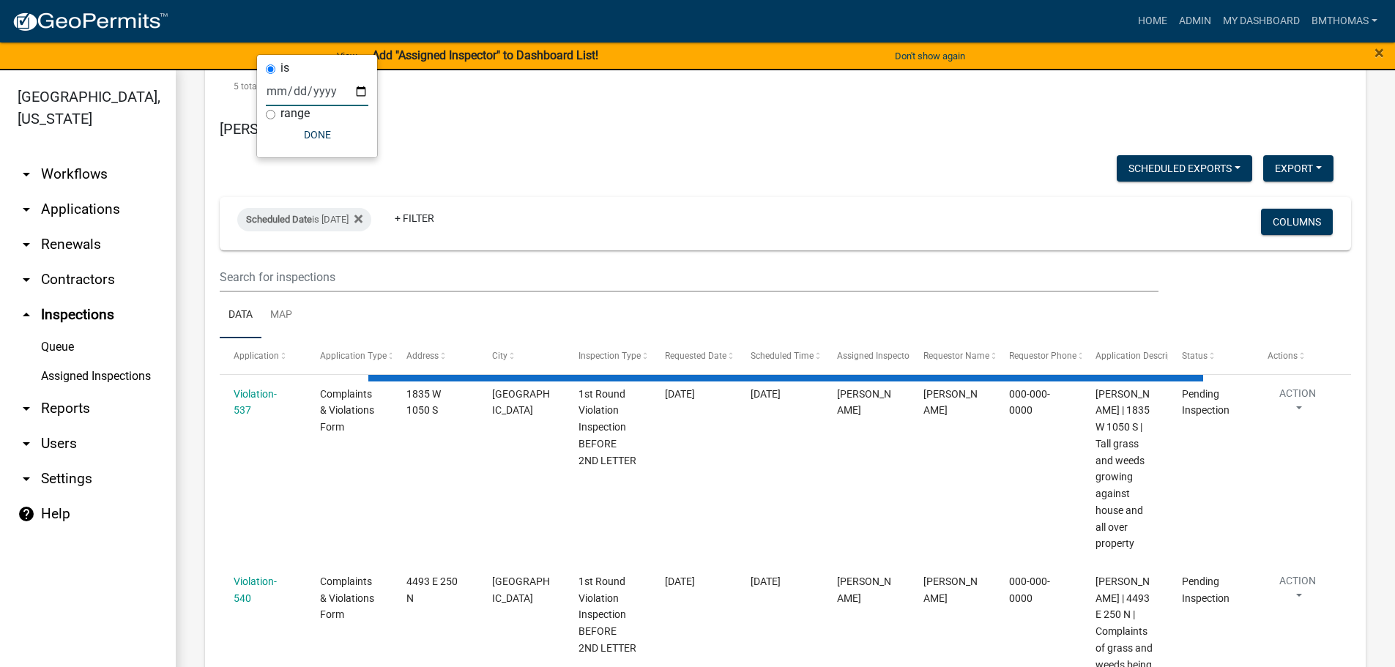
scroll to position [9509, 0]
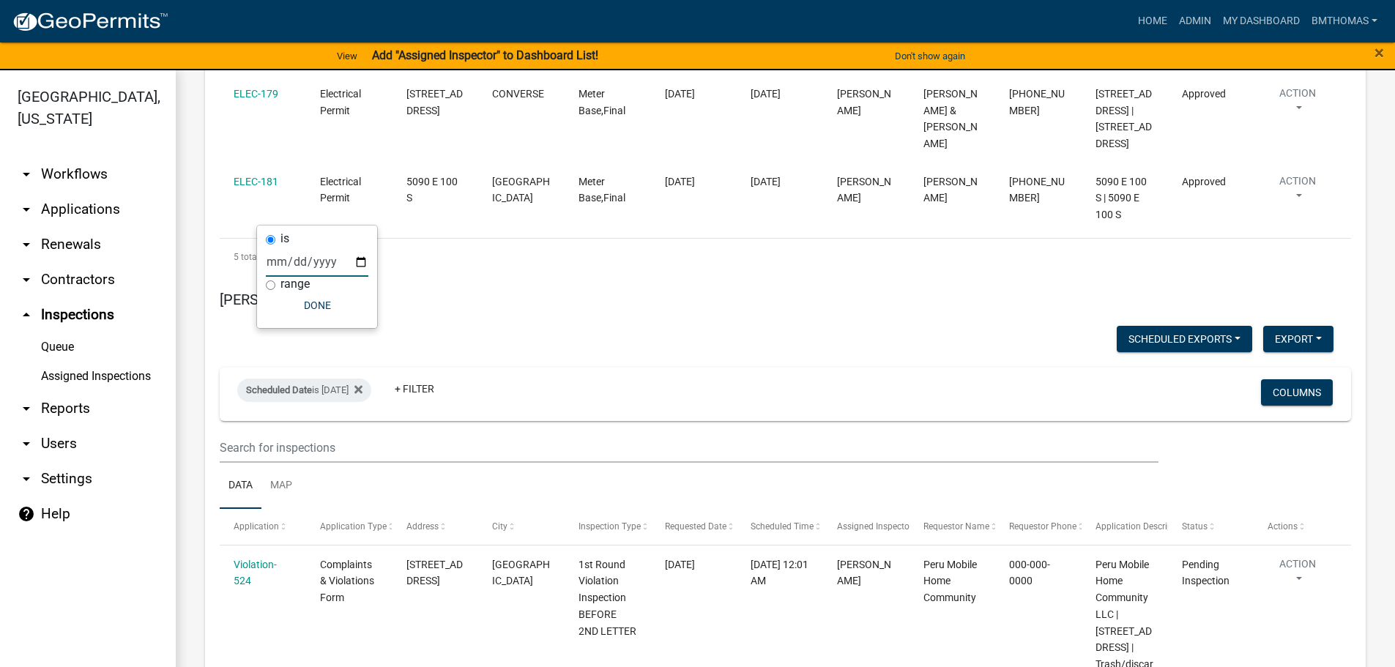
click at [81, 196] on link "arrow_drop_down Applications" at bounding box center [88, 209] width 176 height 35
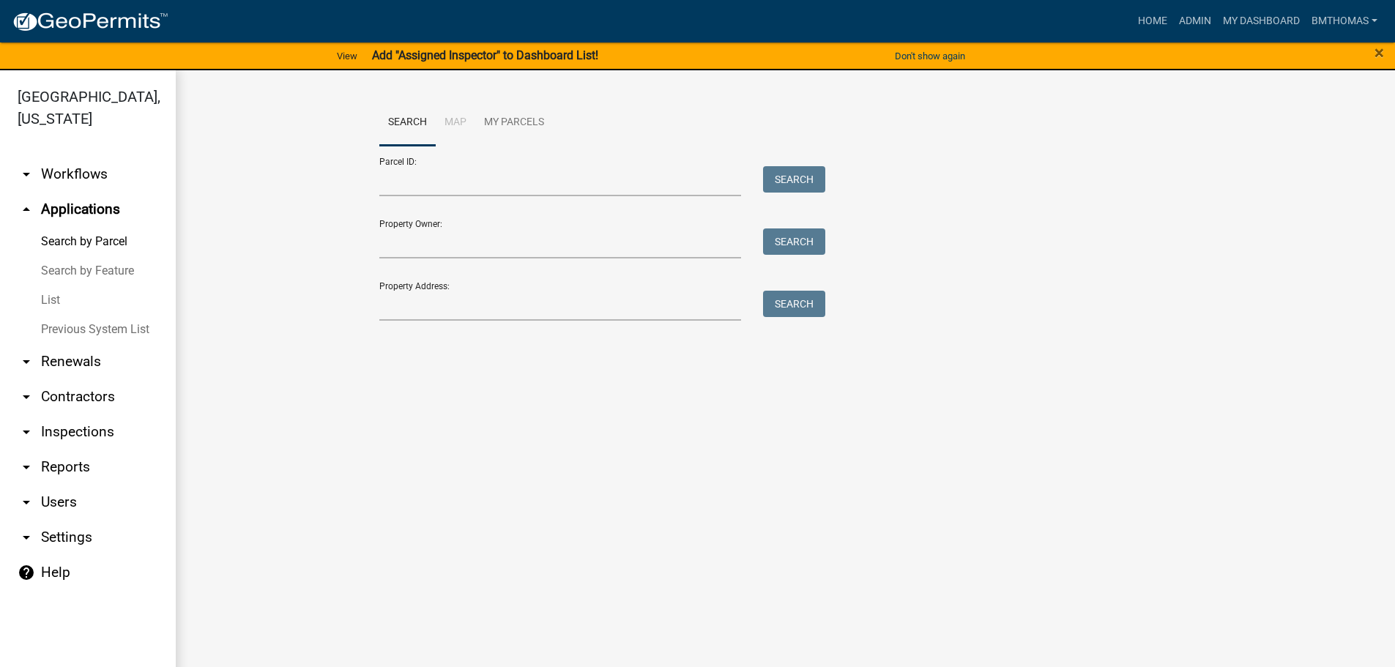
click at [54, 286] on link "List" at bounding box center [88, 300] width 176 height 29
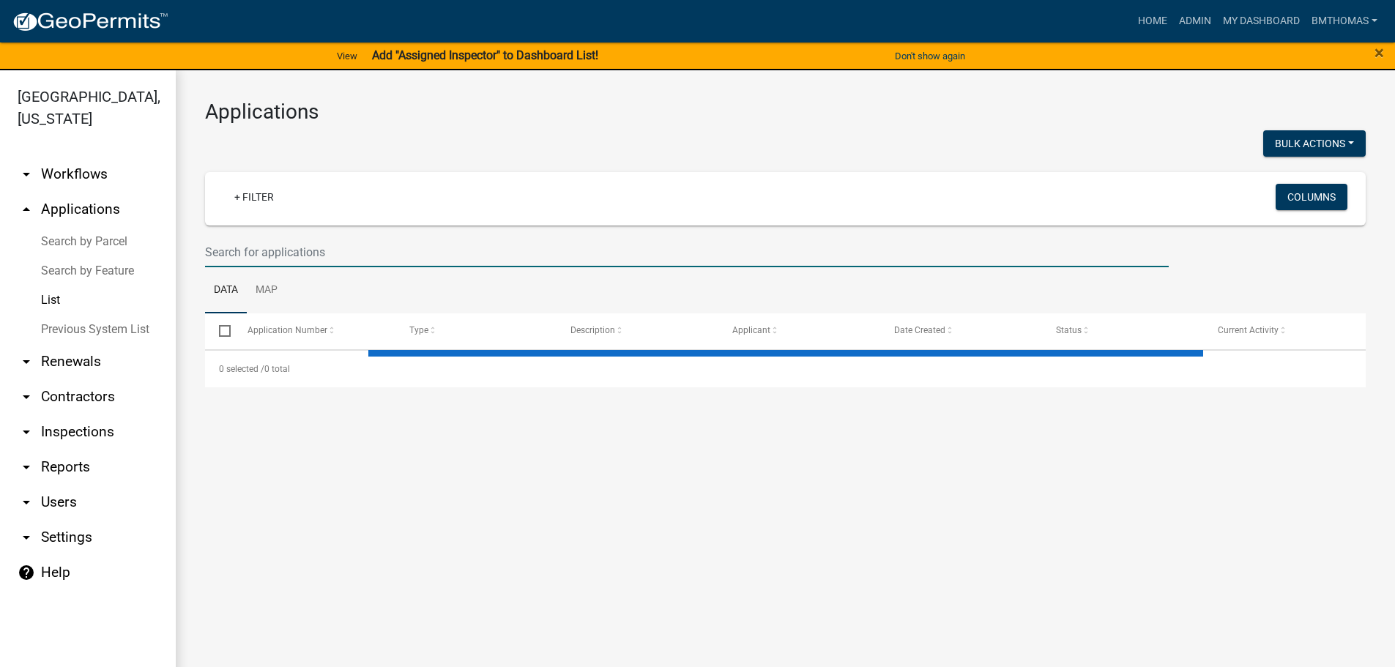
click at [446, 248] on input "text" at bounding box center [687, 252] width 964 height 30
select select "3: 100"
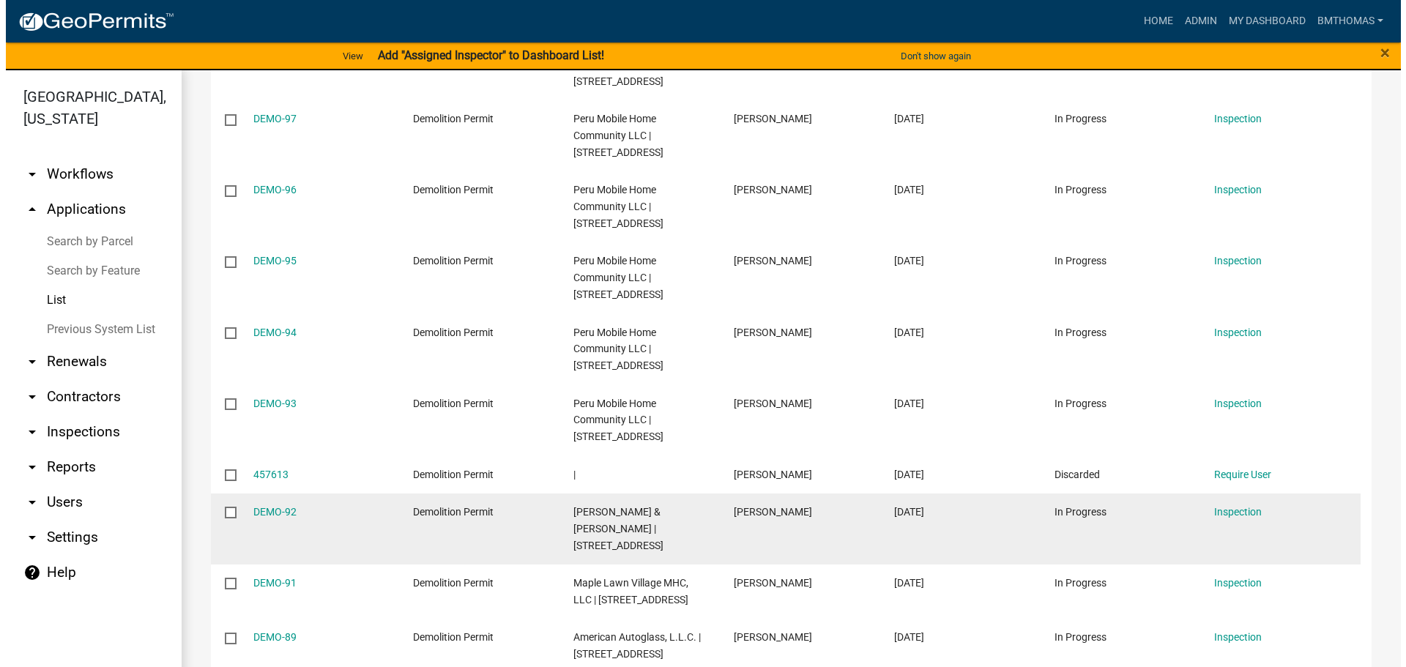
scroll to position [586, 0]
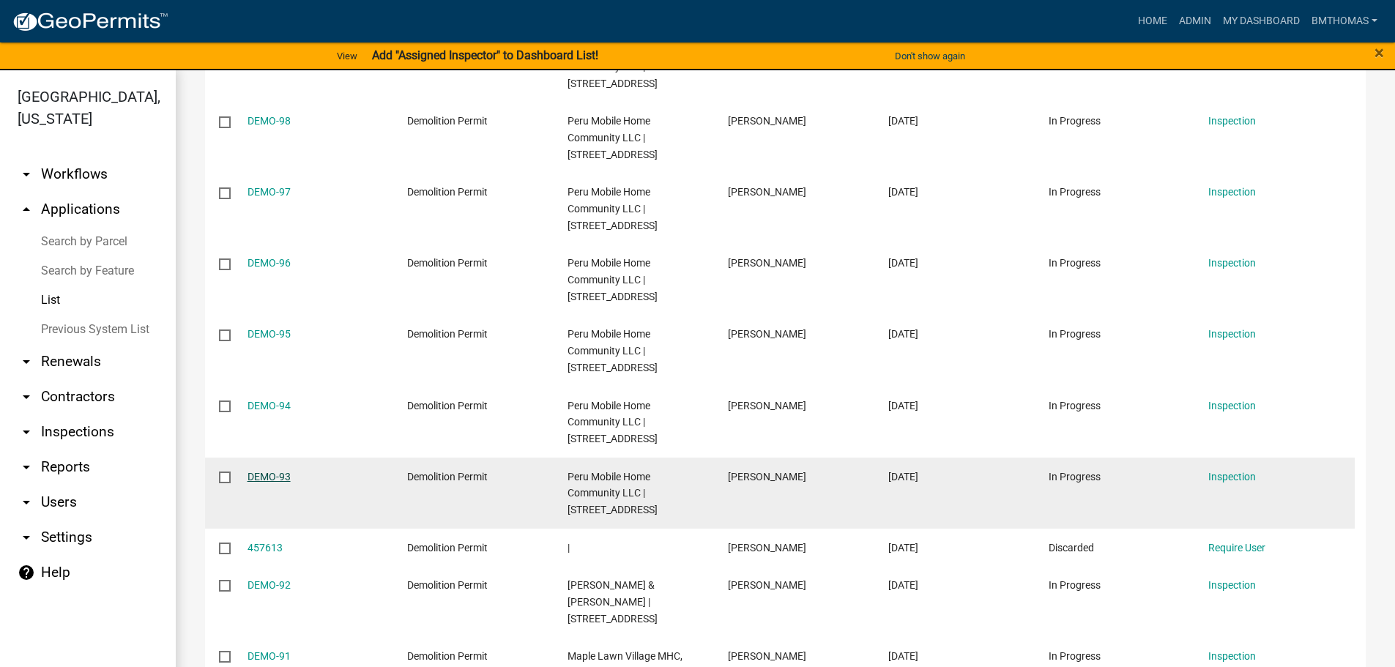
type input "demo"
click at [266, 471] on link "DEMO-93" at bounding box center [269, 477] width 43 height 12
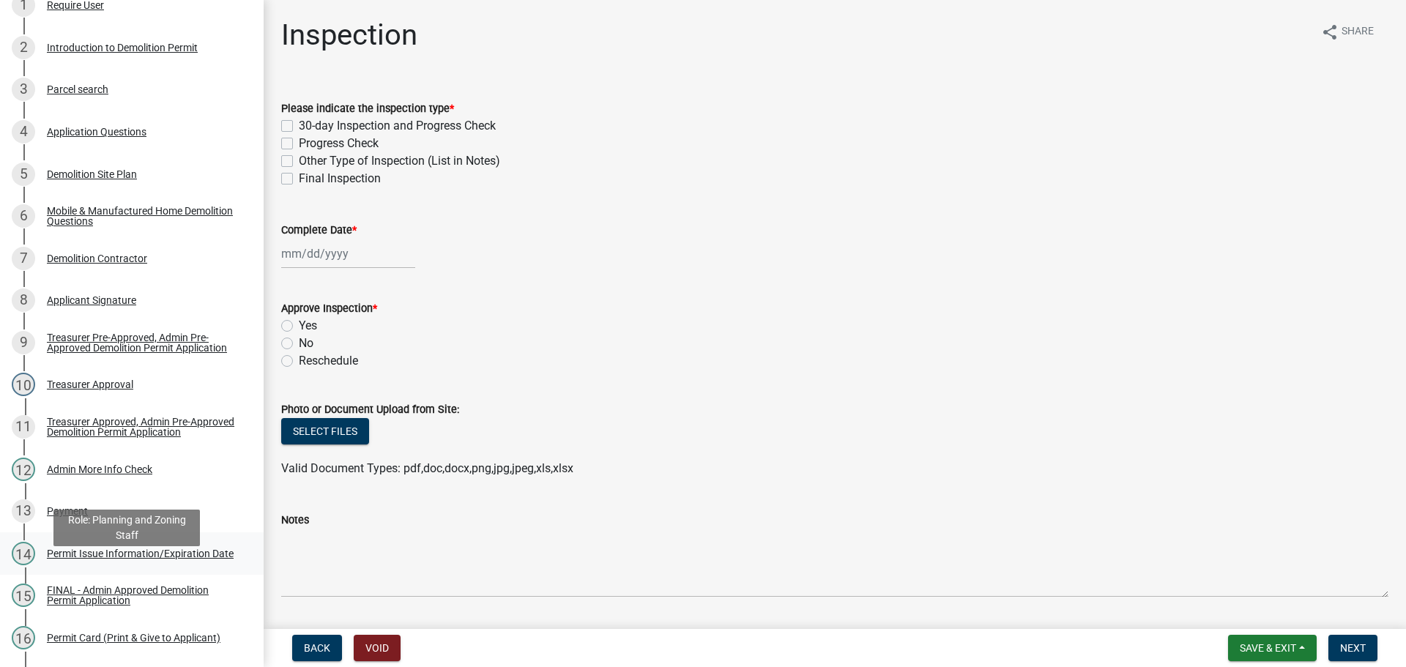
scroll to position [146, 0]
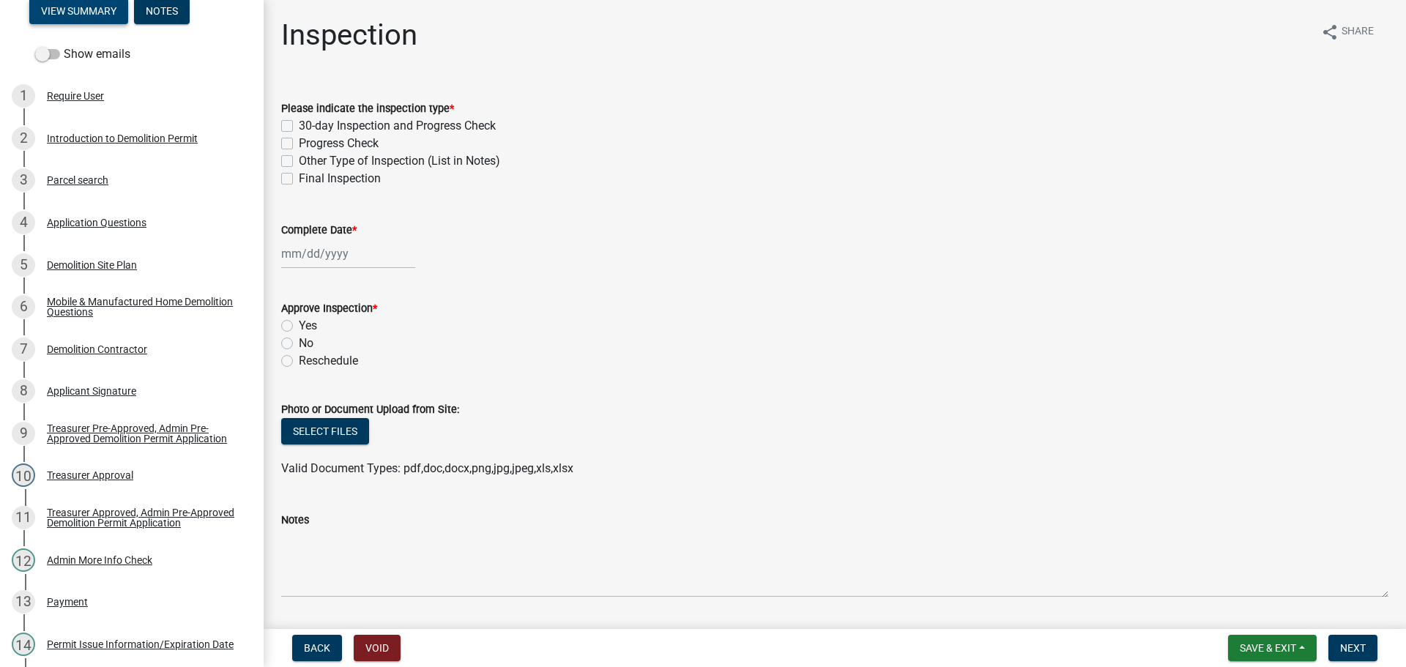
click at [77, 13] on button "View Summary" at bounding box center [78, 11] width 99 height 26
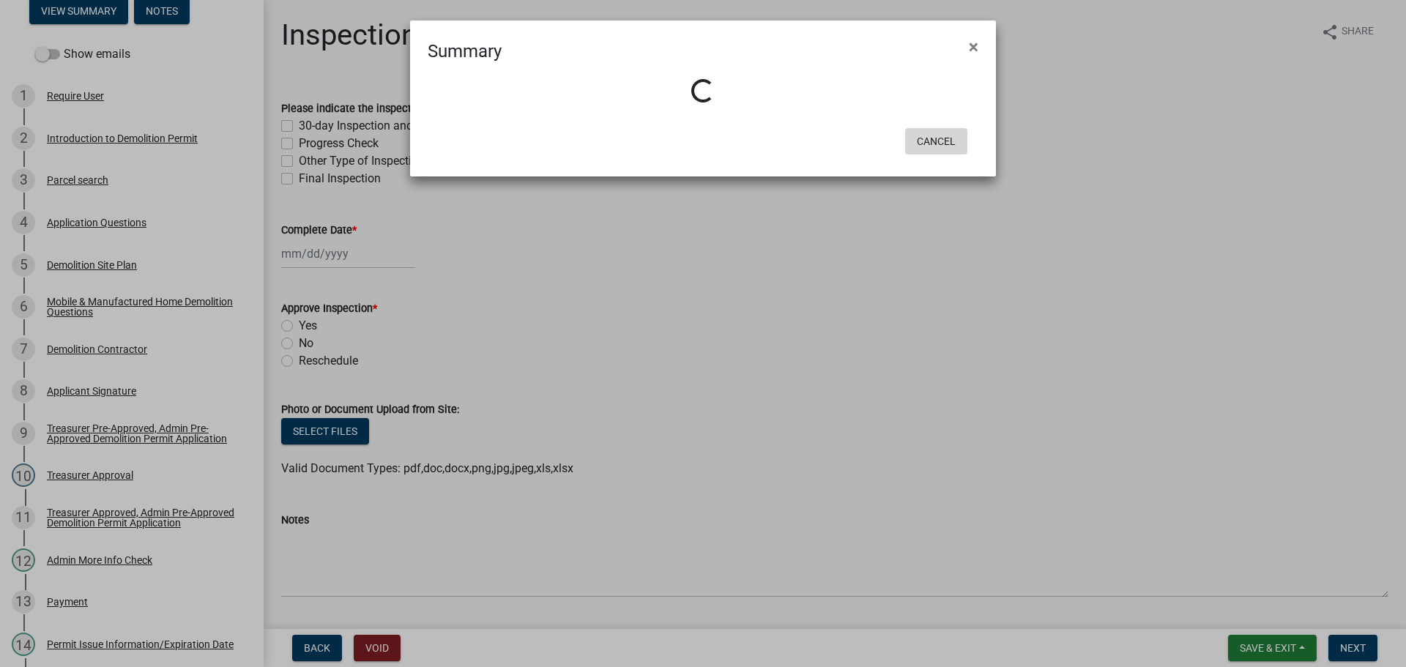
click at [923, 142] on button "Cancel" at bounding box center [936, 141] width 62 height 26
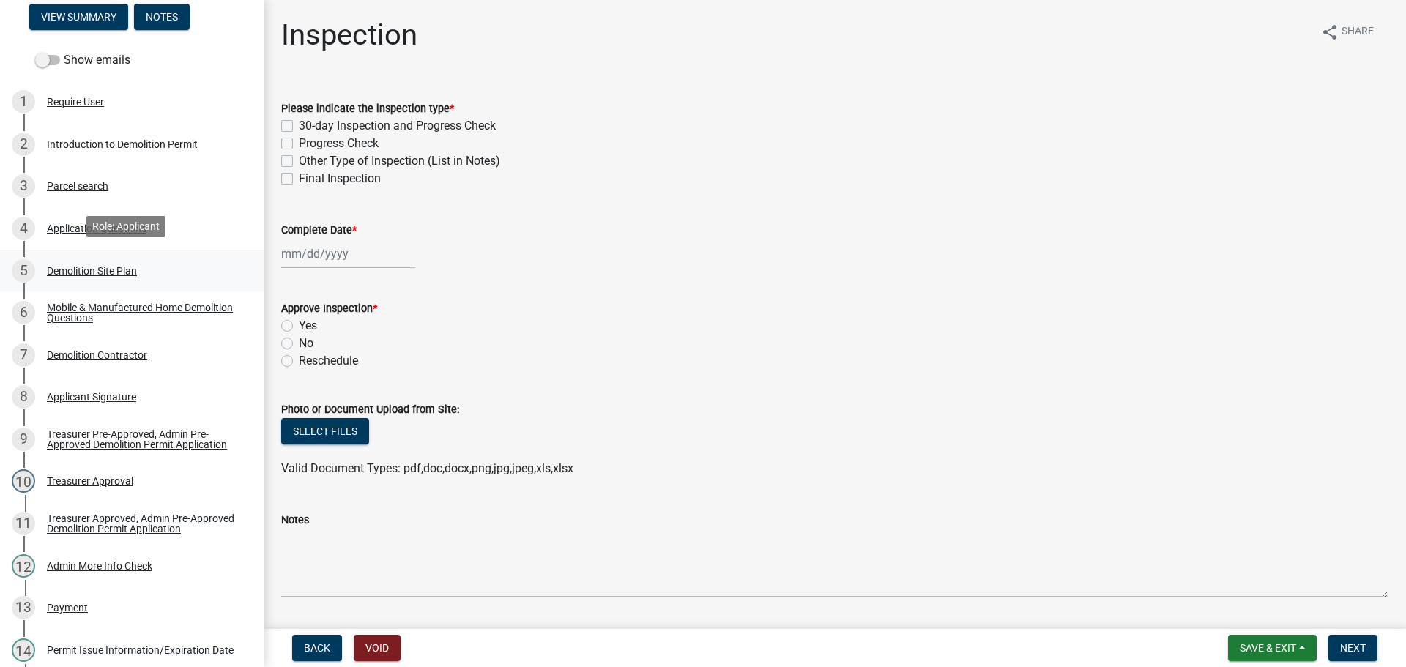
click at [61, 270] on div "Demolition Site Plan" at bounding box center [92, 271] width 90 height 10
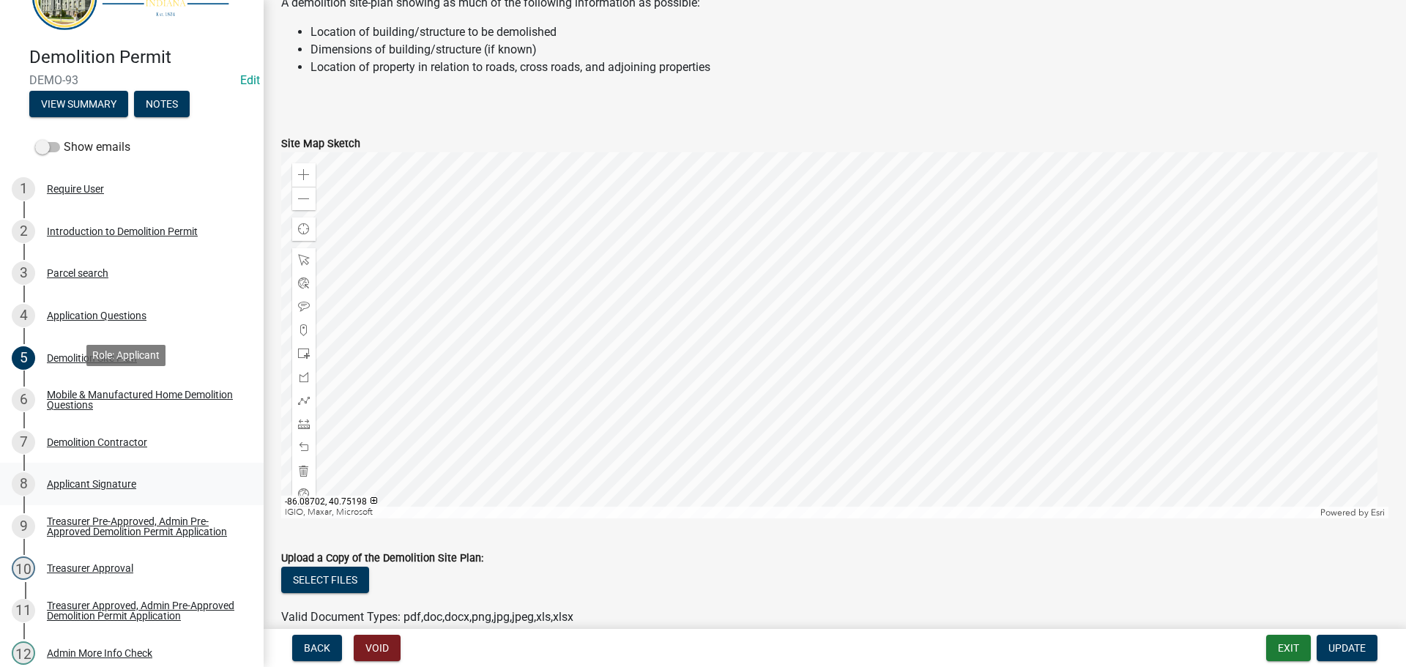
scroll to position [0, 0]
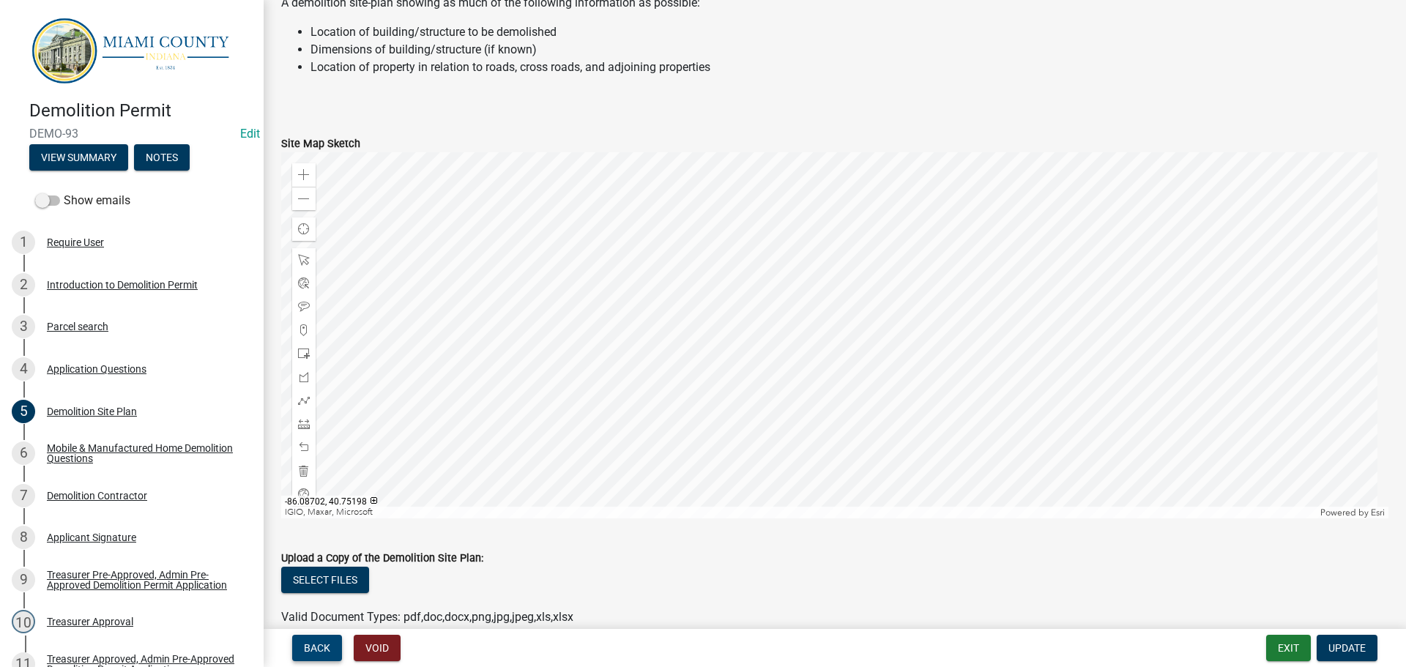
click at [302, 649] on button "Back" at bounding box center [317, 648] width 50 height 26
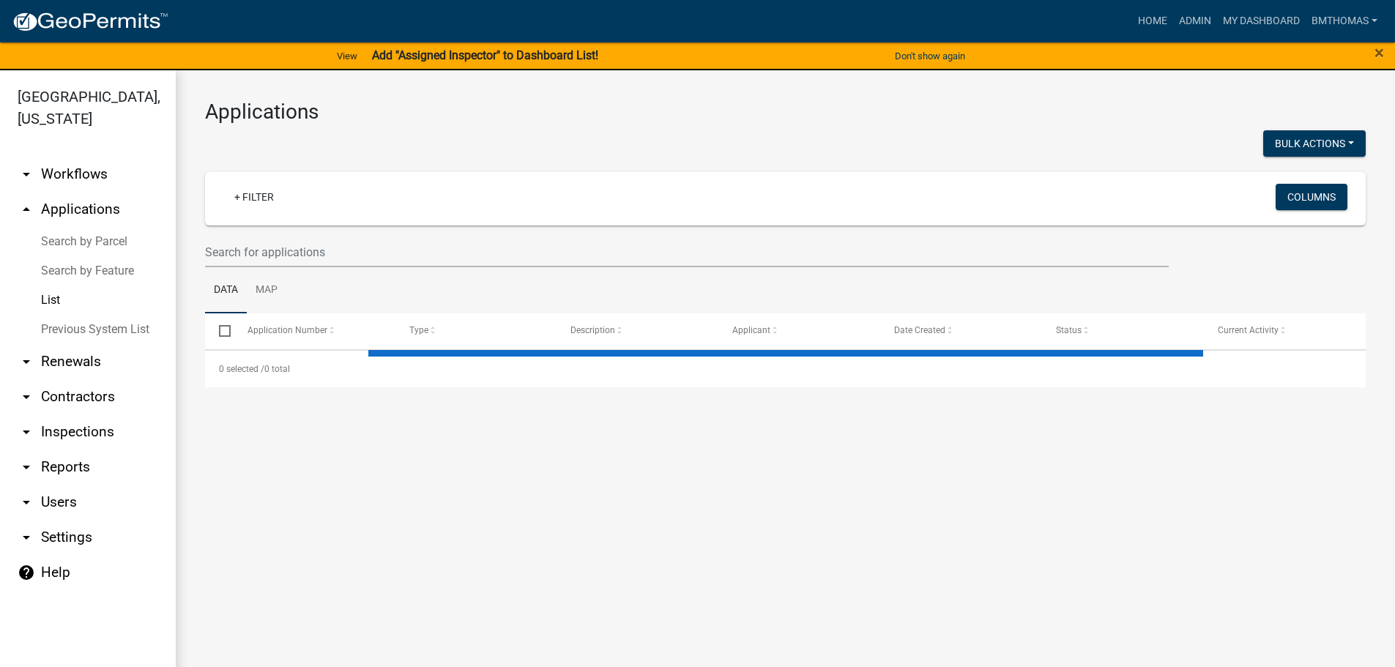
select select "3: 100"
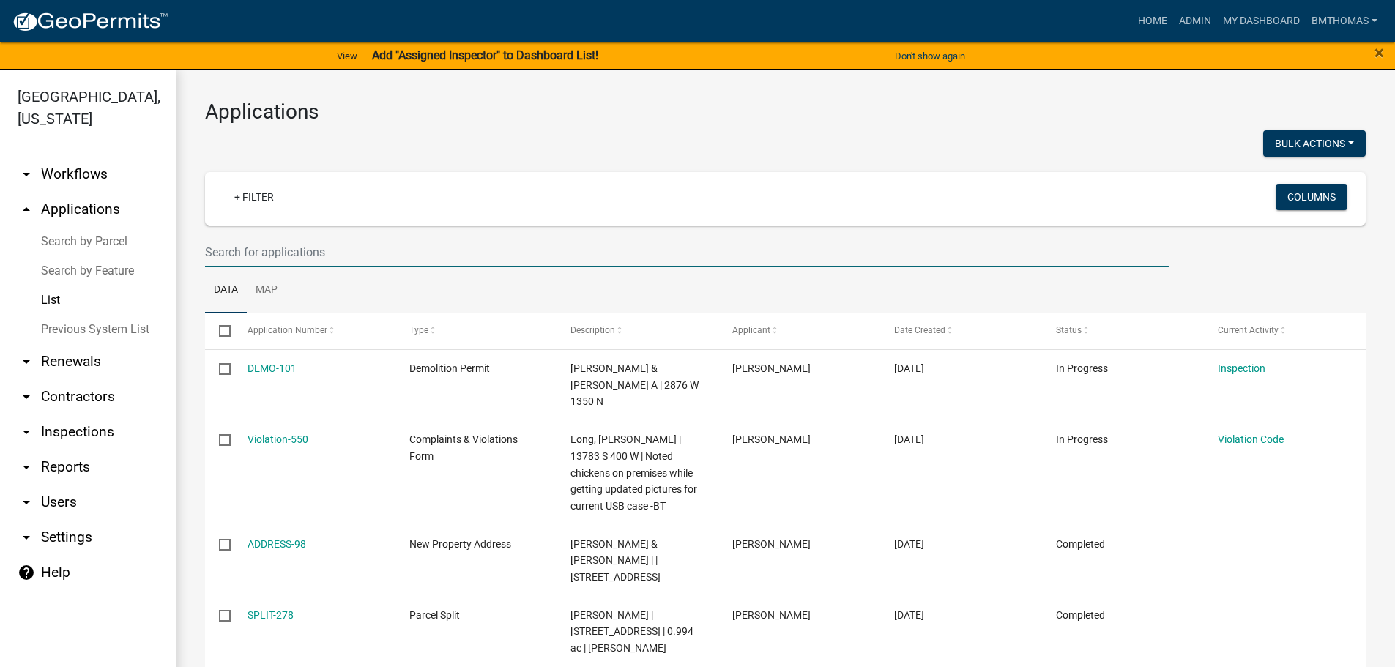
click at [261, 257] on input "text" at bounding box center [687, 252] width 964 height 30
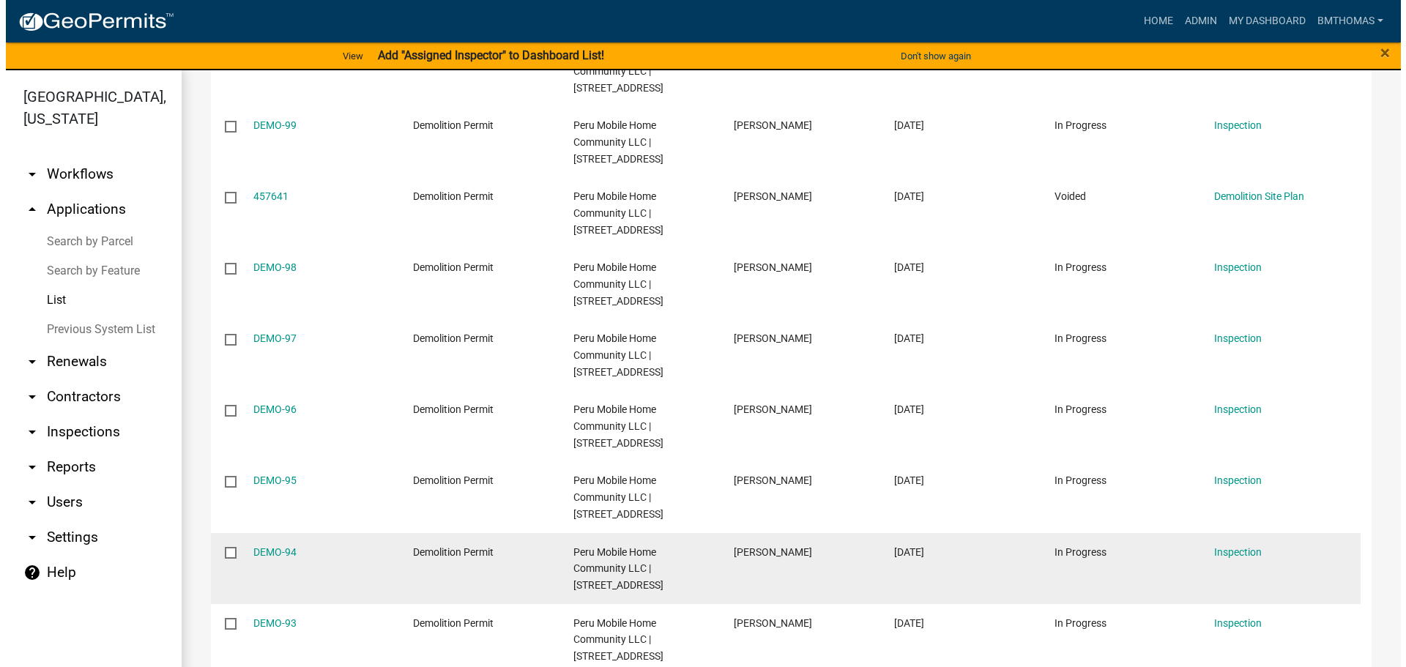
scroll to position [513, 0]
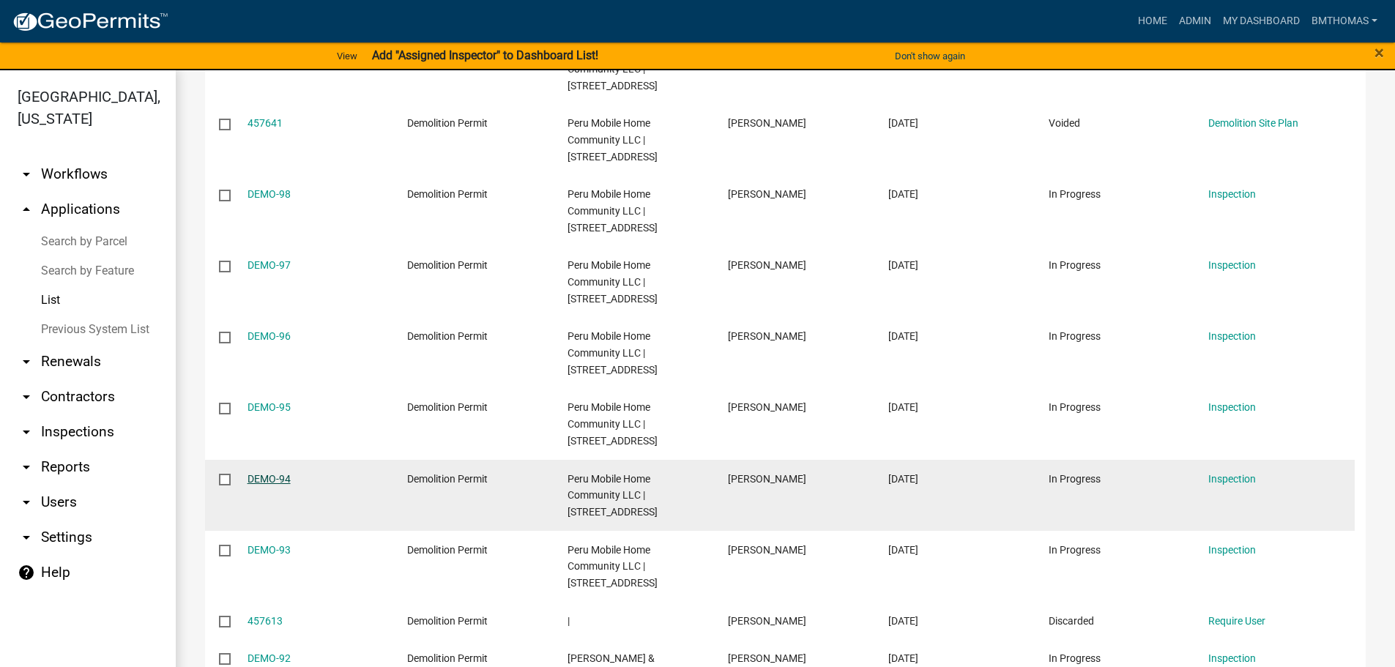
type input "demo"
click at [270, 473] on link "DEMO-94" at bounding box center [269, 479] width 43 height 12
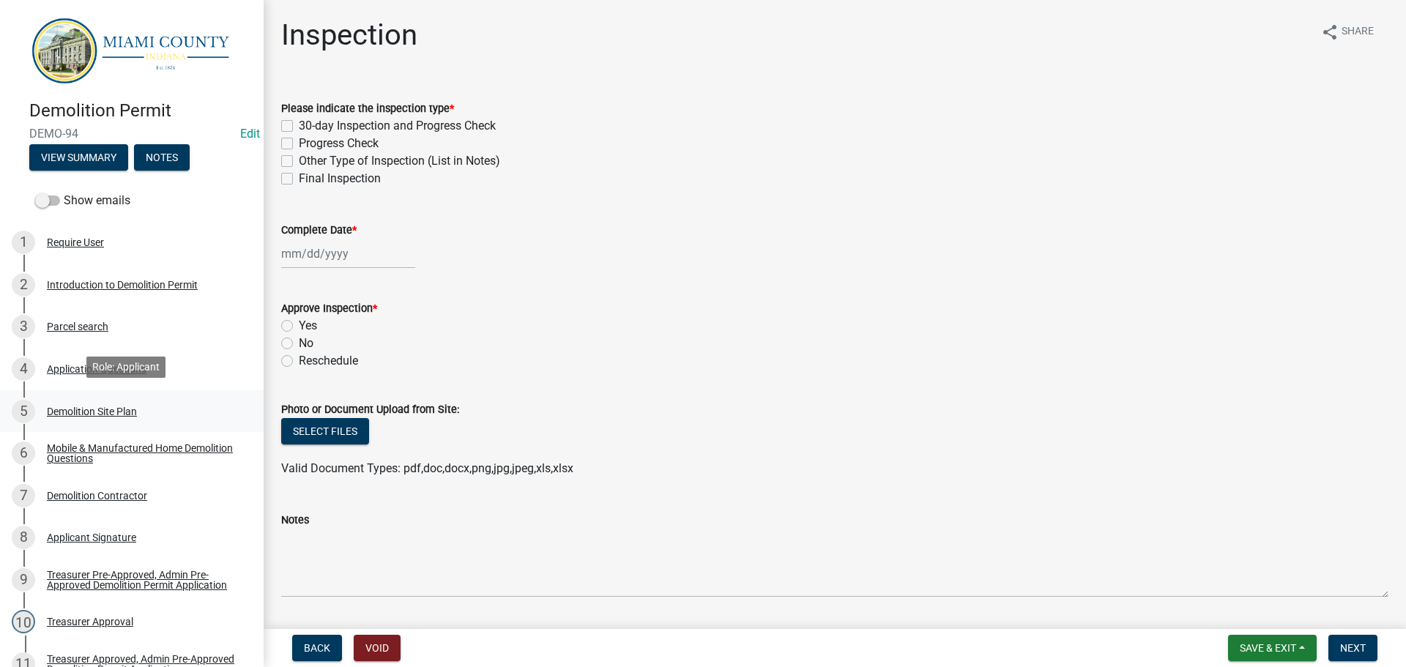
drag, startPoint x: 78, startPoint y: 410, endPoint x: 107, endPoint y: 412, distance: 29.4
click at [78, 411] on div "Demolition Site Plan" at bounding box center [92, 411] width 90 height 10
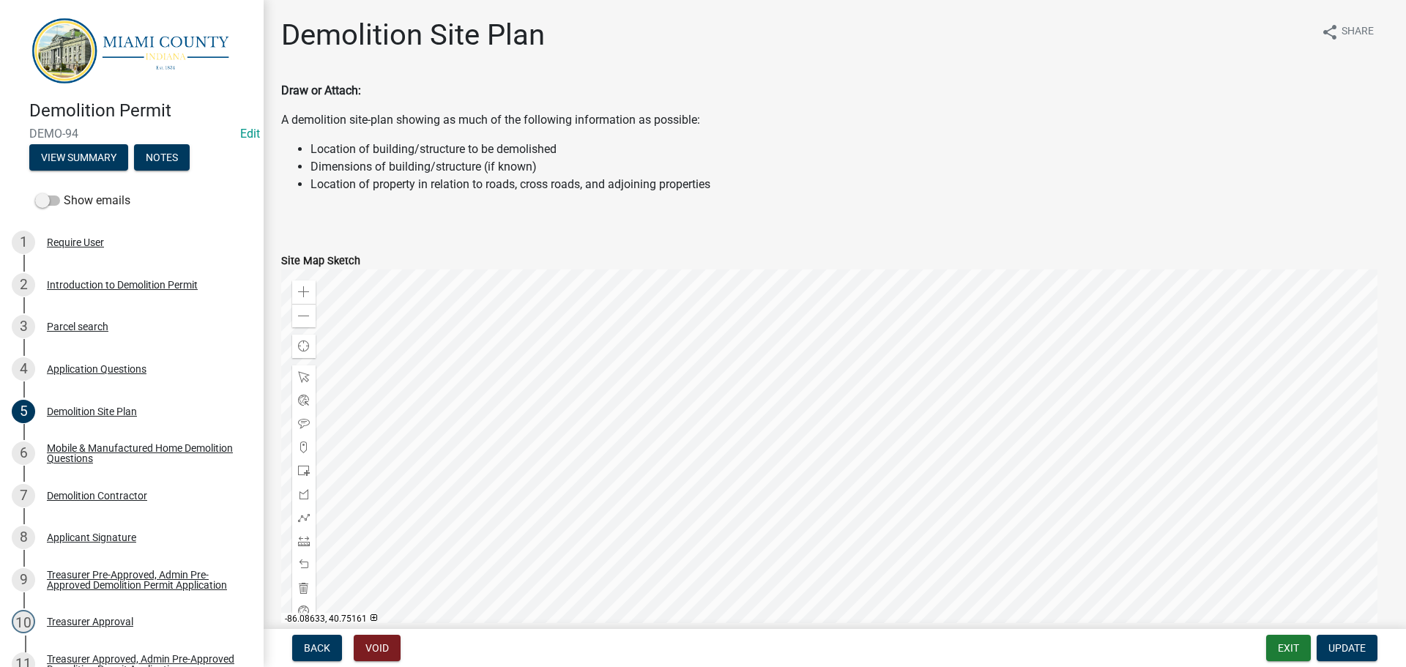
click at [606, 477] on div at bounding box center [834, 452] width 1107 height 366
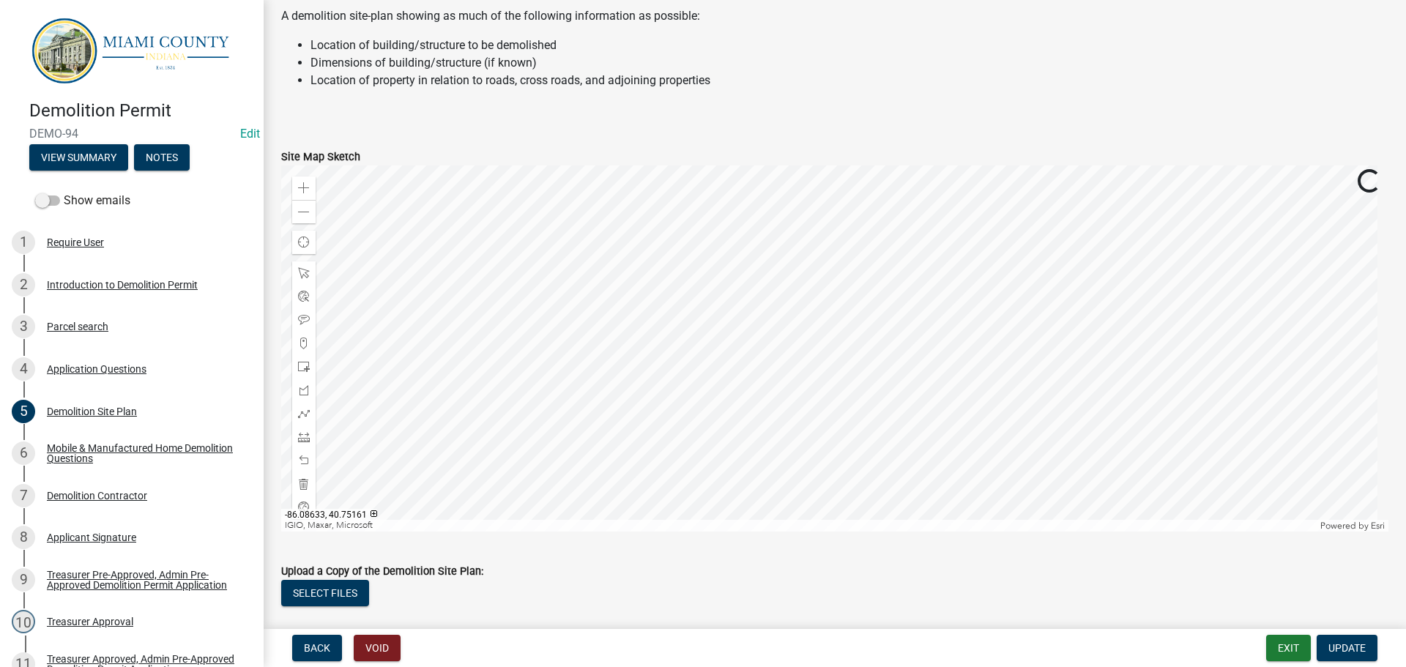
scroll to position [146, 0]
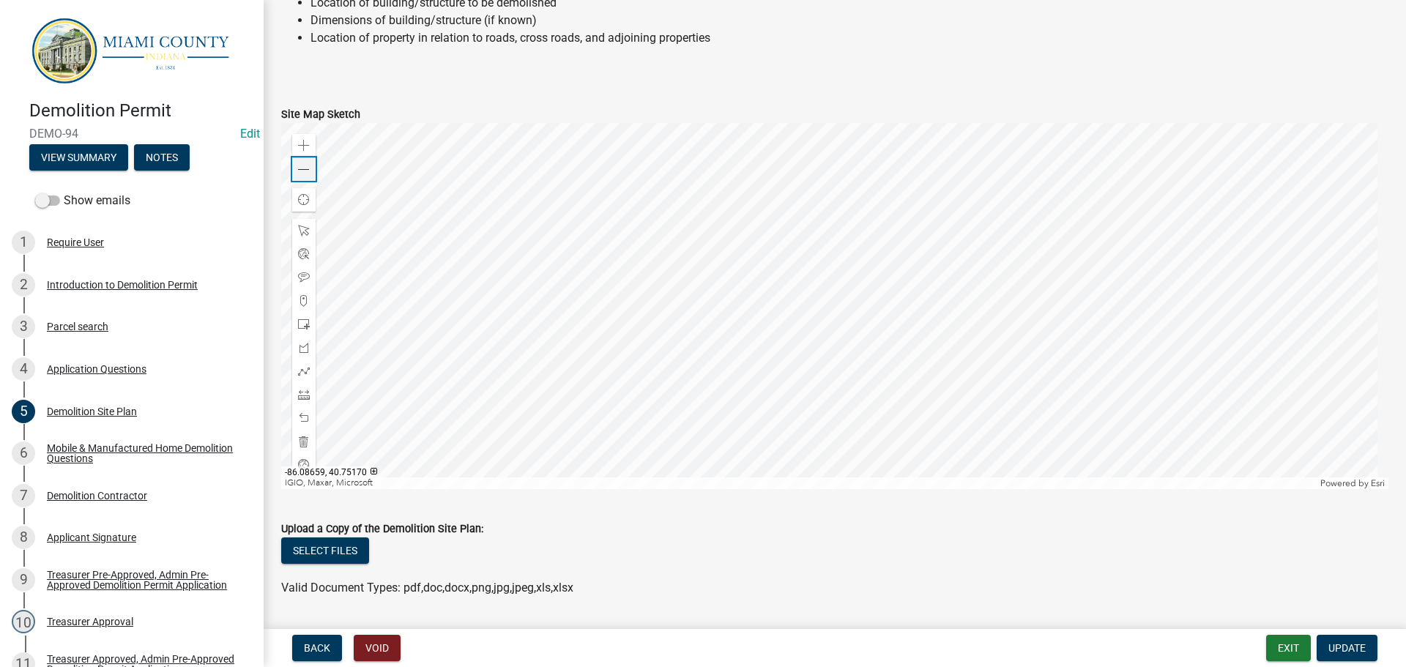
click at [296, 171] on div "Zoom out" at bounding box center [303, 168] width 23 height 23
click at [701, 435] on div at bounding box center [834, 306] width 1107 height 366
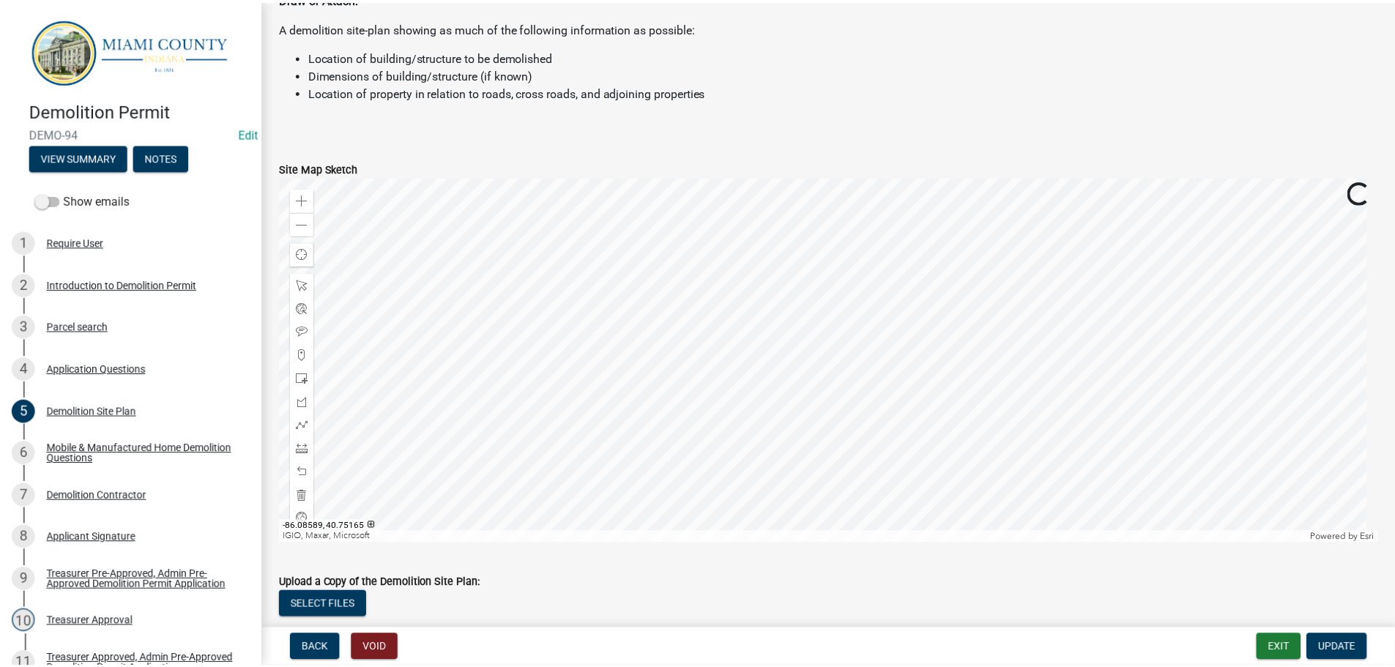
scroll to position [73, 0]
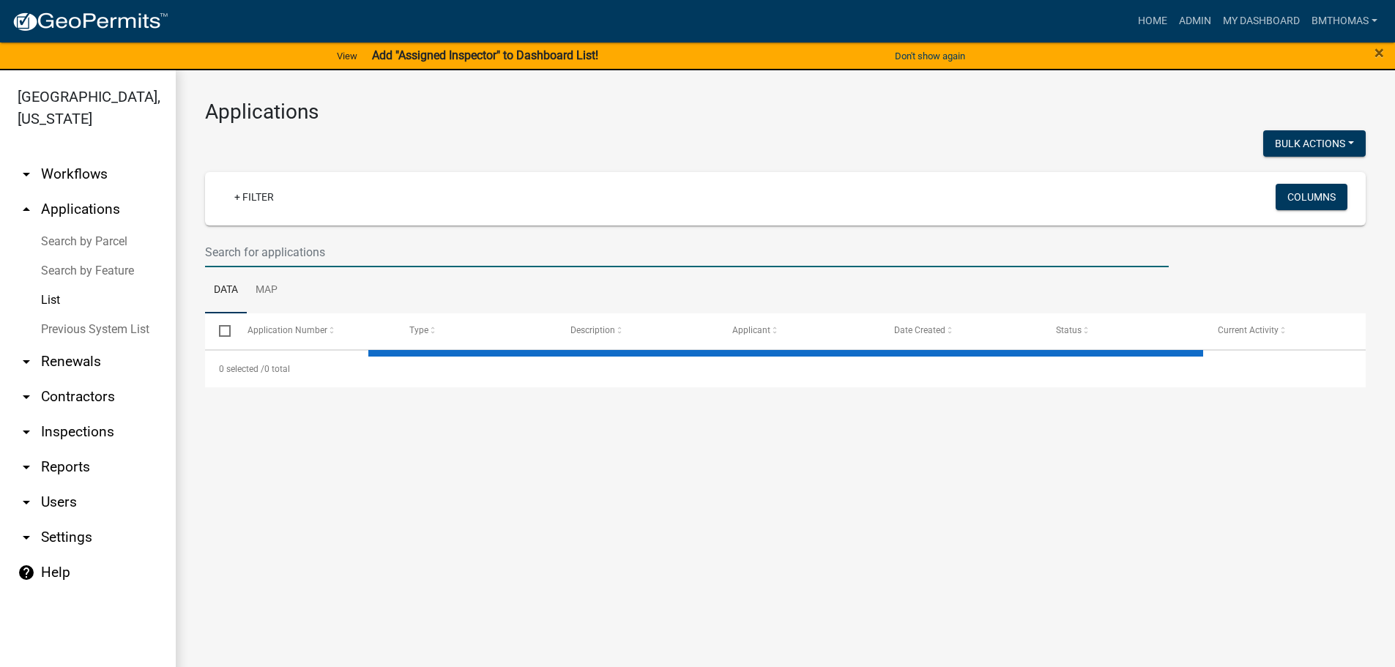
click at [388, 239] on input "text" at bounding box center [687, 252] width 964 height 30
select select "3: 100"
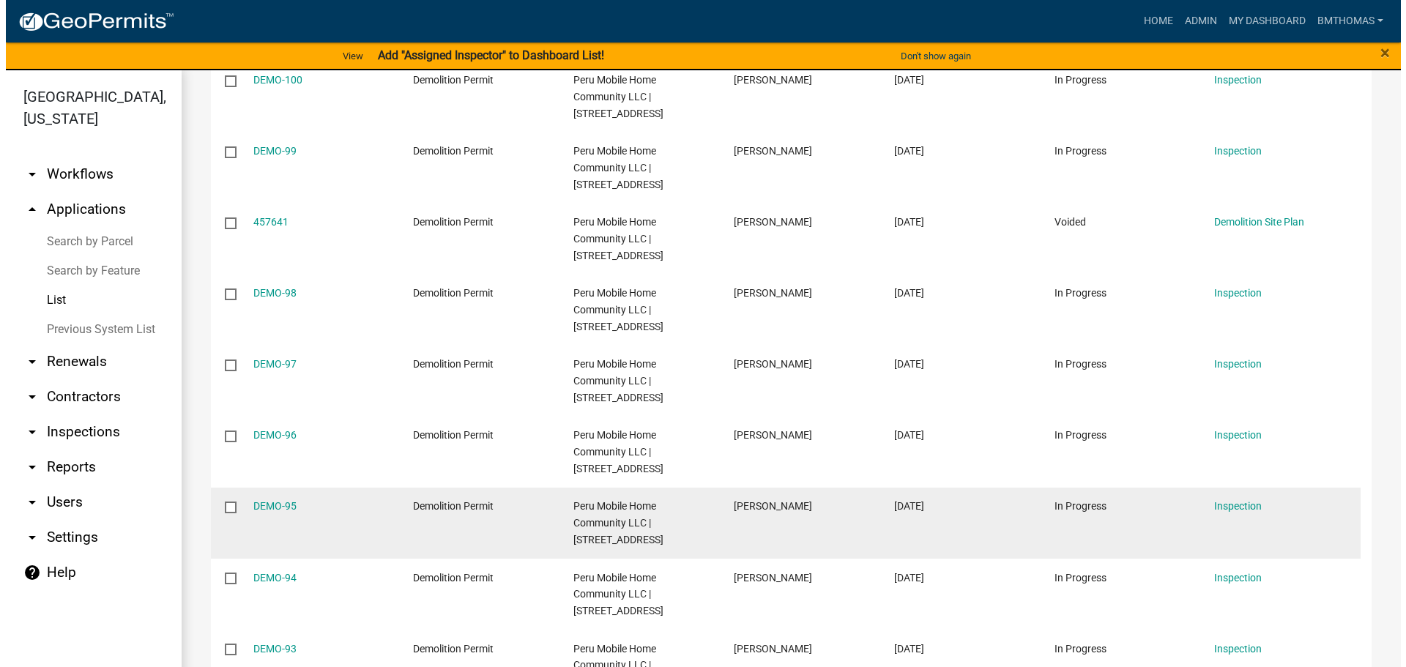
scroll to position [439, 0]
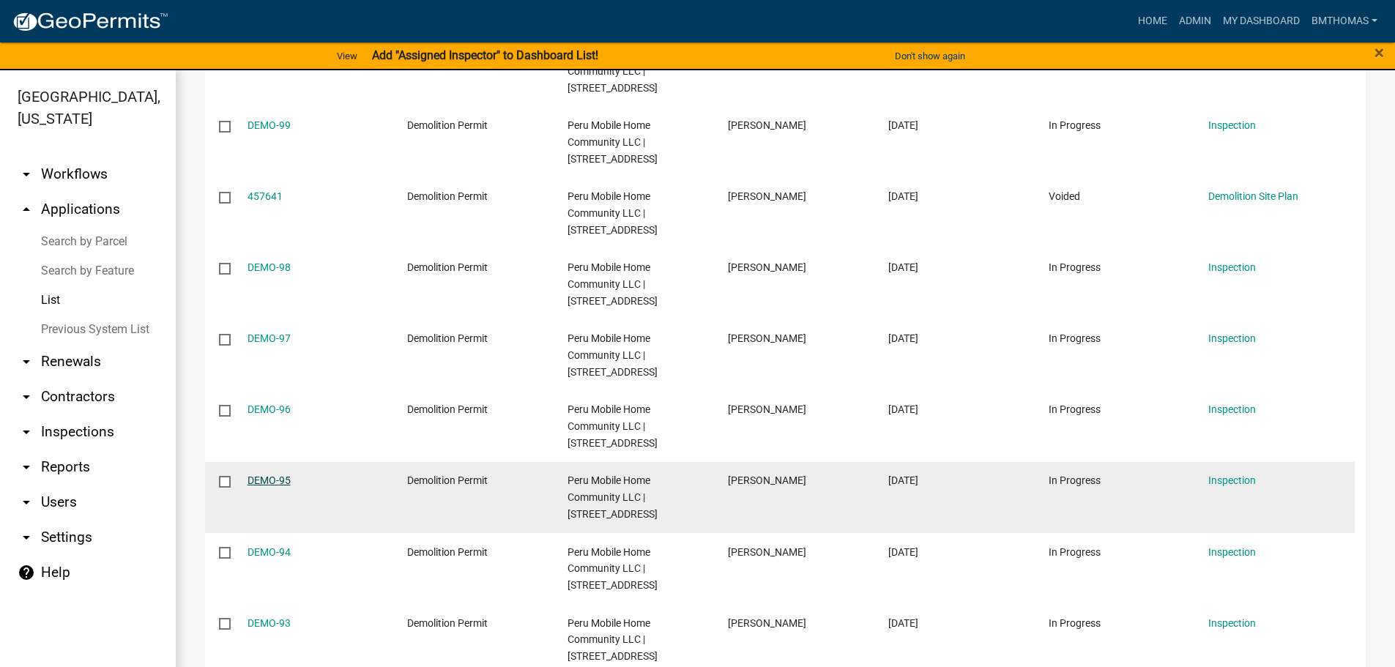
type input "demo"
click at [279, 475] on link "DEMO-95" at bounding box center [269, 481] width 43 height 12
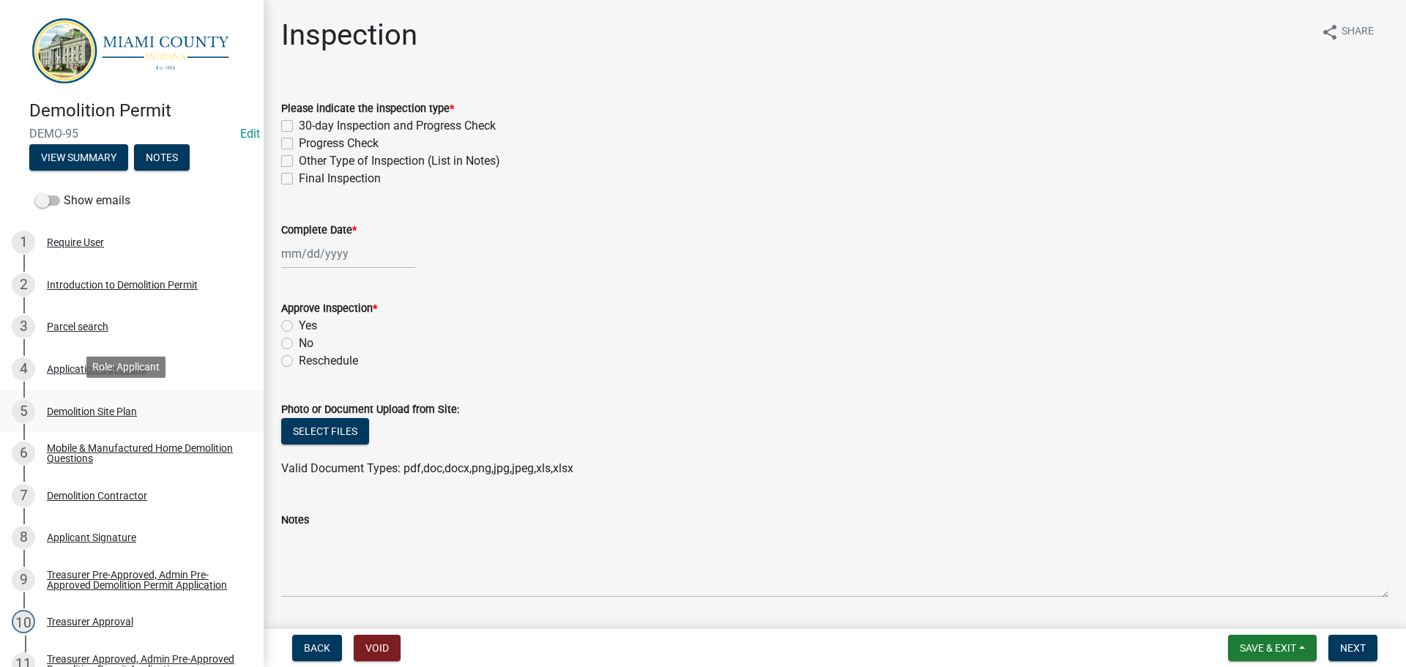
click at [122, 408] on div "Demolition Site Plan" at bounding box center [92, 411] width 90 height 10
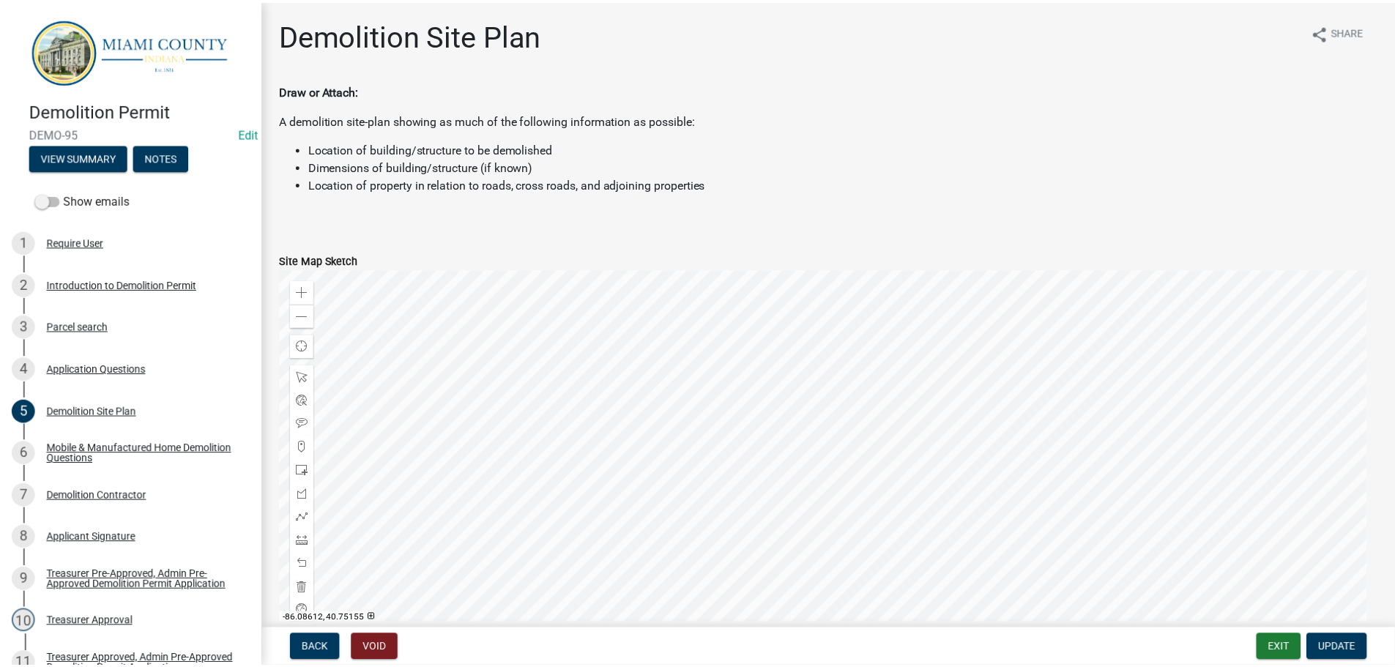
scroll to position [73, 0]
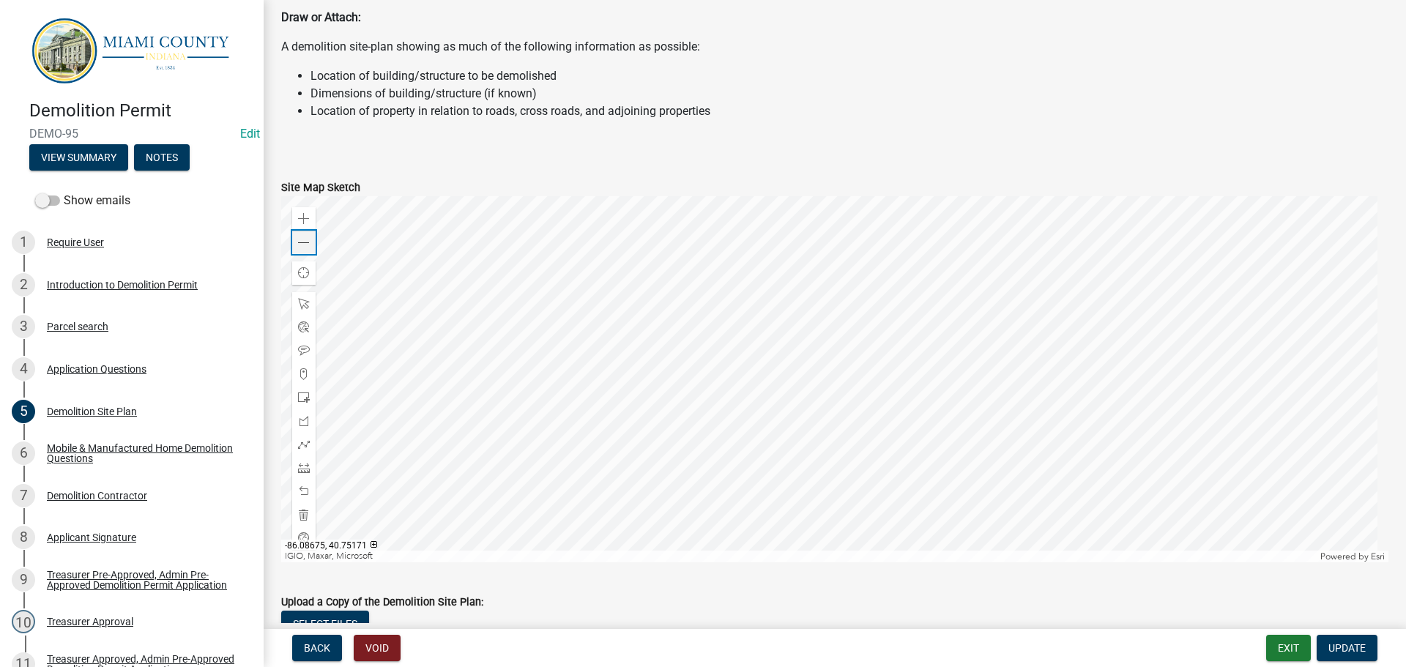
click at [301, 239] on span at bounding box center [304, 243] width 12 height 12
click at [303, 252] on div "Zoom out" at bounding box center [303, 242] width 23 height 23
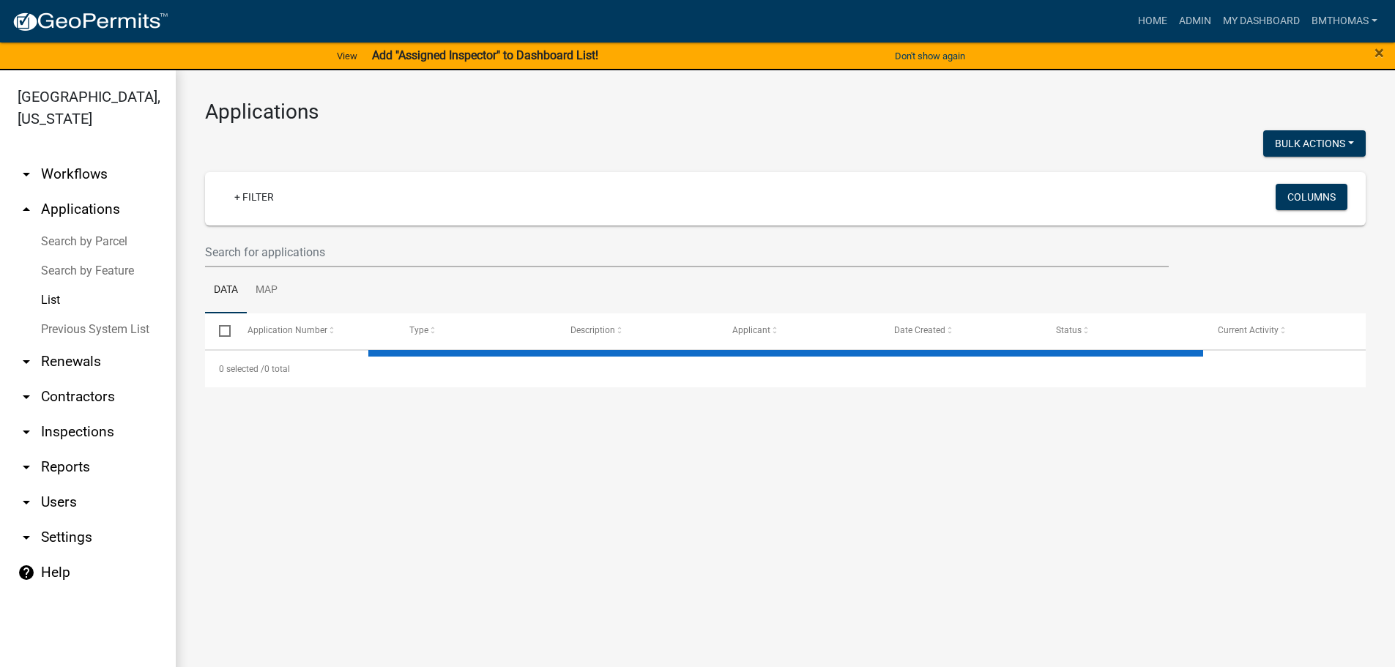
select select "3: 100"
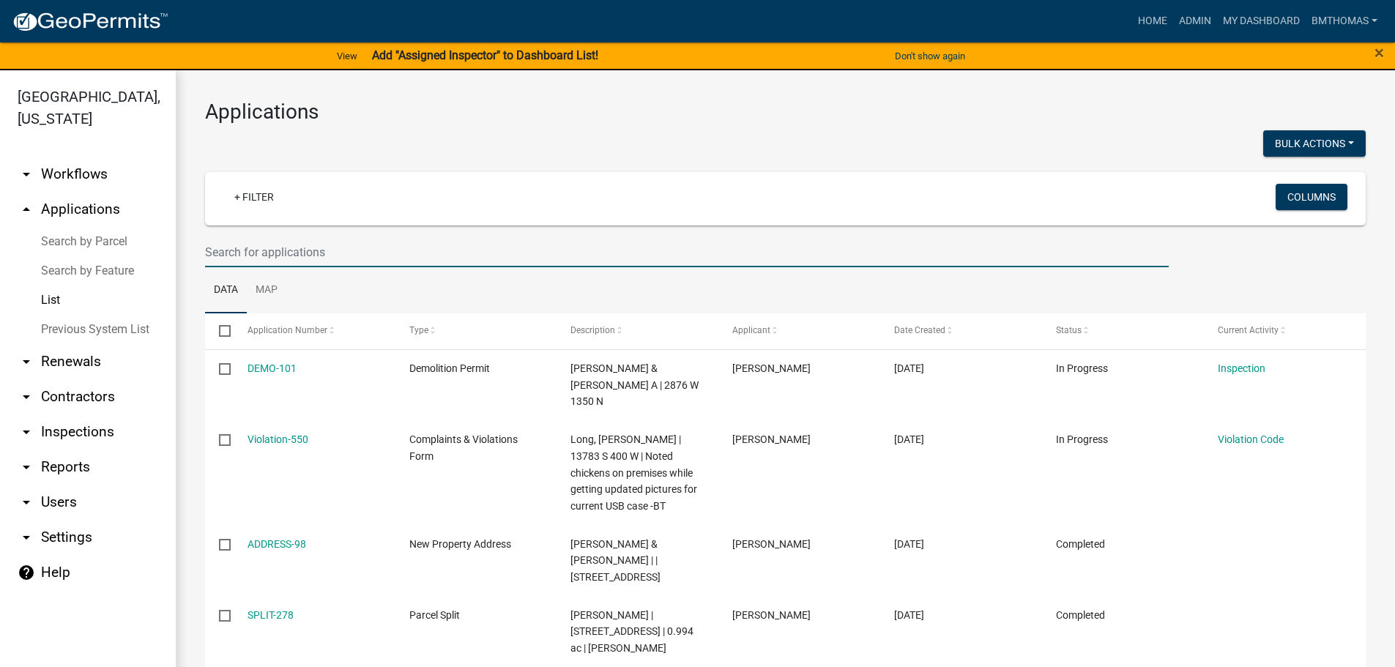
click at [291, 254] on input "text" at bounding box center [687, 252] width 964 height 30
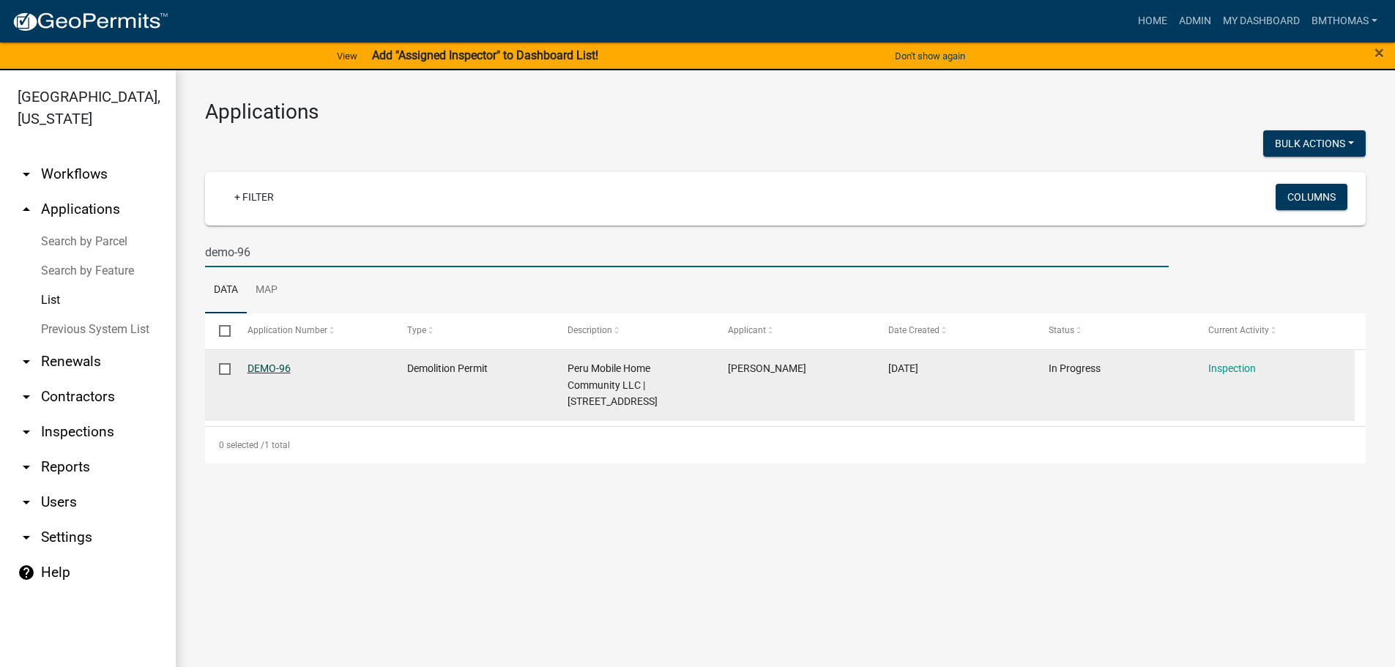
type input "demo-96"
click at [275, 367] on link "DEMO-96" at bounding box center [269, 368] width 43 height 12
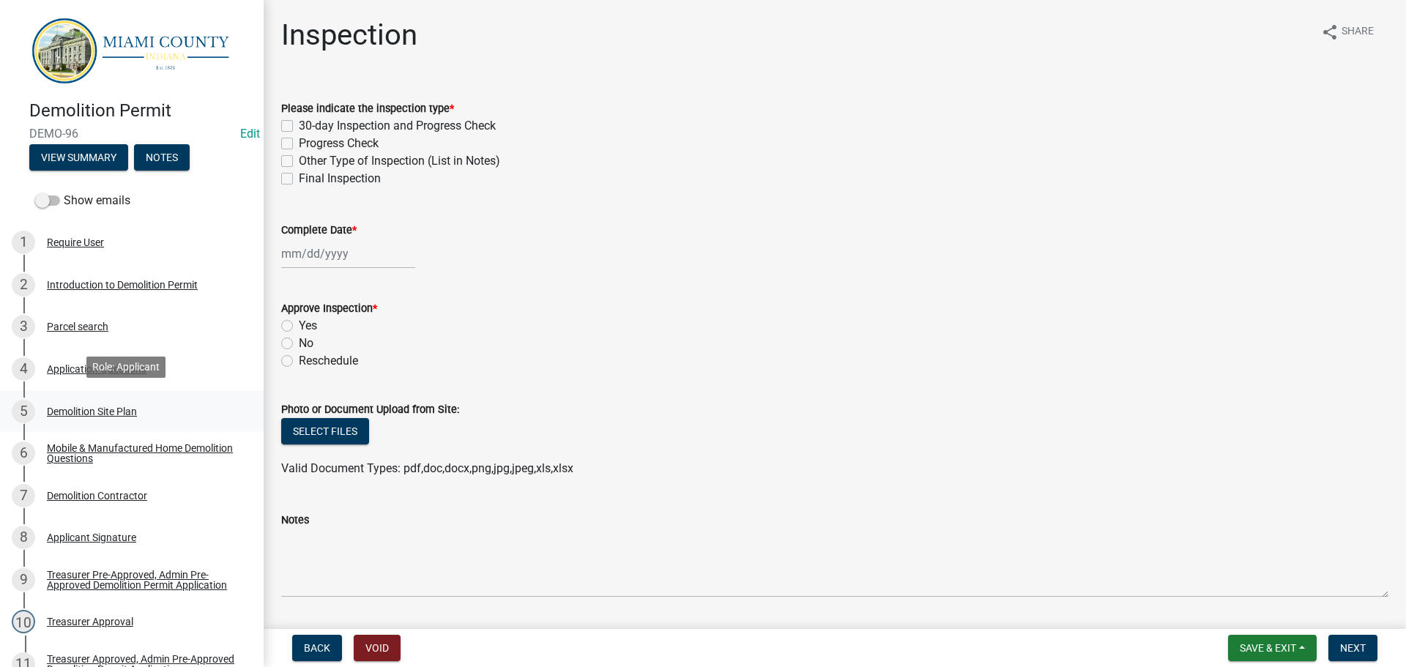
click at [98, 409] on div "Demolition Site Plan" at bounding box center [92, 411] width 90 height 10
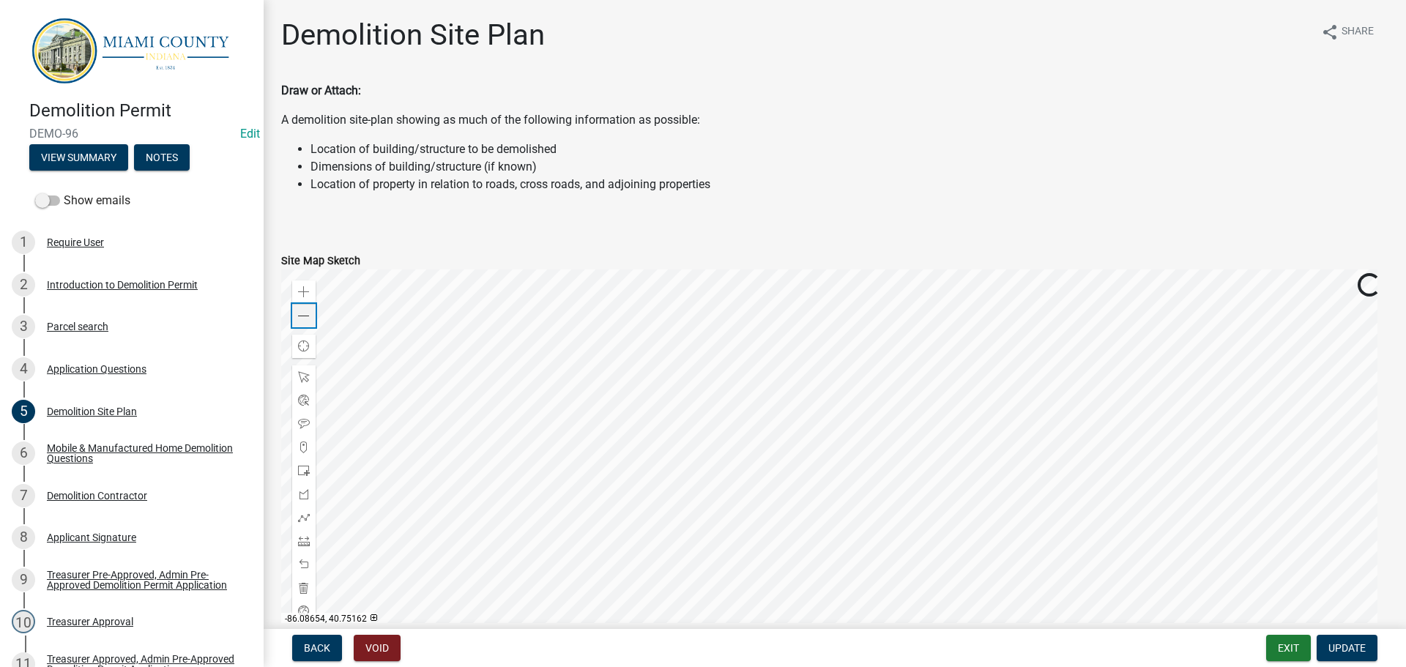
click at [302, 311] on span at bounding box center [304, 316] width 12 height 12
click at [300, 316] on span at bounding box center [304, 316] width 12 height 12
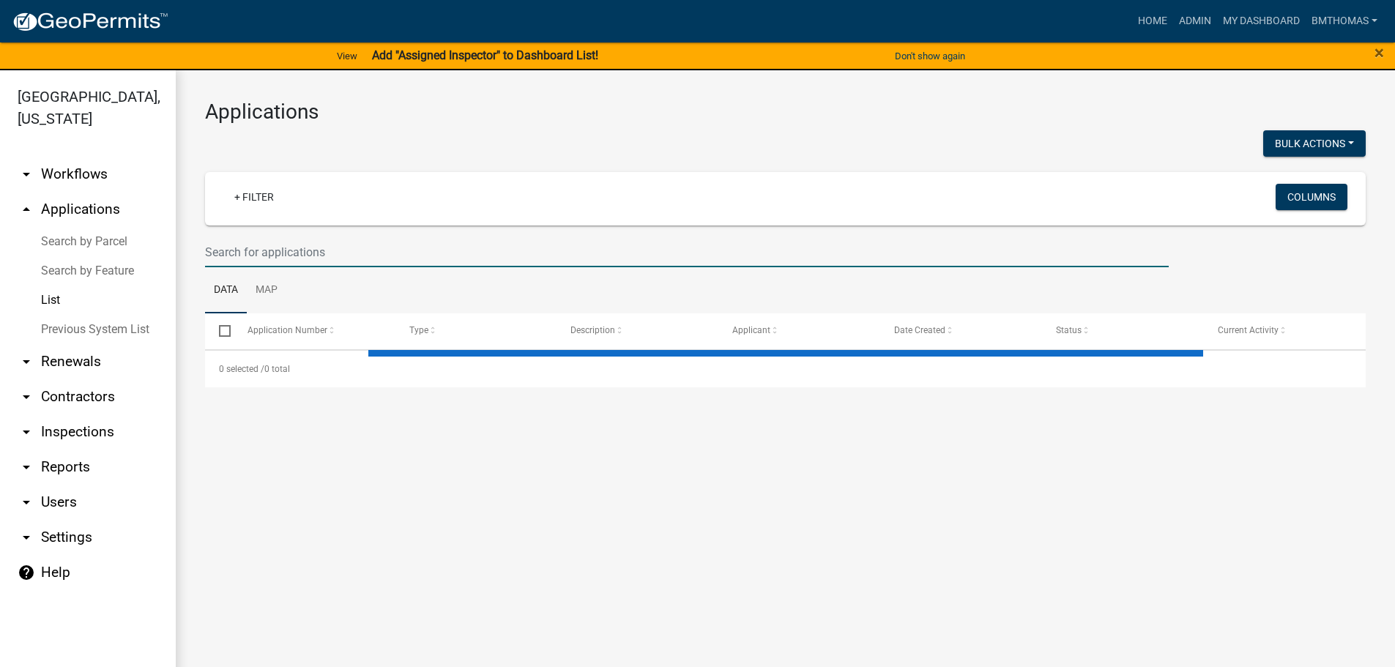
select select "3: 100"
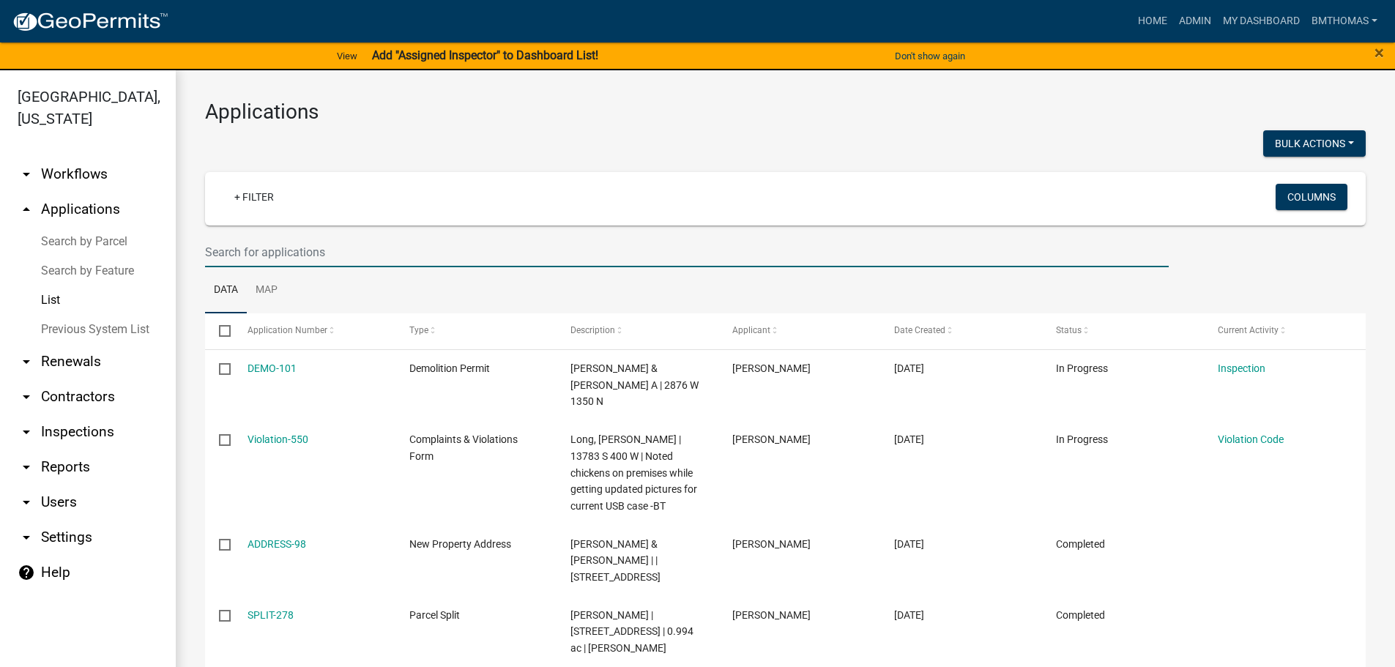
click at [252, 248] on input "text" at bounding box center [687, 252] width 964 height 30
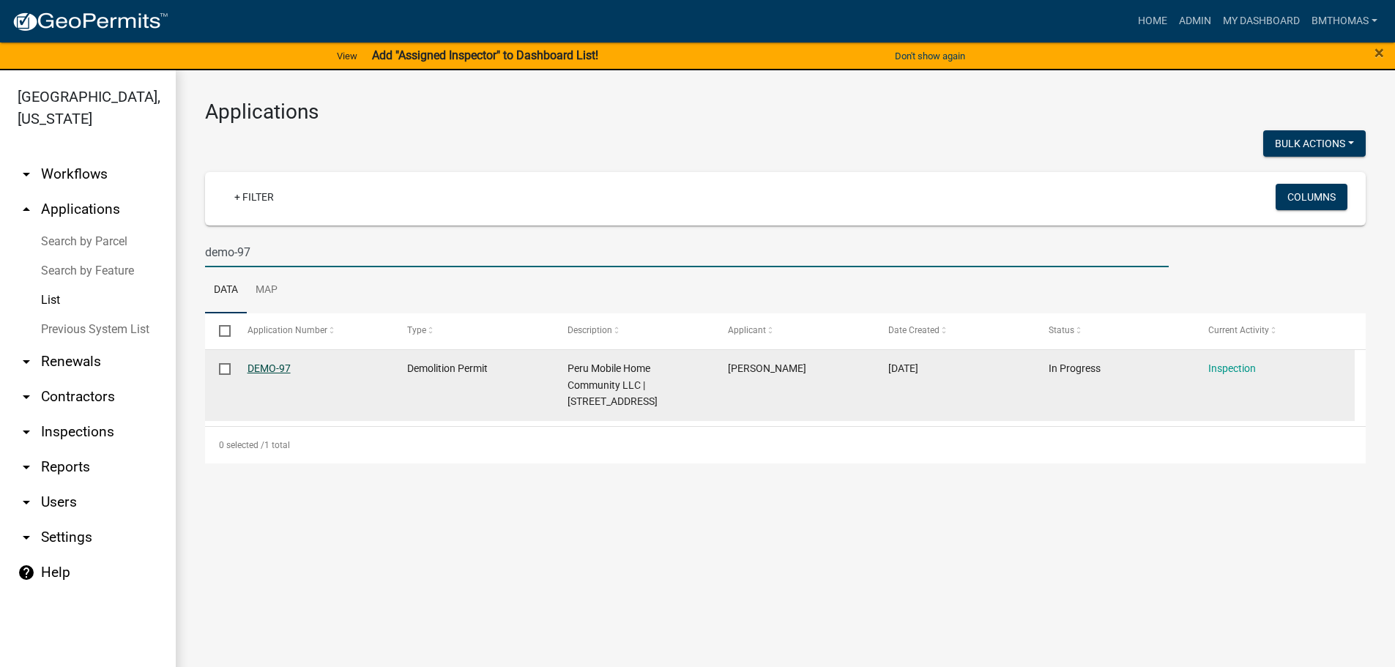
type input "demo-97"
click at [264, 368] on link "DEMO-97" at bounding box center [269, 368] width 43 height 12
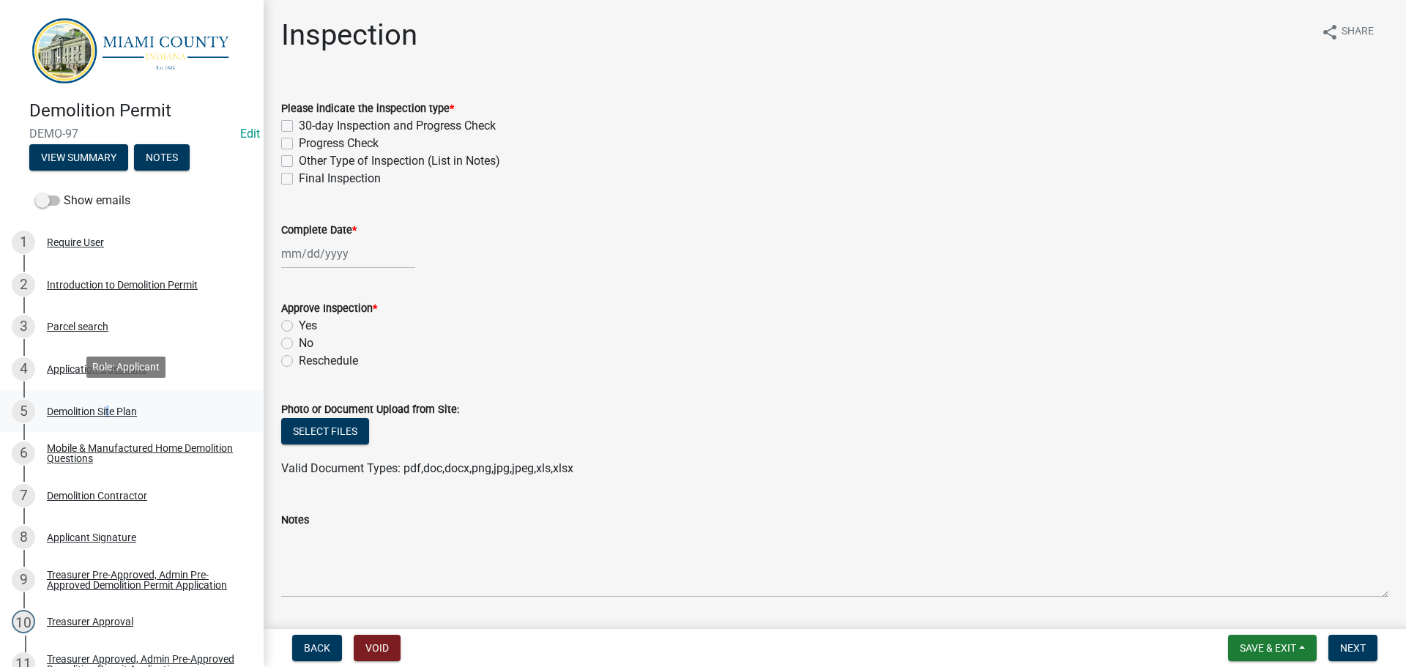
click at [105, 412] on div "Demolition Site Plan" at bounding box center [92, 411] width 90 height 10
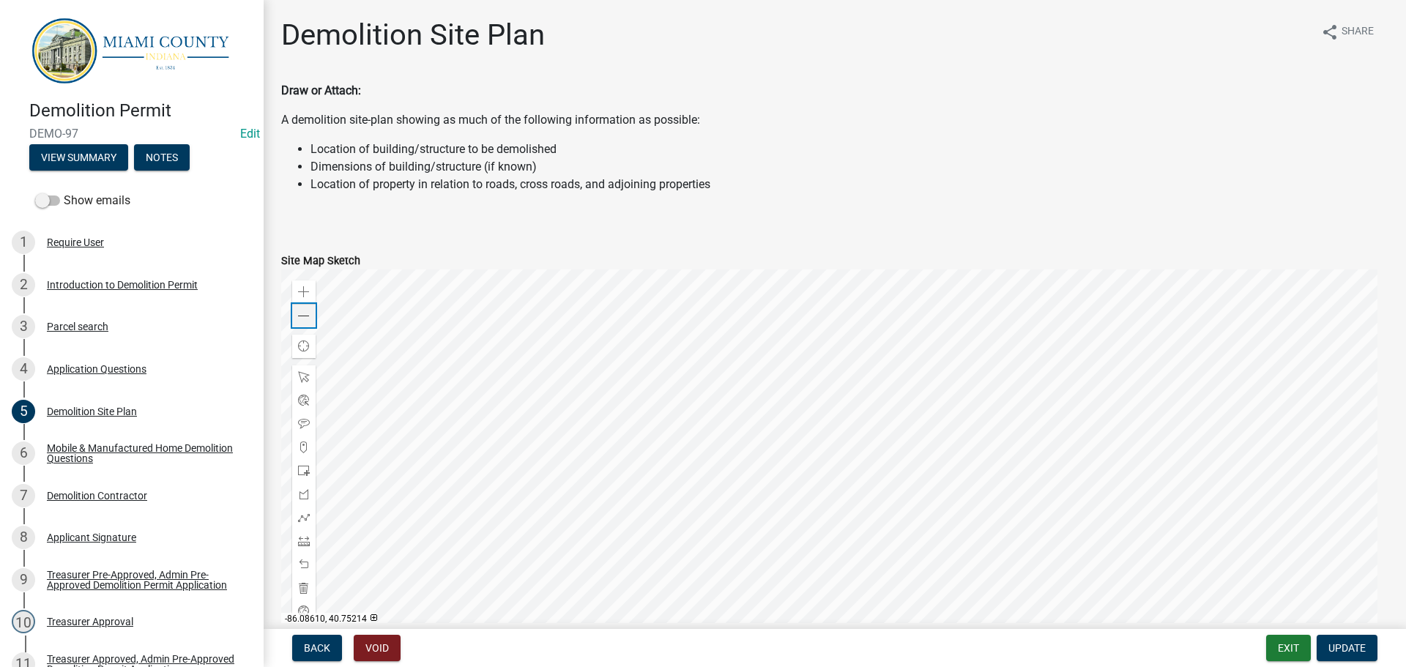
click at [300, 310] on span at bounding box center [304, 316] width 12 height 12
click at [671, 488] on div at bounding box center [834, 452] width 1107 height 366
click at [310, 294] on div "Zoom in" at bounding box center [303, 291] width 23 height 23
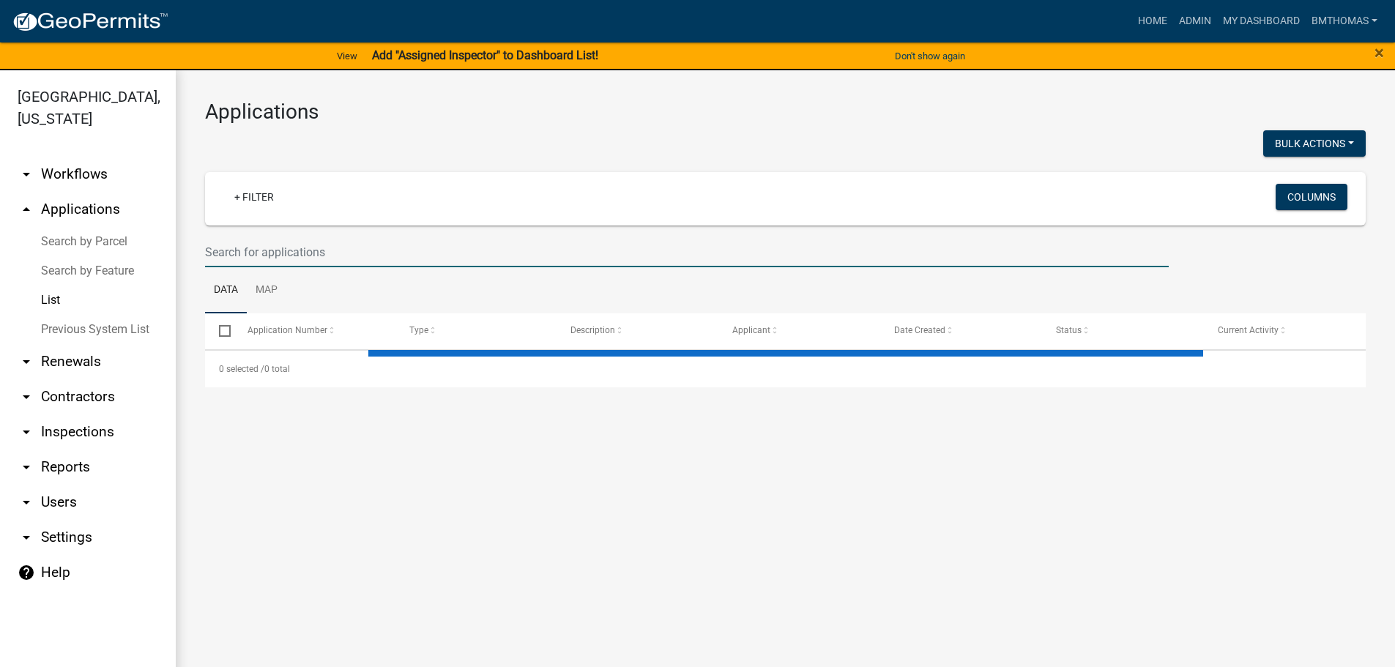
select select "3: 100"
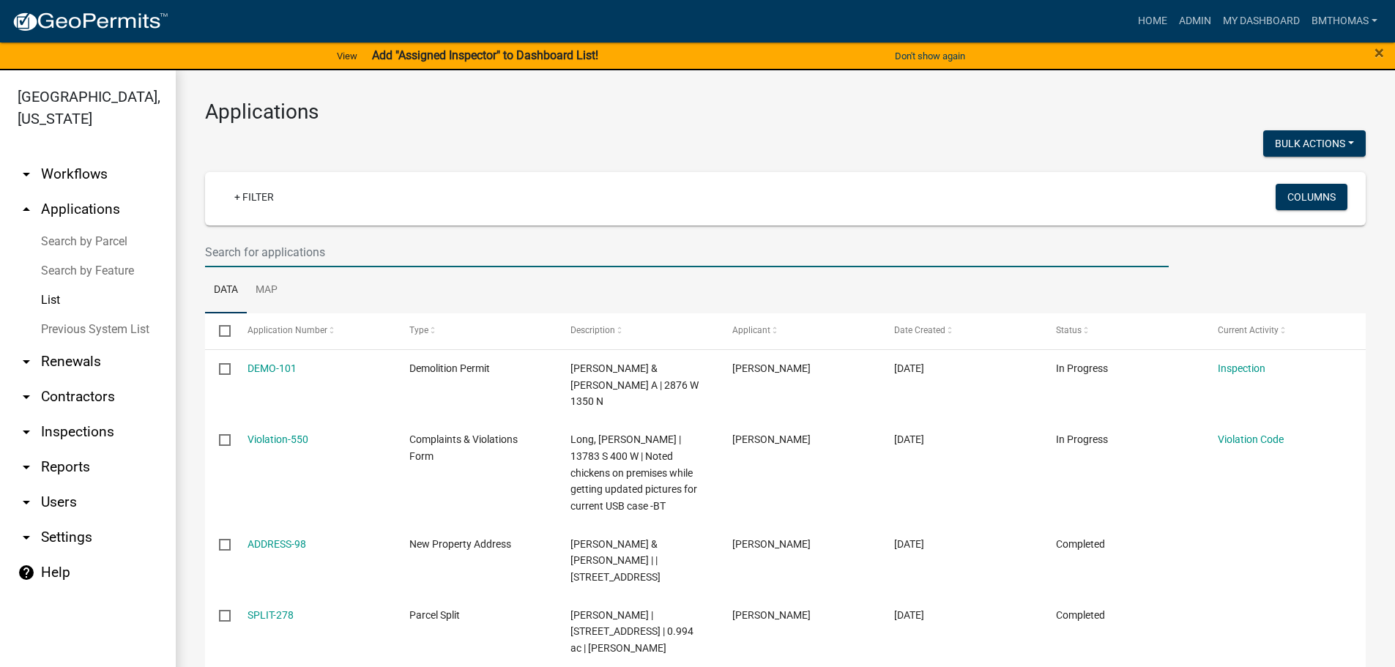
click at [269, 250] on input "text" at bounding box center [687, 252] width 964 height 30
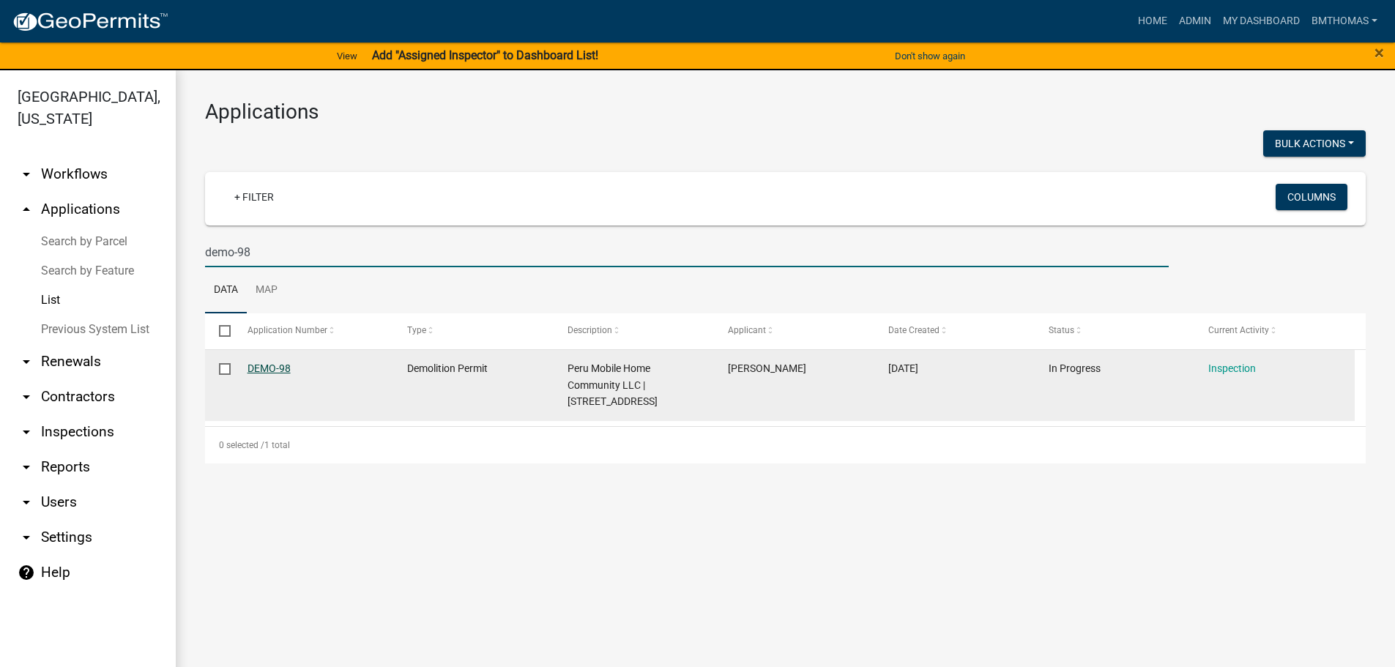
type input "demo-98"
click at [287, 368] on link "DEMO-98" at bounding box center [269, 368] width 43 height 12
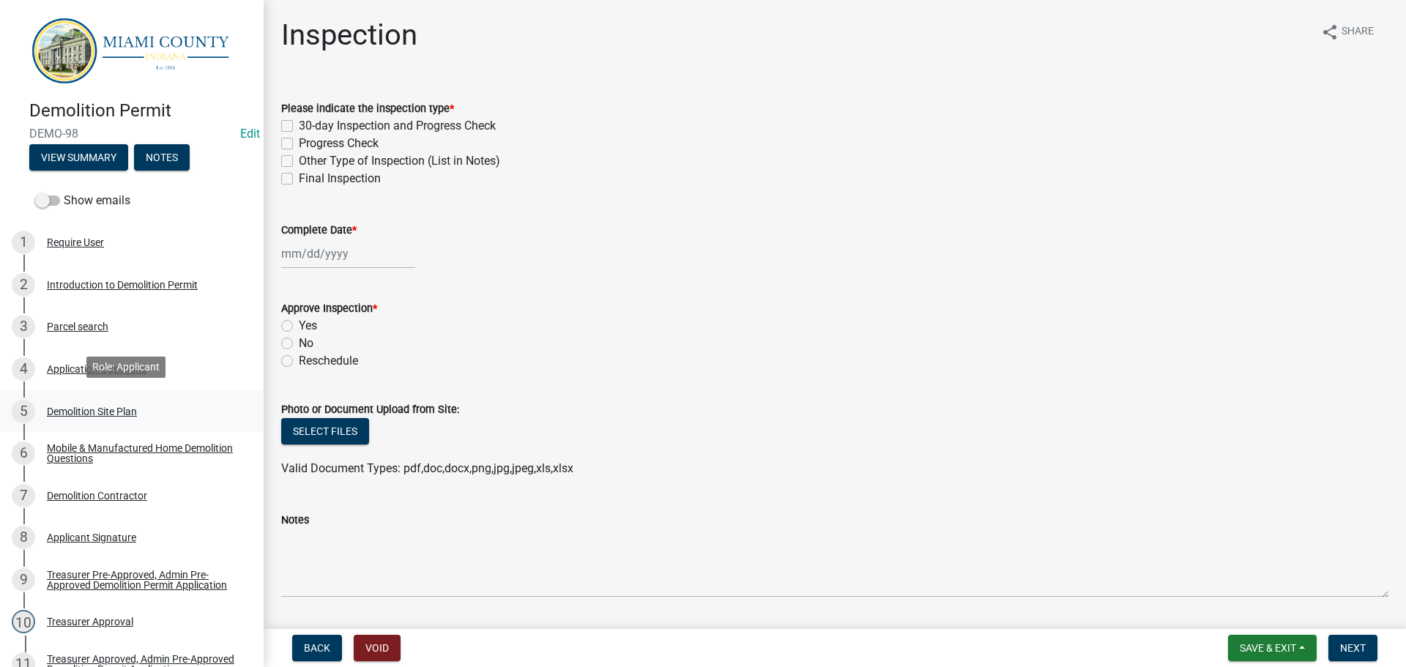
click at [82, 406] on div "Demolition Site Plan" at bounding box center [92, 411] width 90 height 10
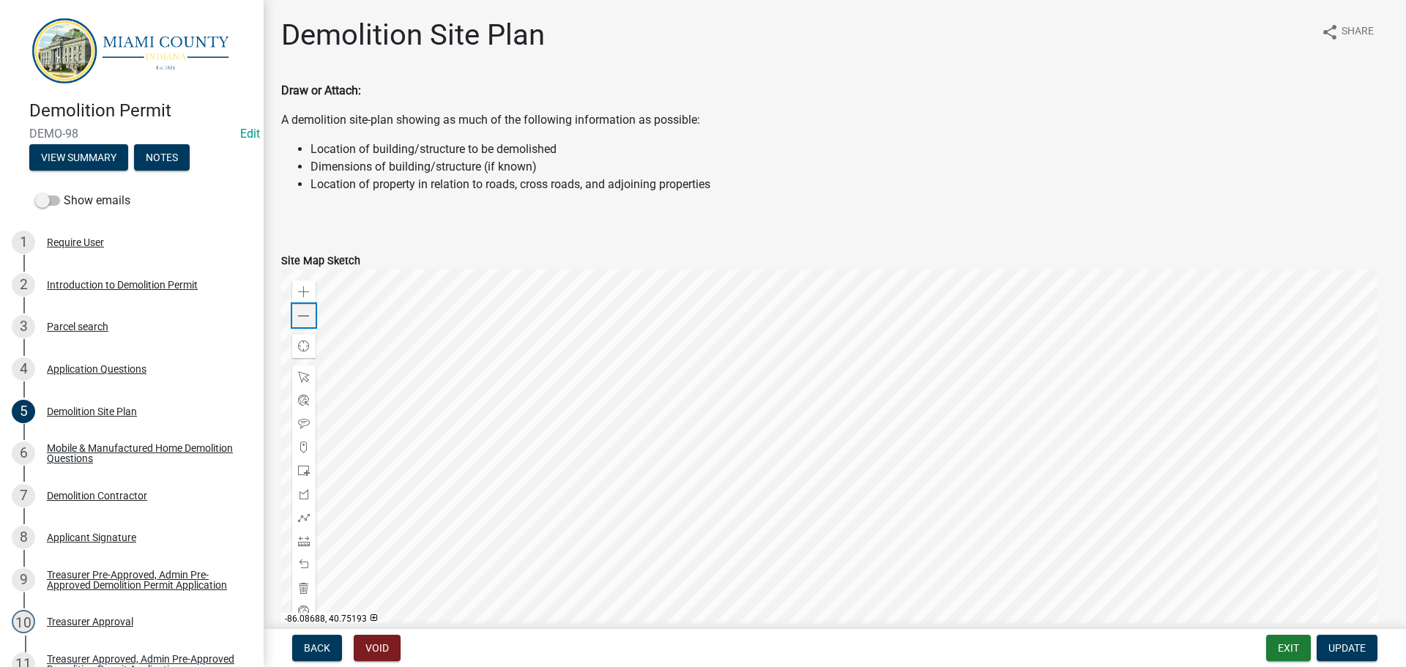
click at [305, 317] on span at bounding box center [304, 316] width 12 height 12
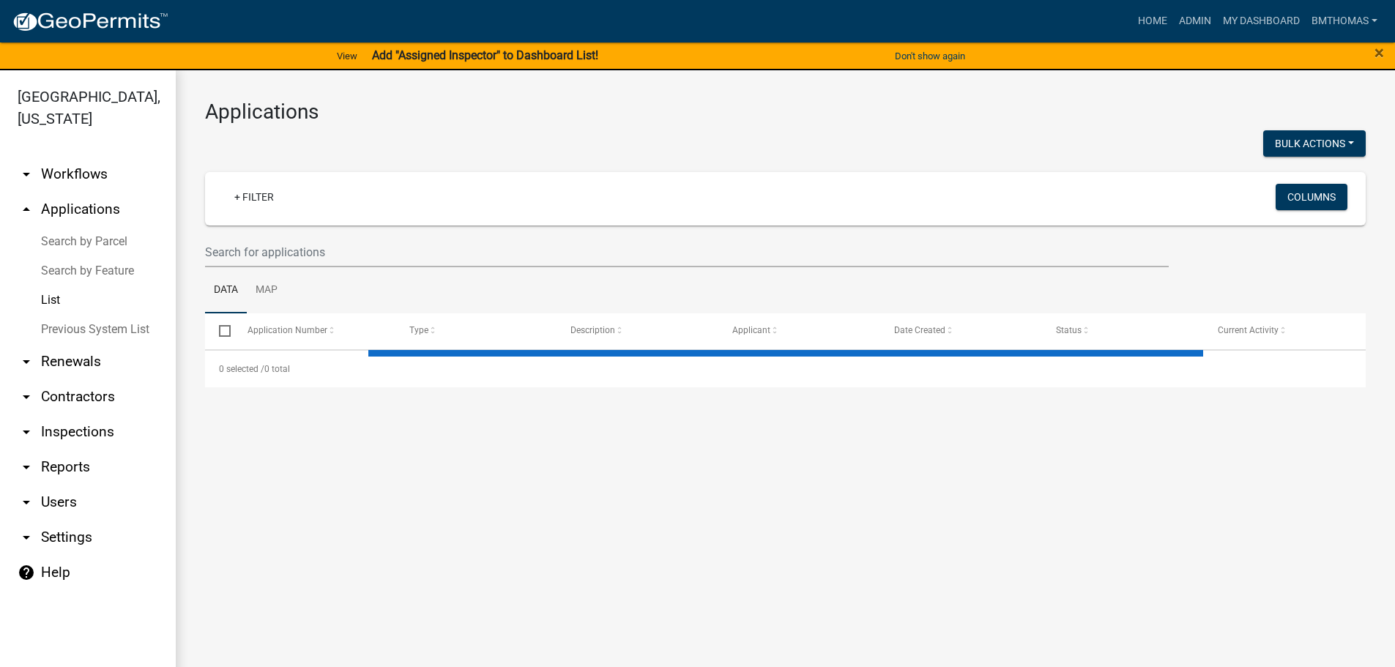
select select "3: 100"
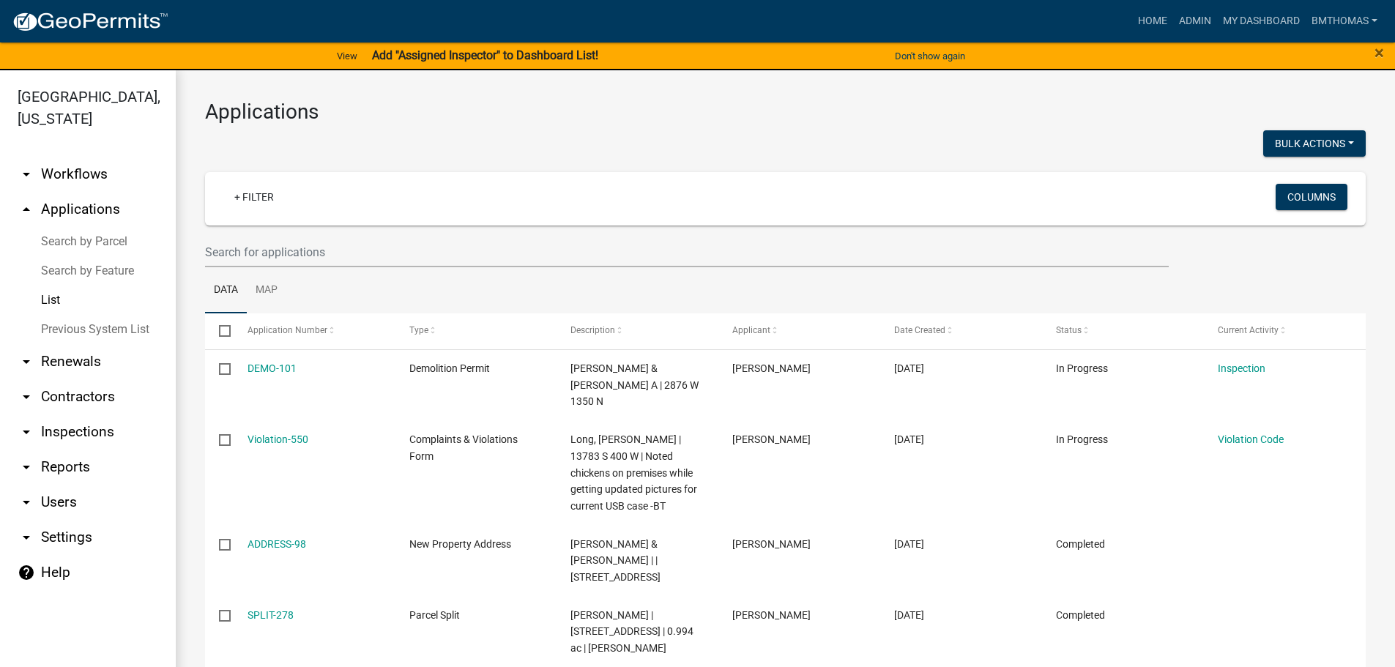
click at [242, 269] on link "Data" at bounding box center [226, 290] width 42 height 47
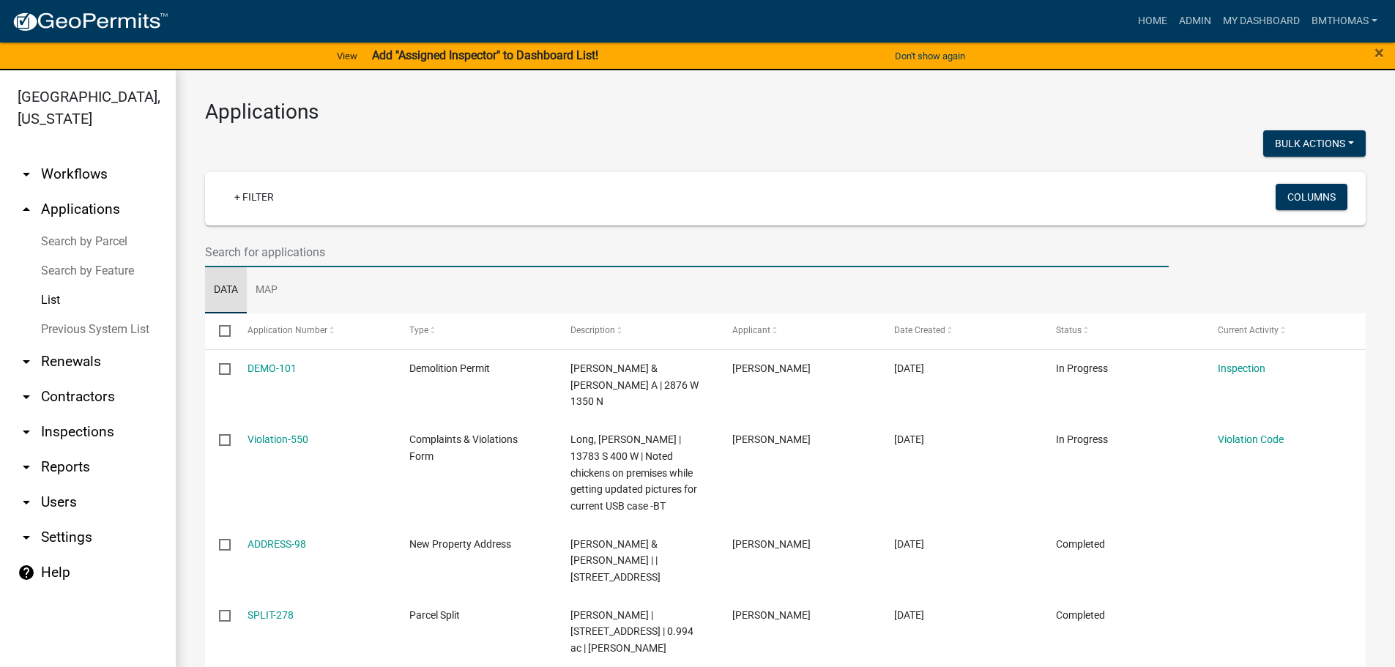
click at [250, 259] on input "text" at bounding box center [687, 252] width 964 height 30
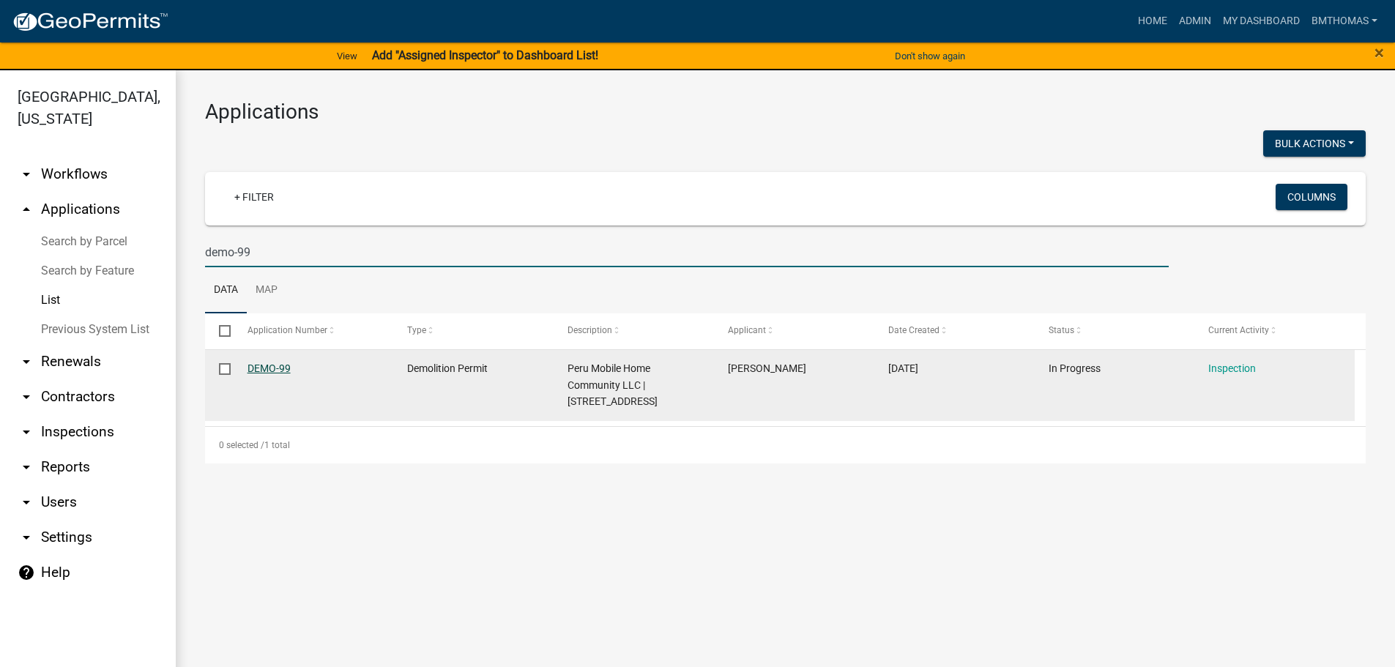
type input "demo-99"
click at [261, 365] on link "DEMO-99" at bounding box center [269, 368] width 43 height 12
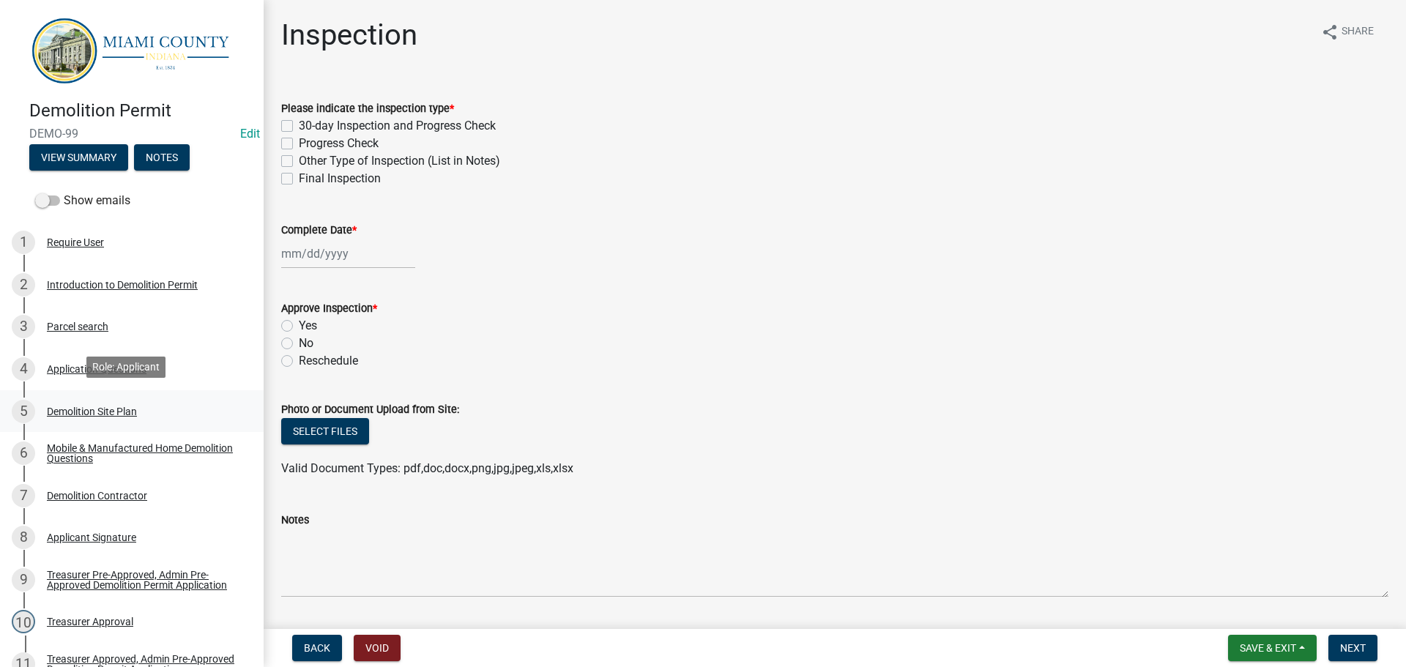
click at [86, 408] on div "Demolition Site Plan" at bounding box center [92, 411] width 90 height 10
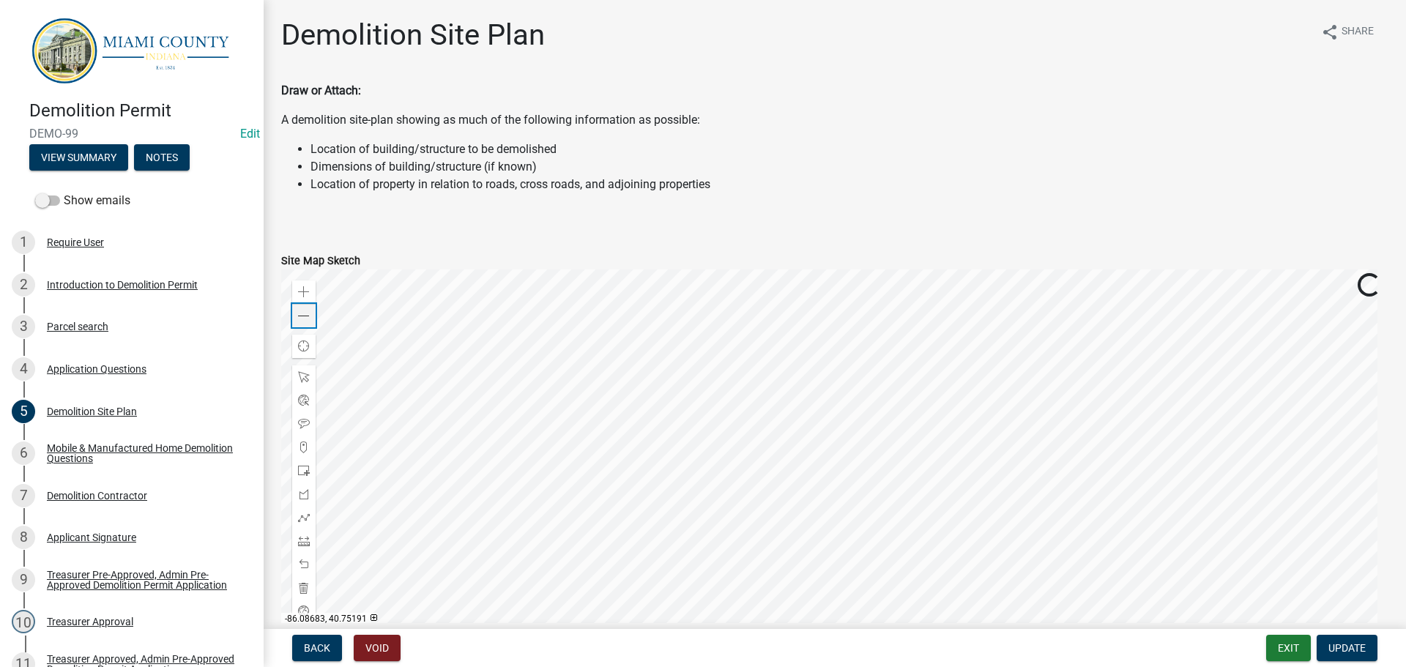
click at [303, 317] on span at bounding box center [304, 316] width 12 height 12
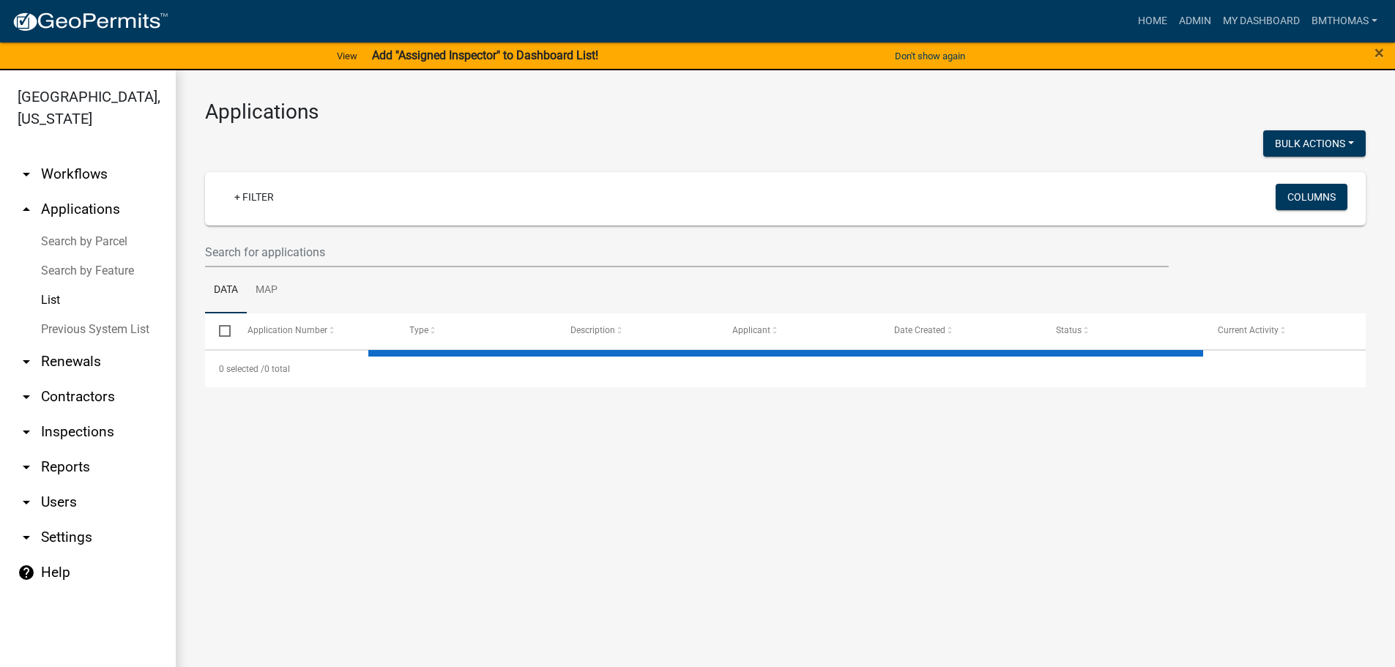
select select "3: 100"
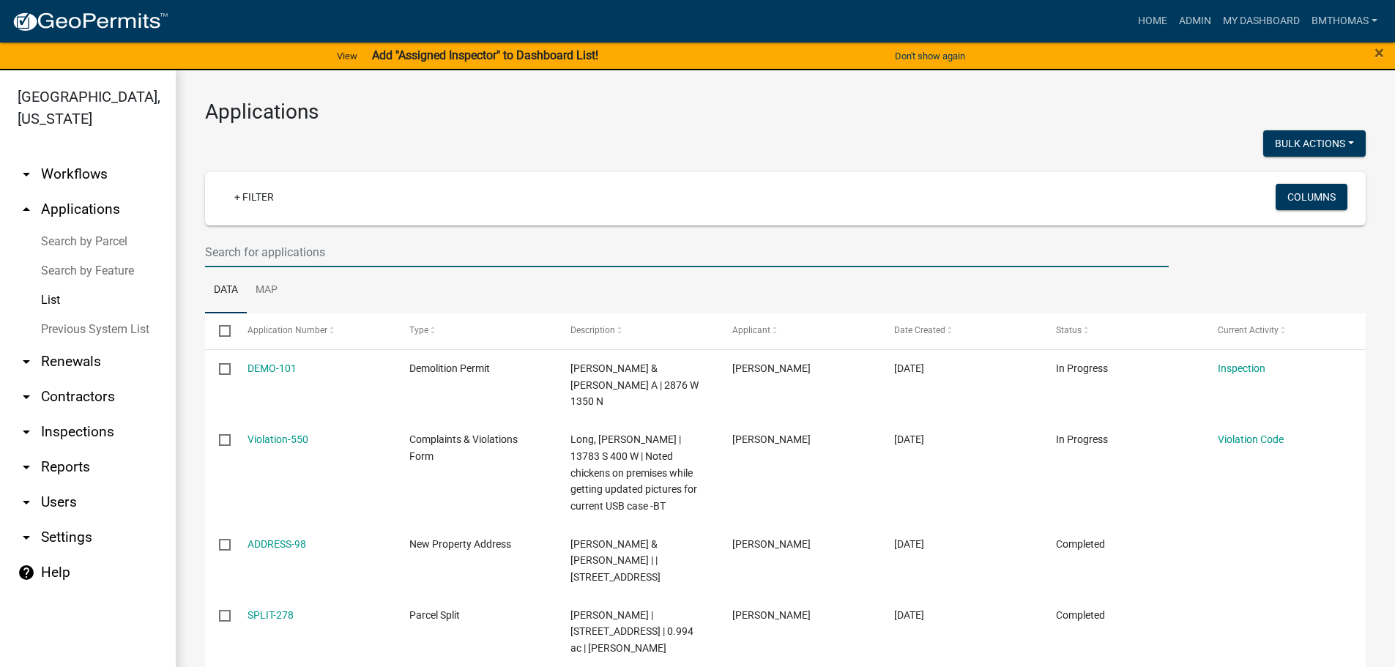
click at [273, 253] on input "text" at bounding box center [687, 252] width 964 height 30
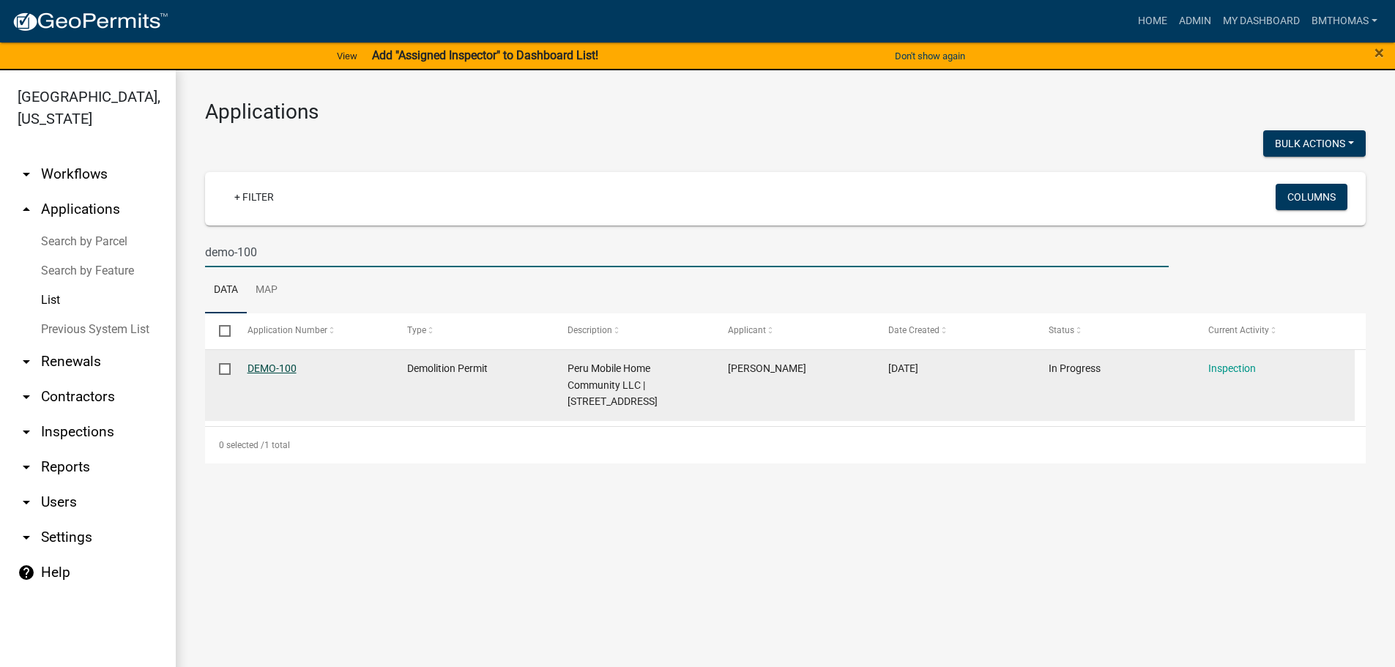
type input "demo-100"
click at [275, 368] on link "DEMO-100" at bounding box center [272, 368] width 49 height 12
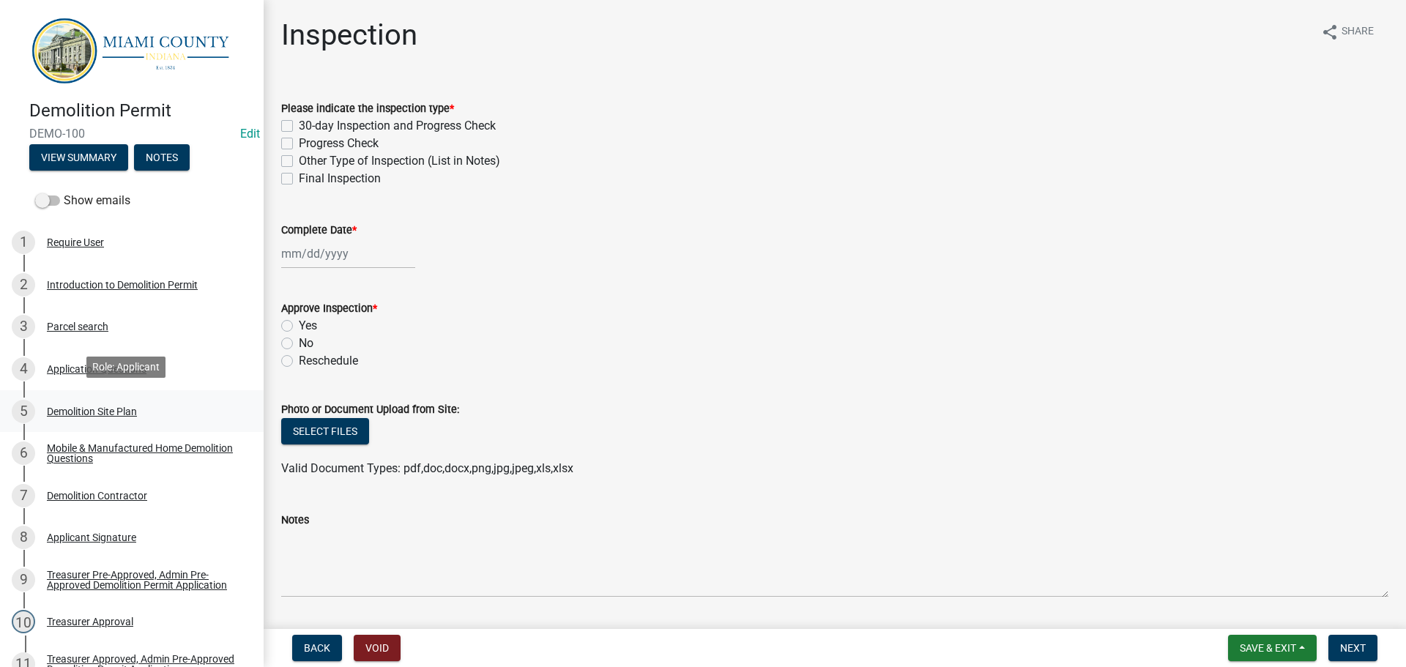
click at [100, 406] on div "Demolition Site Plan" at bounding box center [92, 411] width 90 height 10
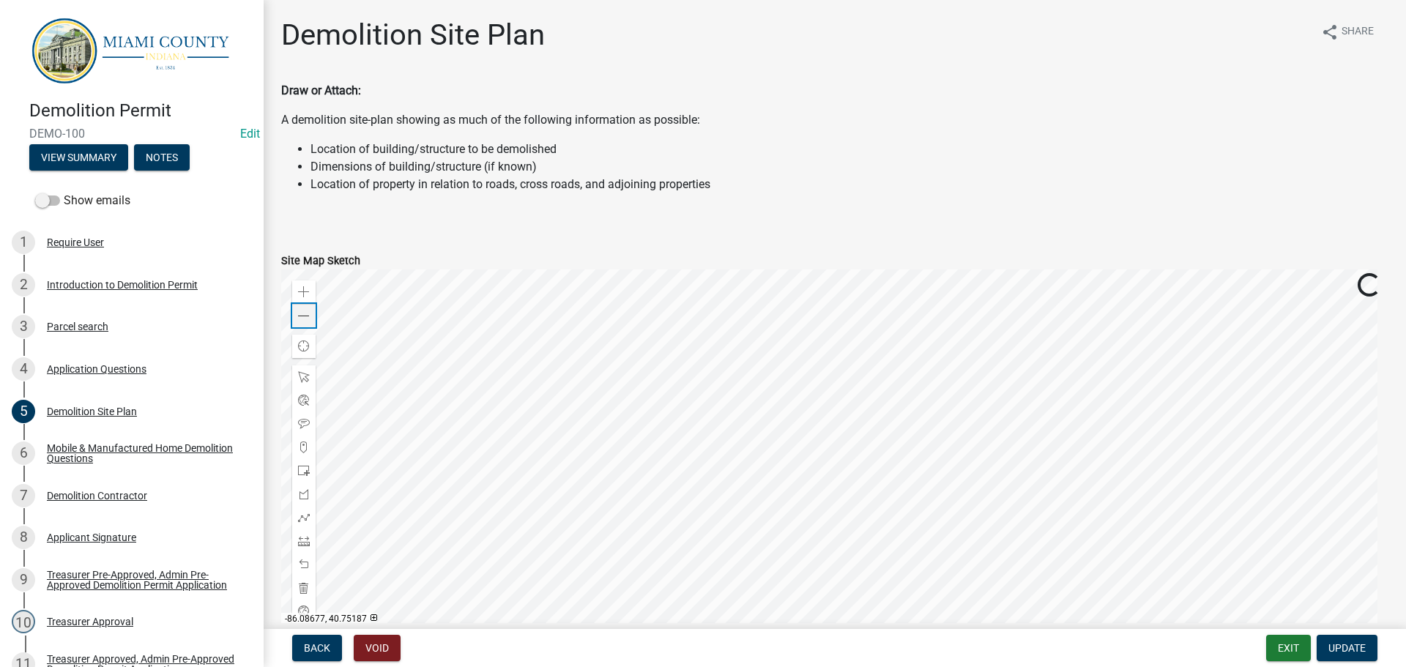
click at [309, 319] on span at bounding box center [304, 316] width 12 height 12
